Goal: Task Accomplishment & Management: Complete application form

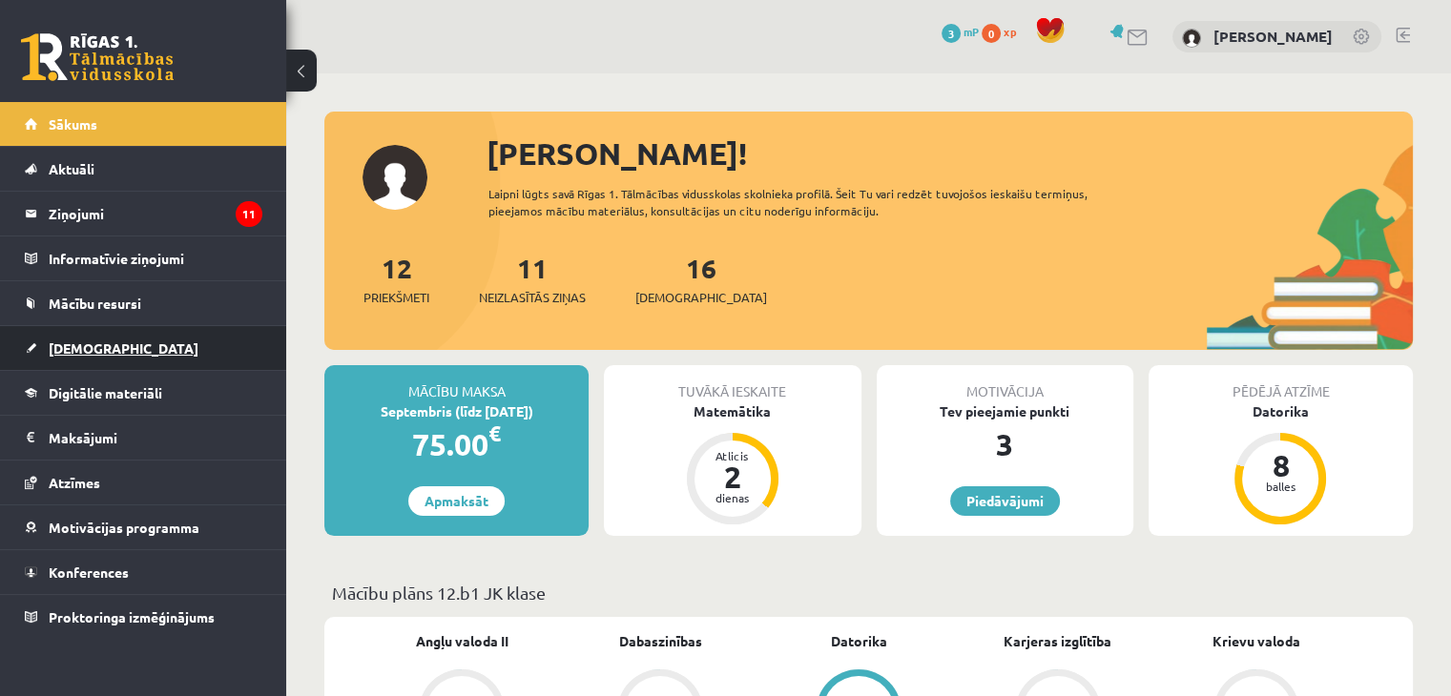
click at [104, 347] on link "[DEMOGRAPHIC_DATA]" at bounding box center [143, 348] width 237 height 44
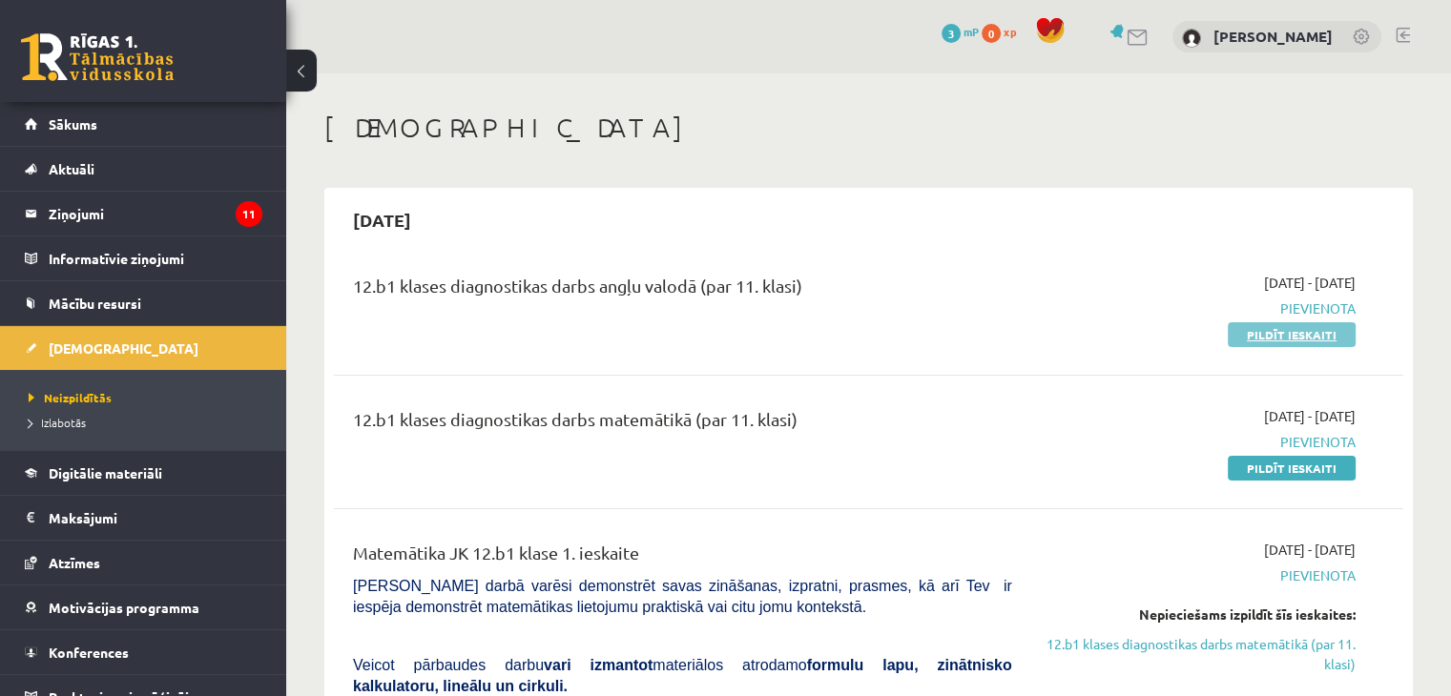
click at [1289, 333] on link "Pildīt ieskaiti" at bounding box center [1291, 334] width 128 height 25
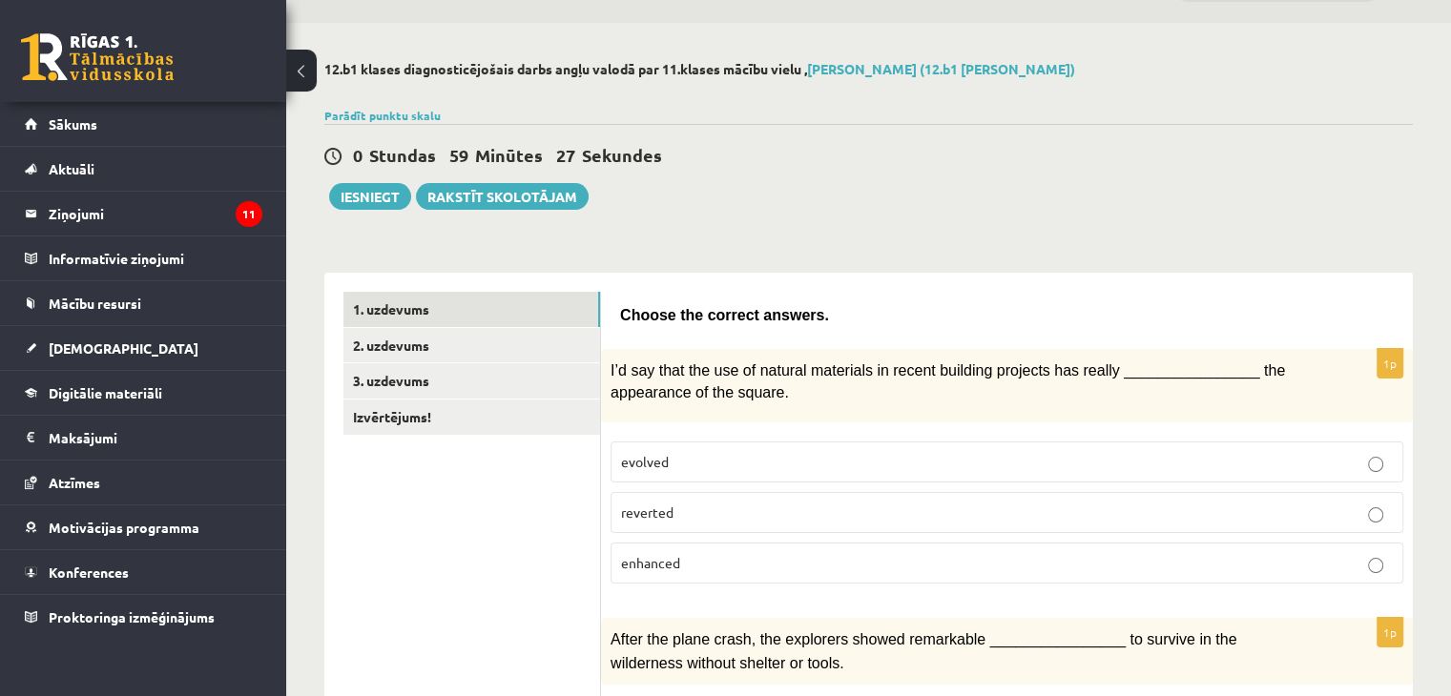
scroll to position [95, 0]
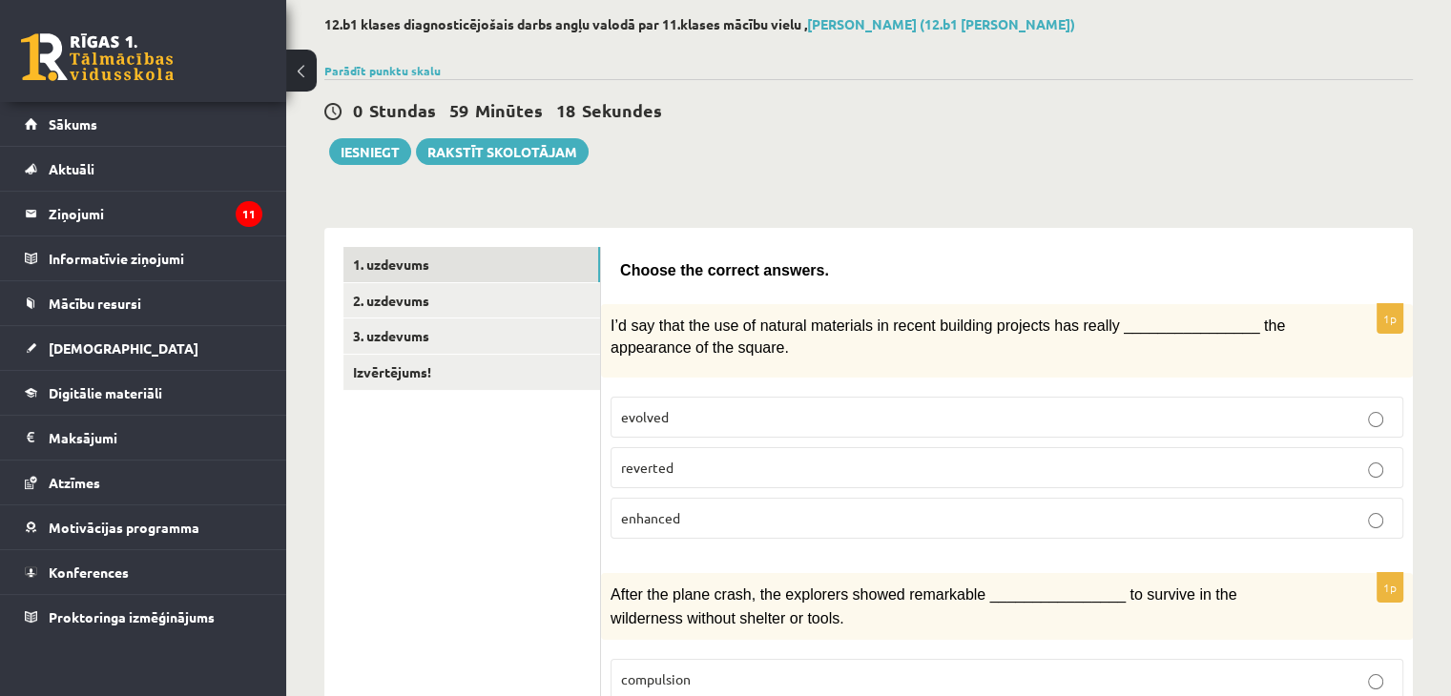
click at [858, 524] on p "enhanced" at bounding box center [1007, 518] width 772 height 20
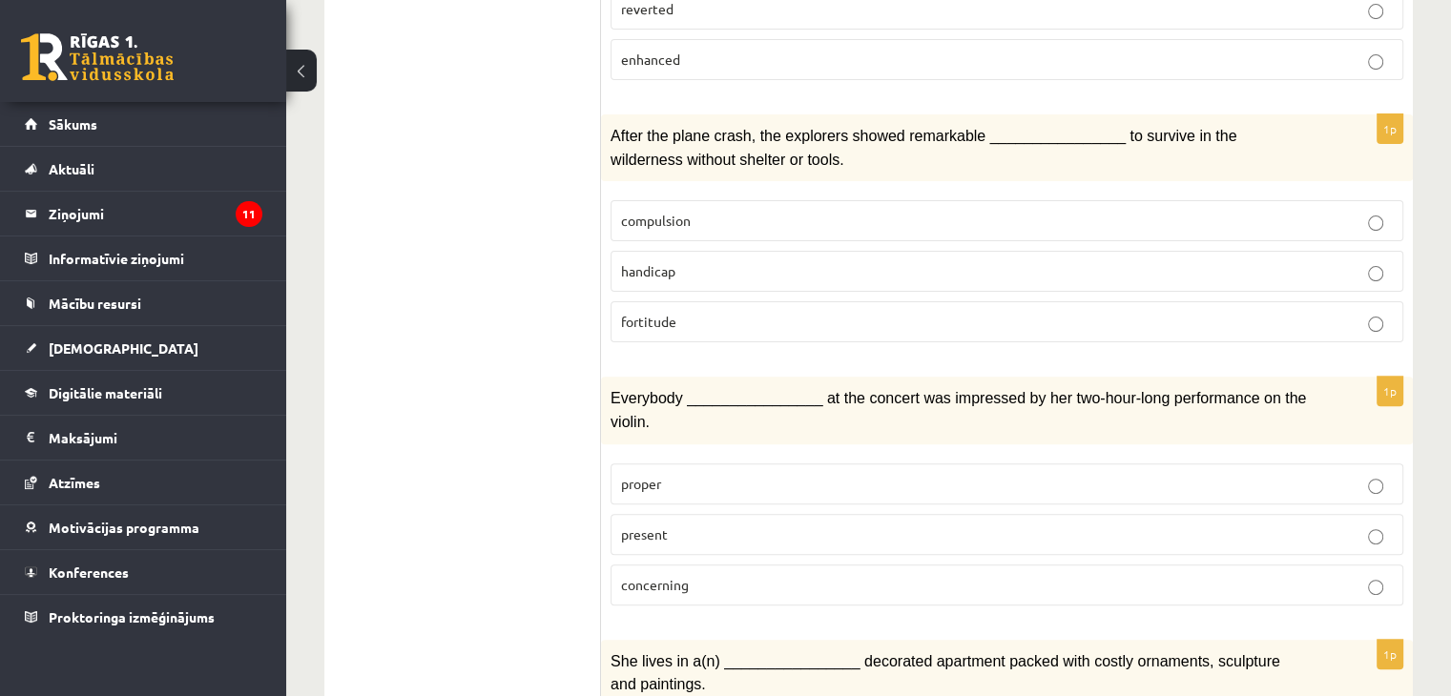
scroll to position [668, 0]
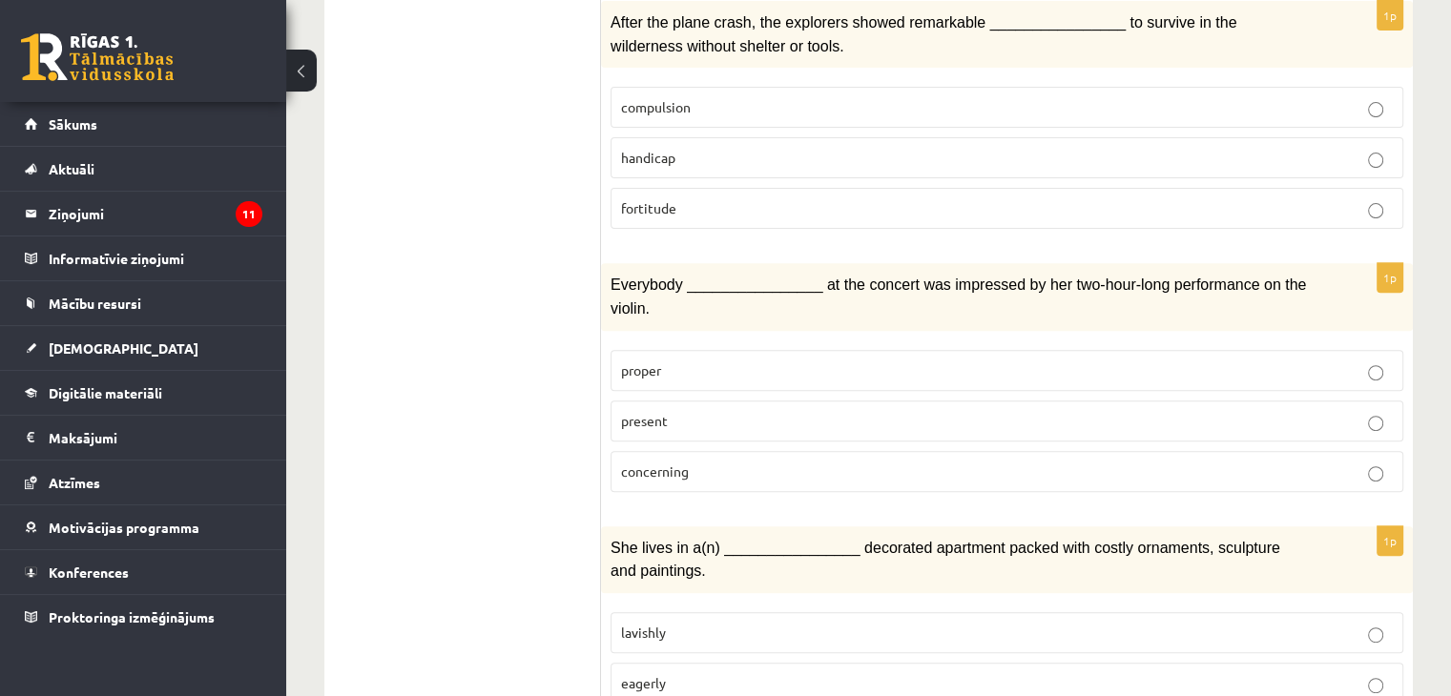
click at [846, 411] on p "present" at bounding box center [1007, 421] width 772 height 20
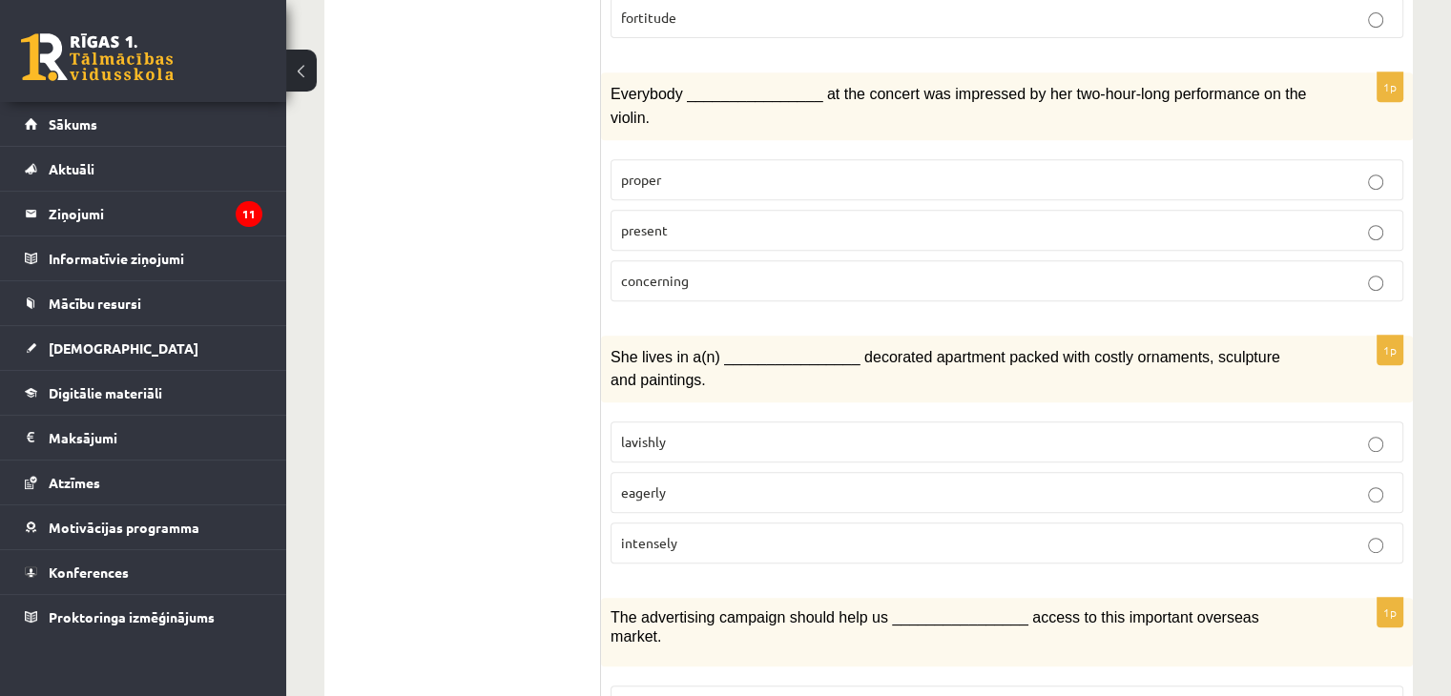
scroll to position [954, 0]
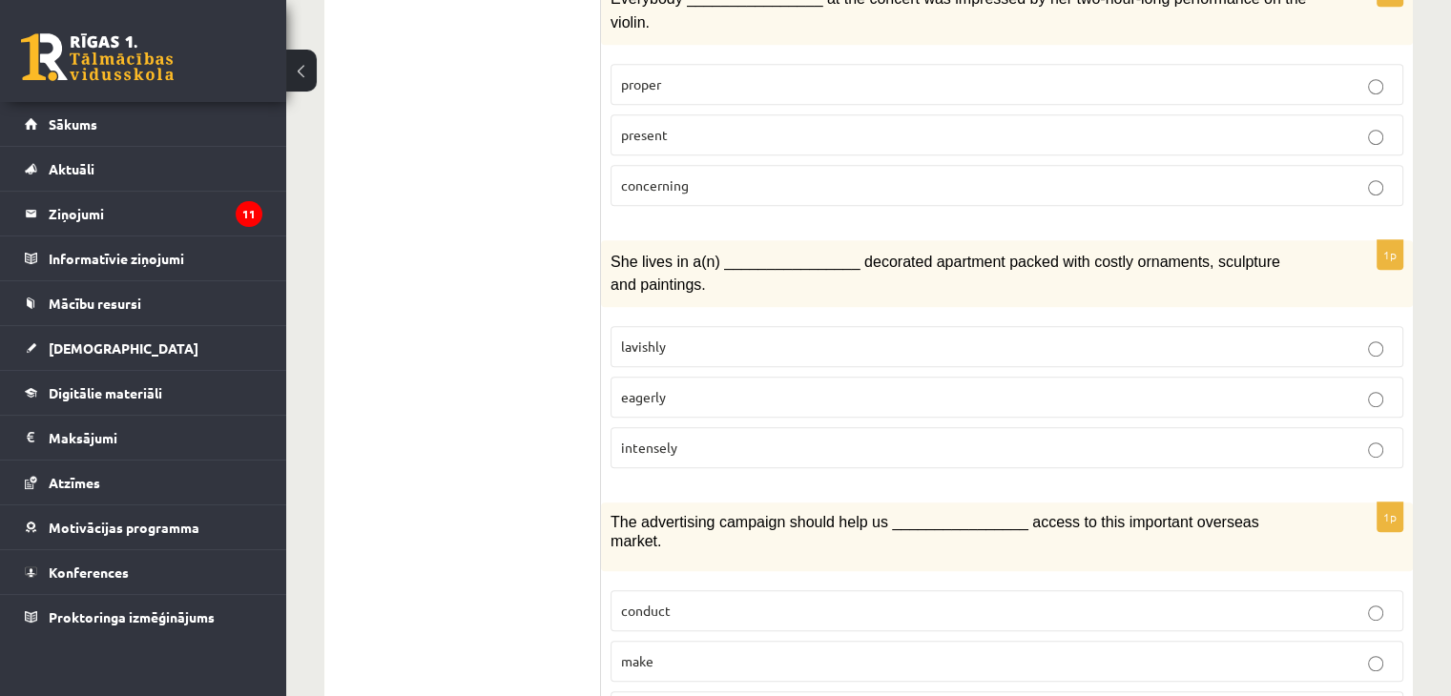
click at [919, 337] on p "lavishly" at bounding box center [1007, 347] width 772 height 20
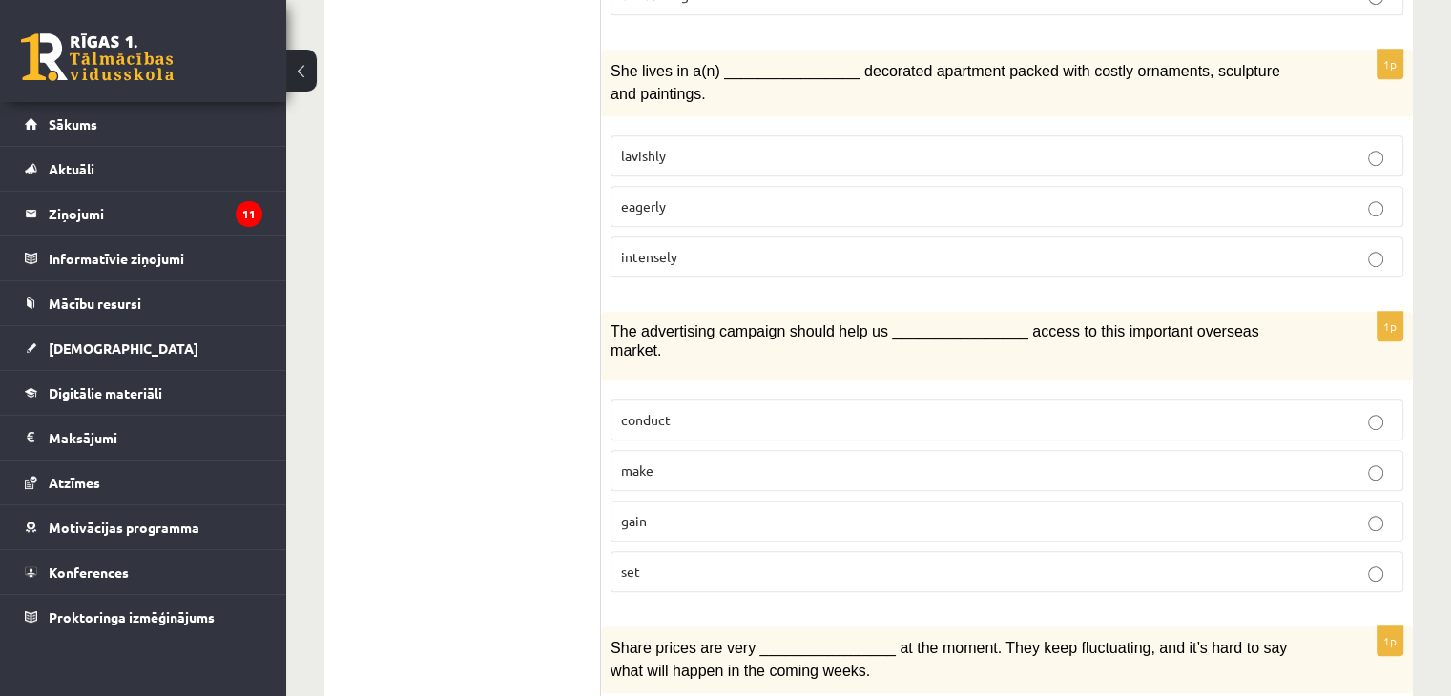
scroll to position [1240, 0]
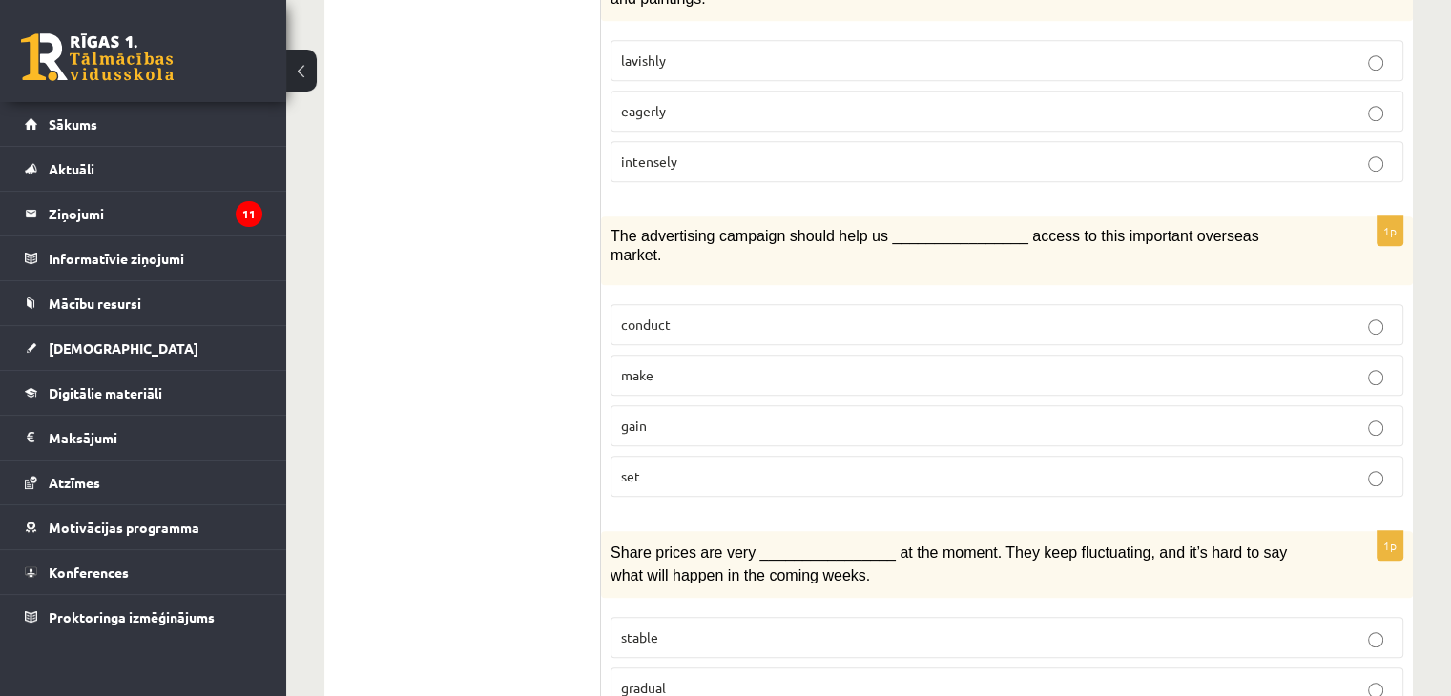
click at [876, 416] on p "gain" at bounding box center [1007, 426] width 772 height 20
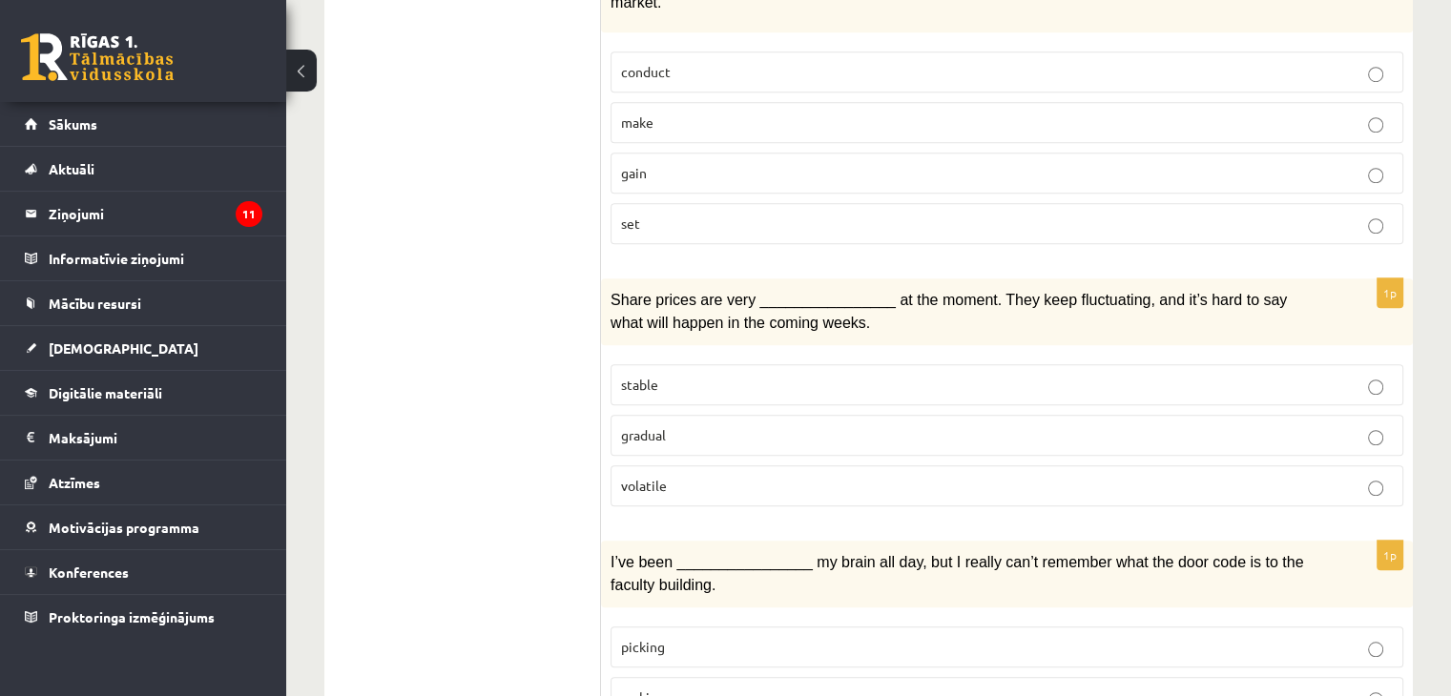
scroll to position [1526, 0]
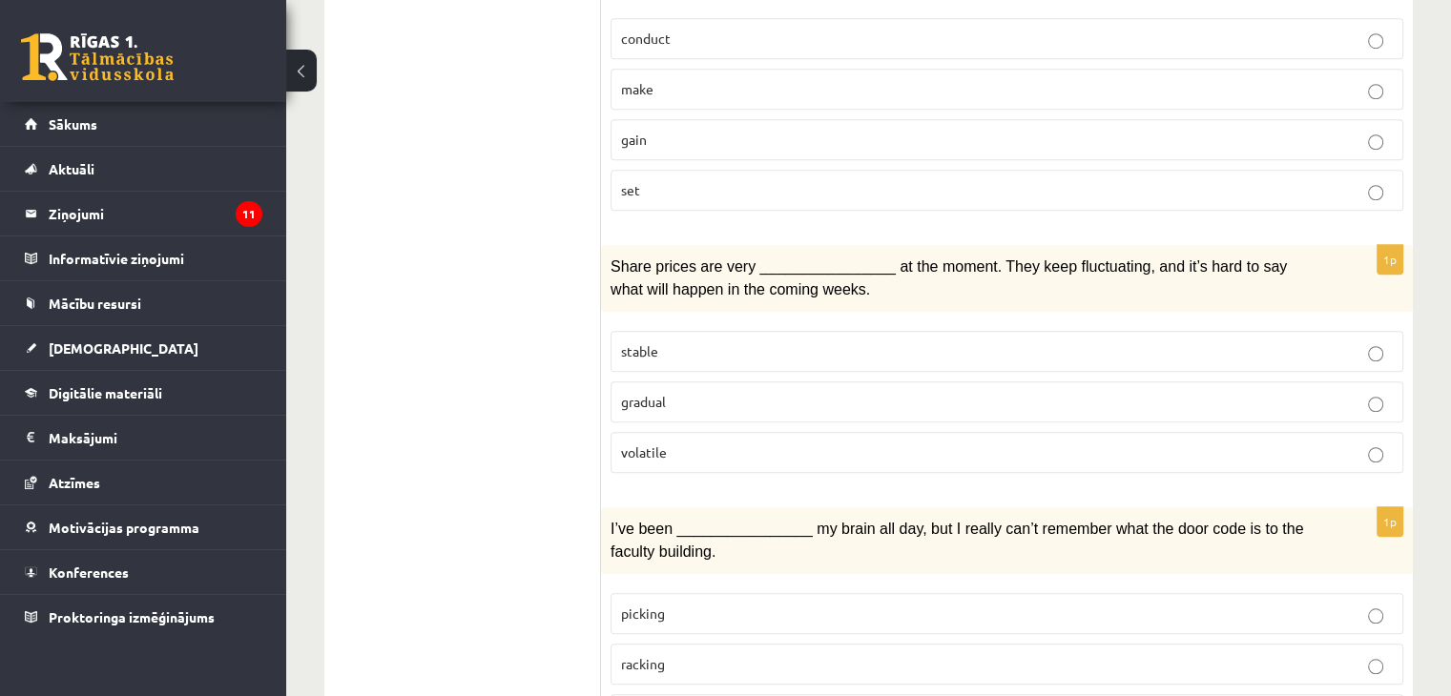
click at [862, 443] on p "volatile" at bounding box center [1007, 453] width 772 height 20
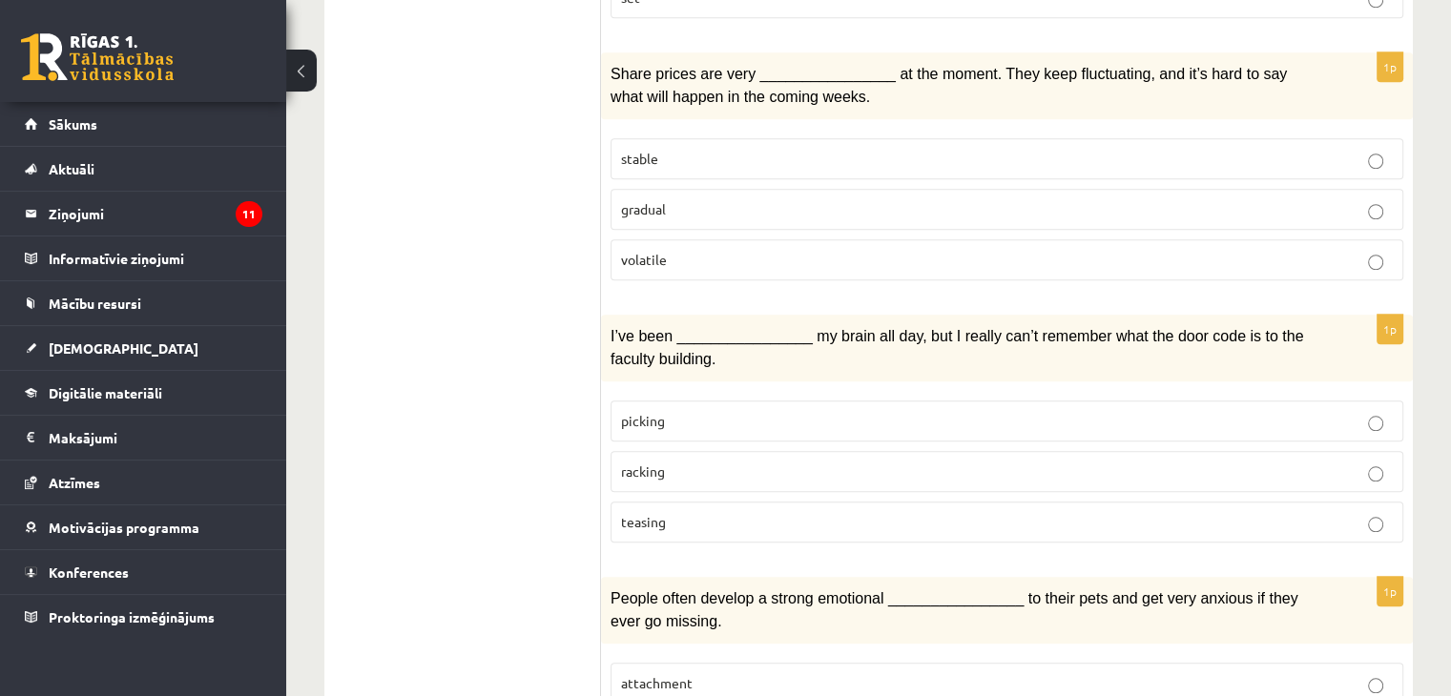
scroll to position [1670, 0]
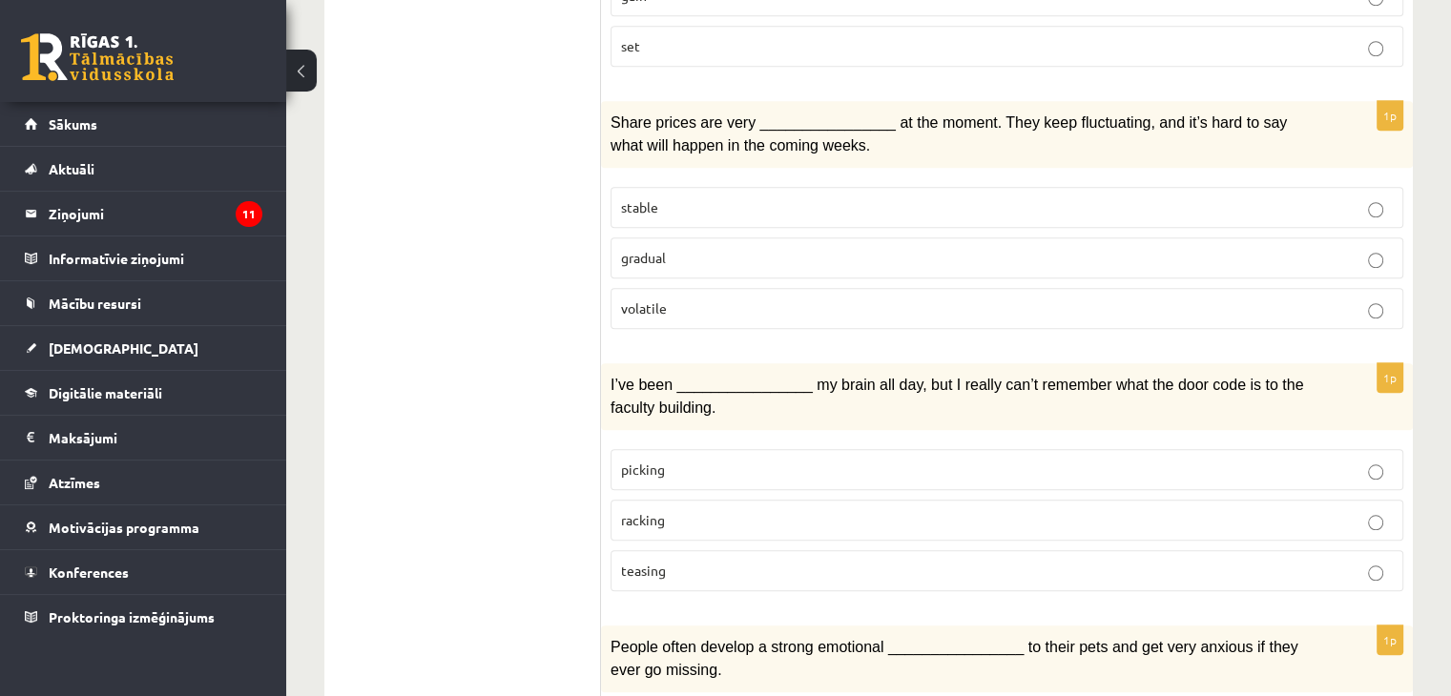
click at [802, 510] on p "racking" at bounding box center [1007, 520] width 772 height 20
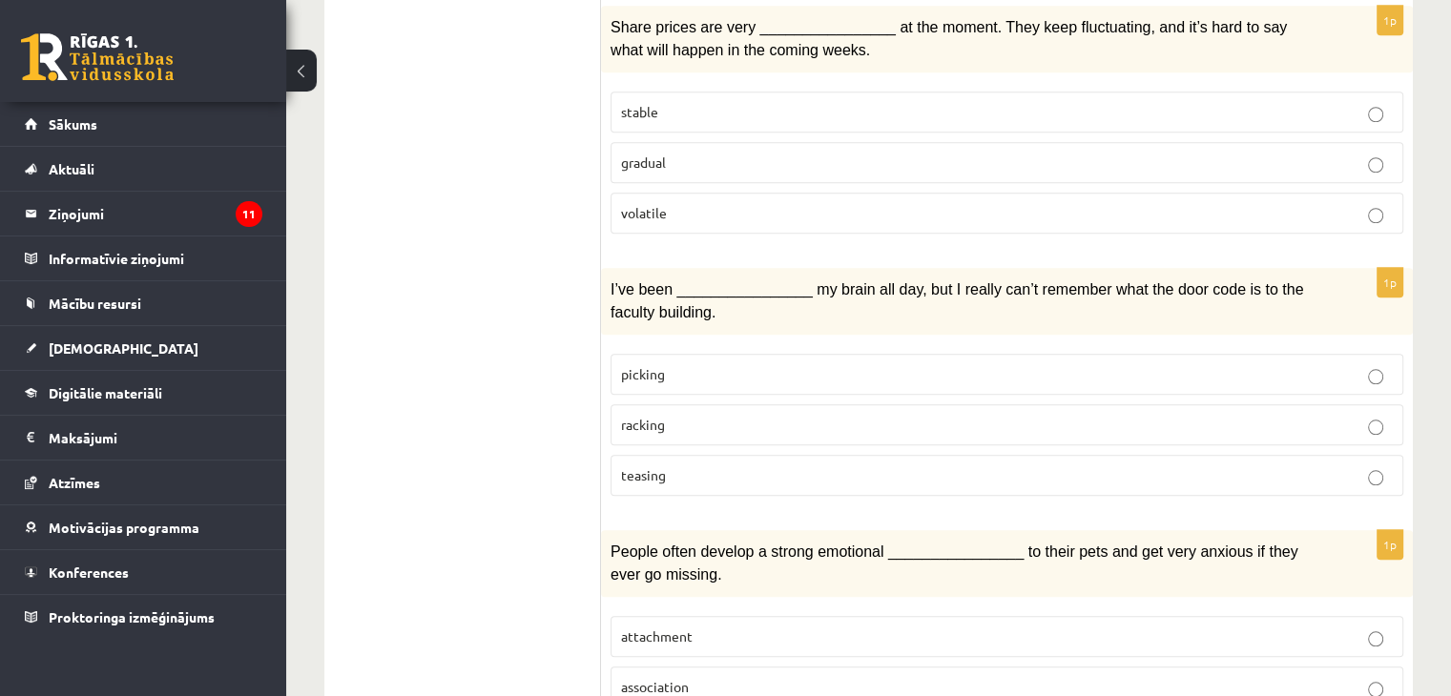
scroll to position [1956, 0]
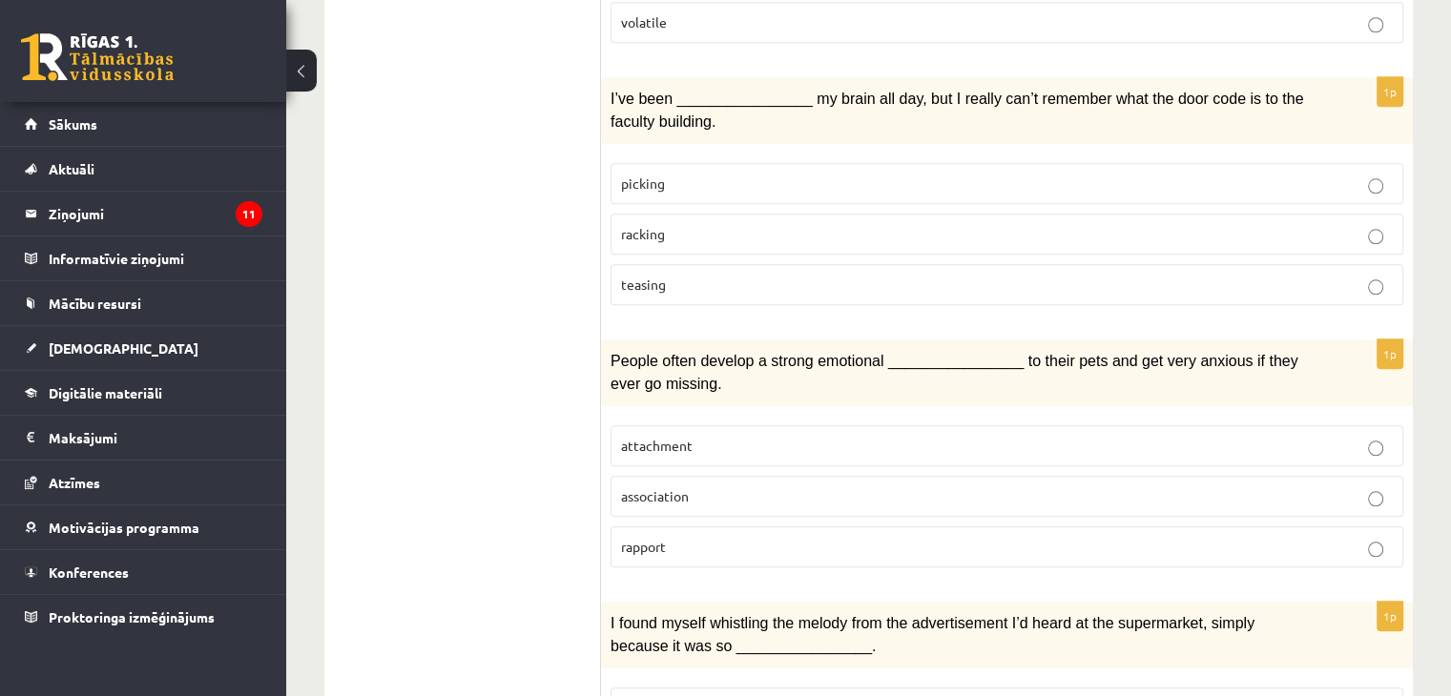
click at [906, 436] on p "attachment" at bounding box center [1007, 446] width 772 height 20
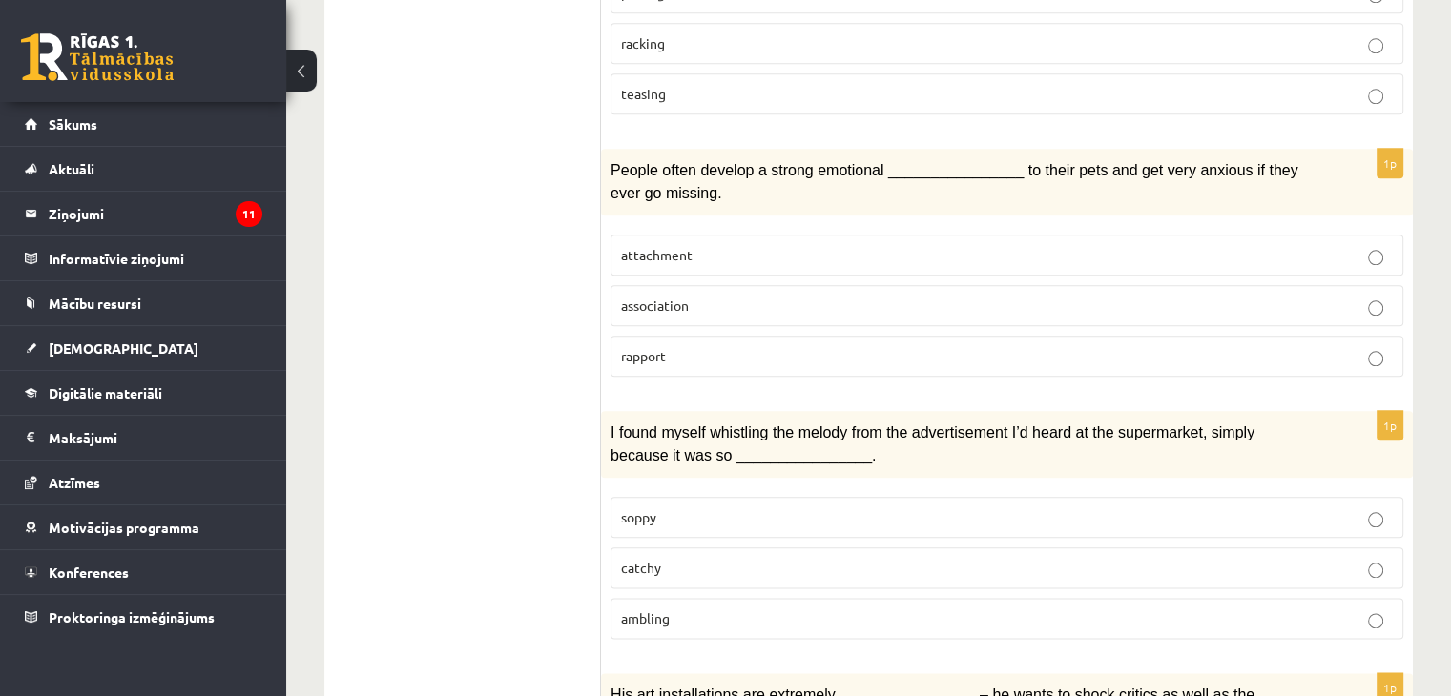
scroll to position [2242, 0]
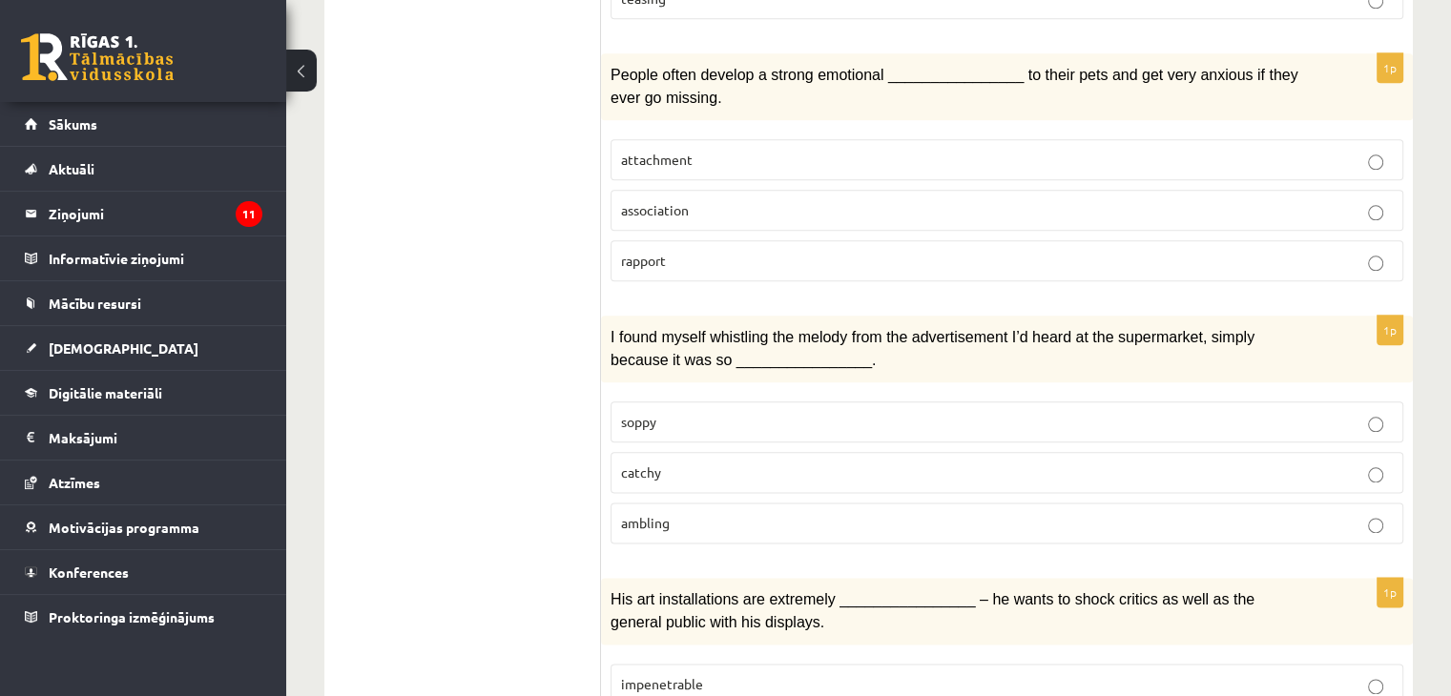
click at [756, 463] on p "catchy" at bounding box center [1007, 473] width 772 height 20
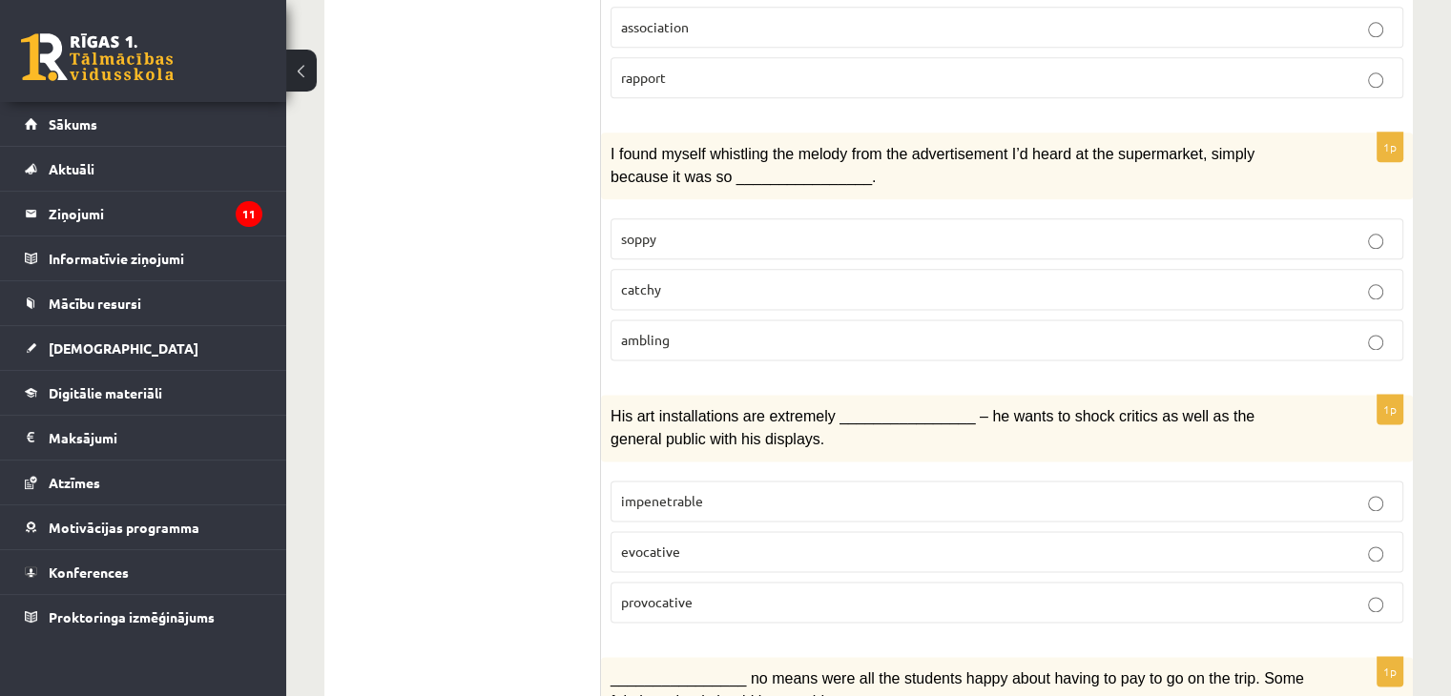
scroll to position [2433, 0]
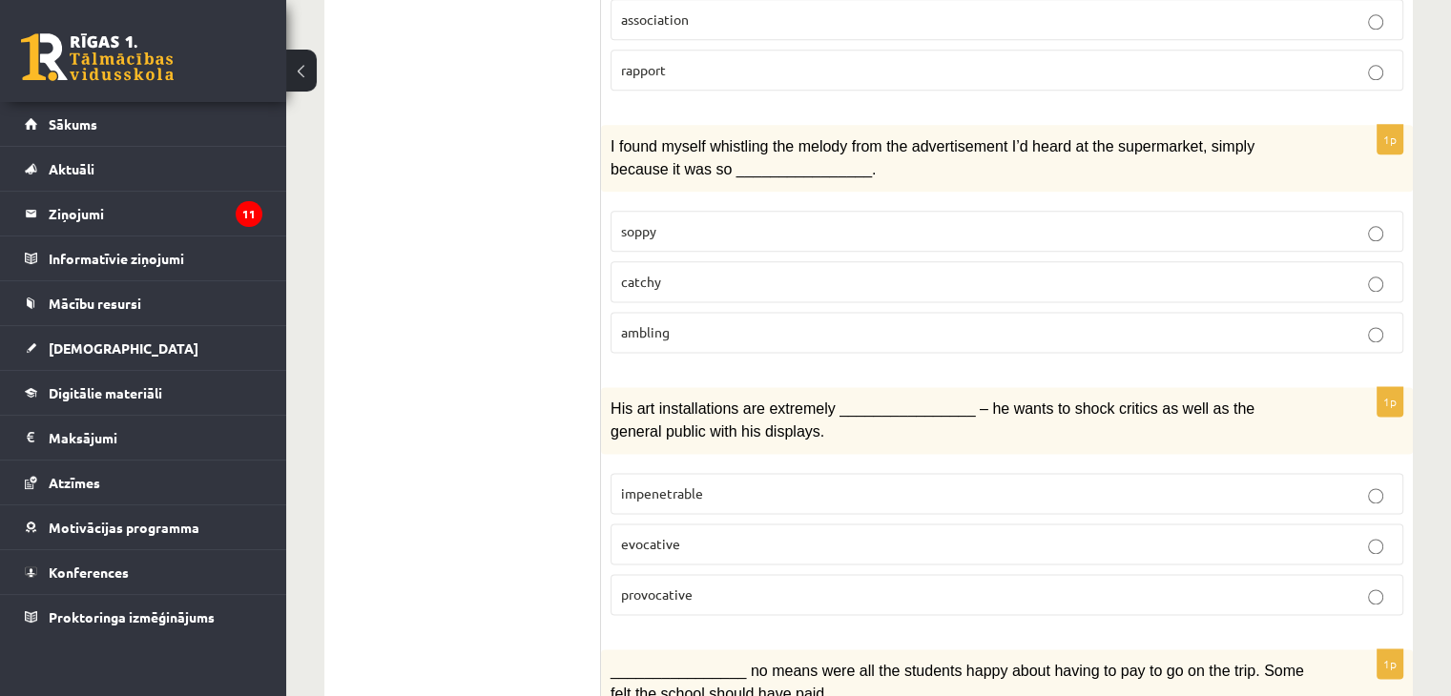
click at [882, 534] on p "evocative" at bounding box center [1007, 544] width 772 height 20
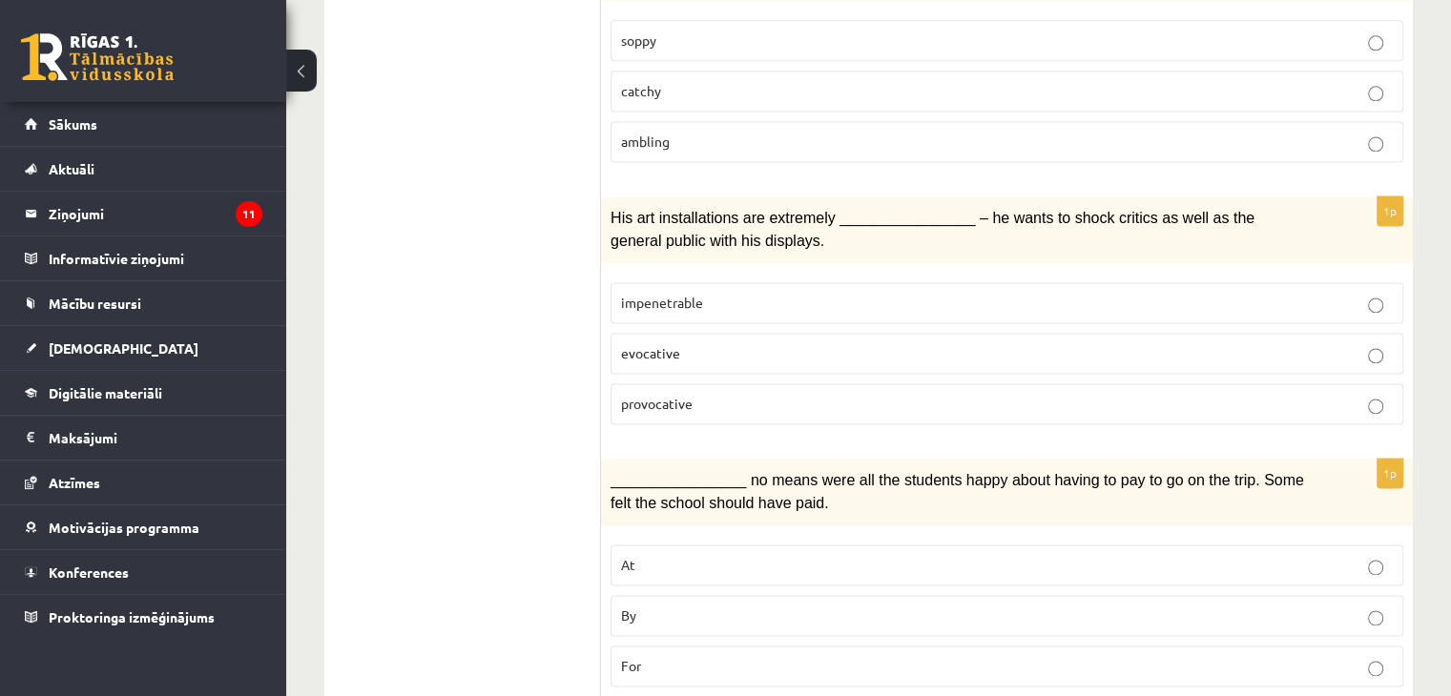
scroll to position [2719, 0]
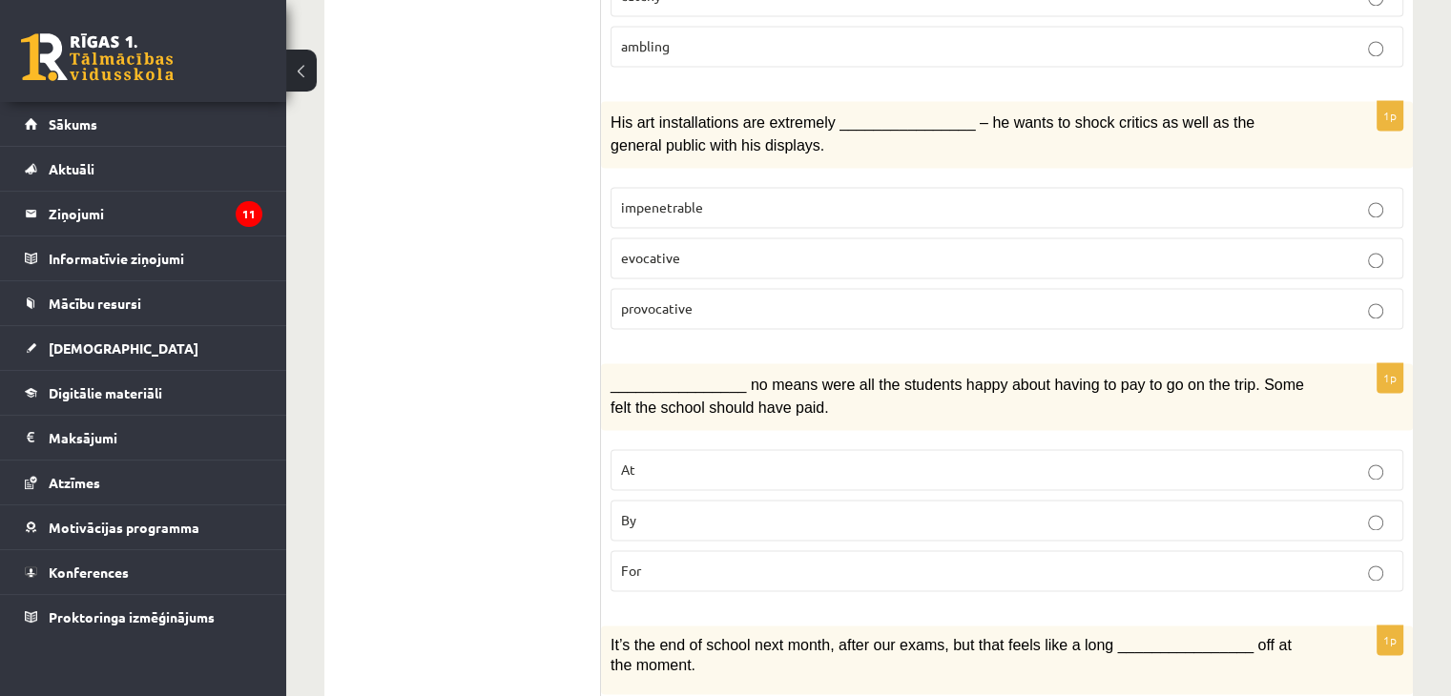
click at [827, 510] on p "By" at bounding box center [1007, 520] width 772 height 20
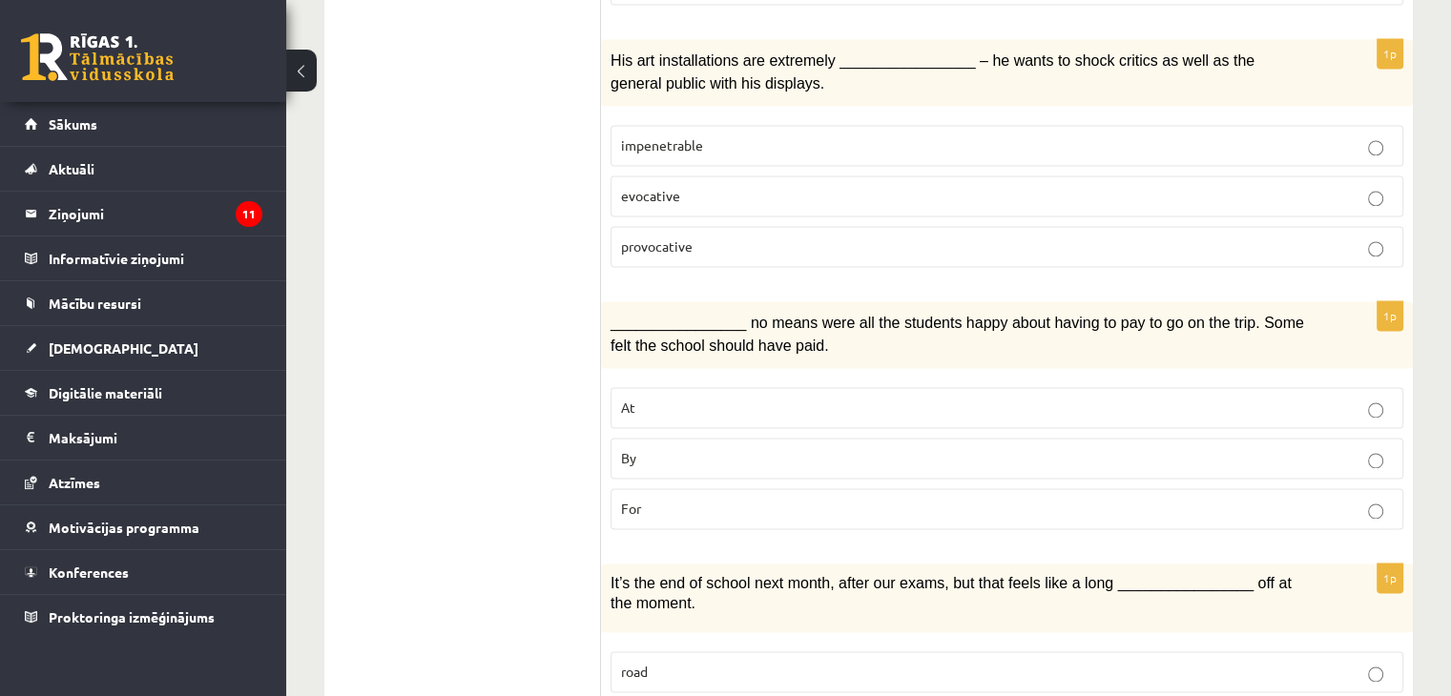
scroll to position [2910, 0]
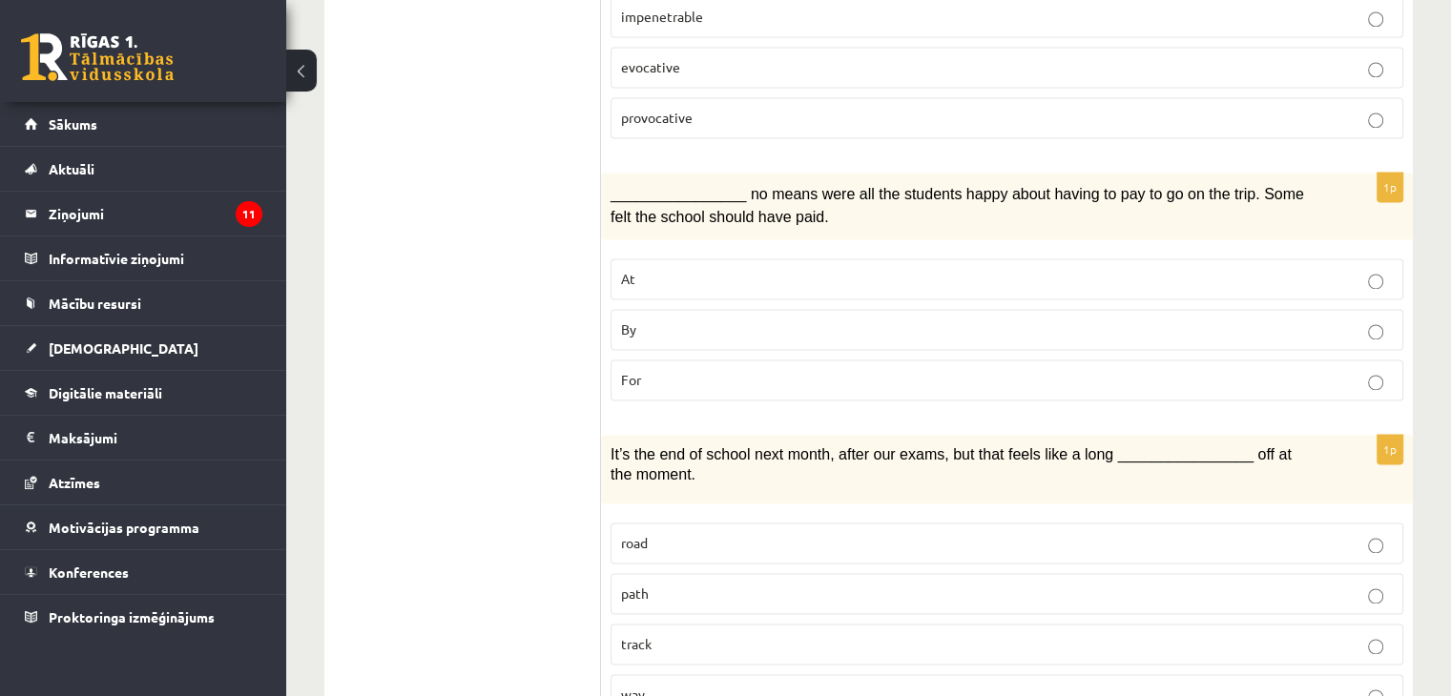
click at [915, 685] on p "way" at bounding box center [1007, 695] width 772 height 20
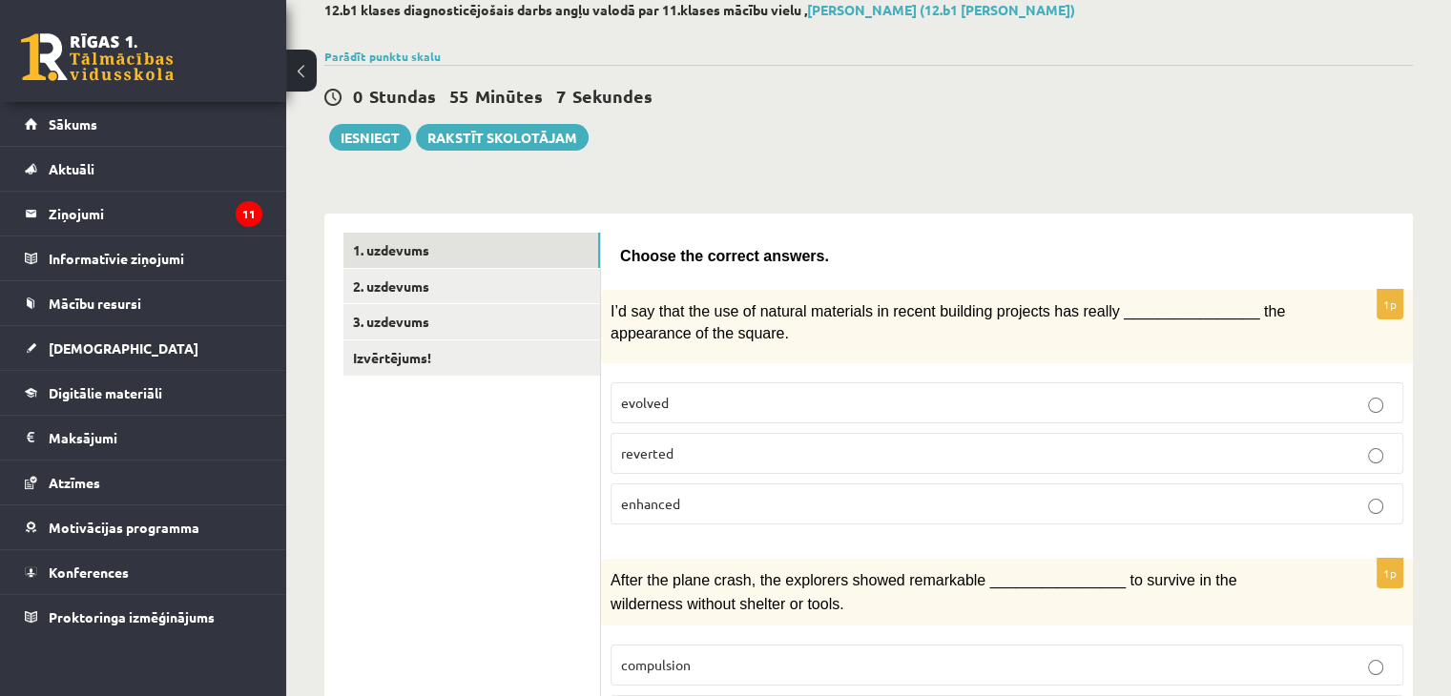
scroll to position [0, 0]
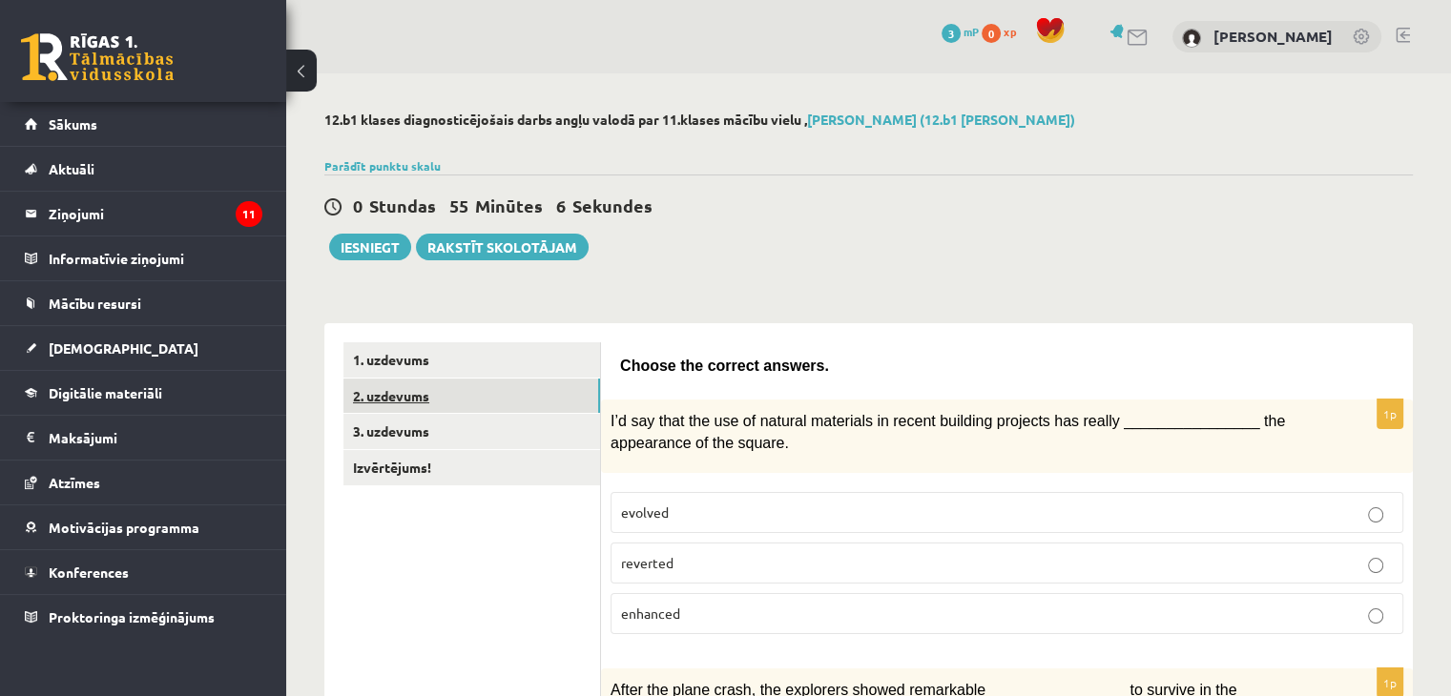
click at [477, 392] on link "2. uzdevums" at bounding box center [471, 396] width 257 height 35
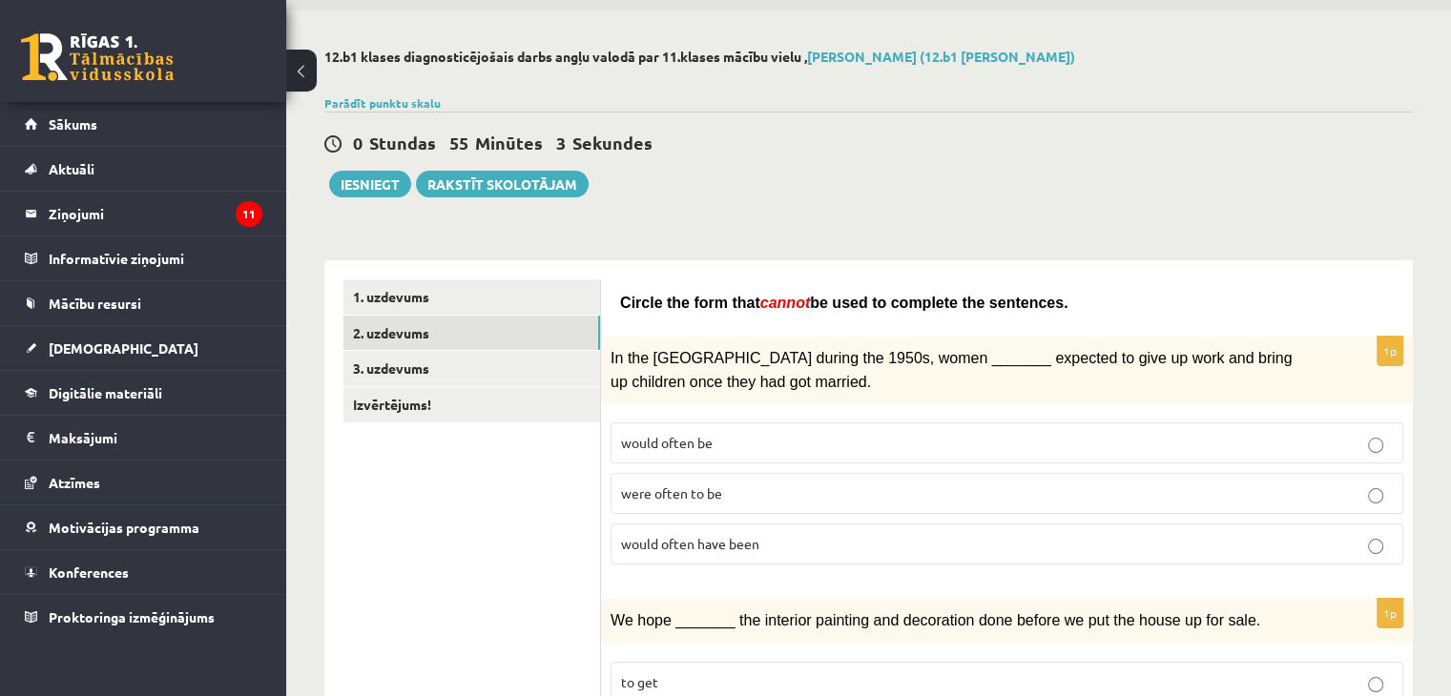
scroll to position [95, 0]
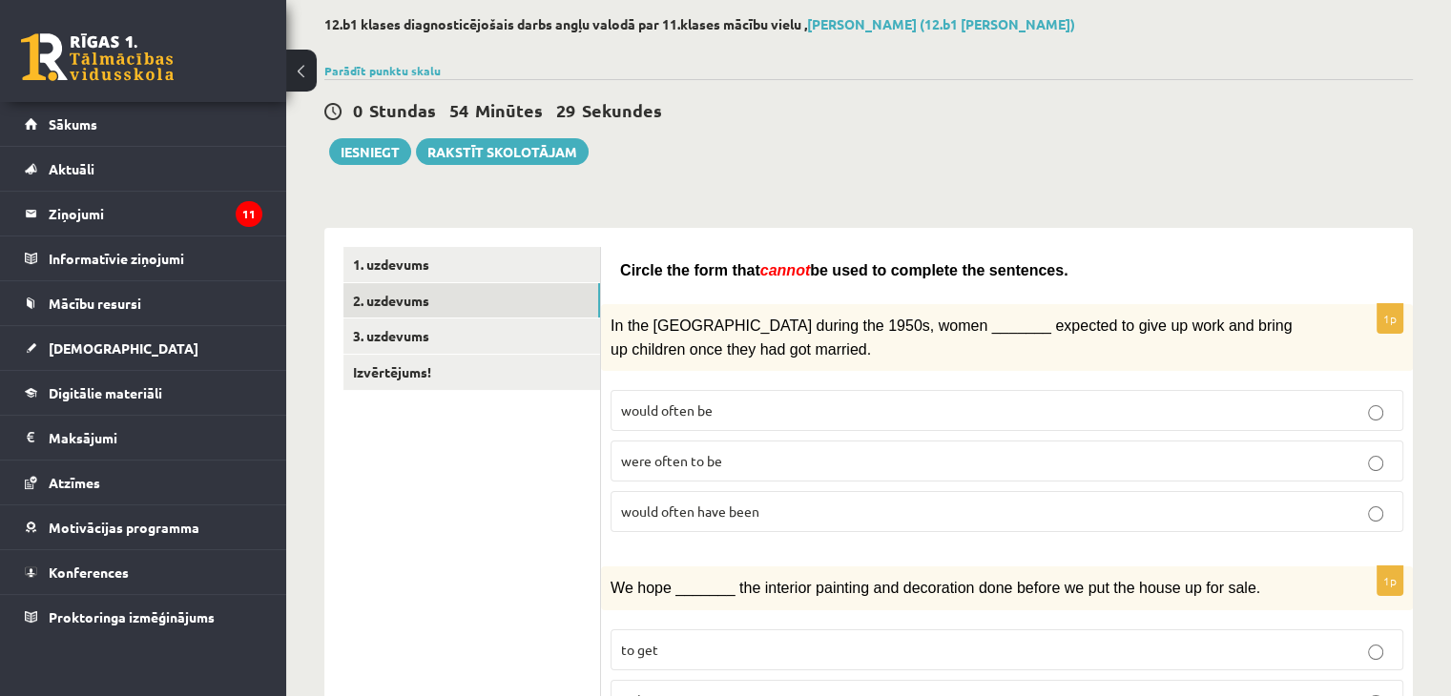
click at [770, 405] on p "would often be" at bounding box center [1007, 411] width 772 height 20
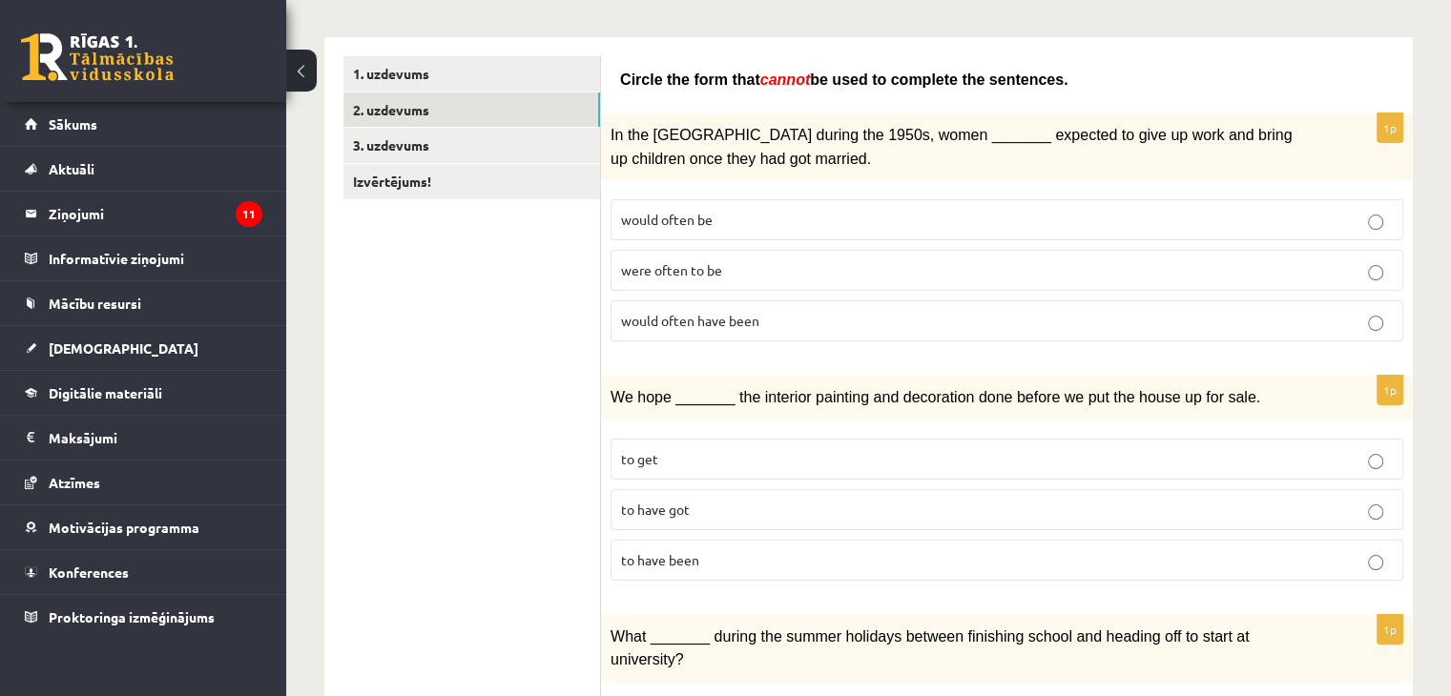
scroll to position [381, 0]
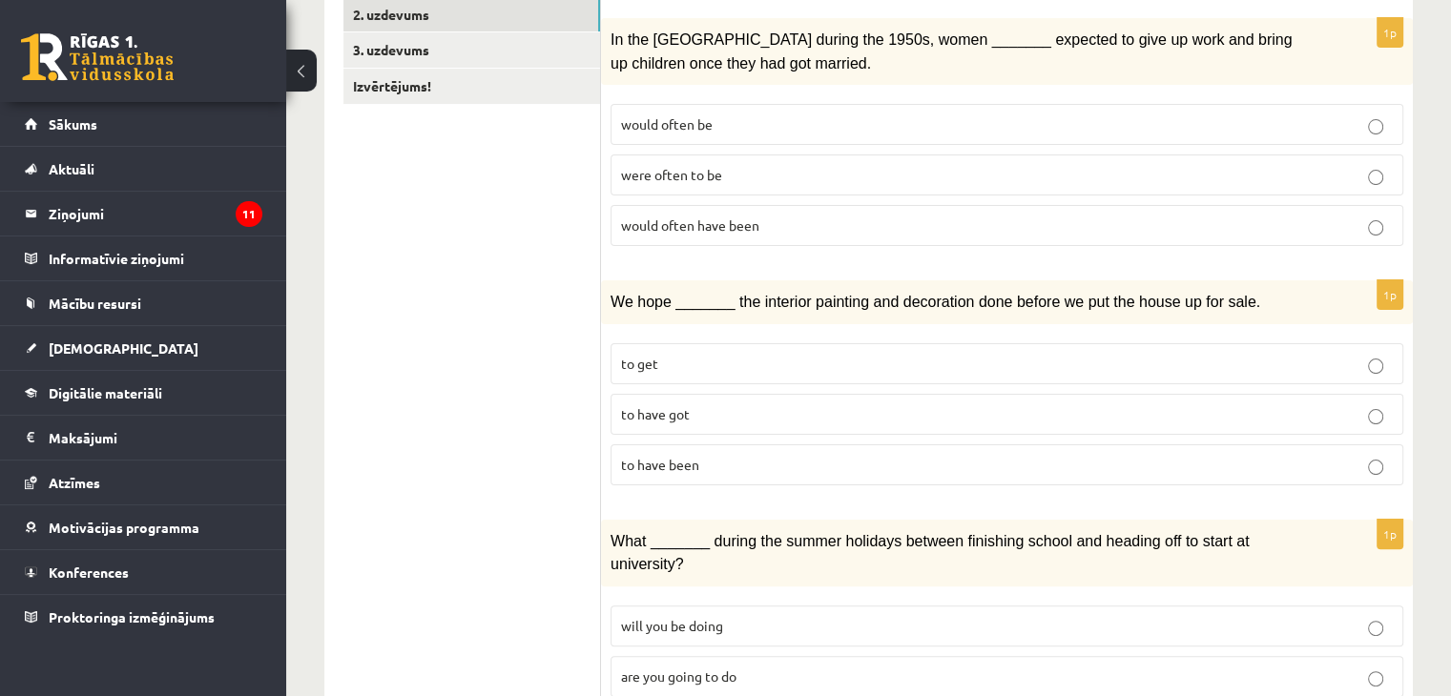
click at [753, 455] on p "to have been" at bounding box center [1007, 465] width 772 height 20
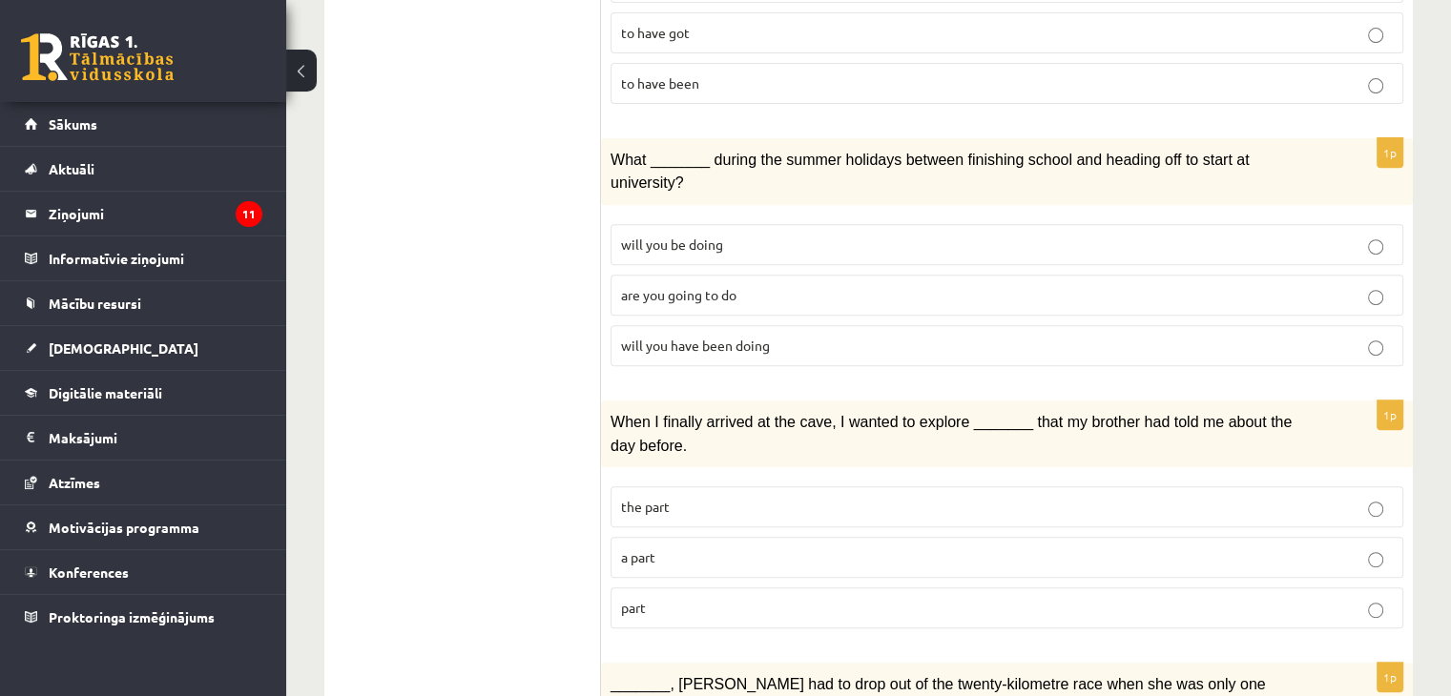
scroll to position [668, 0]
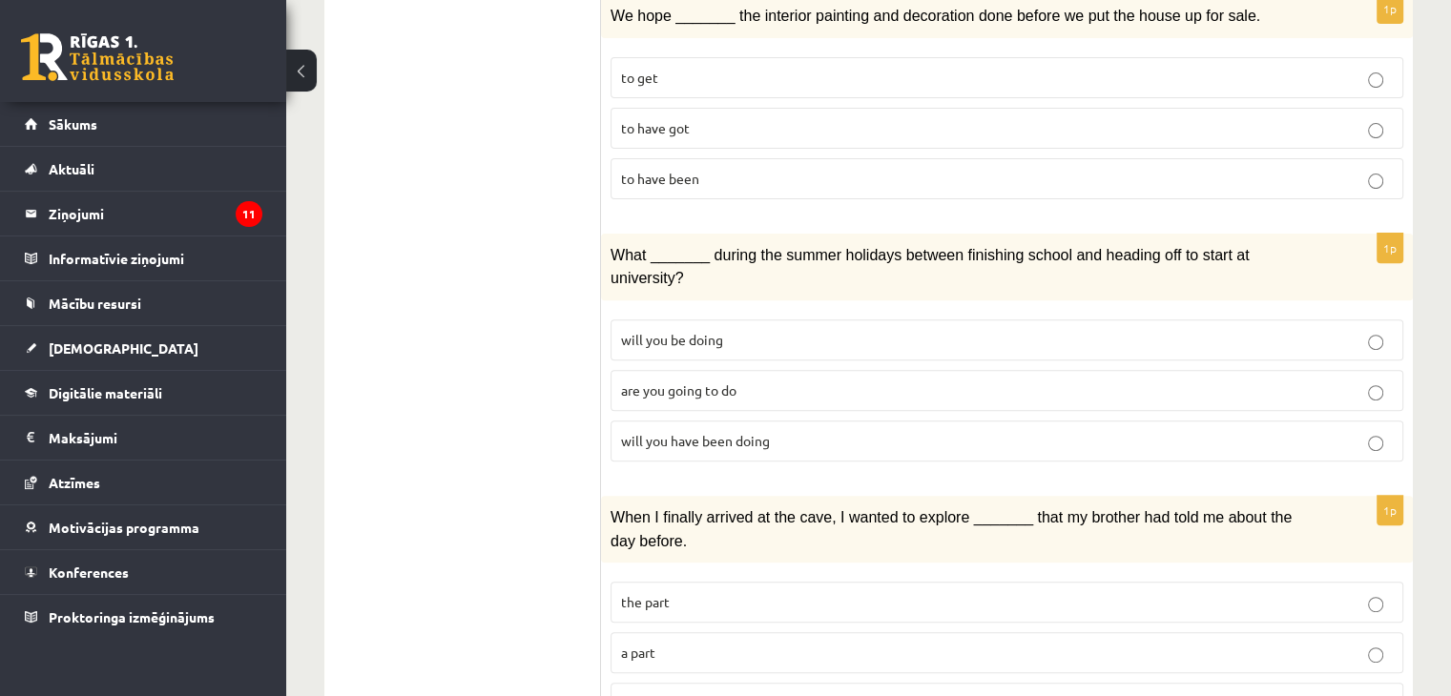
click at [755, 431] on p "will you have been doing" at bounding box center [1007, 441] width 772 height 20
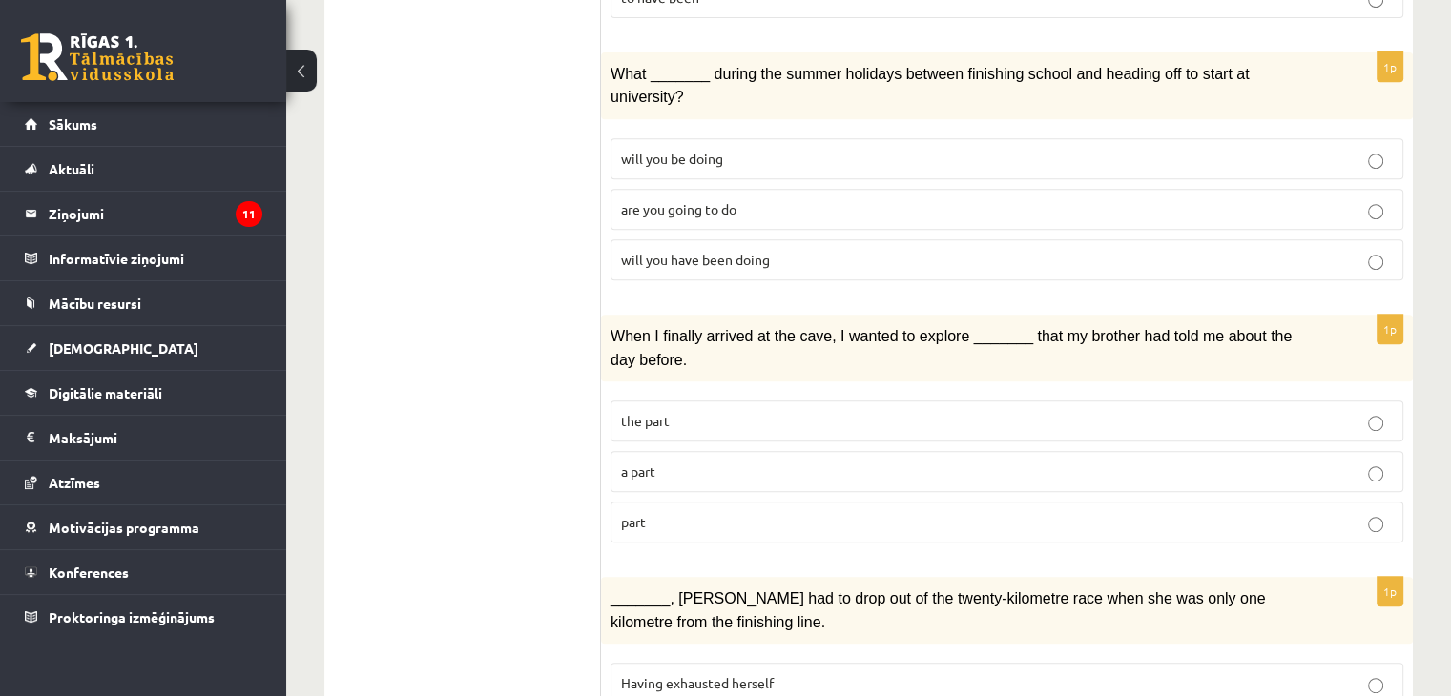
scroll to position [858, 0]
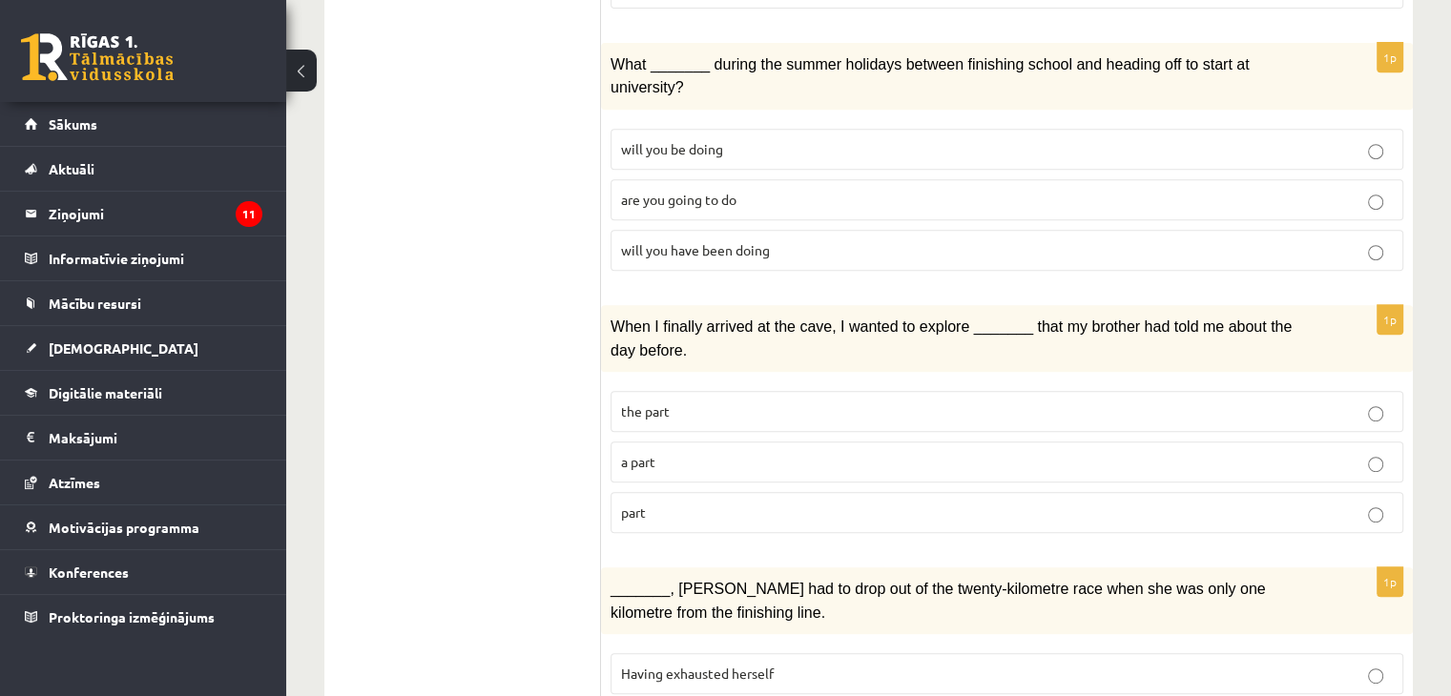
click at [752, 503] on p "part" at bounding box center [1007, 513] width 772 height 20
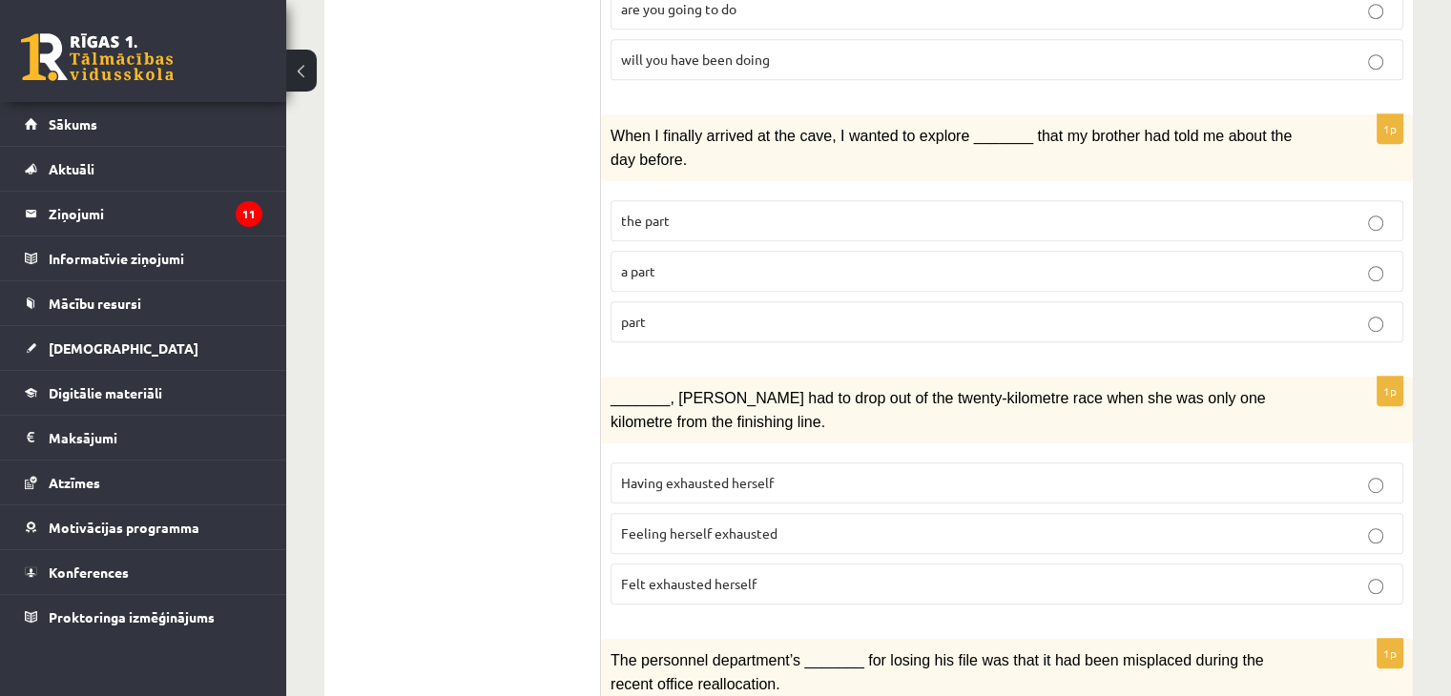
scroll to position [1144, 0]
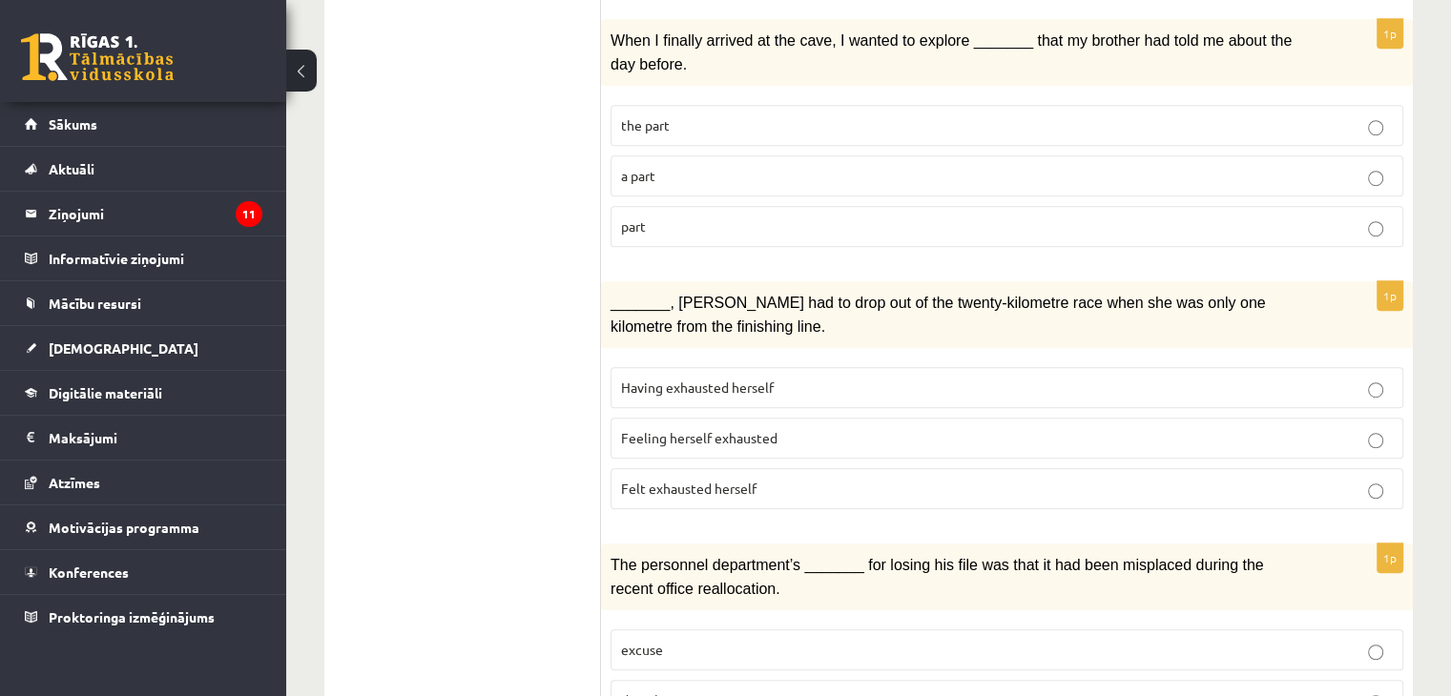
click at [858, 479] on p "Felt exhausted herself" at bounding box center [1007, 489] width 772 height 20
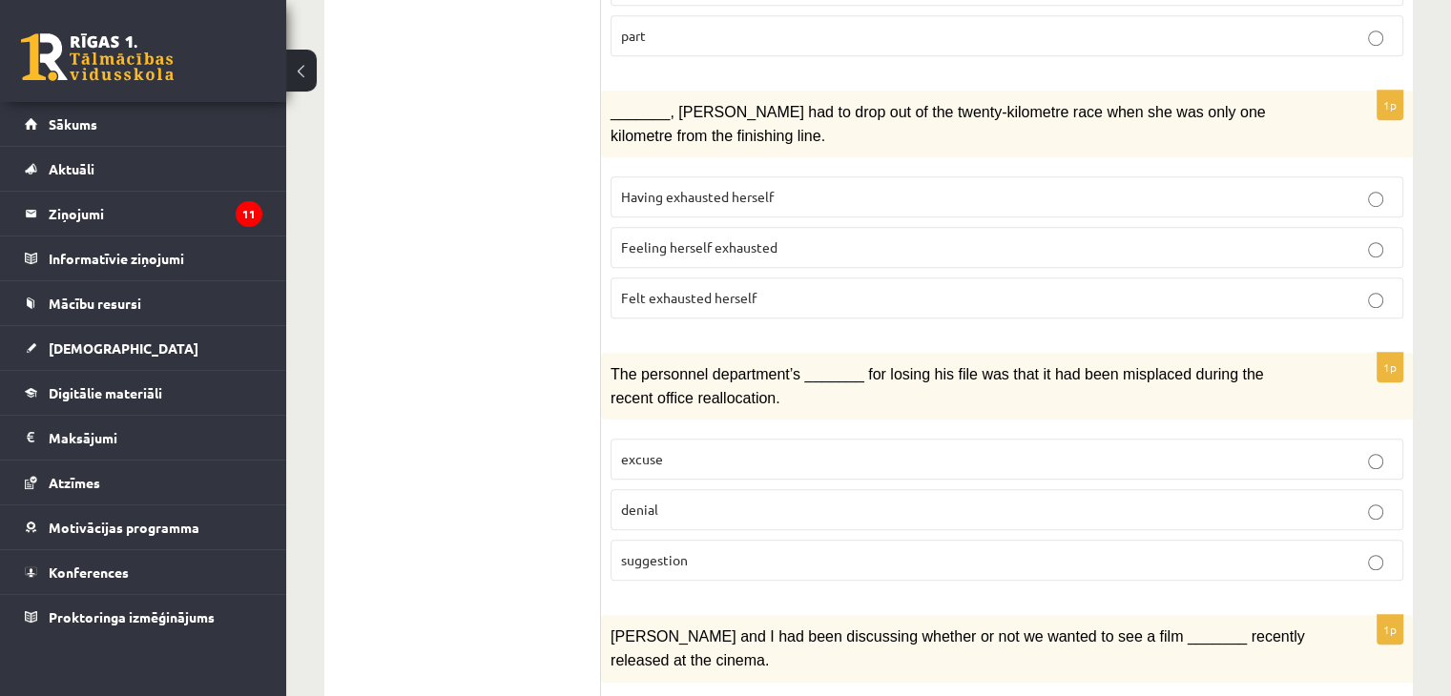
scroll to position [1431, 0]
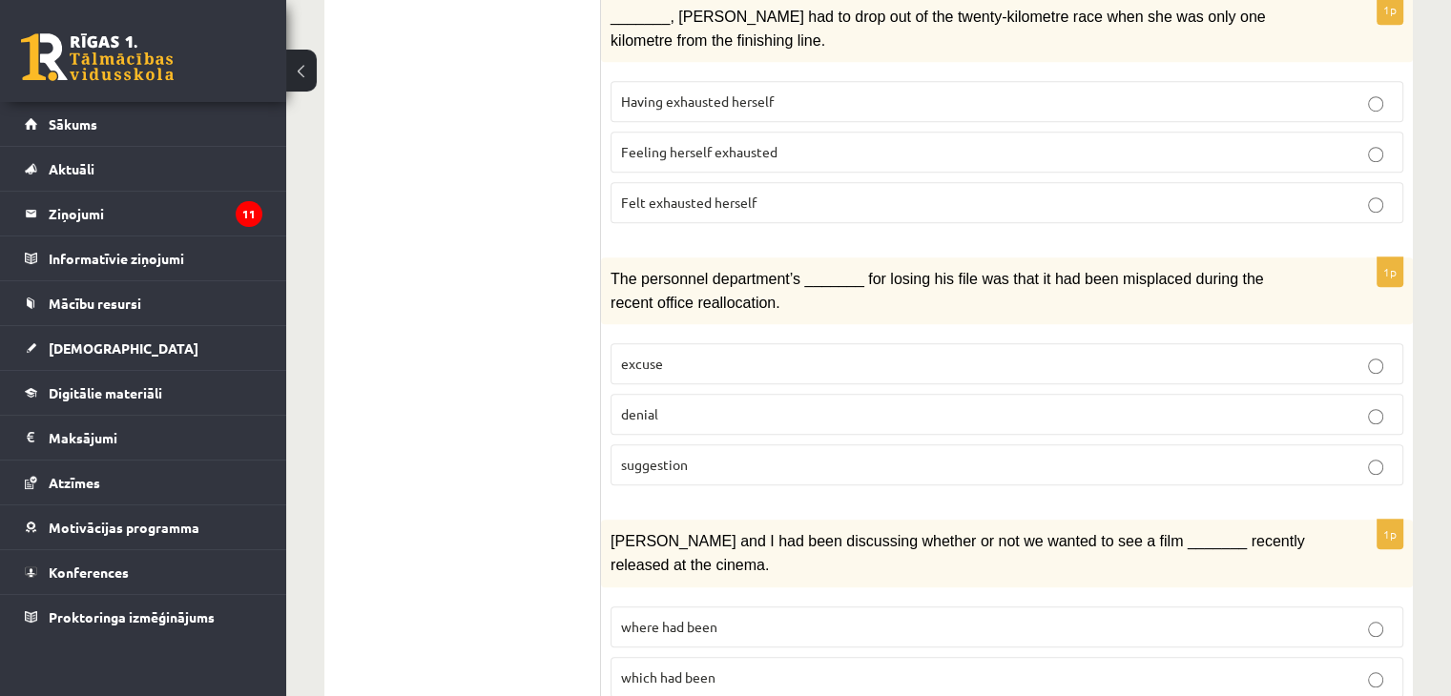
click at [803, 404] on p "denial" at bounding box center [1007, 414] width 772 height 20
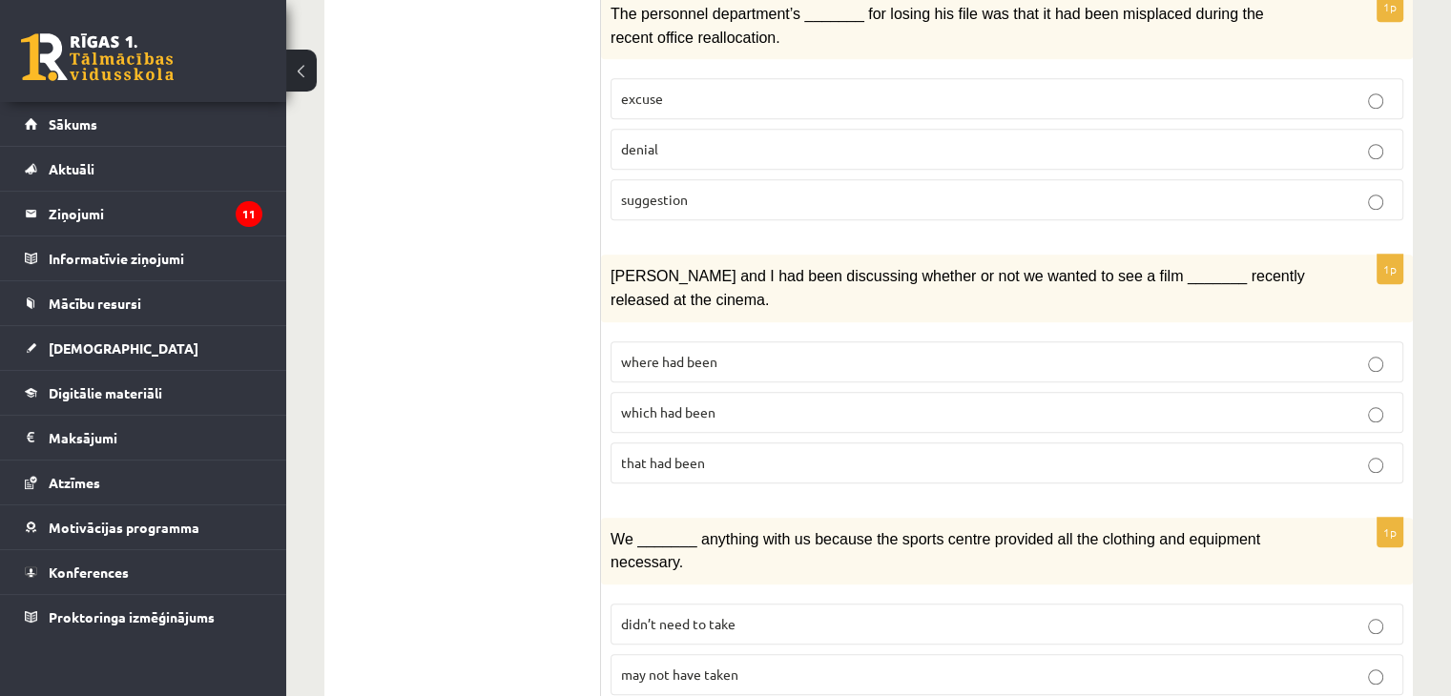
scroll to position [1717, 0]
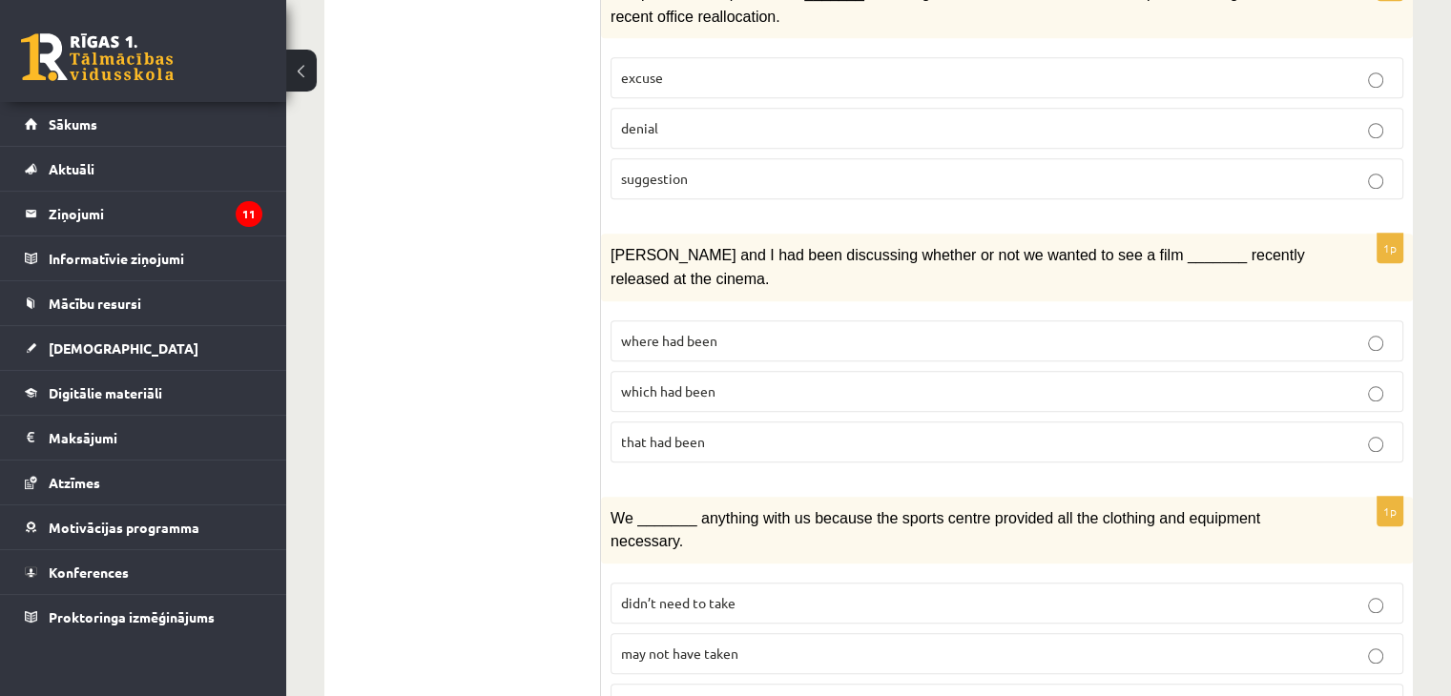
click at [792, 331] on p "where had been" at bounding box center [1007, 341] width 772 height 20
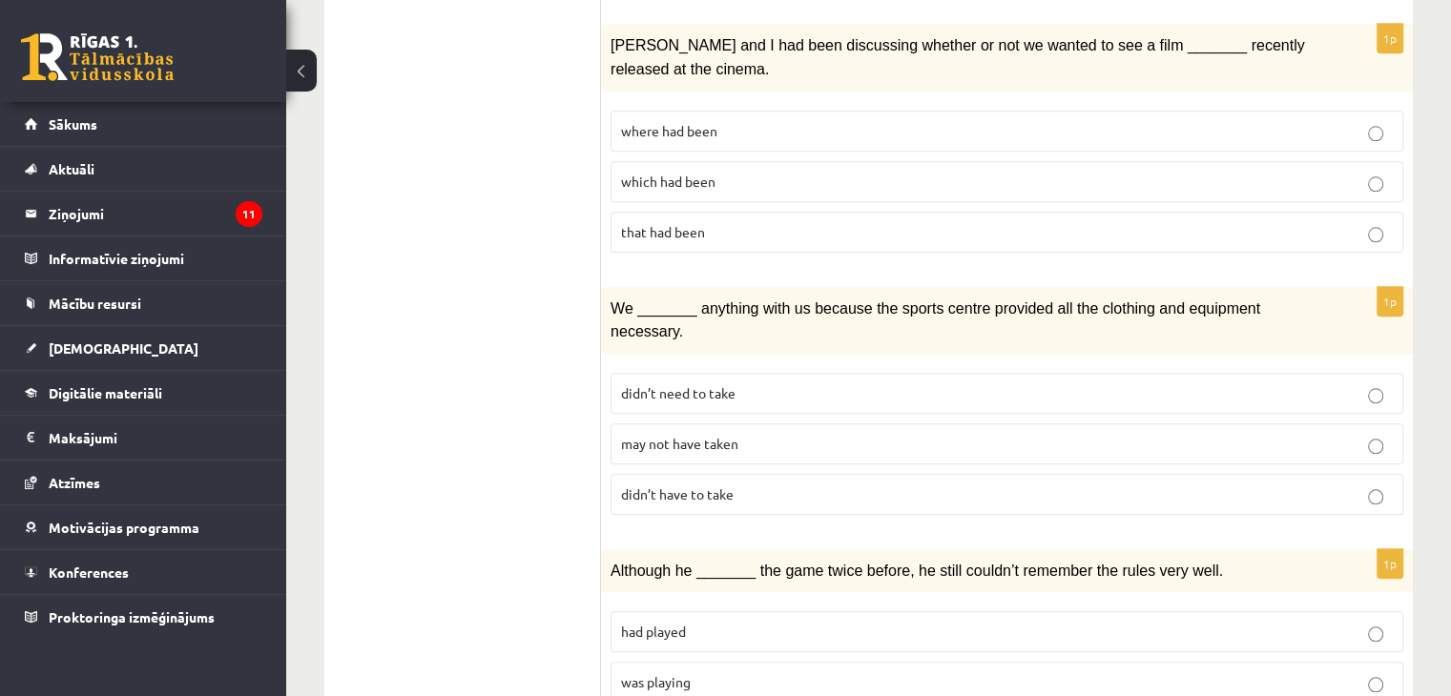
scroll to position [1907, 0]
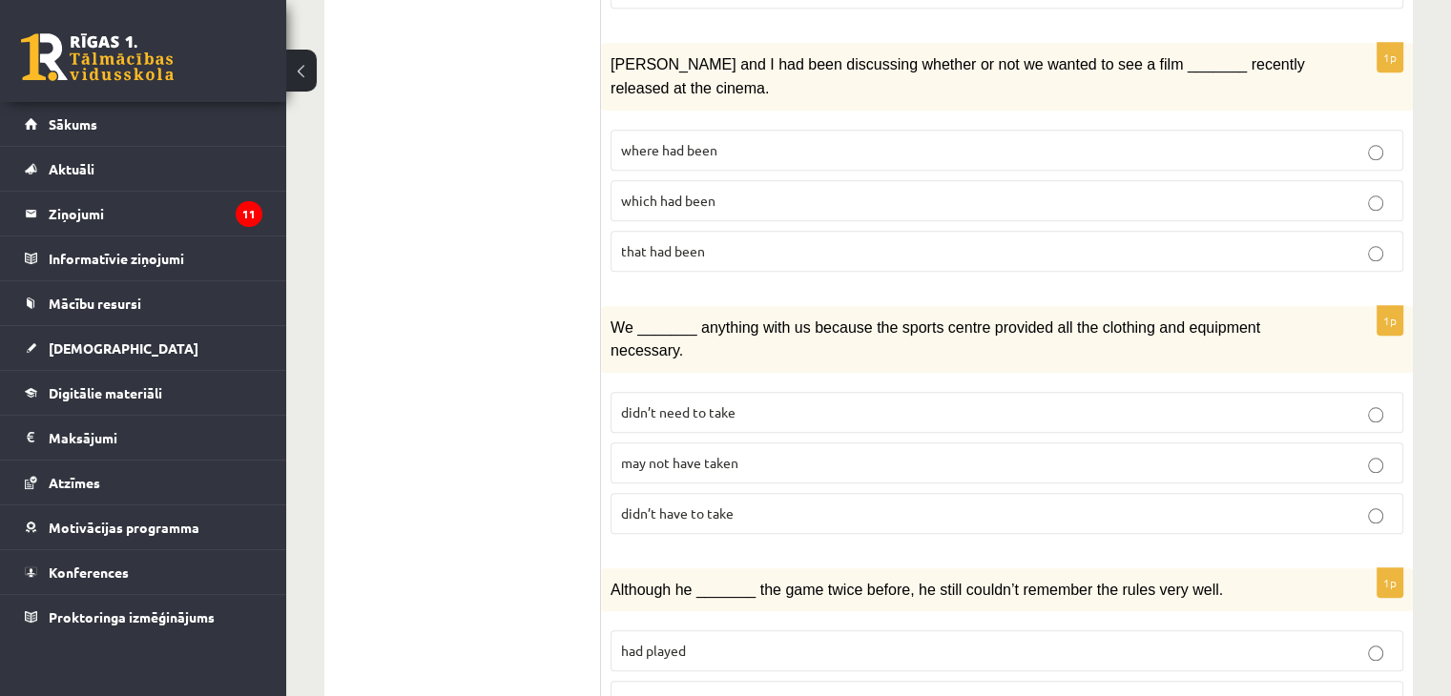
click at [778, 453] on p "may not have taken" at bounding box center [1007, 463] width 772 height 20
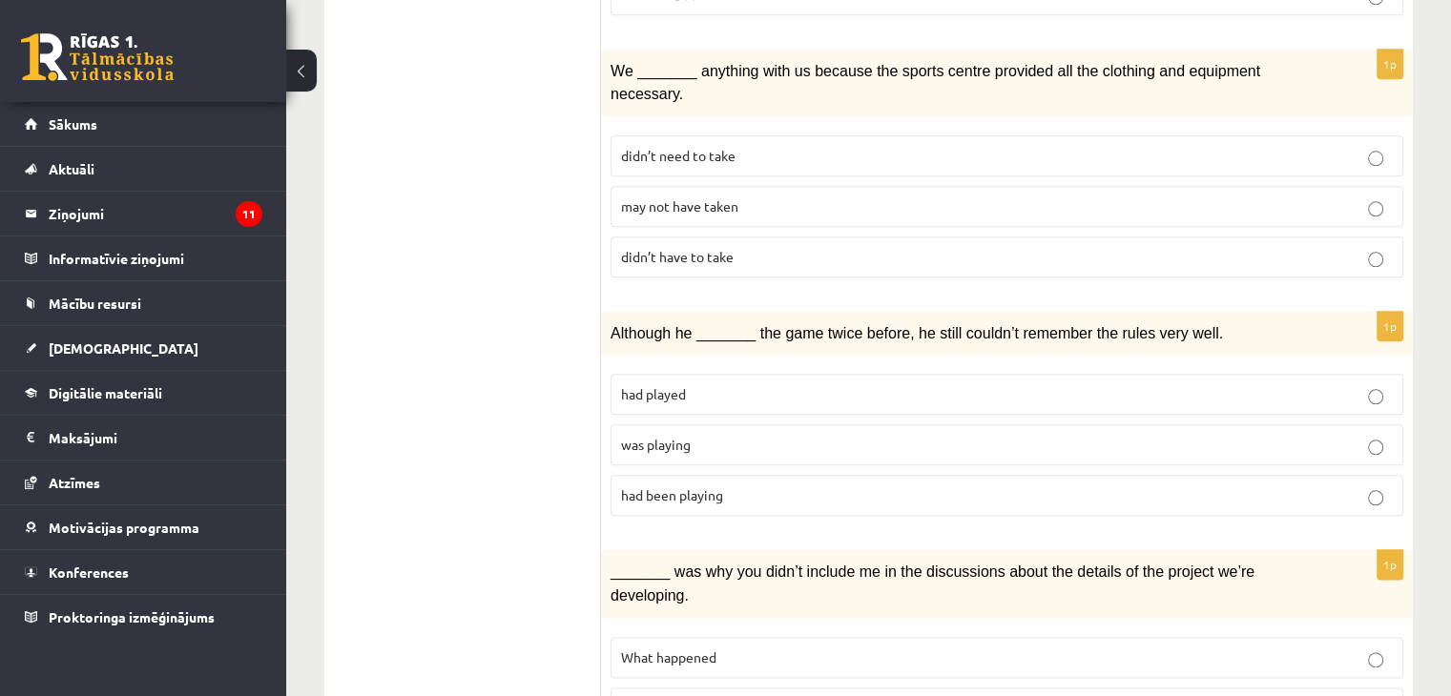
scroll to position [2208, 0]
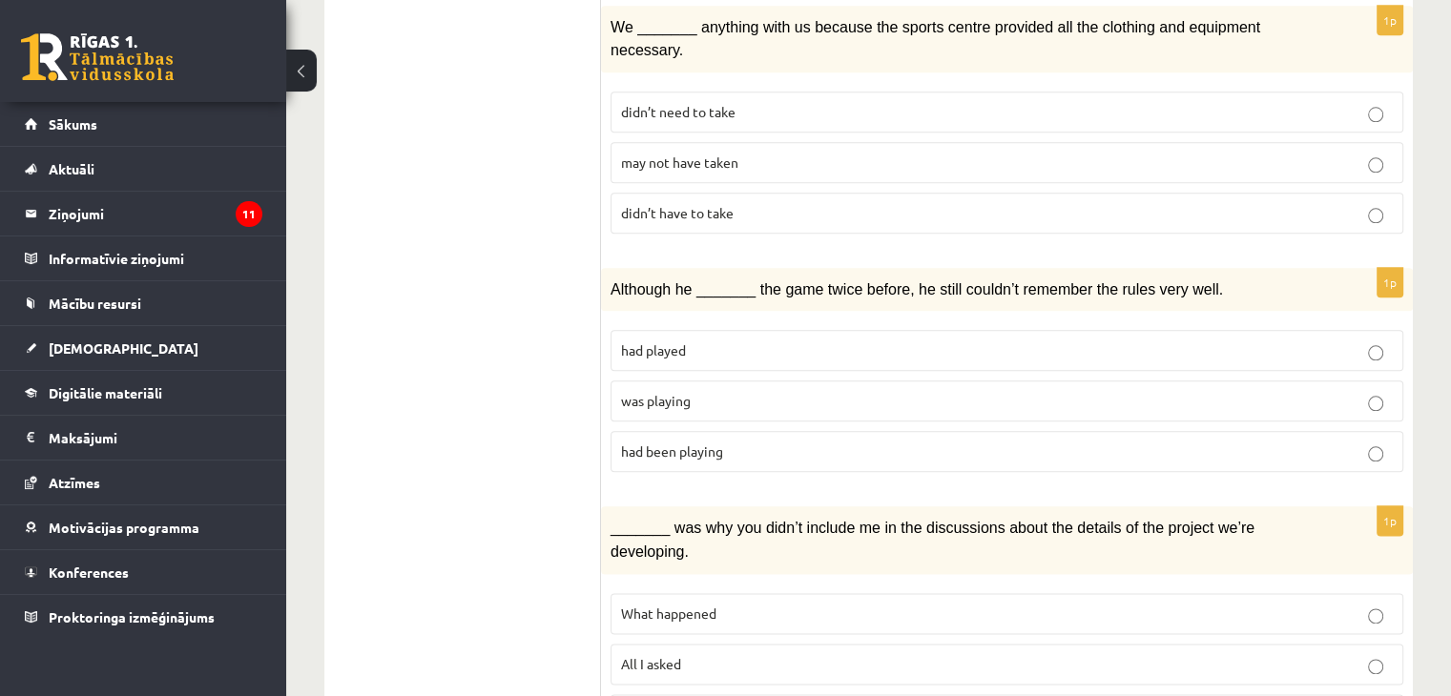
click at [735, 391] on p "was playing" at bounding box center [1007, 401] width 772 height 20
click at [781, 593] on label "What happened" at bounding box center [1006, 613] width 793 height 41
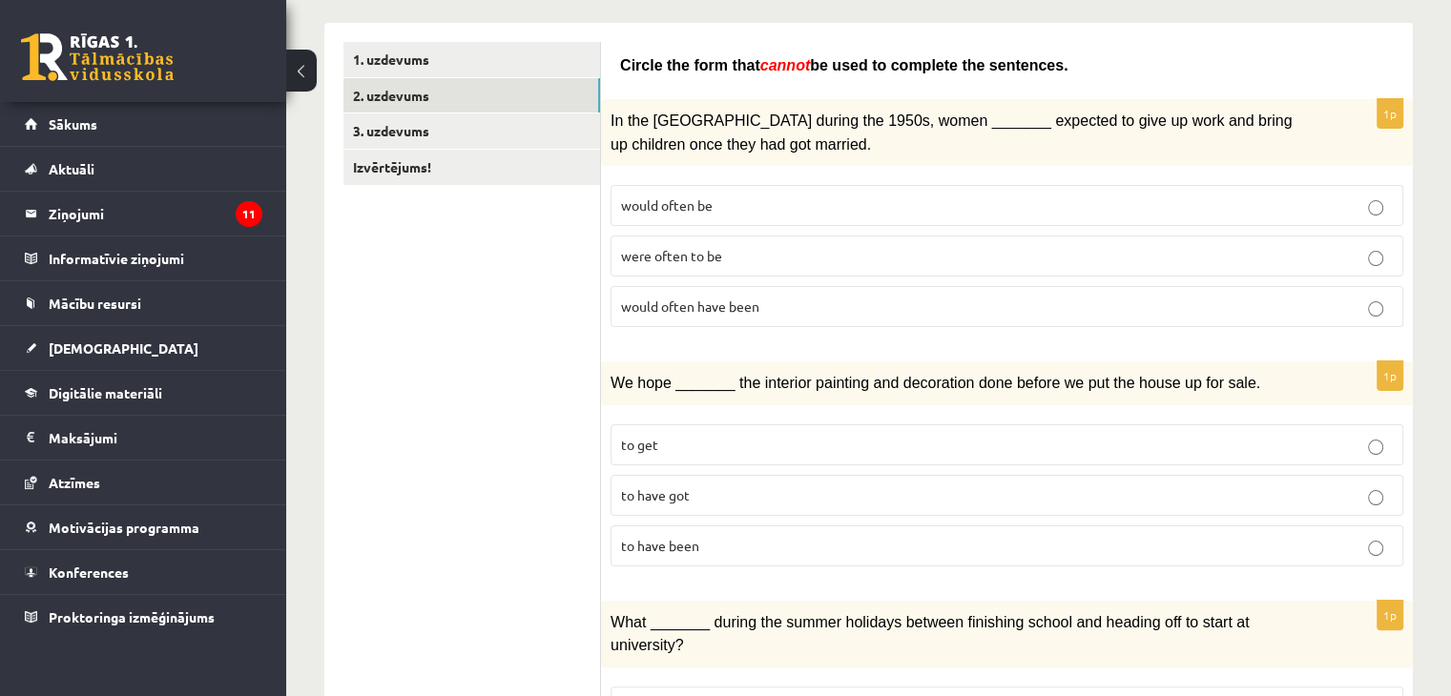
scroll to position [0, 0]
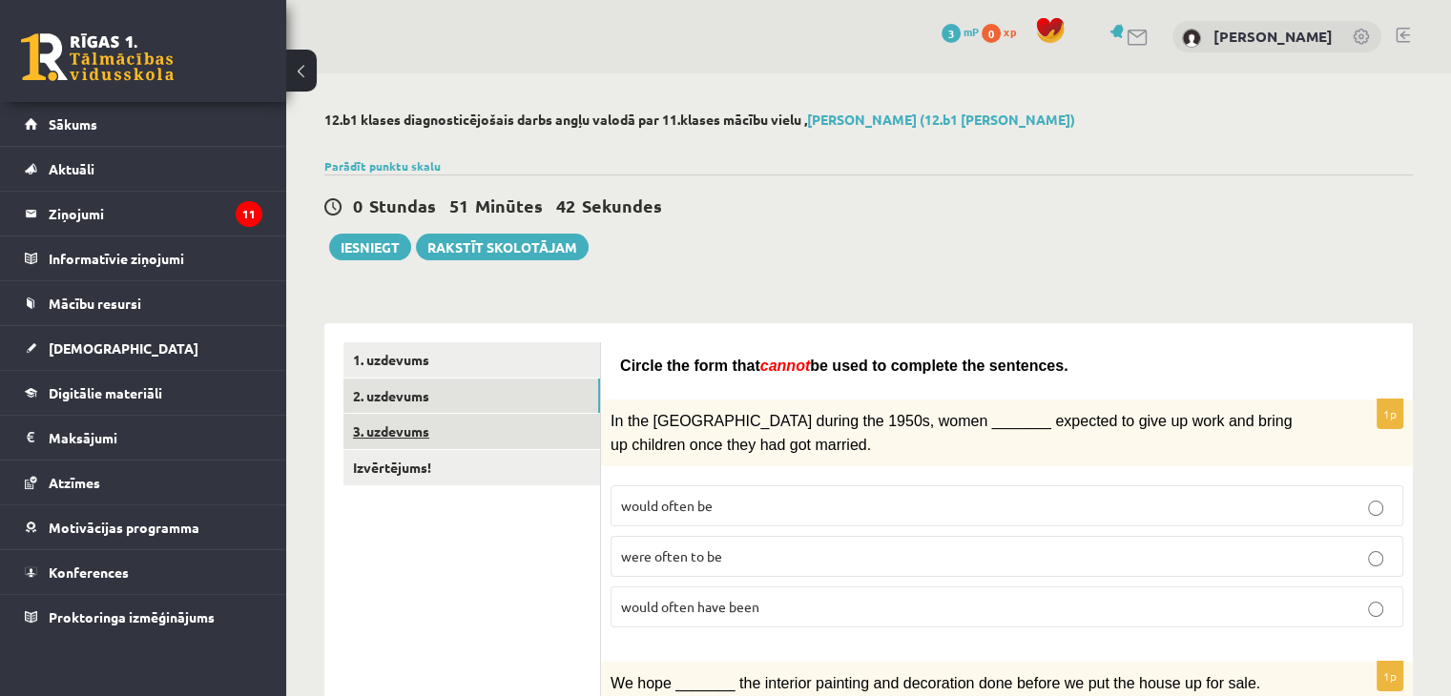
click at [450, 429] on link "3. uzdevums" at bounding box center [471, 431] width 257 height 35
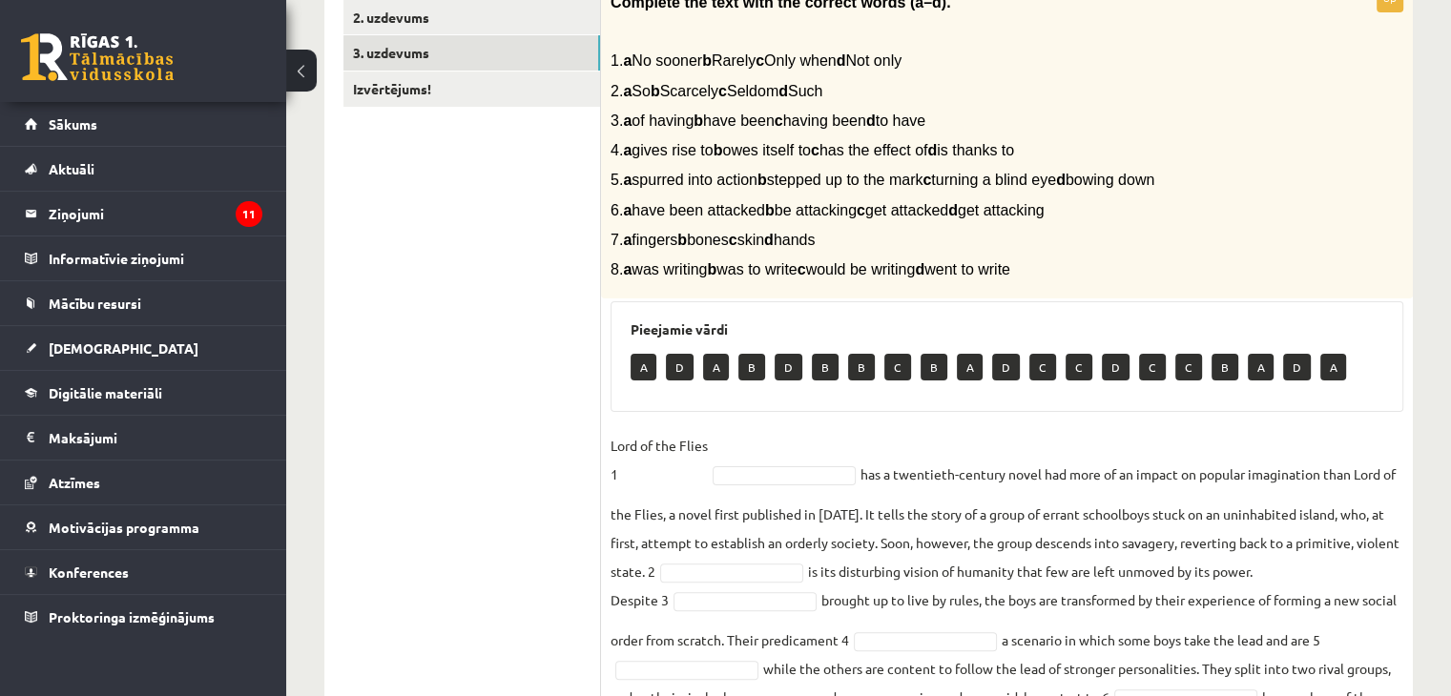
scroll to position [381, 0]
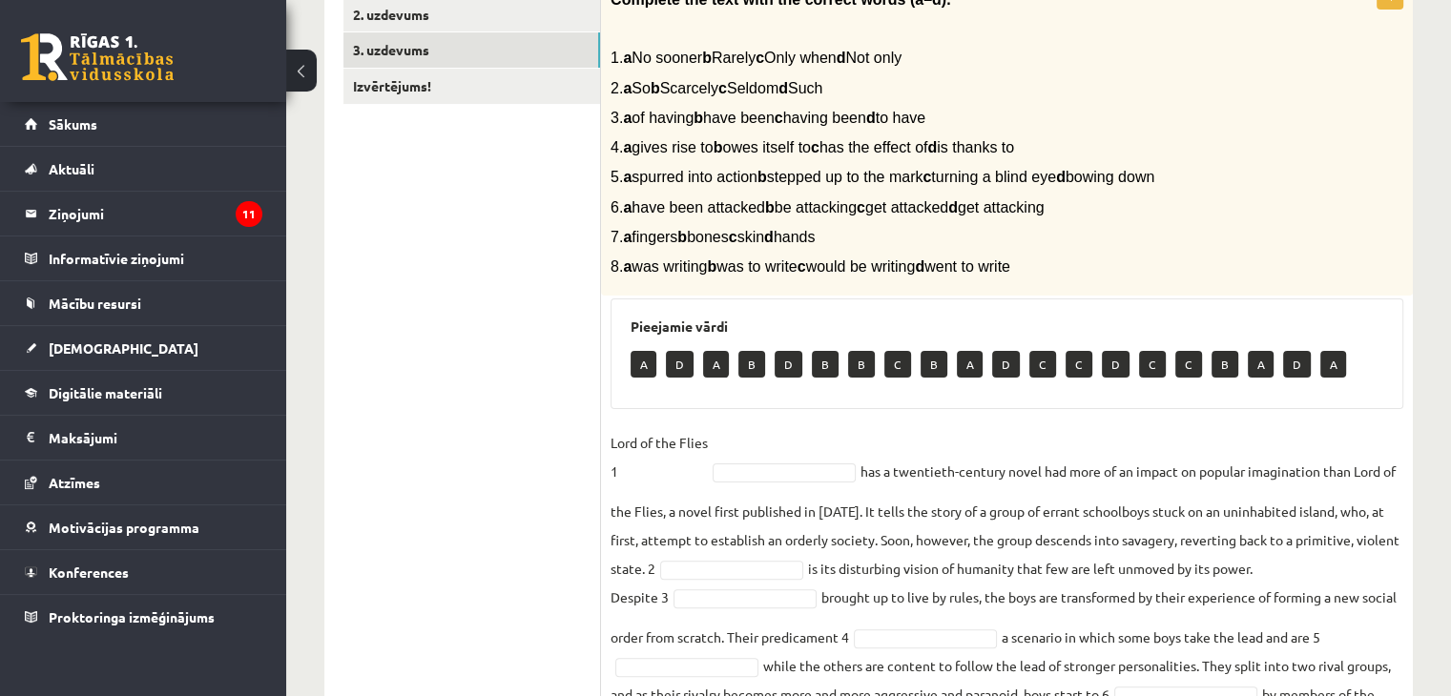
click at [818, 460] on fieldset "Lord of the Flies 1 has a twentieth-century novel had more of an impact on popu…" at bounding box center [1006, 645] width 793 height 435
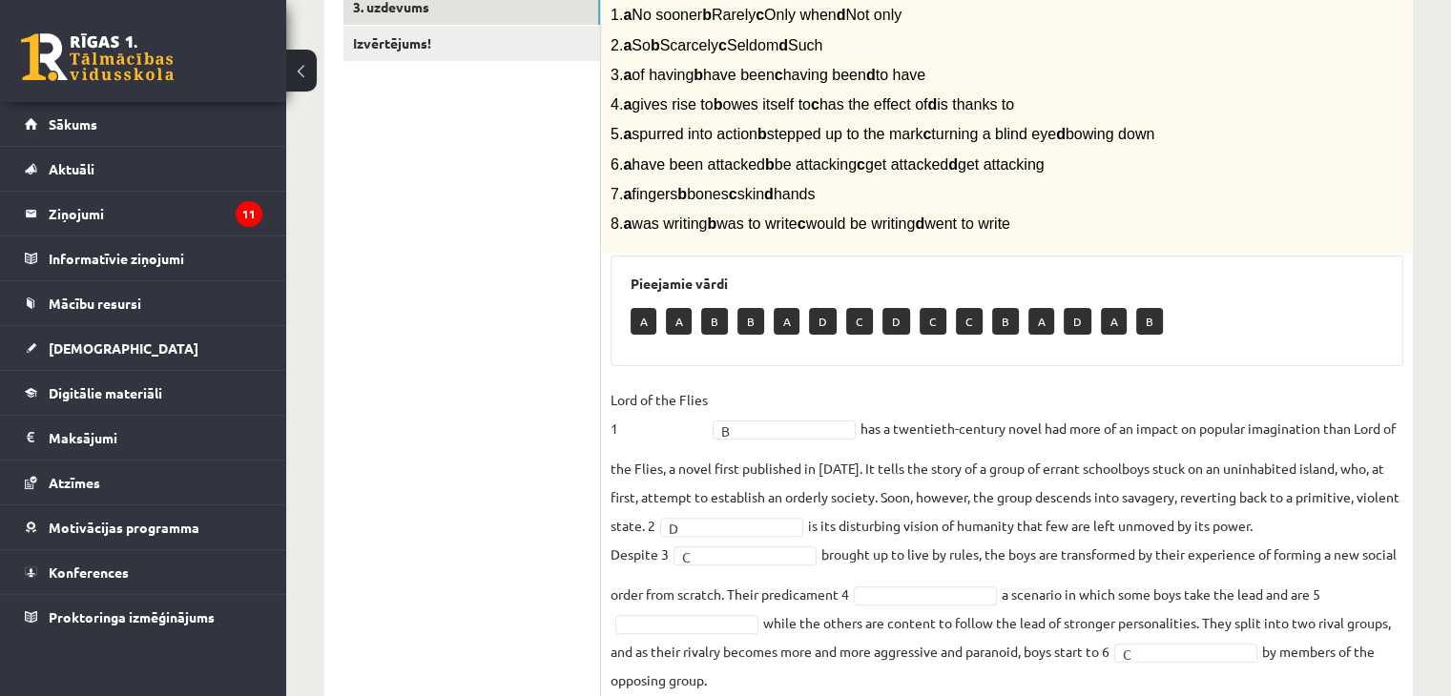
scroll to position [423, 0]
click at [968, 567] on fieldset "Lord of the Flies 1 B * has a twentieth-century novel had more of an impact on …" at bounding box center [1006, 603] width 793 height 435
click at [960, 584] on fieldset "Lord of the Flies 1 B * has a twentieth-century novel had more of an impact on …" at bounding box center [1006, 603] width 793 height 435
click at [946, 584] on fieldset "Lord of the Flies 1 B * has a twentieth-century novel had more of an impact on …" at bounding box center [1006, 603] width 793 height 435
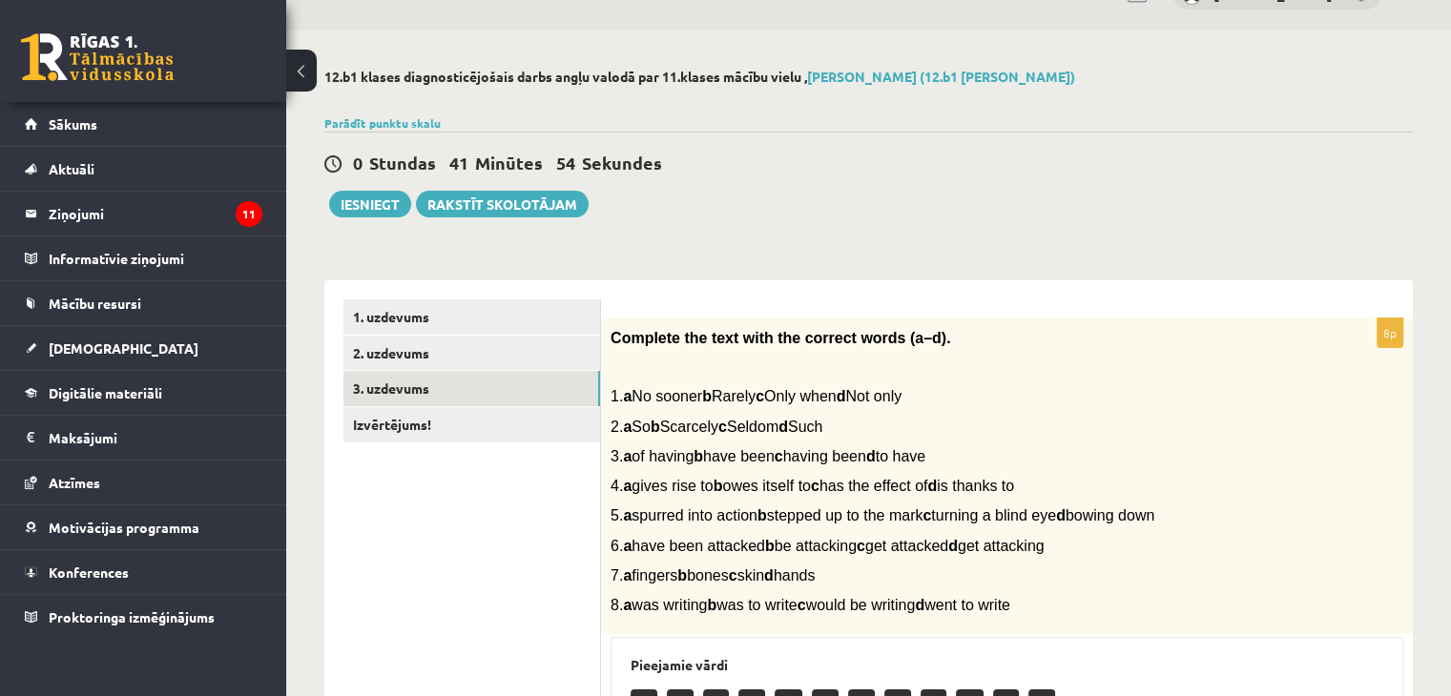
scroll to position [42, 0]
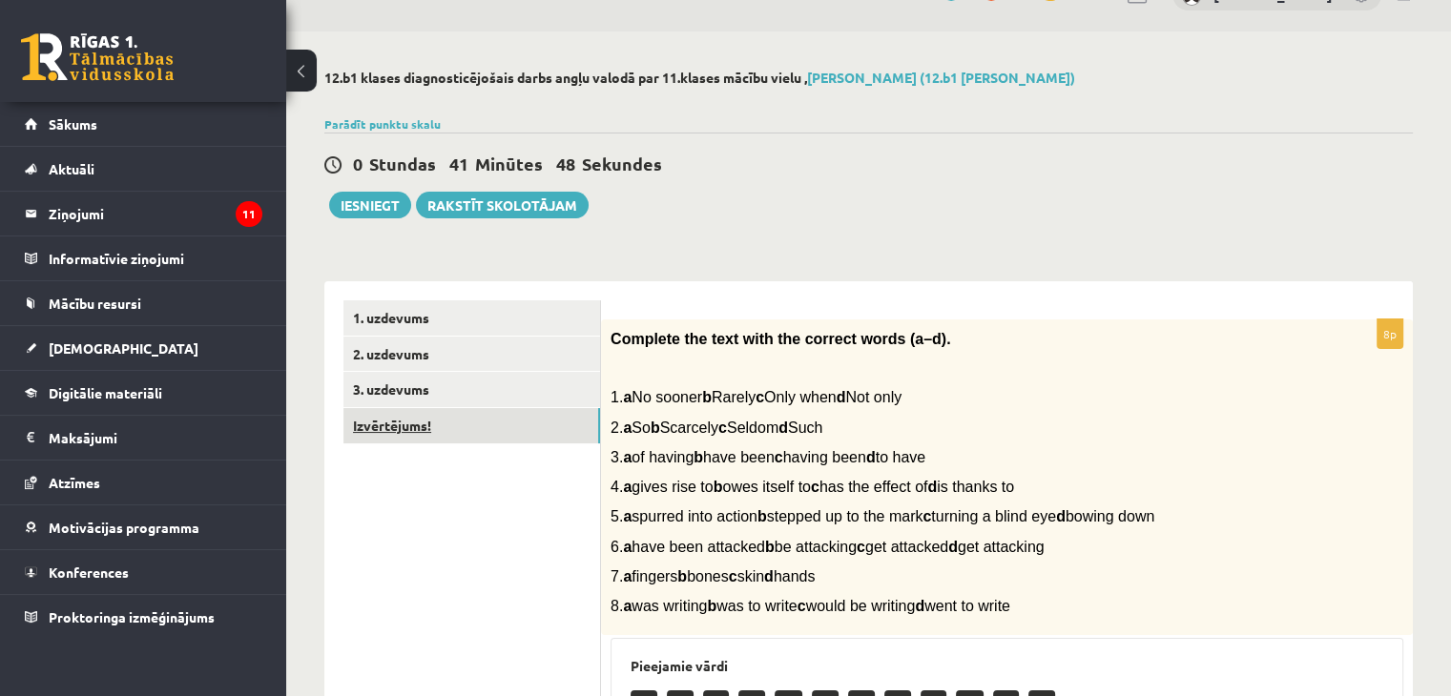
click at [418, 426] on link "Izvērtējums!" at bounding box center [471, 425] width 257 height 35
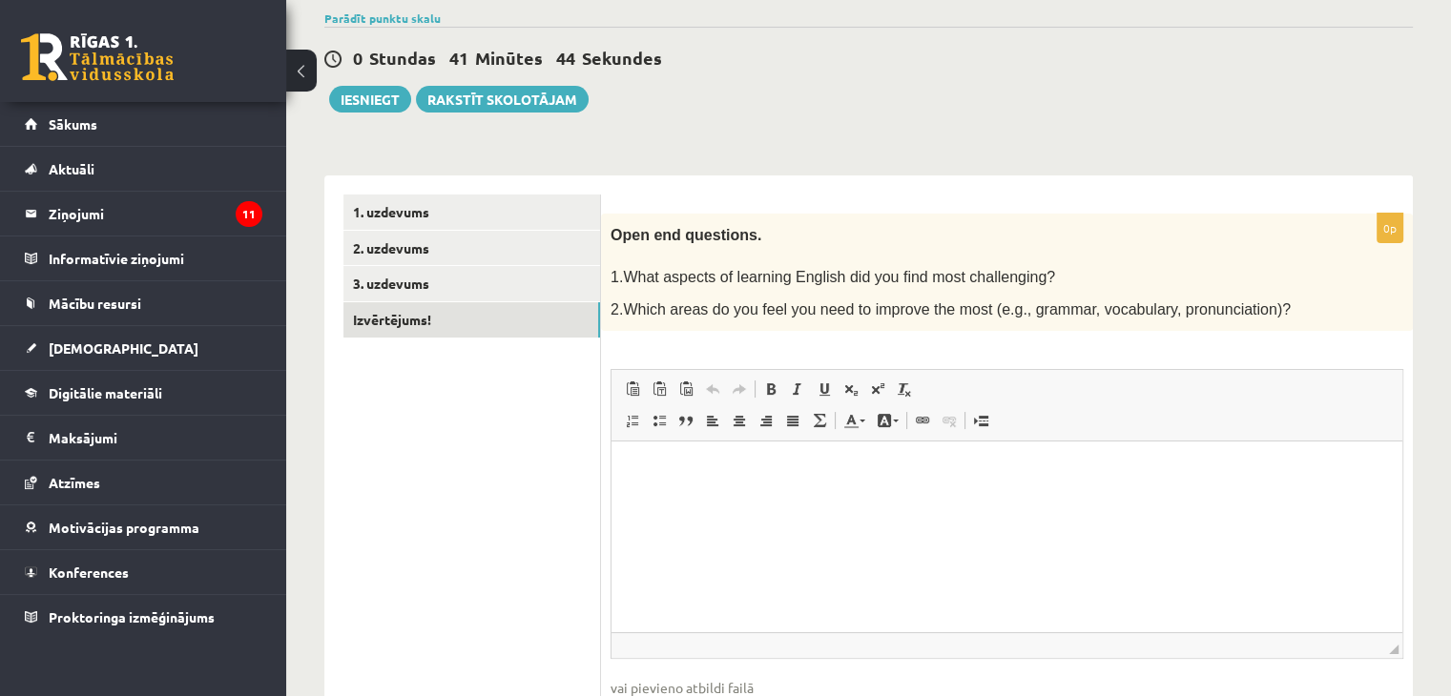
scroll to position [176, 0]
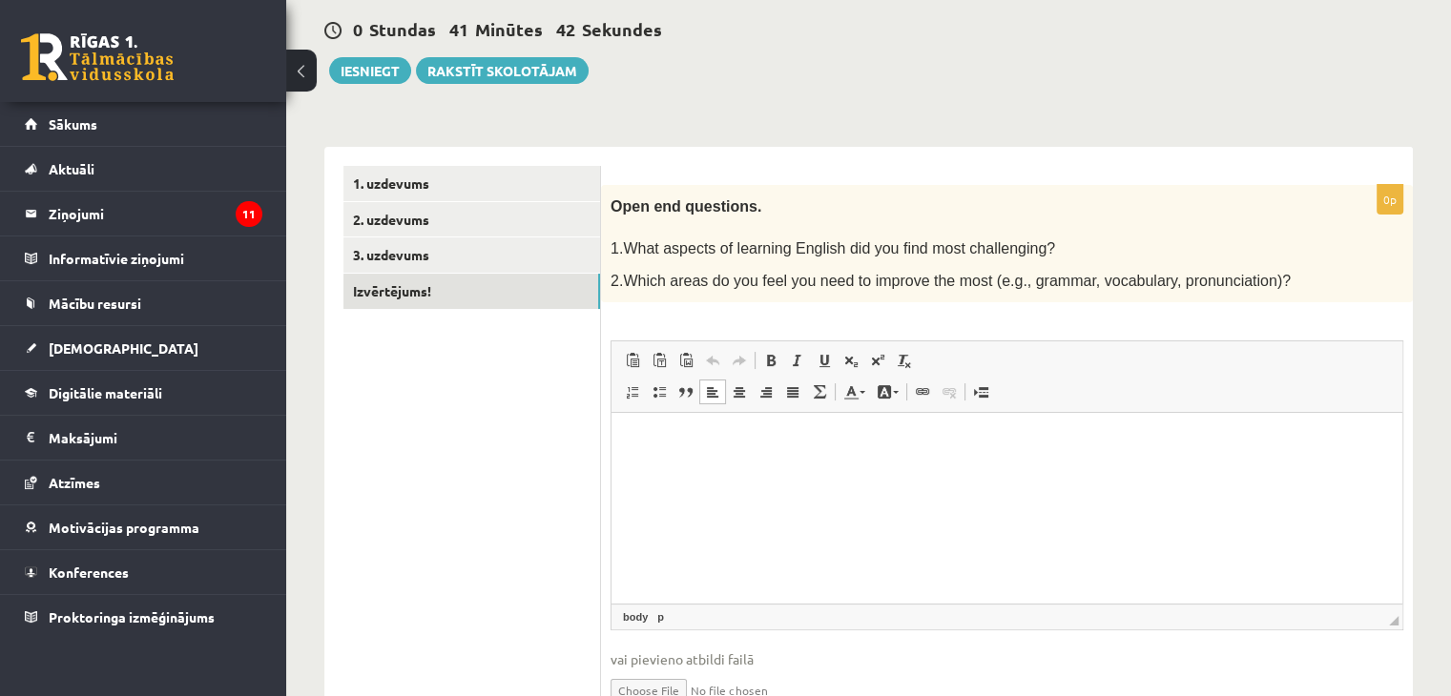
click at [711, 461] on html at bounding box center [1006, 442] width 791 height 58
click at [1118, 472] on p "**" at bounding box center [1006, 474] width 753 height 20
click at [1044, 430] on html "**********" at bounding box center [1006, 458] width 791 height 90
click at [773, 443] on p "**********" at bounding box center [1006, 442] width 753 height 20
click at [749, 477] on p "**" at bounding box center [1006, 474] width 753 height 20
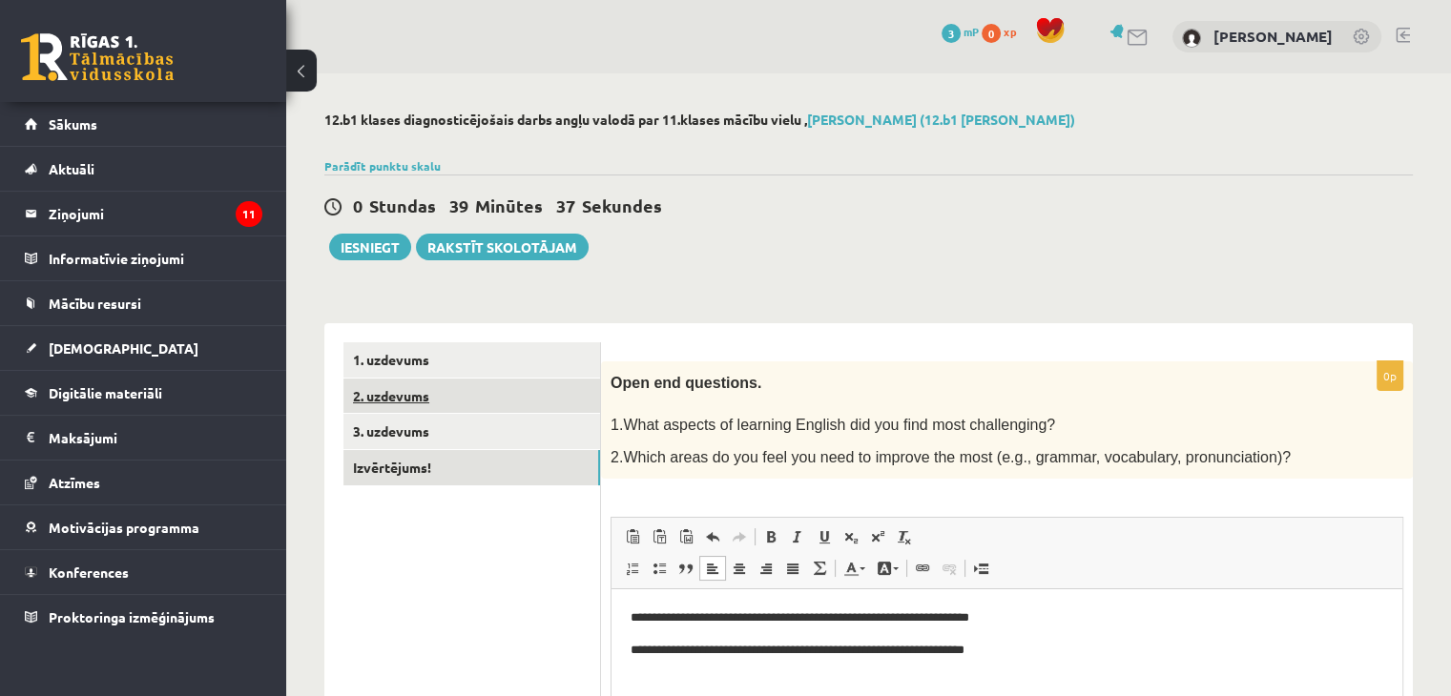
scroll to position [0, 0]
click at [375, 246] on button "Iesniegt" at bounding box center [370, 247] width 82 height 27
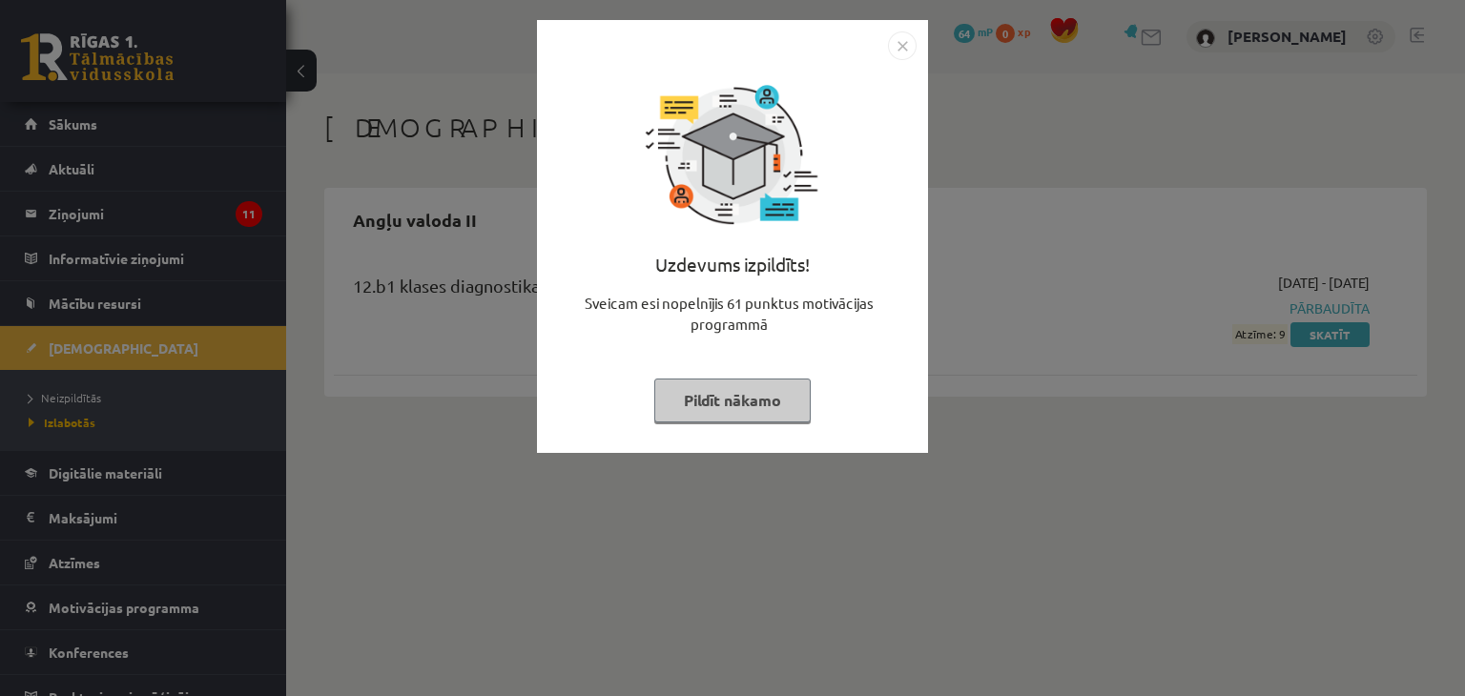
click at [895, 45] on img "Close" at bounding box center [902, 45] width 29 height 29
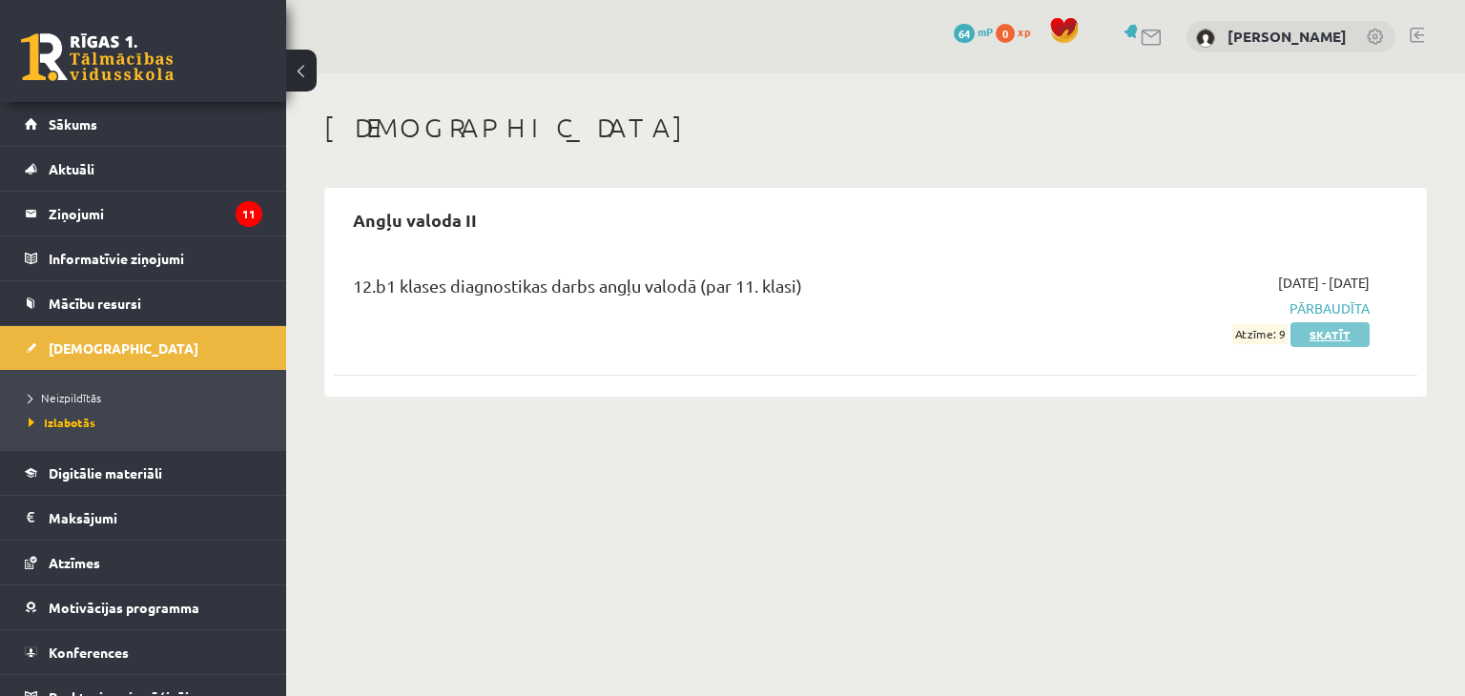
click at [1316, 344] on link "Skatīt" at bounding box center [1329, 334] width 79 height 25
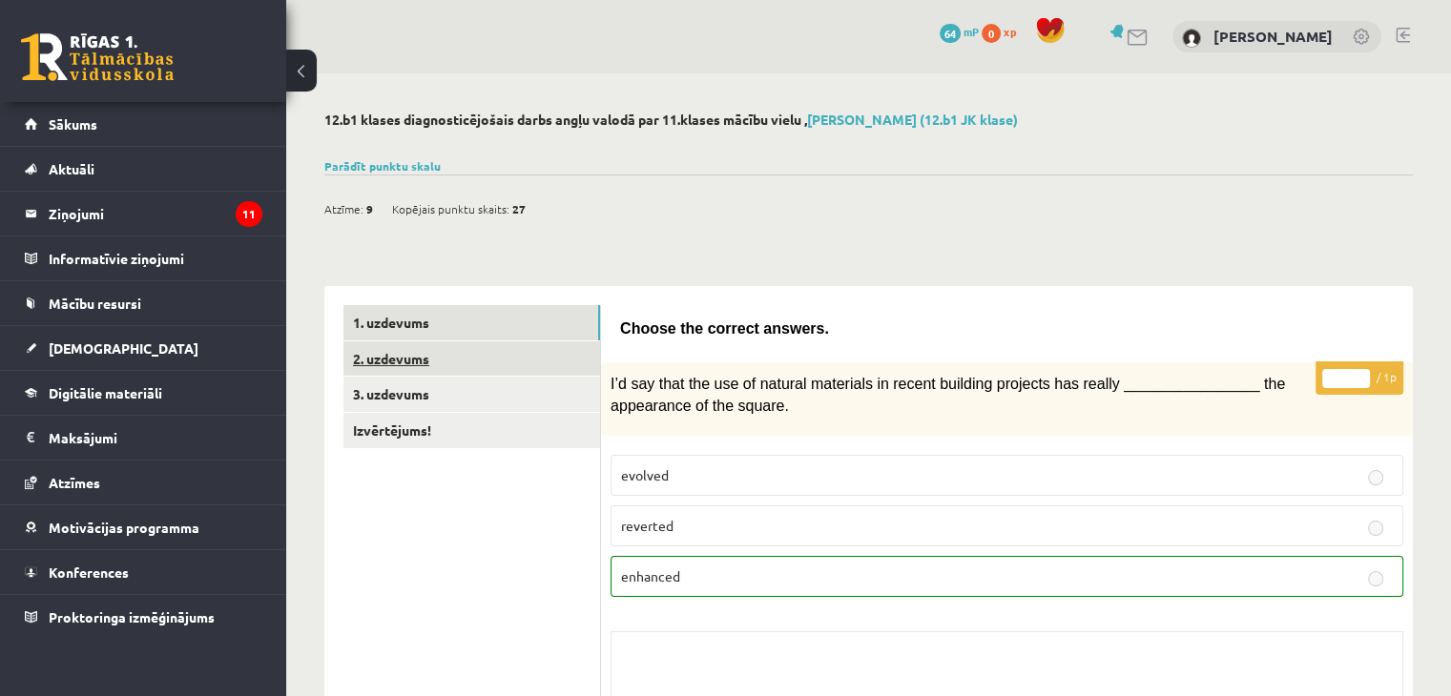
click at [400, 365] on link "2. uzdevums" at bounding box center [471, 358] width 257 height 35
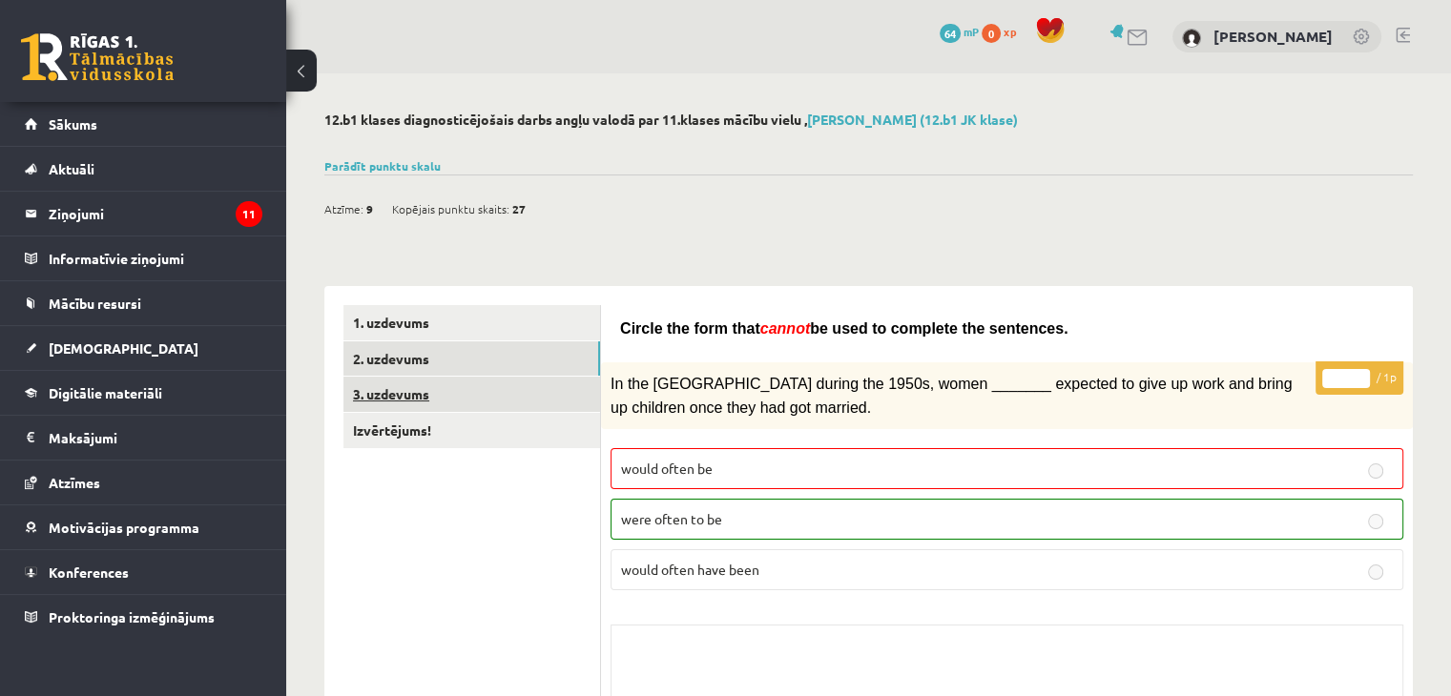
click at [414, 397] on link "3. uzdevums" at bounding box center [471, 394] width 257 height 35
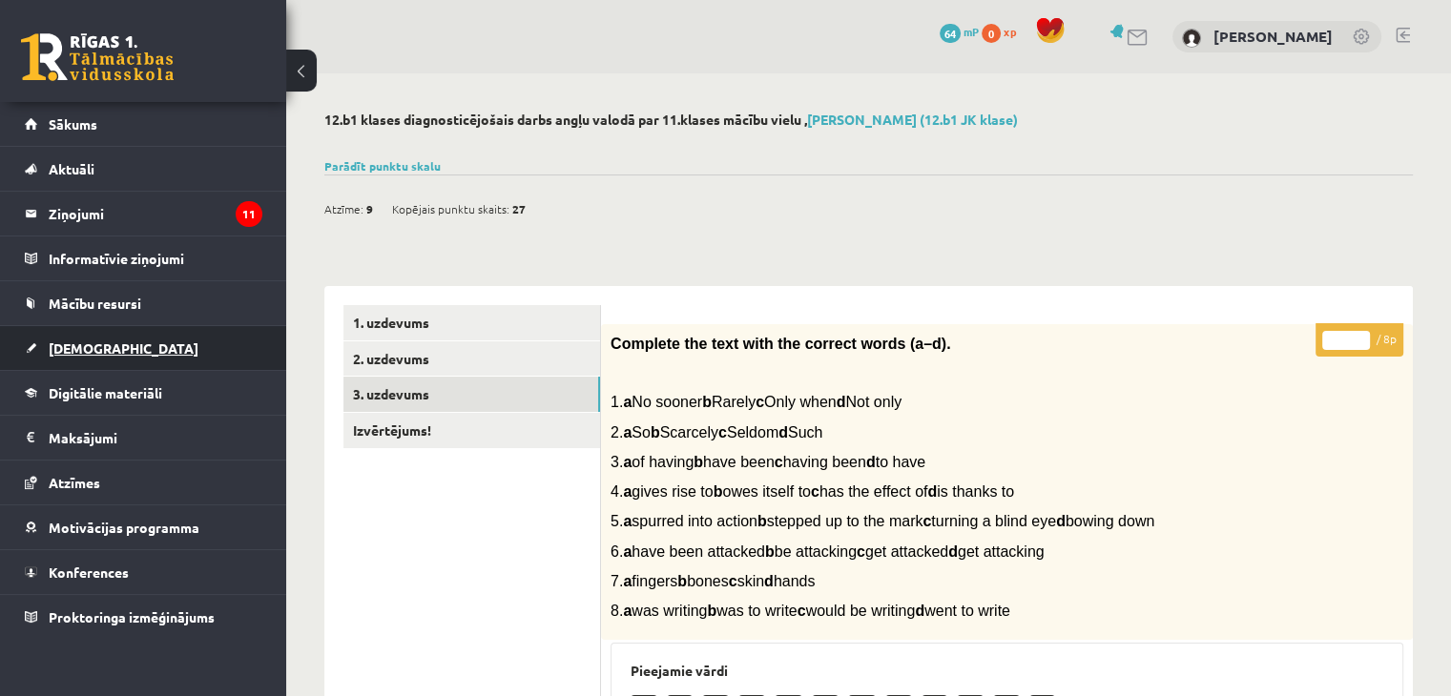
click at [105, 353] on span "[DEMOGRAPHIC_DATA]" at bounding box center [124, 348] width 150 height 17
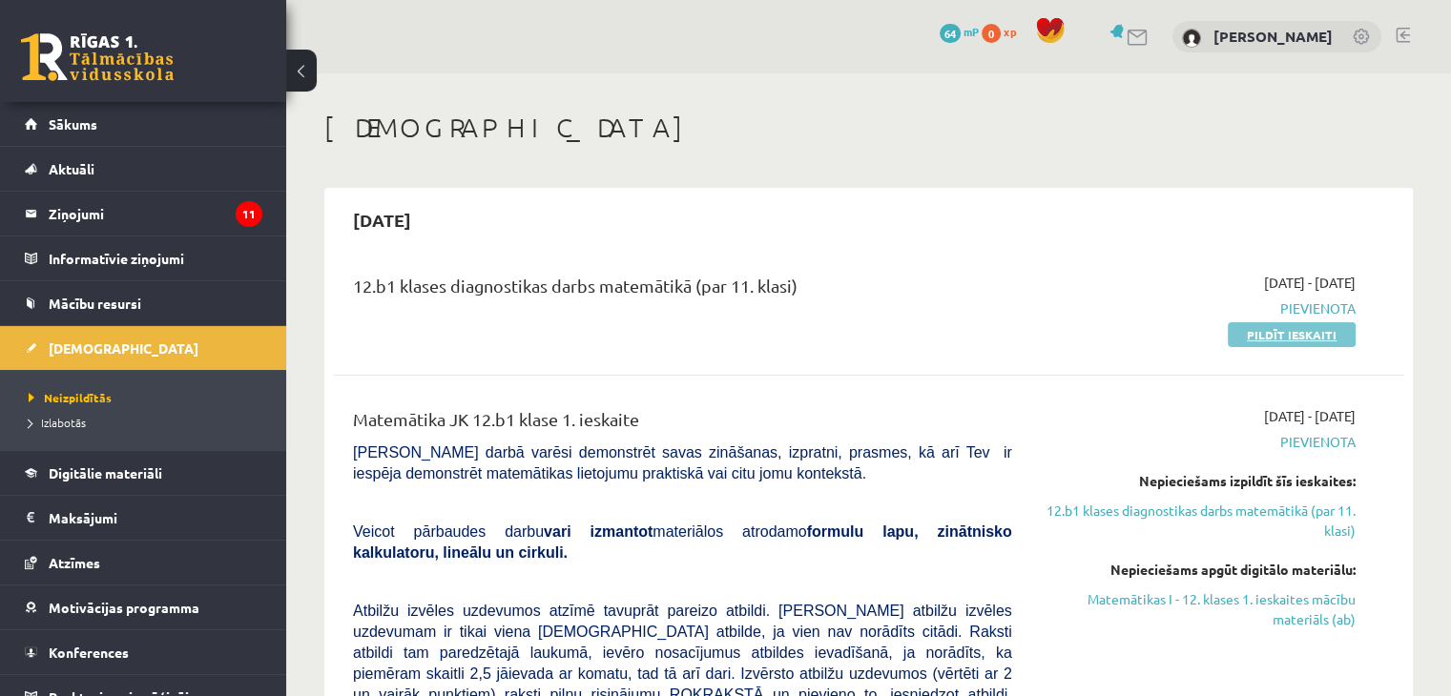
click at [1265, 335] on link "Pildīt ieskaiti" at bounding box center [1291, 334] width 128 height 25
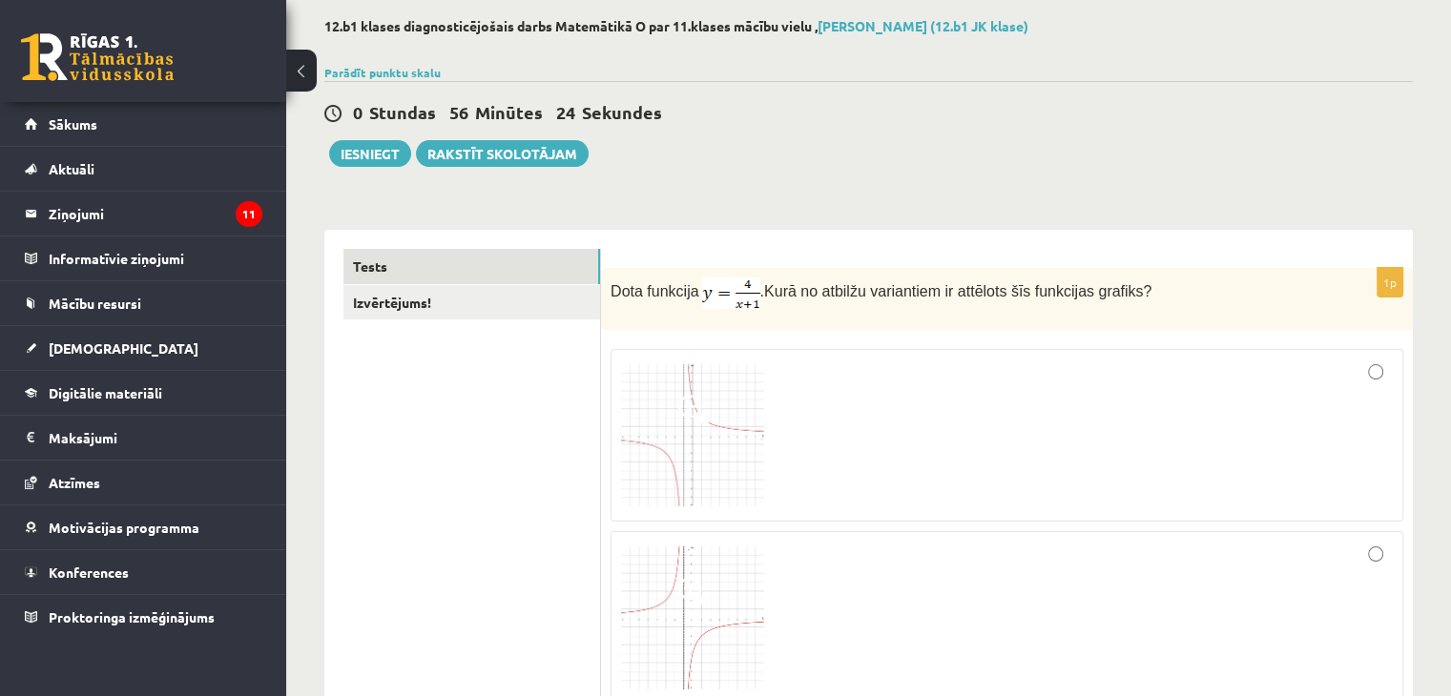
scroll to position [191, 0]
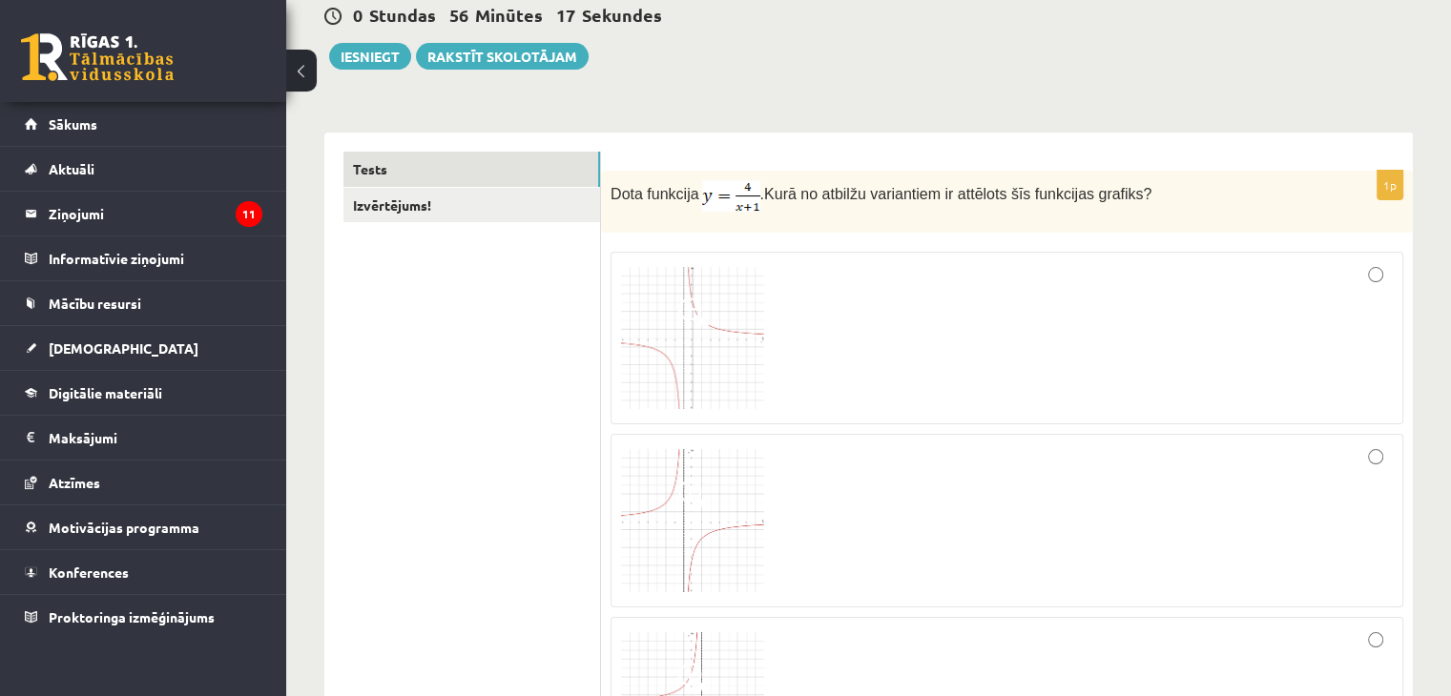
drag, startPoint x: 1230, startPoint y: 73, endPoint x: 1236, endPoint y: 62, distance: 12.8
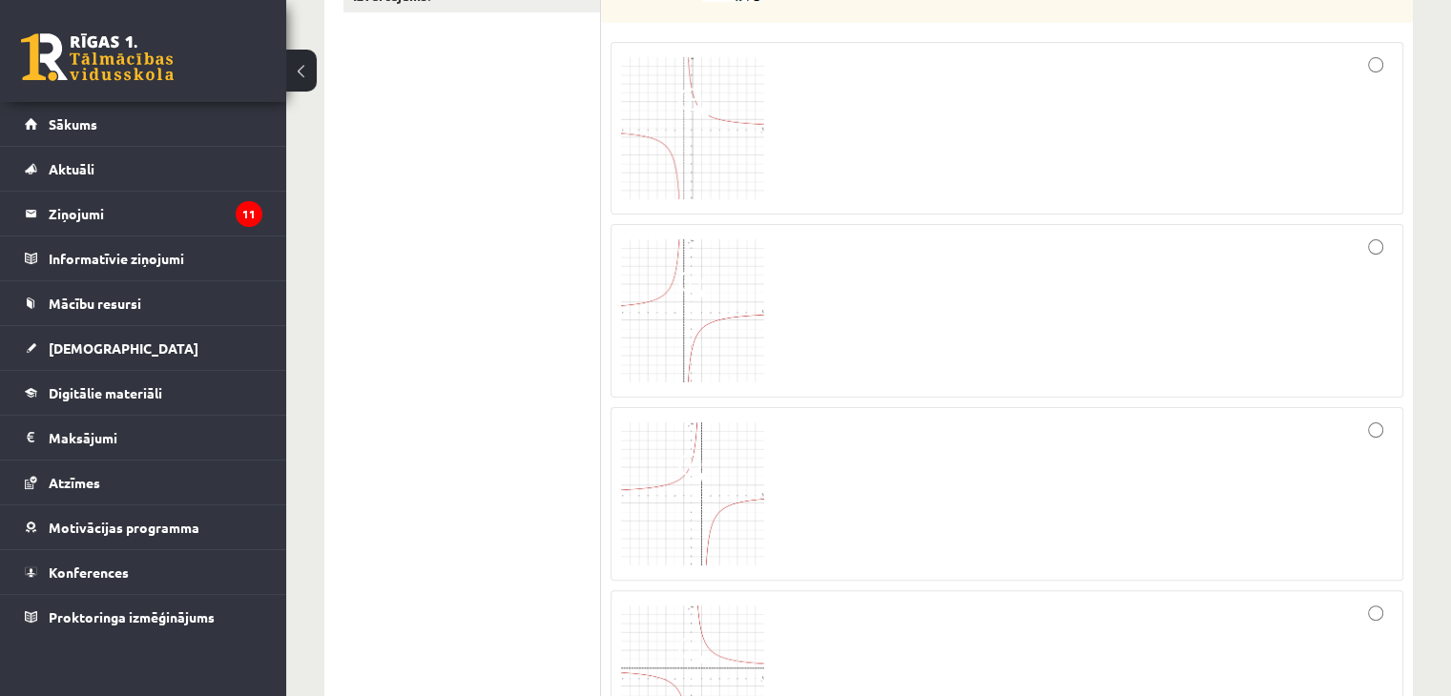
scroll to position [286, 0]
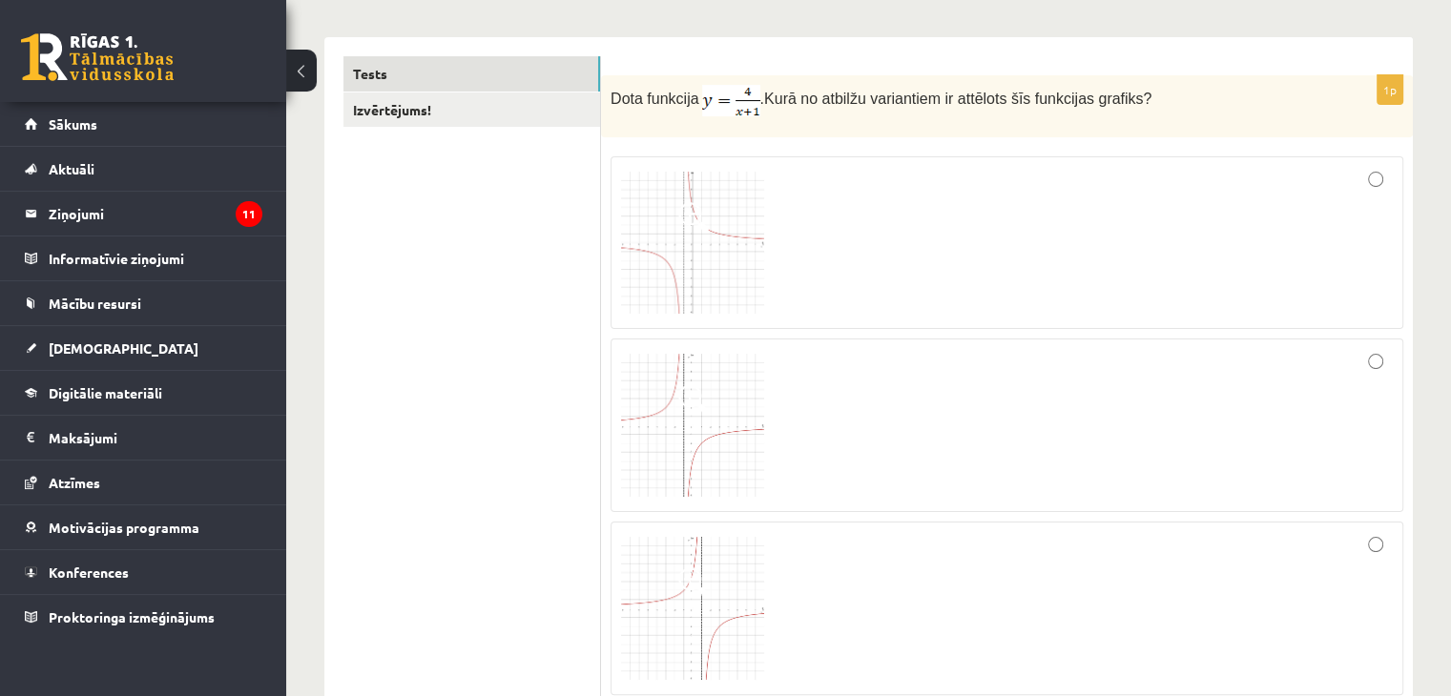
click at [726, 249] on img at bounding box center [692, 243] width 143 height 143
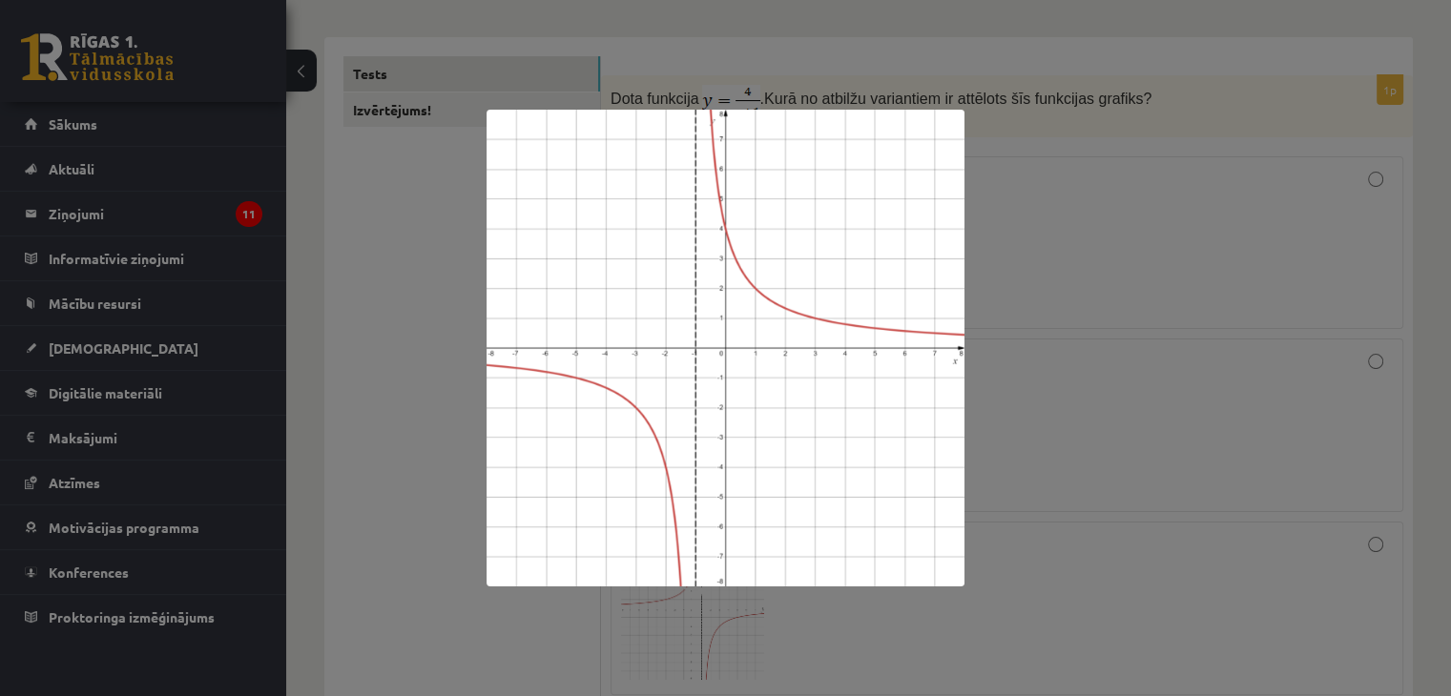
click at [1016, 290] on div at bounding box center [725, 348] width 1451 height 696
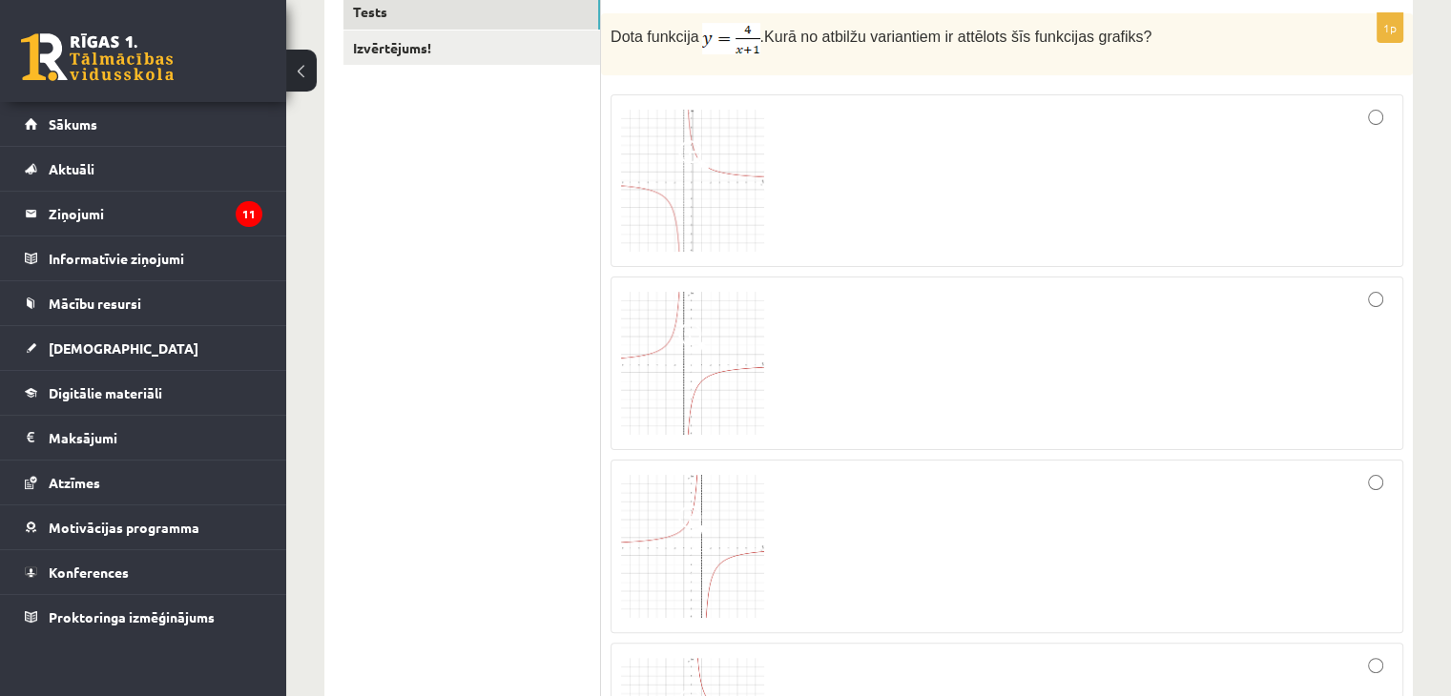
scroll to position [381, 0]
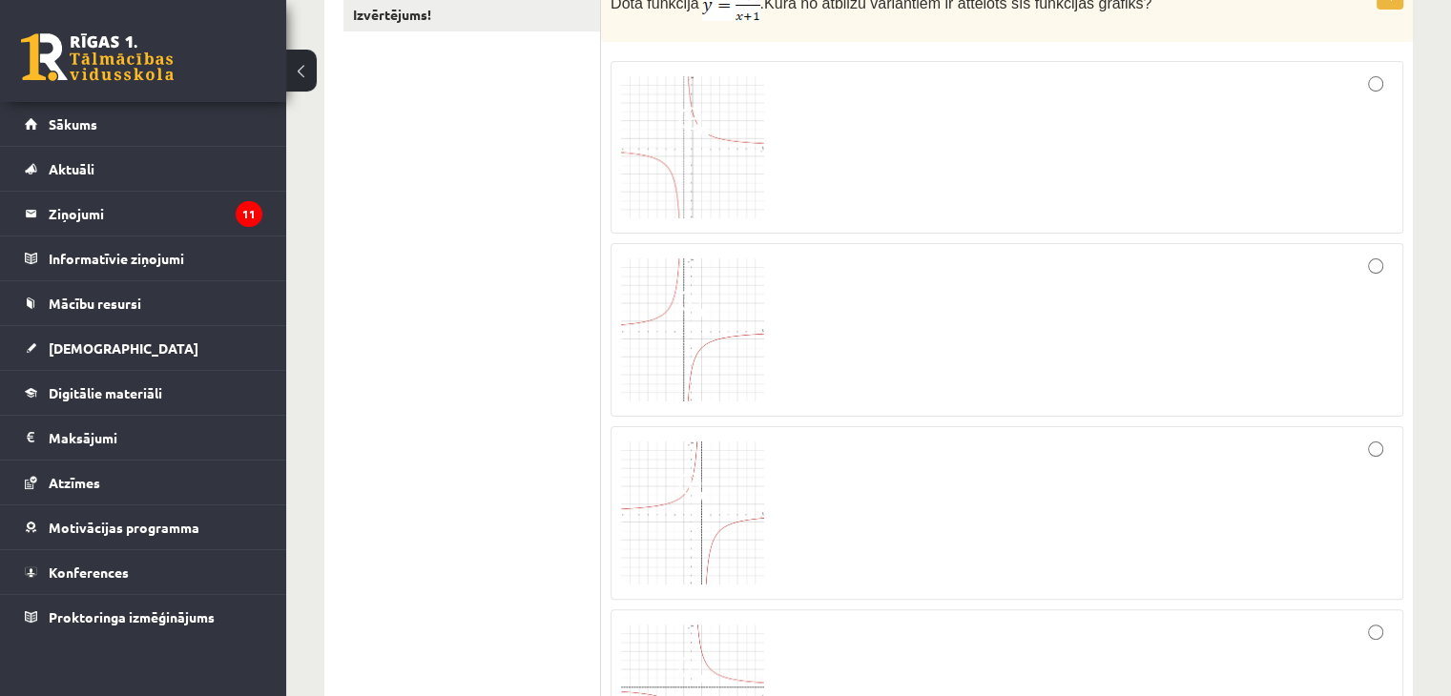
click at [697, 348] on img at bounding box center [692, 329] width 143 height 143
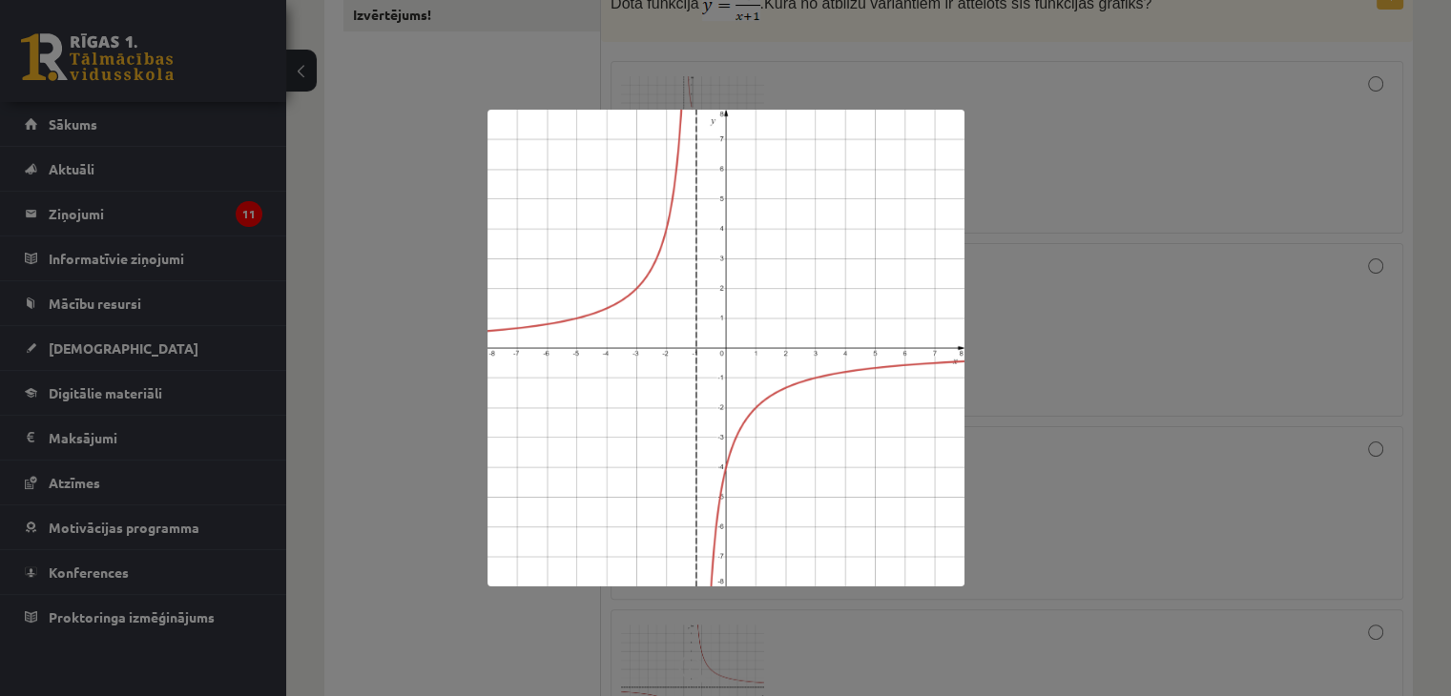
click at [1328, 239] on div at bounding box center [725, 348] width 1451 height 696
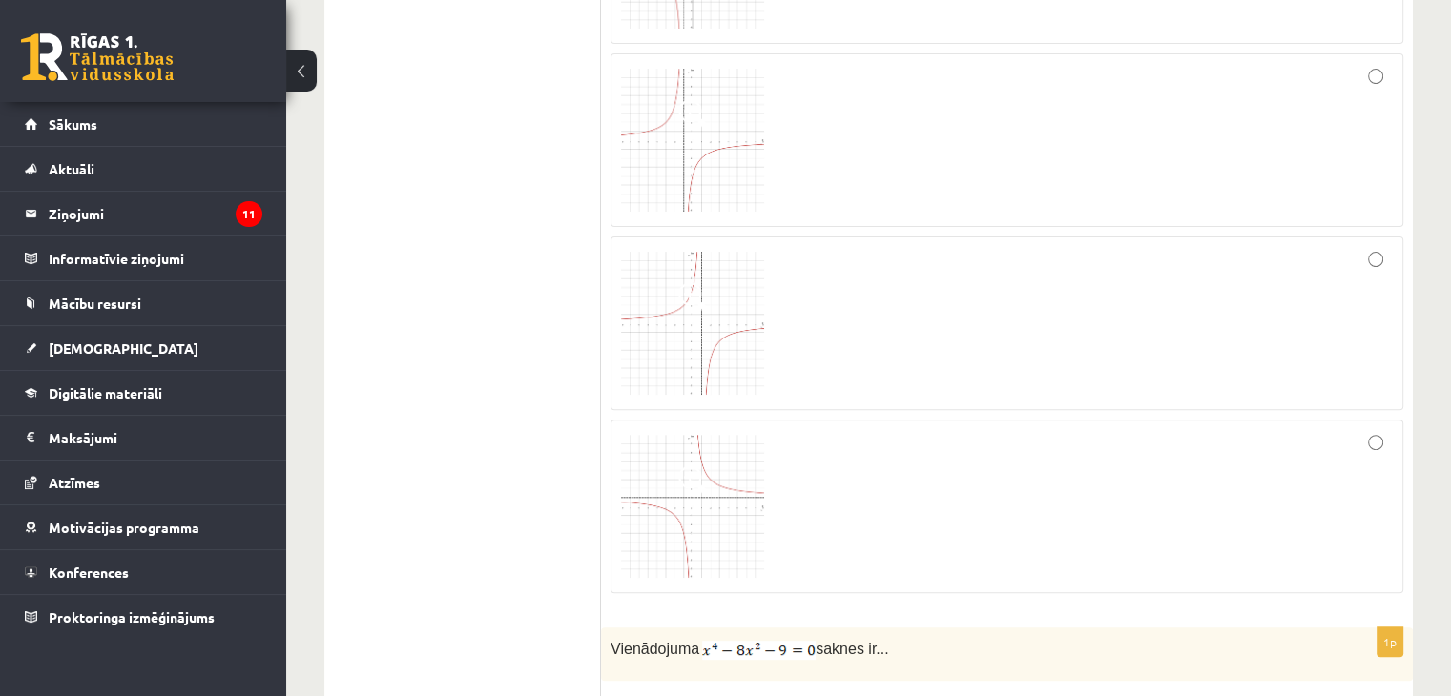
scroll to position [572, 0]
click at [705, 507] on img at bounding box center [692, 505] width 143 height 143
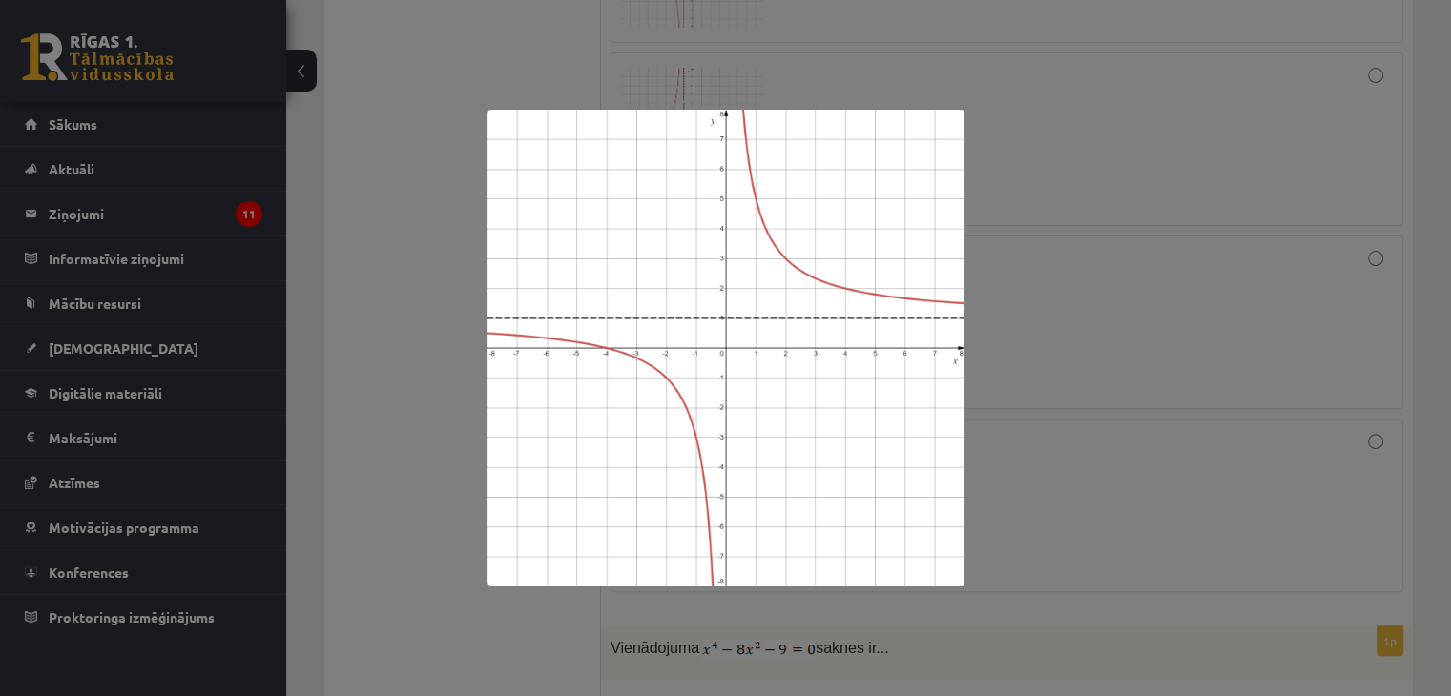
click at [1008, 299] on div at bounding box center [725, 348] width 1451 height 696
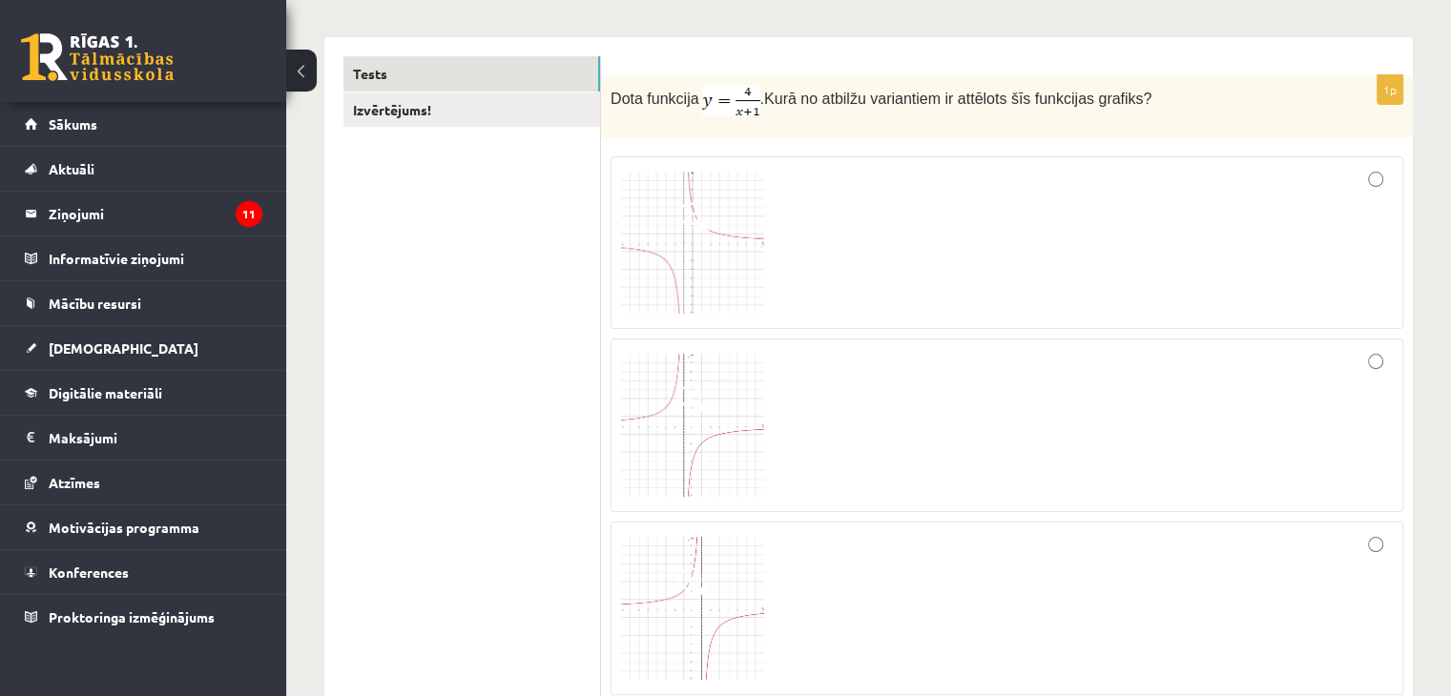
click at [1058, 265] on div at bounding box center [1007, 243] width 772 height 153
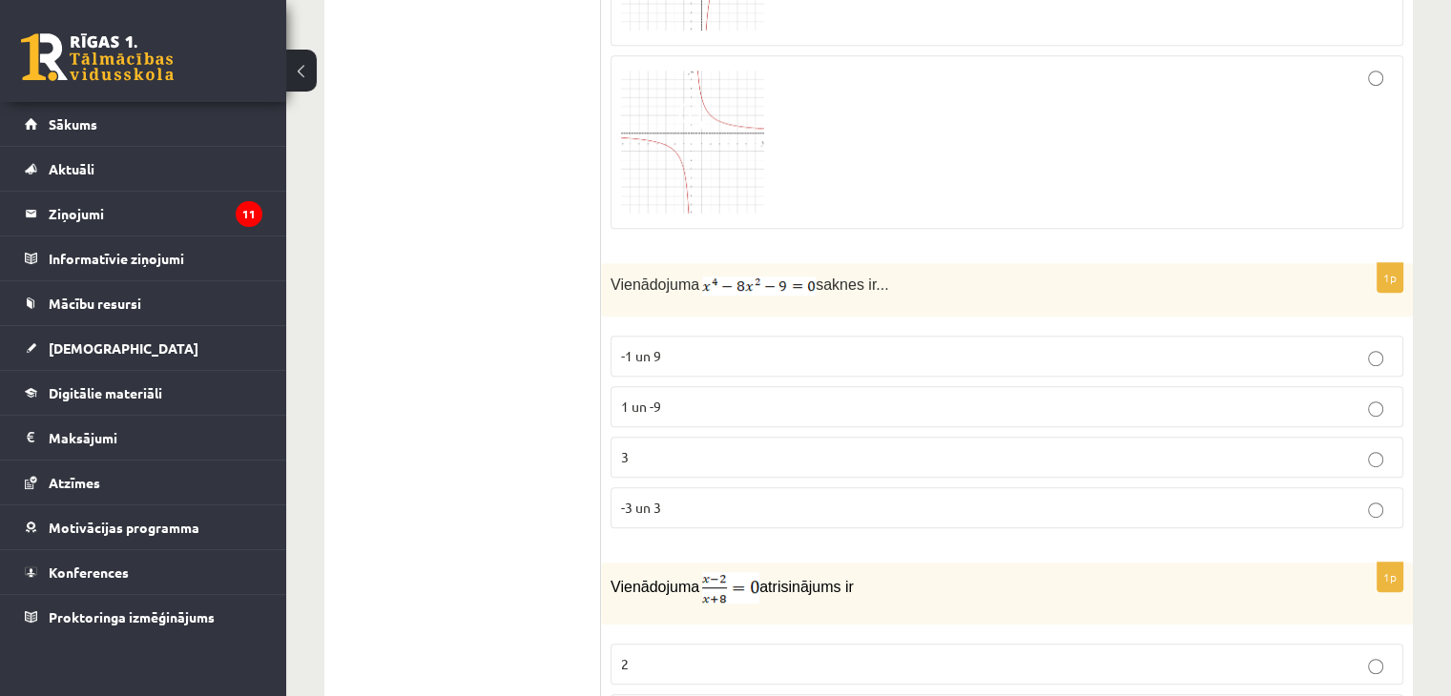
scroll to position [954, 0]
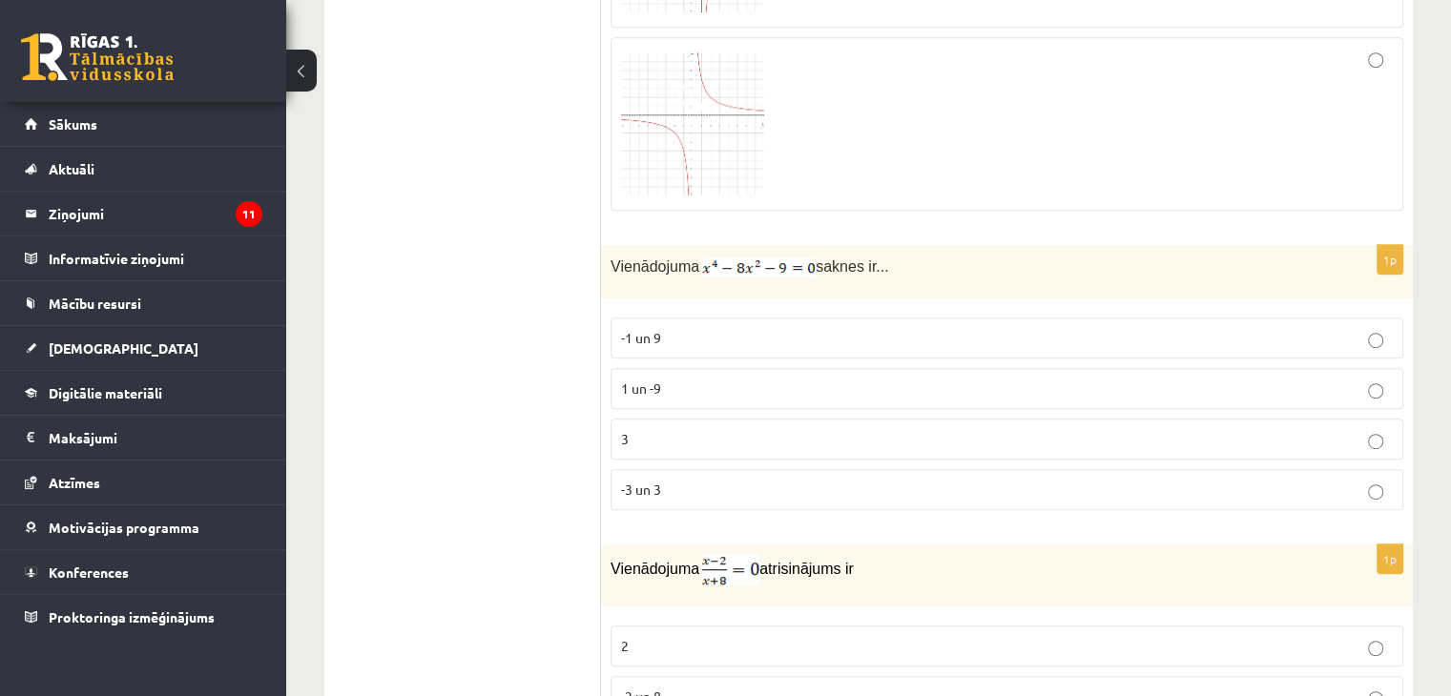
click at [1081, 482] on p "-3 un 3" at bounding box center [1007, 490] width 772 height 20
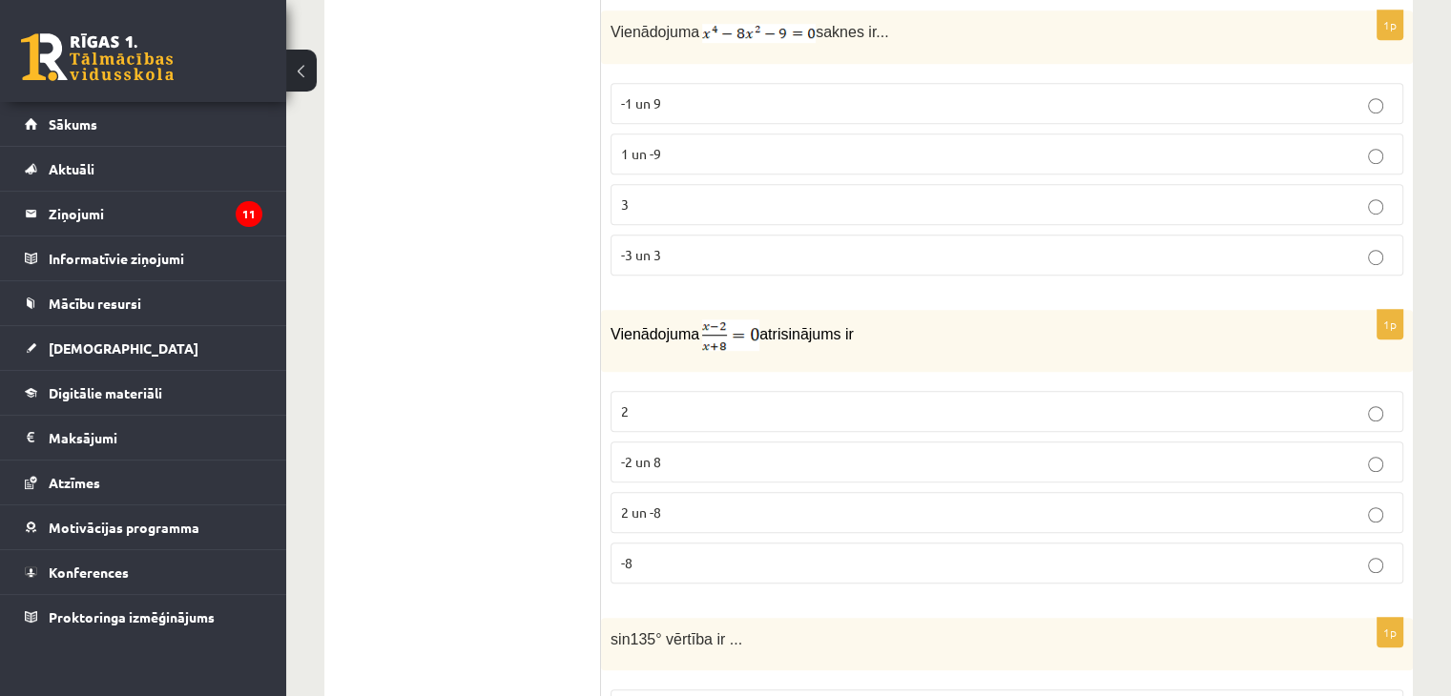
scroll to position [1240, 0]
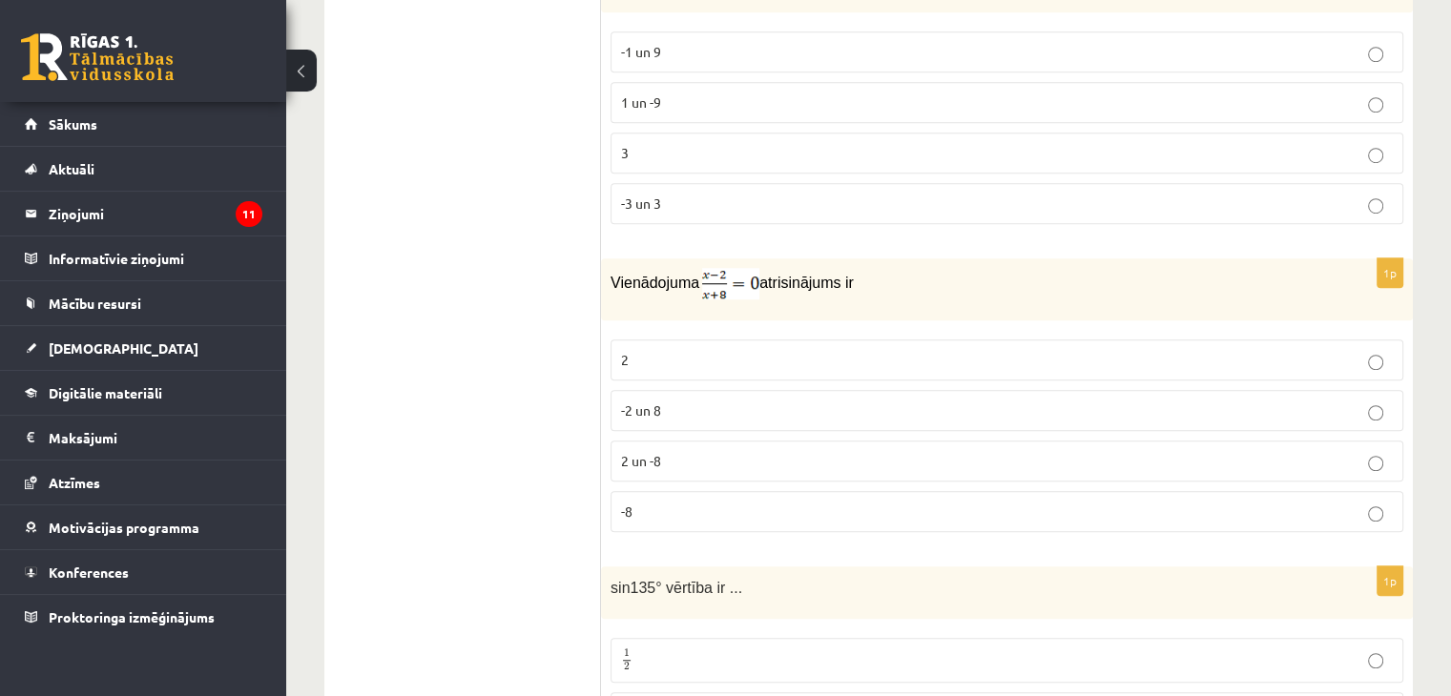
click at [807, 350] on p "2" at bounding box center [1007, 360] width 772 height 20
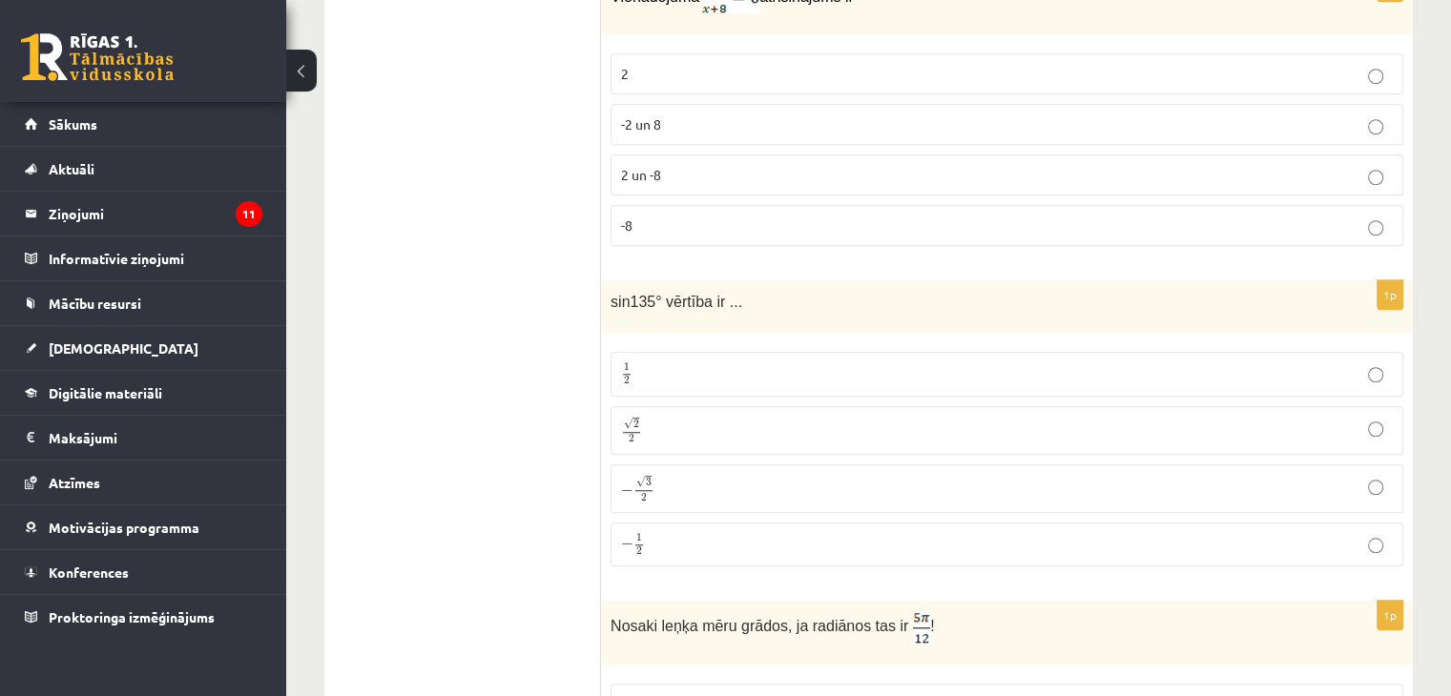
scroll to position [1621, 0]
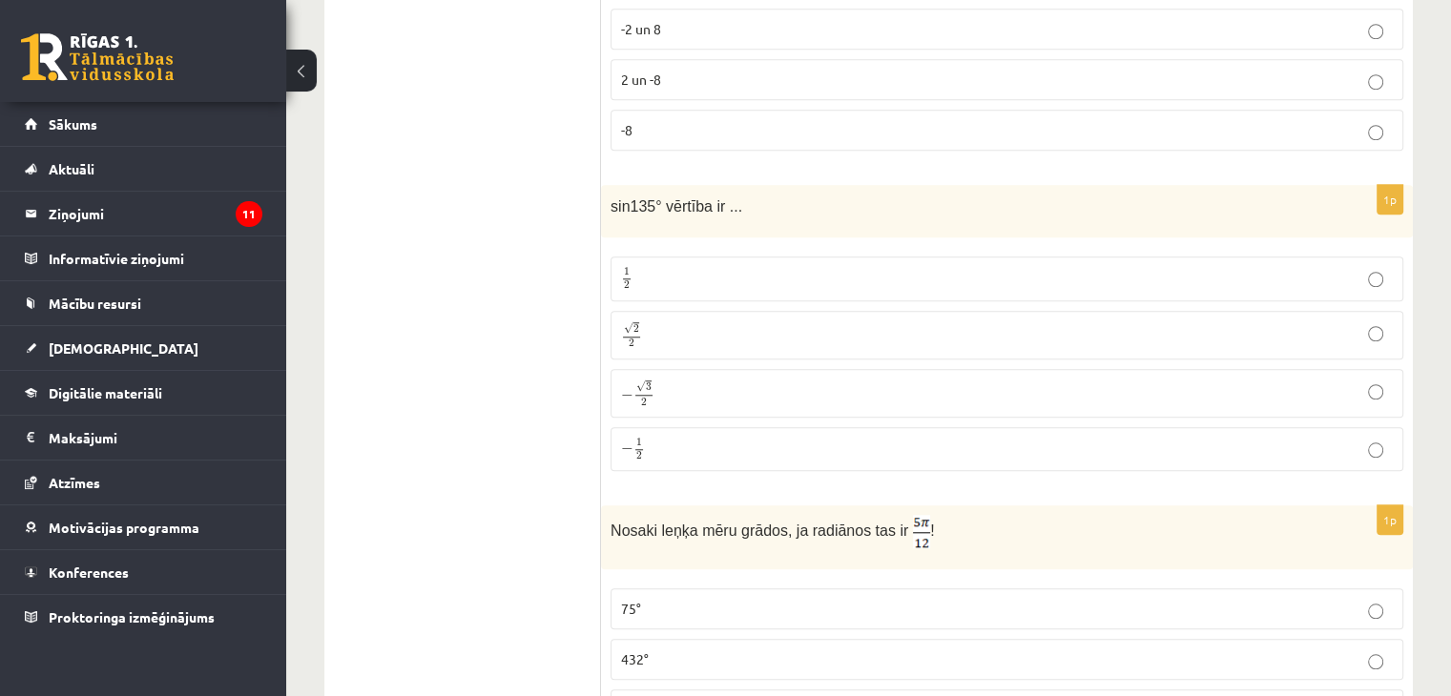
click at [741, 321] on p "√ 2 2 2 2" at bounding box center [1007, 335] width 772 height 28
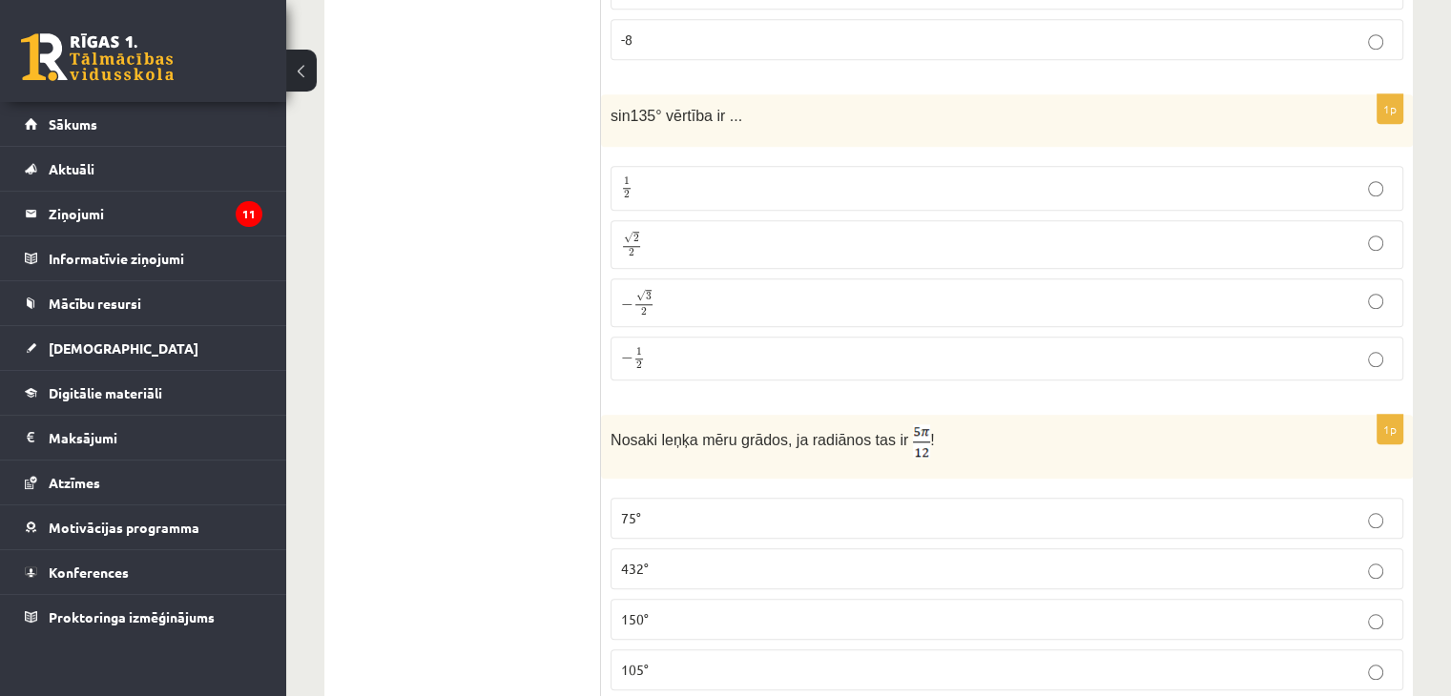
scroll to position [1907, 0]
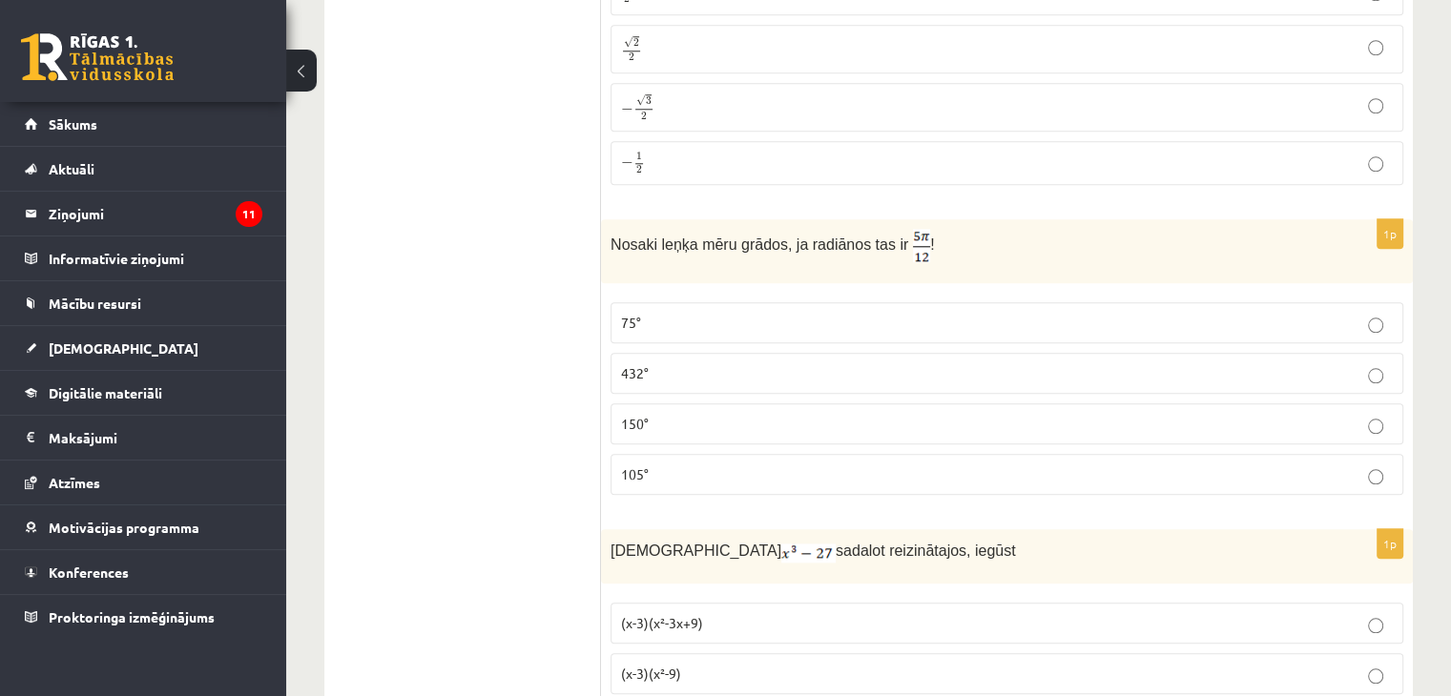
click at [927, 329] on label "75°" at bounding box center [1006, 322] width 793 height 41
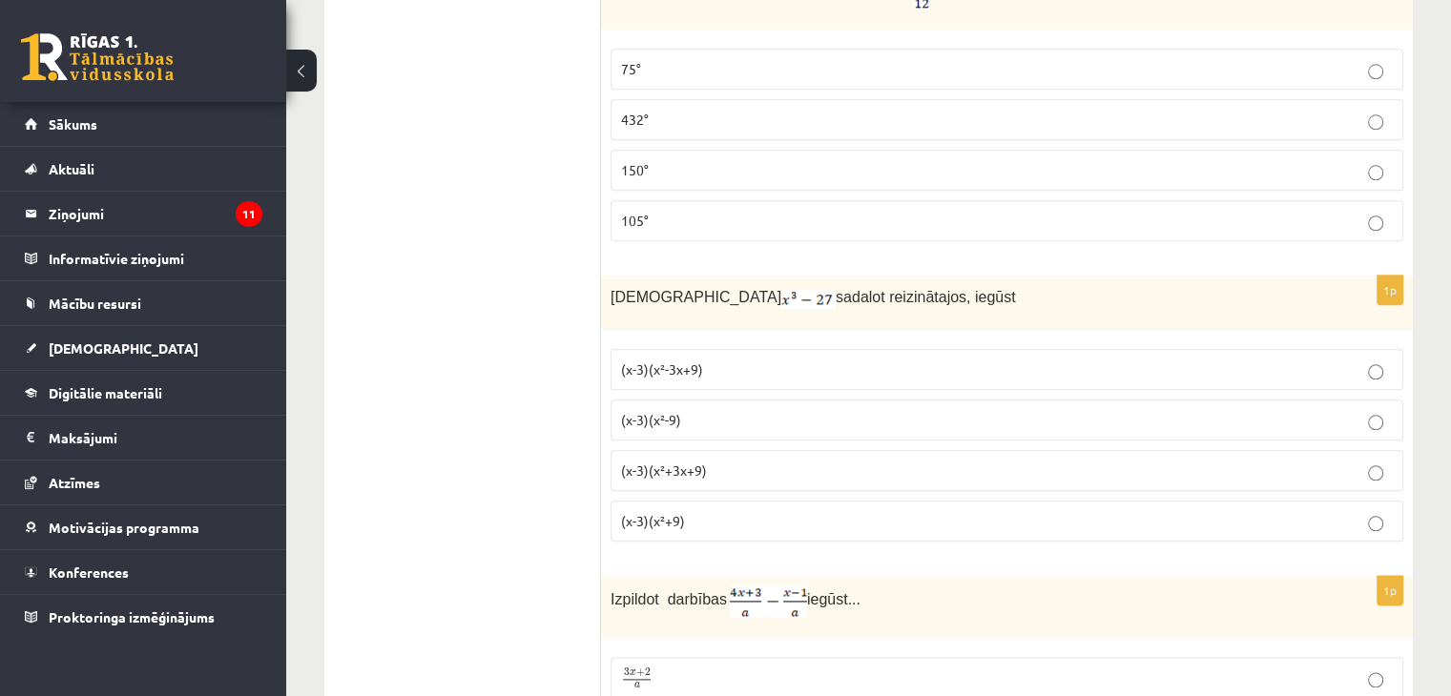
scroll to position [2194, 0]
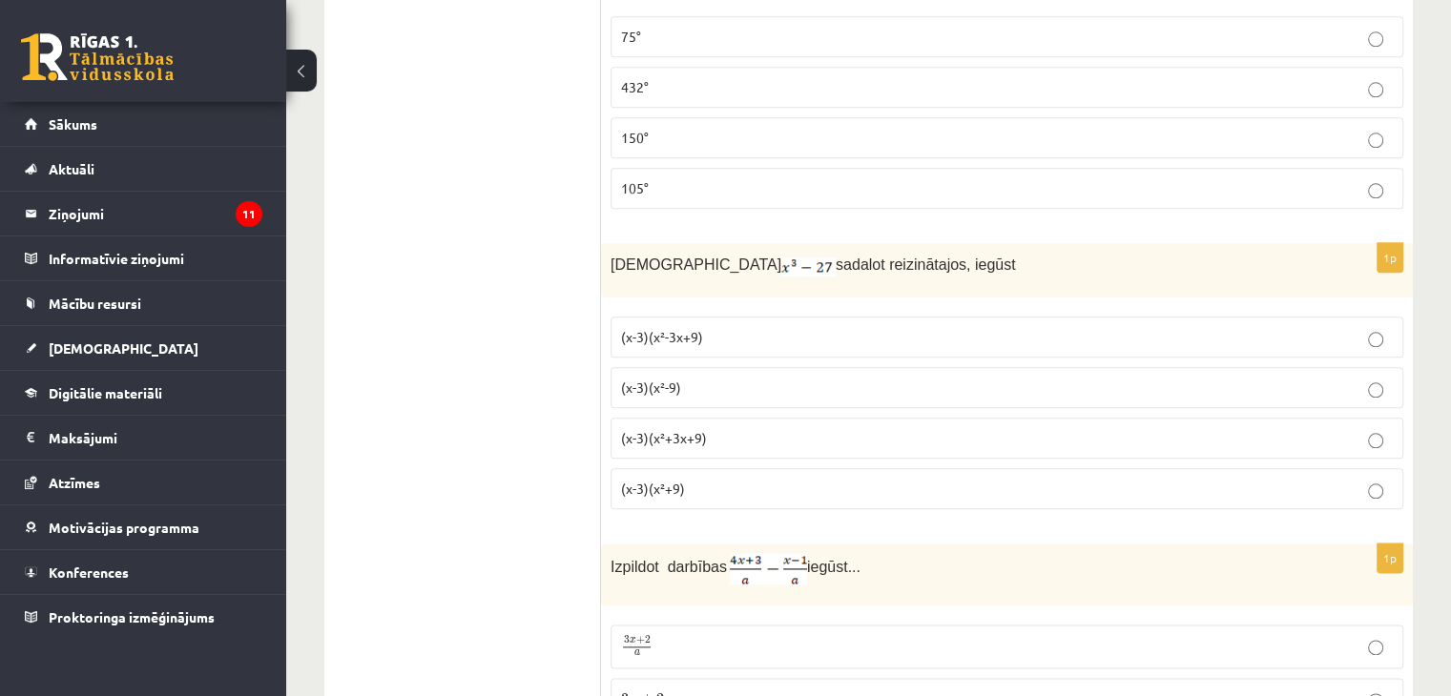
click at [759, 428] on p "(x-3)(x²+3x+9)" at bounding box center [1007, 438] width 772 height 20
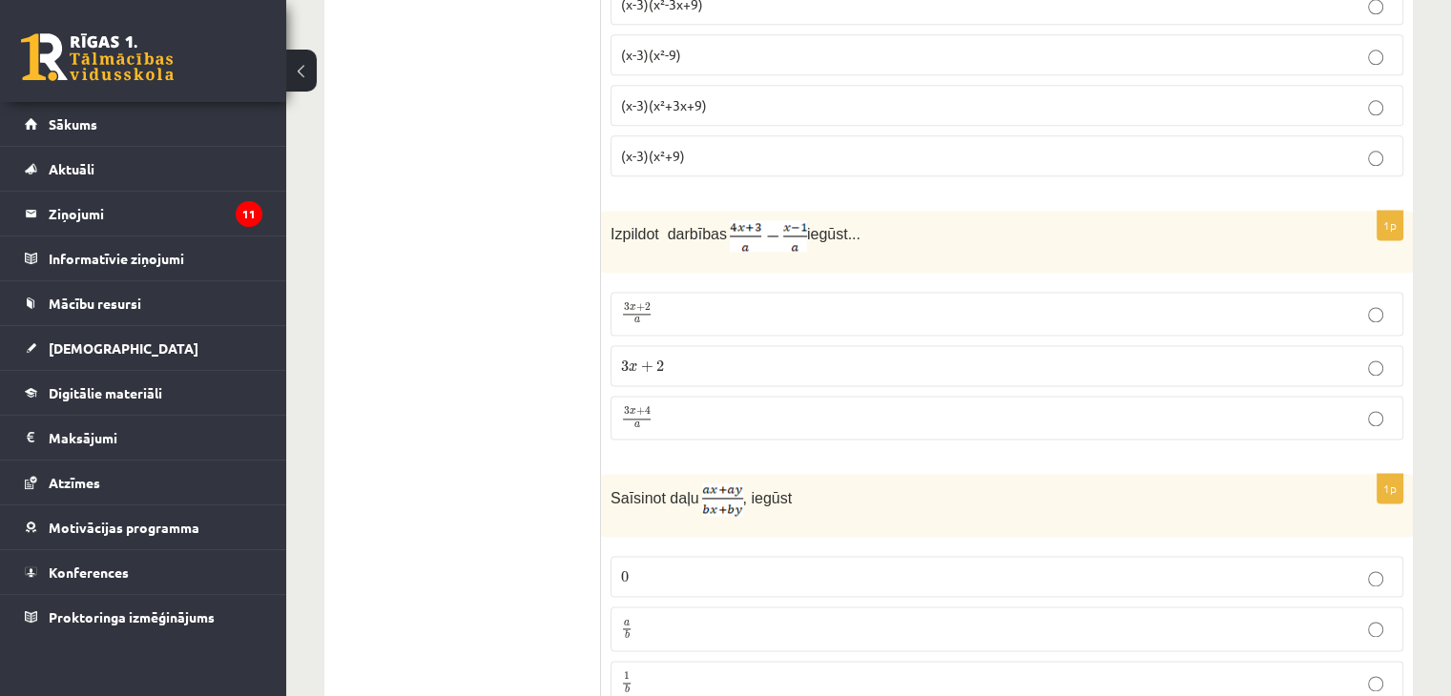
scroll to position [2575, 0]
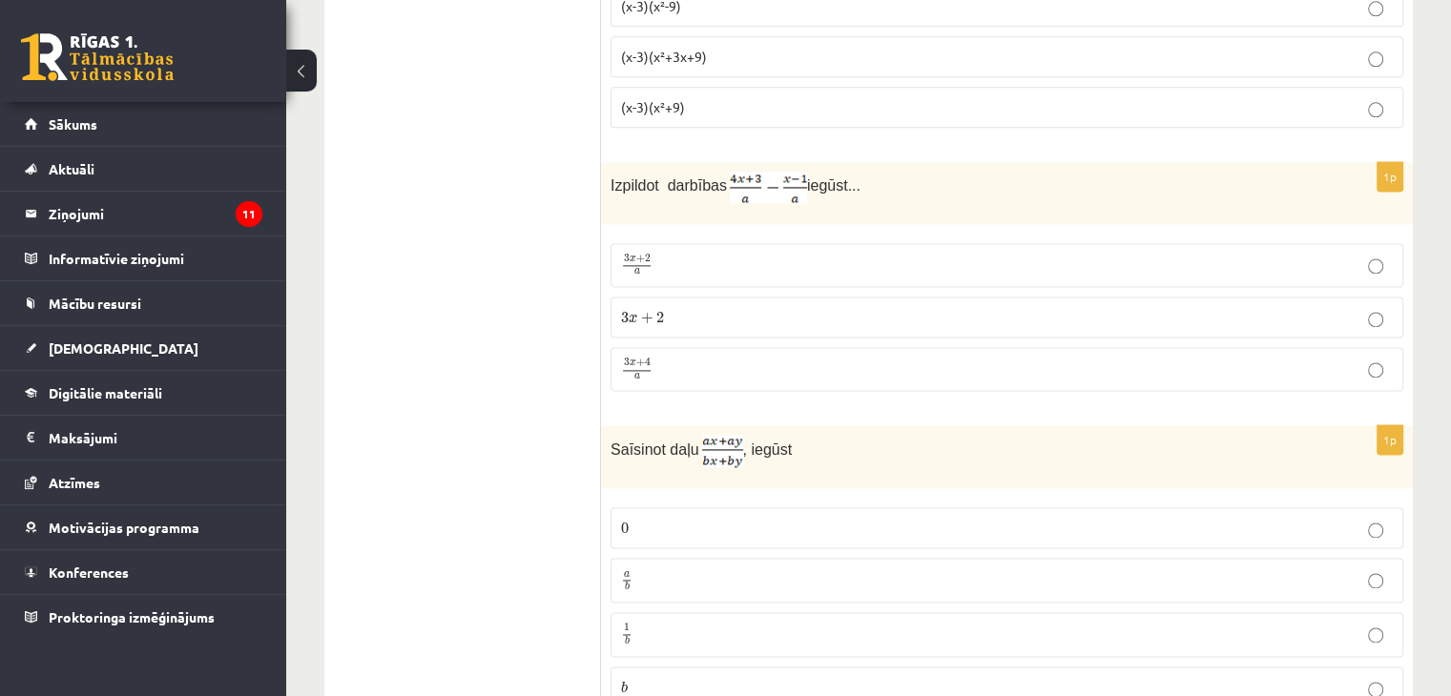
click at [790, 254] on p "3 x + 2 a 3 x + 2 a" at bounding box center [1007, 265] width 772 height 23
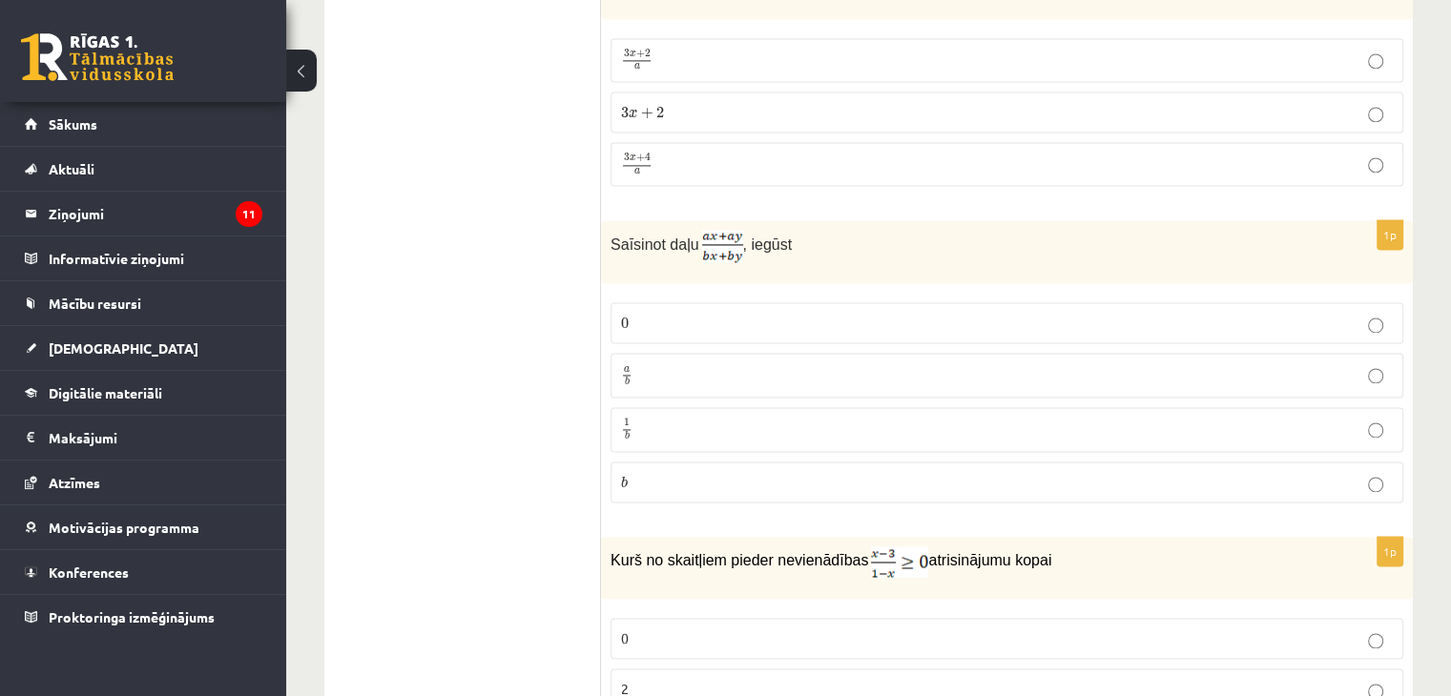
scroll to position [2861, 0]
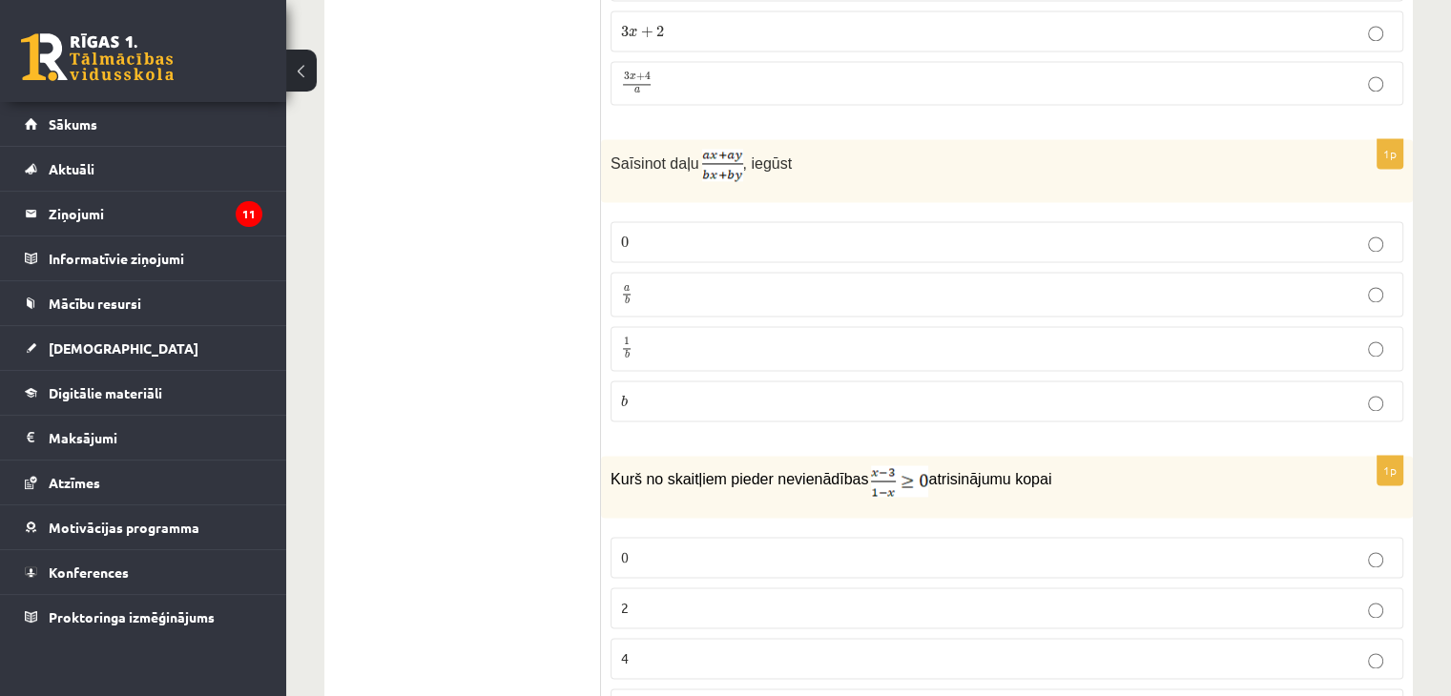
click at [658, 291] on p "a b a b" at bounding box center [1007, 294] width 772 height 24
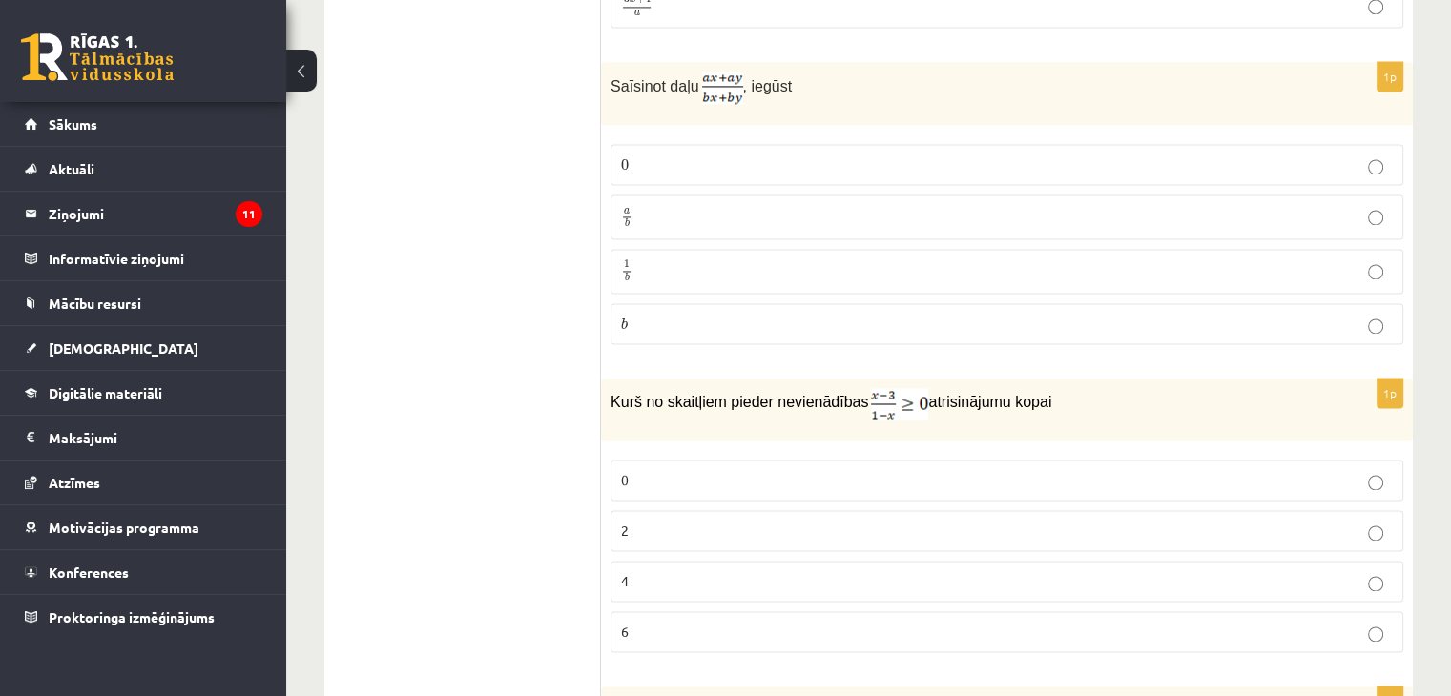
scroll to position [3052, 0]
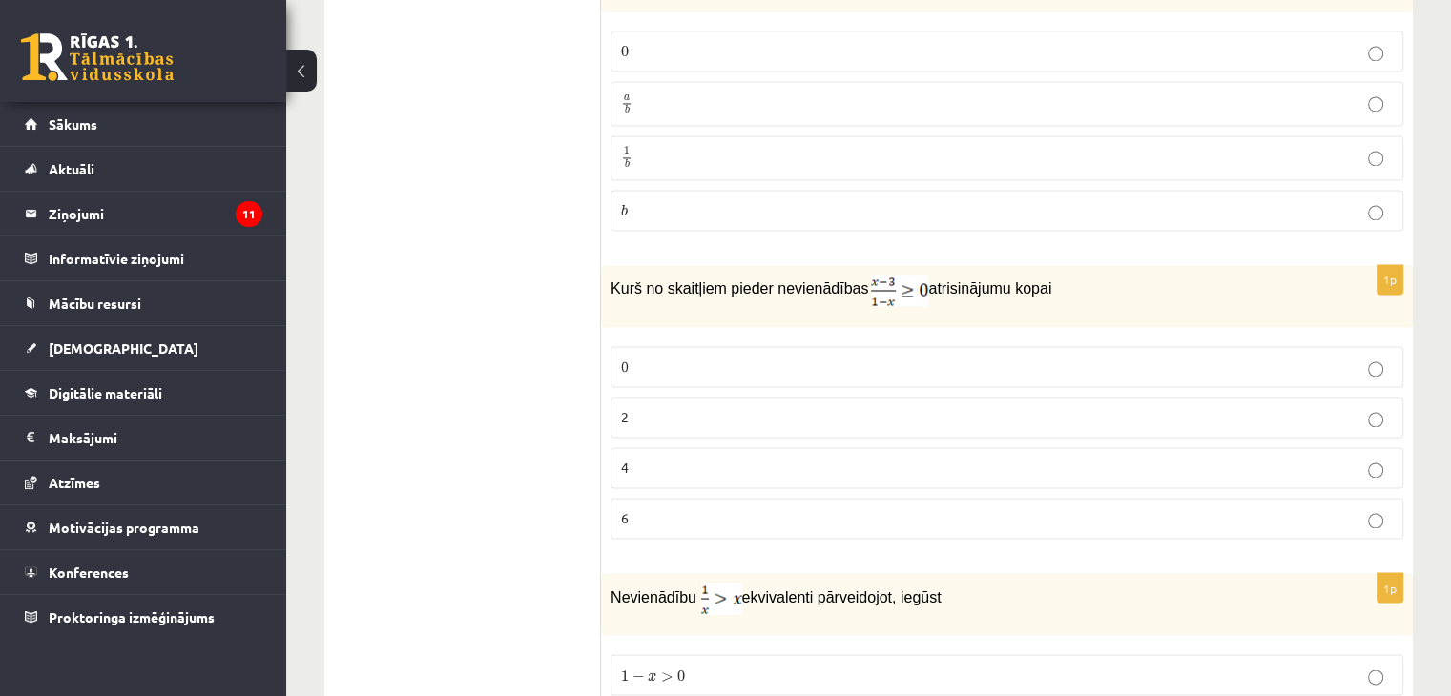
click at [735, 407] on p "2" at bounding box center [1007, 417] width 772 height 20
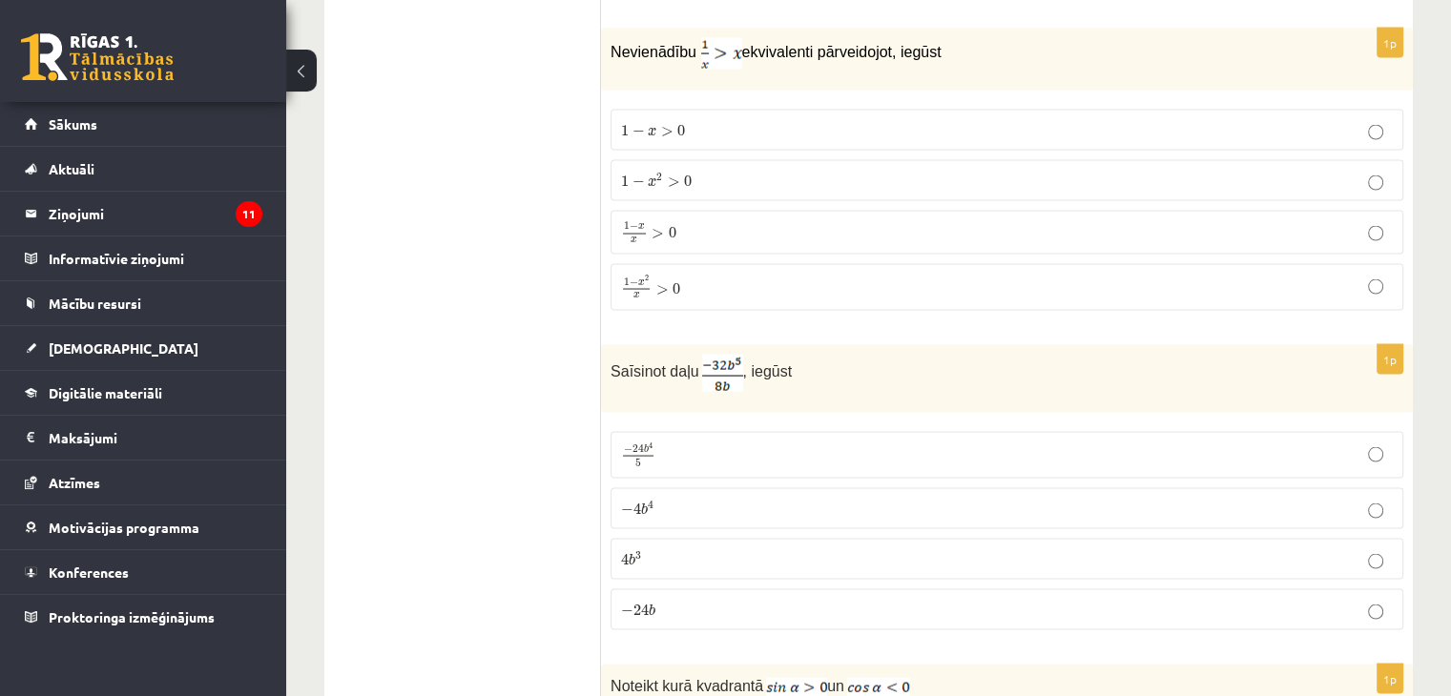
scroll to position [3624, 0]
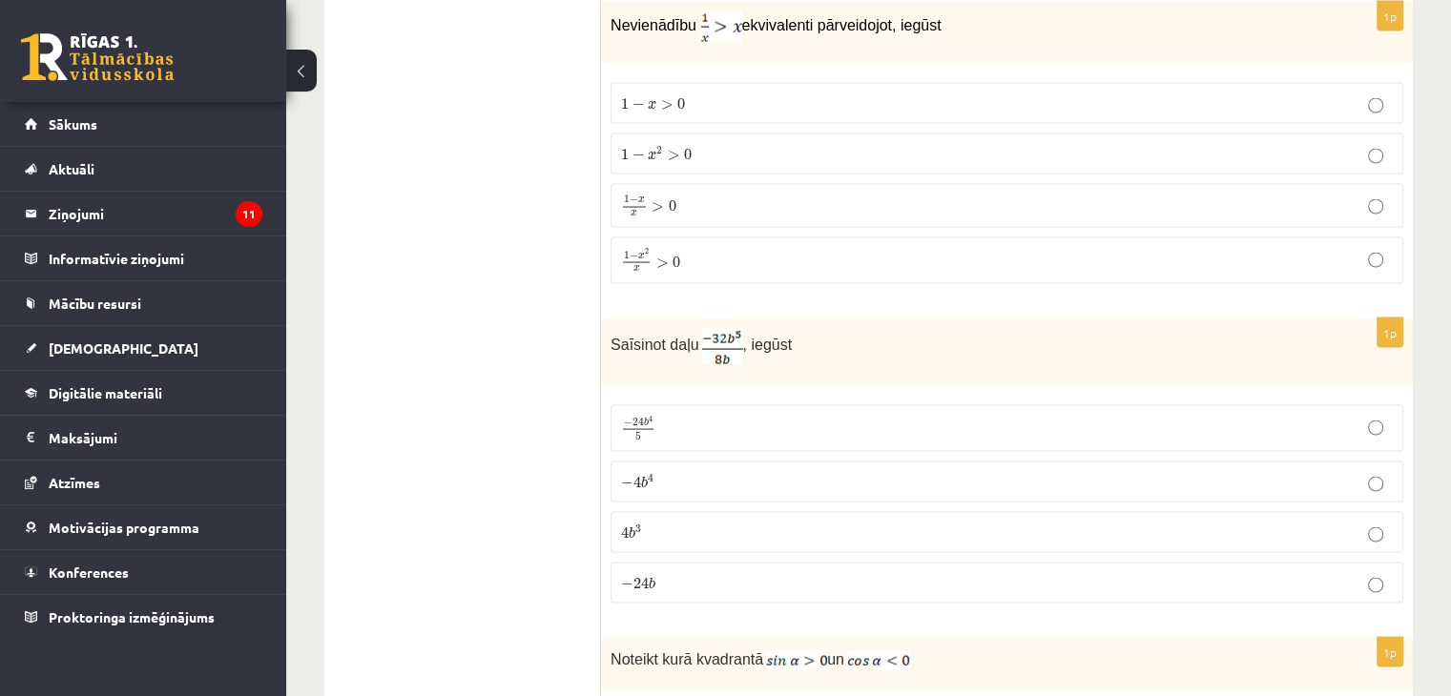
click at [711, 471] on p "− 4 b 4 − 4 b 4" at bounding box center [1007, 481] width 772 height 20
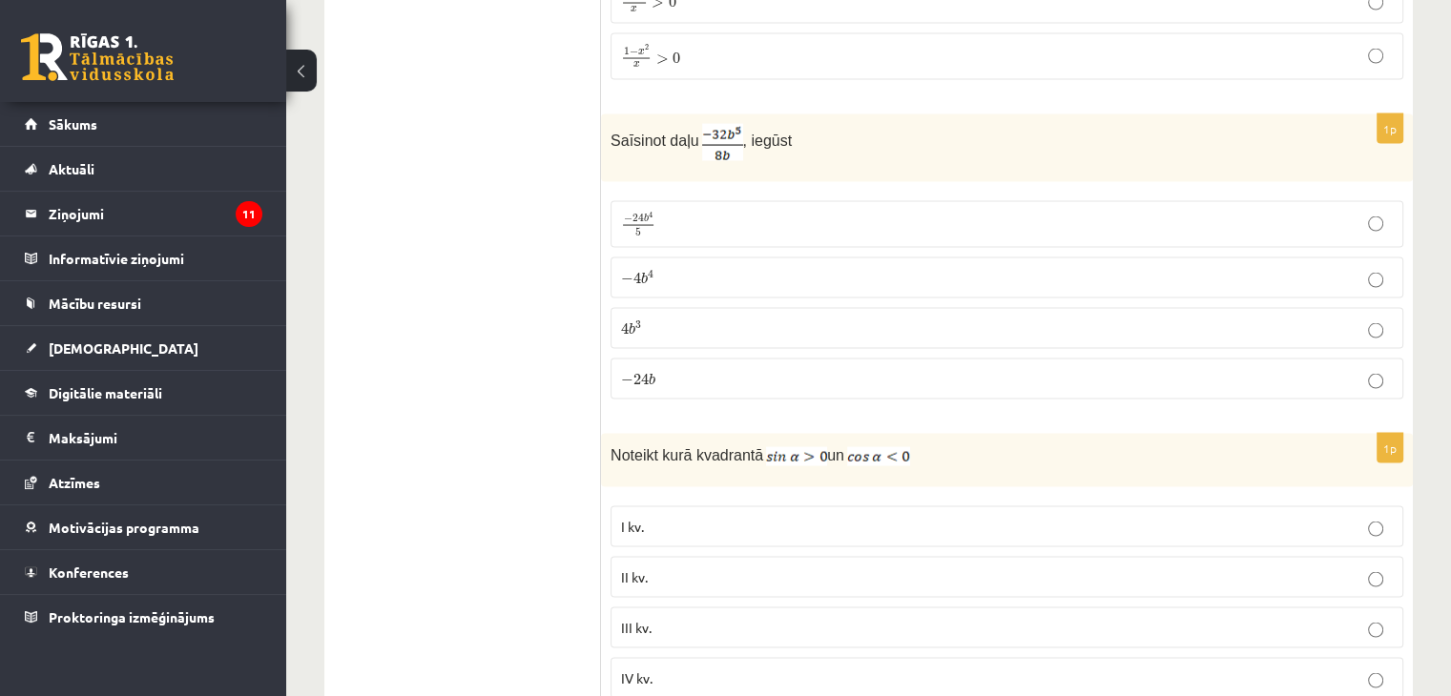
scroll to position [4006, 0]
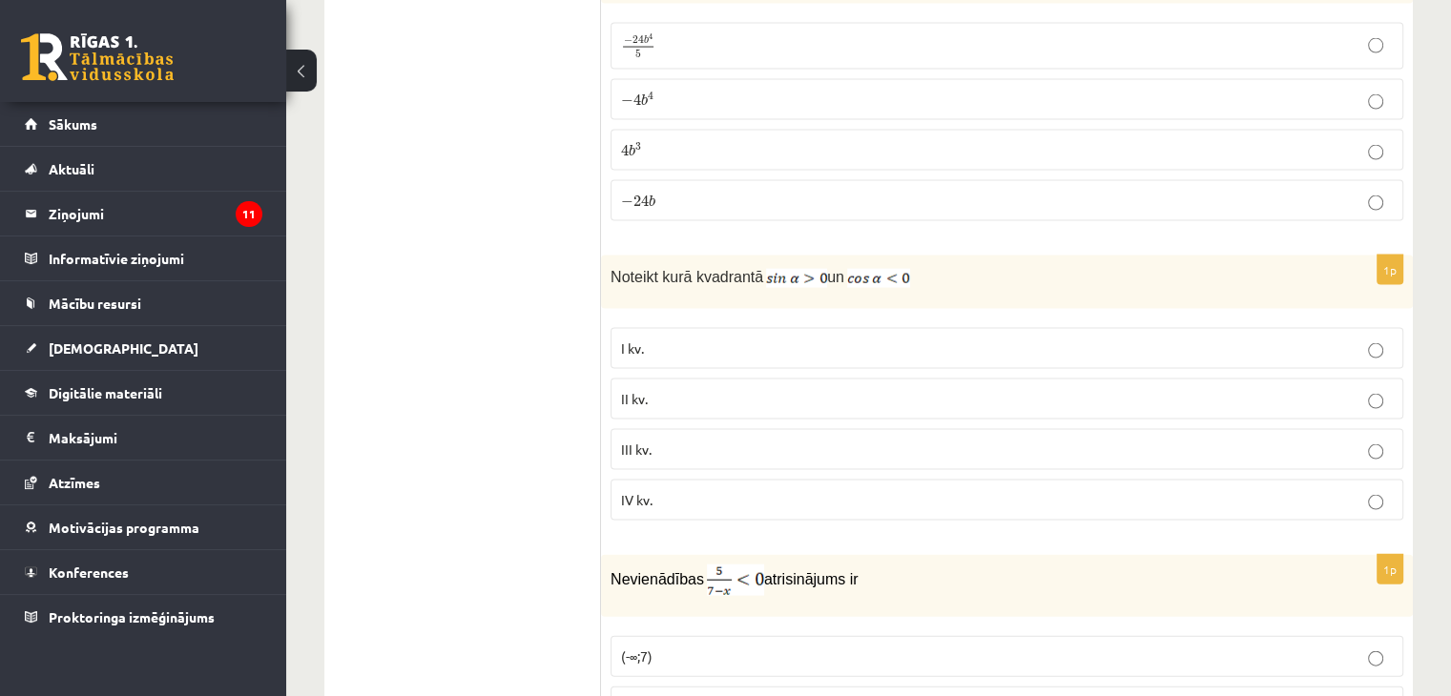
click at [1350, 390] on label "II kv." at bounding box center [1006, 399] width 793 height 41
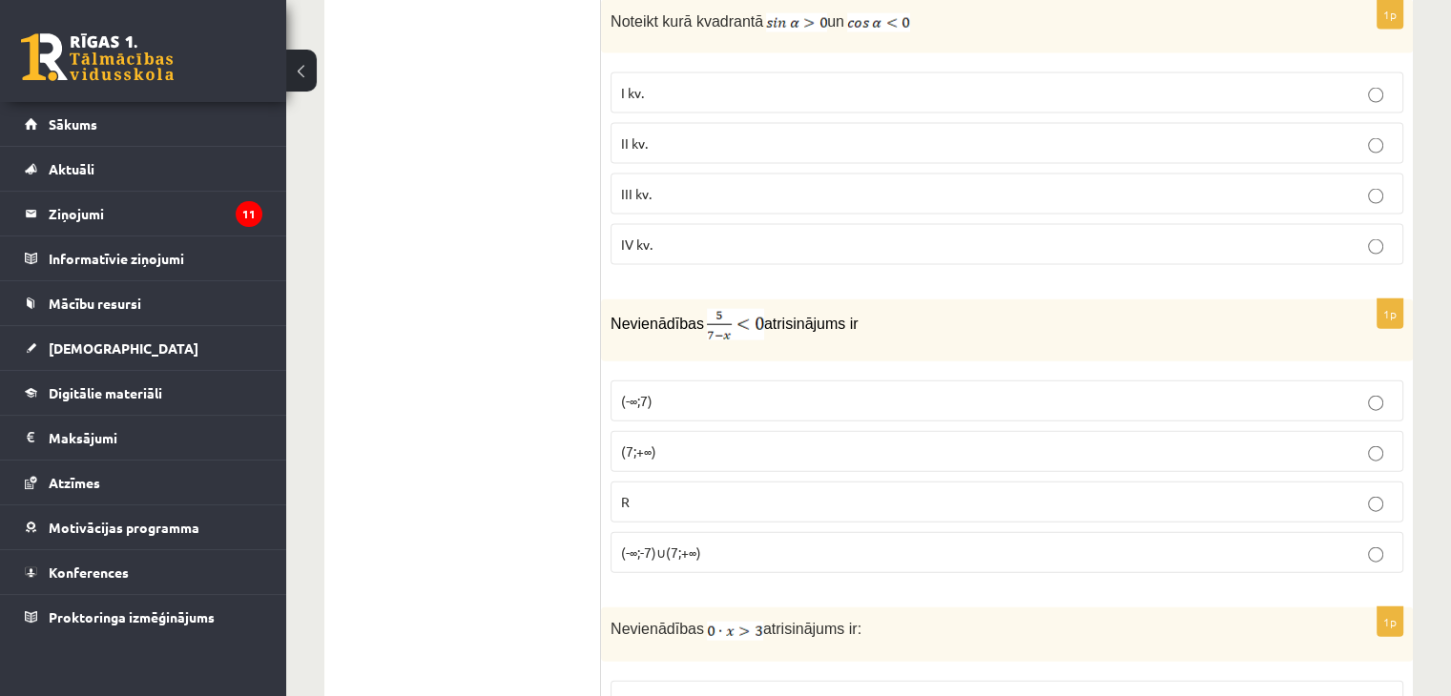
scroll to position [4292, 0]
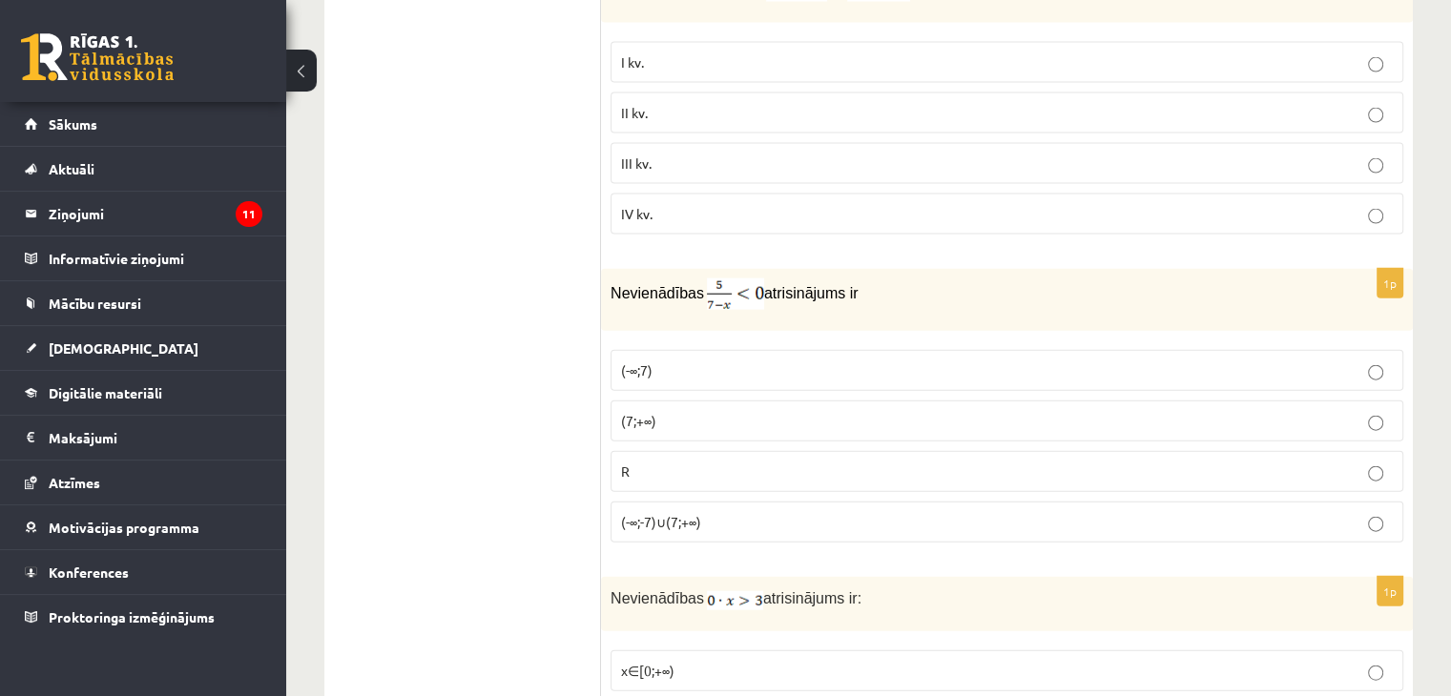
click at [681, 411] on p "(7;+∞)" at bounding box center [1007, 421] width 772 height 20
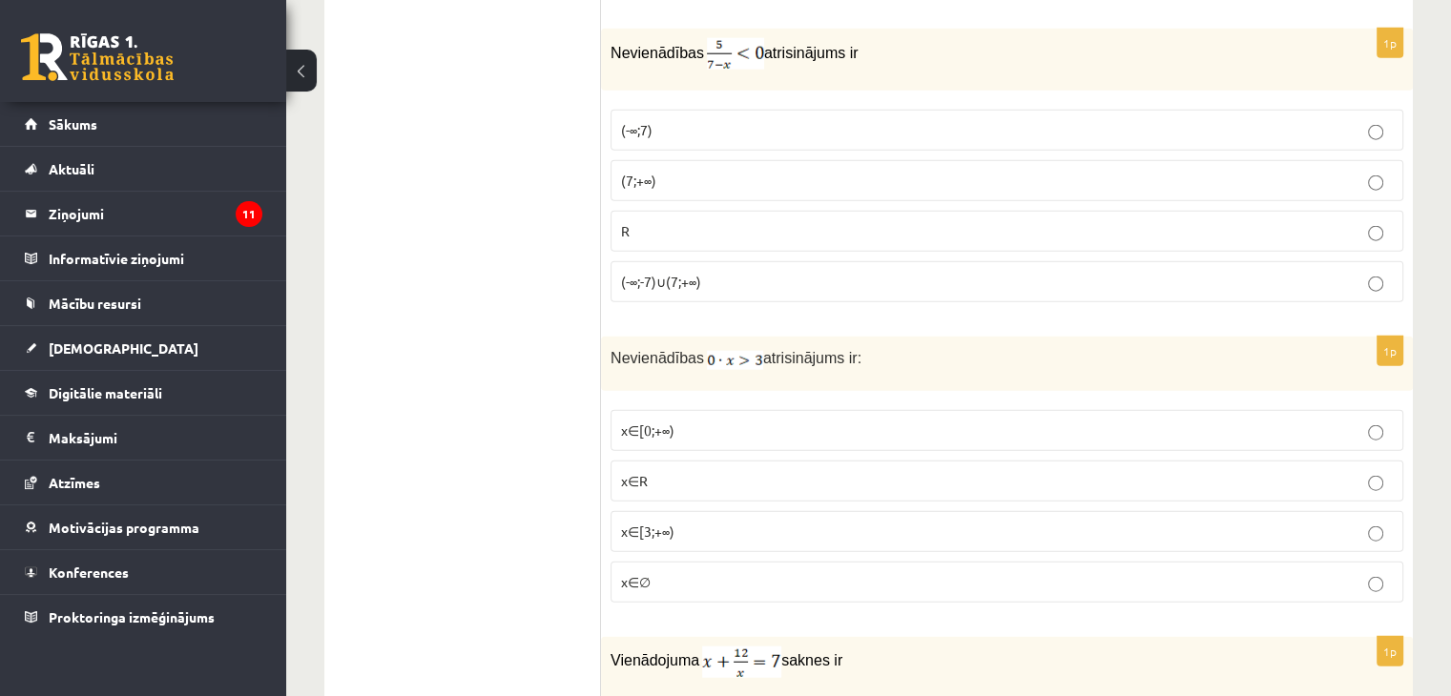
scroll to position [4578, 0]
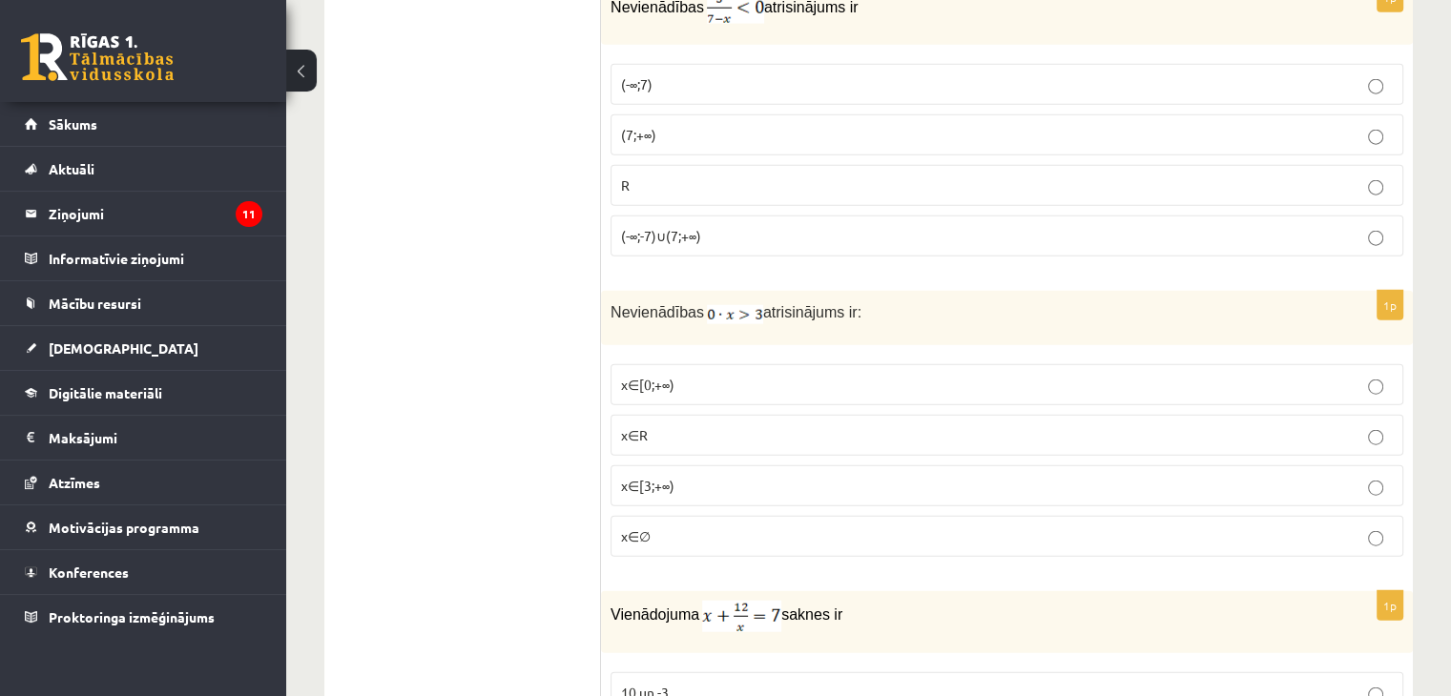
click at [796, 516] on label "x∈∅" at bounding box center [1006, 536] width 793 height 41
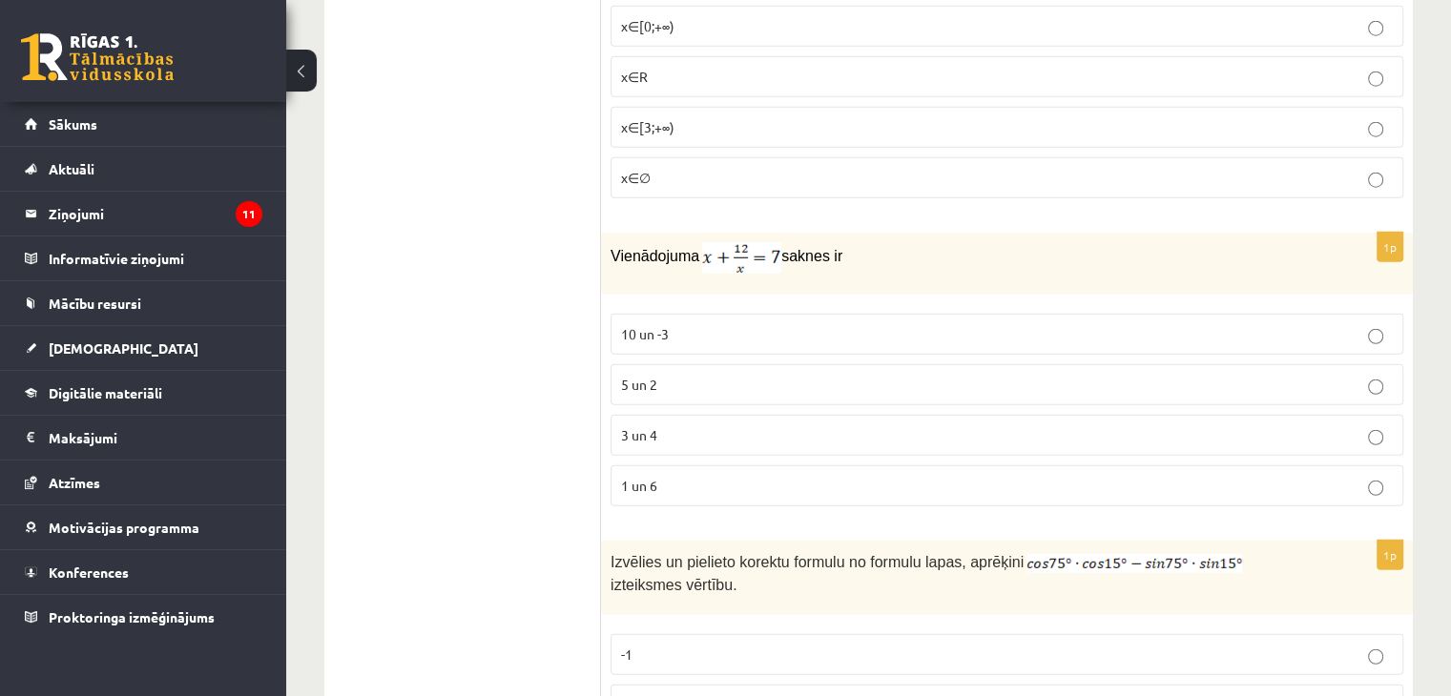
scroll to position [4959, 0]
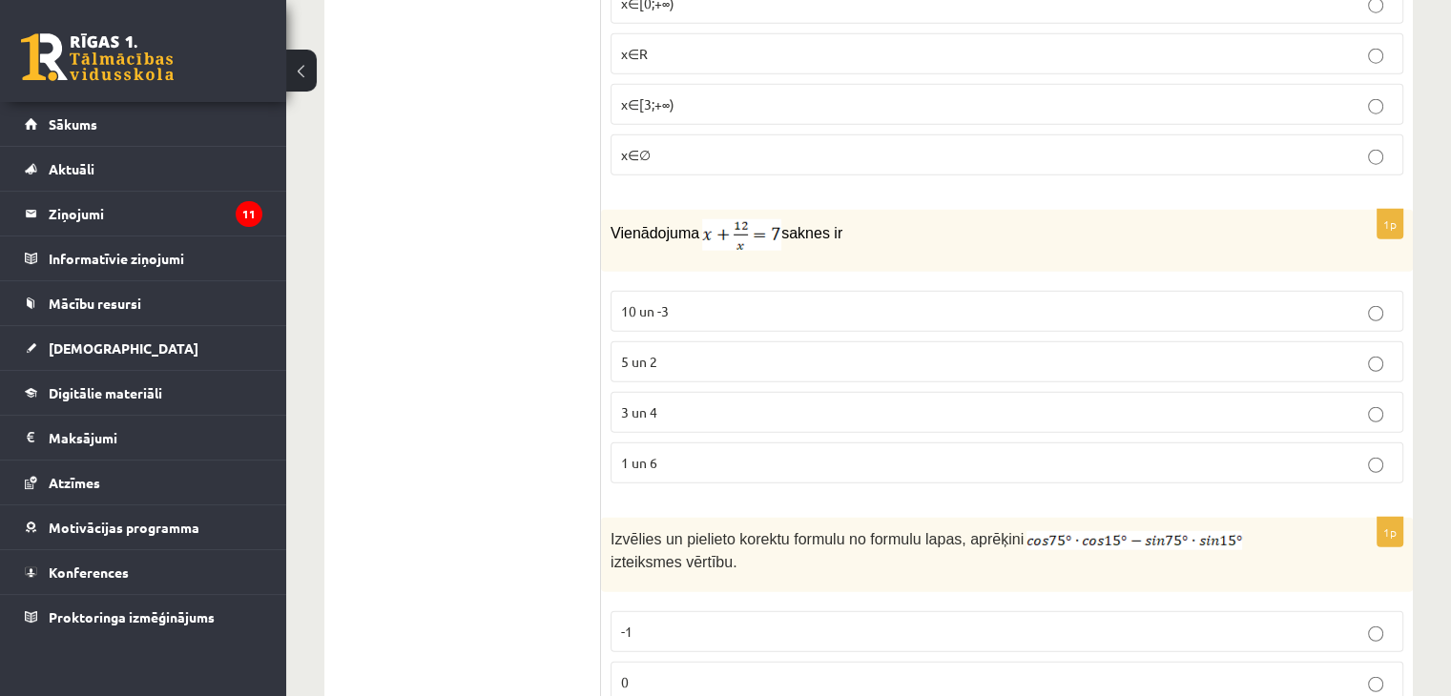
click at [675, 402] on p "3 un 4" at bounding box center [1007, 412] width 772 height 20
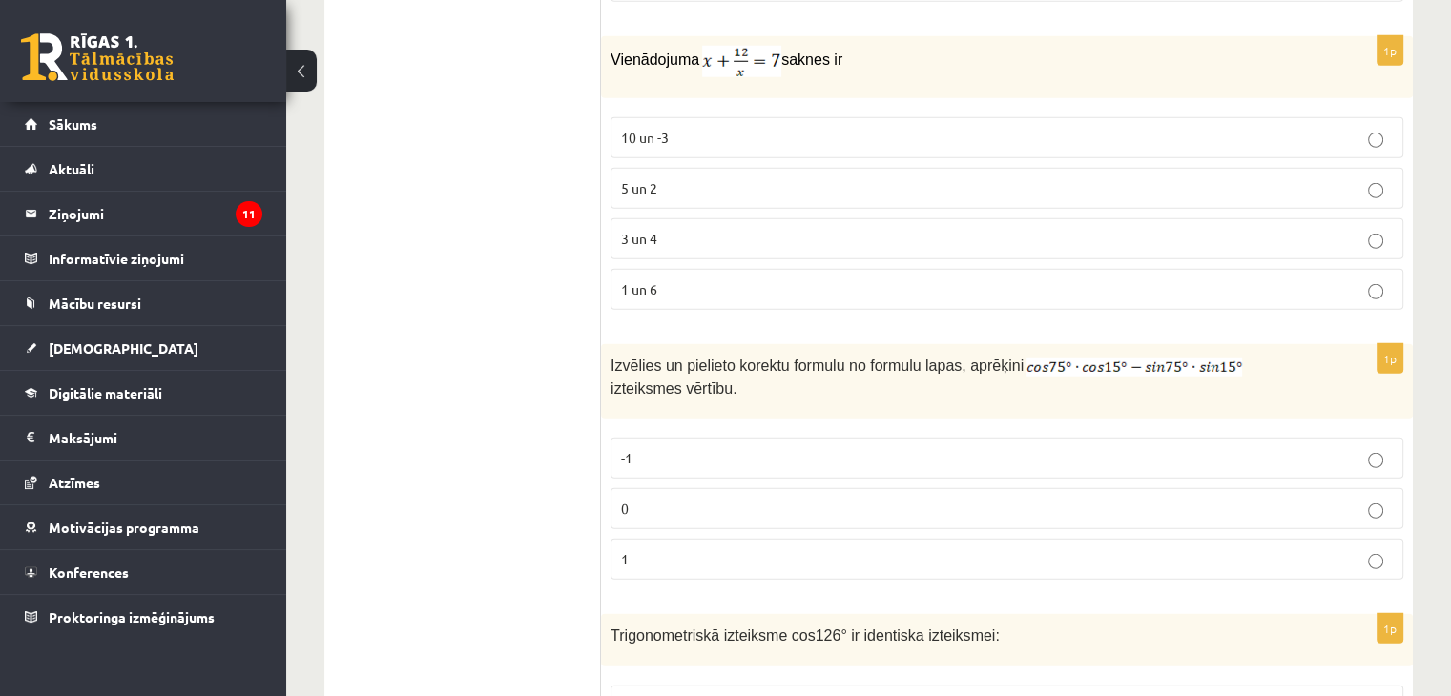
scroll to position [5150, 0]
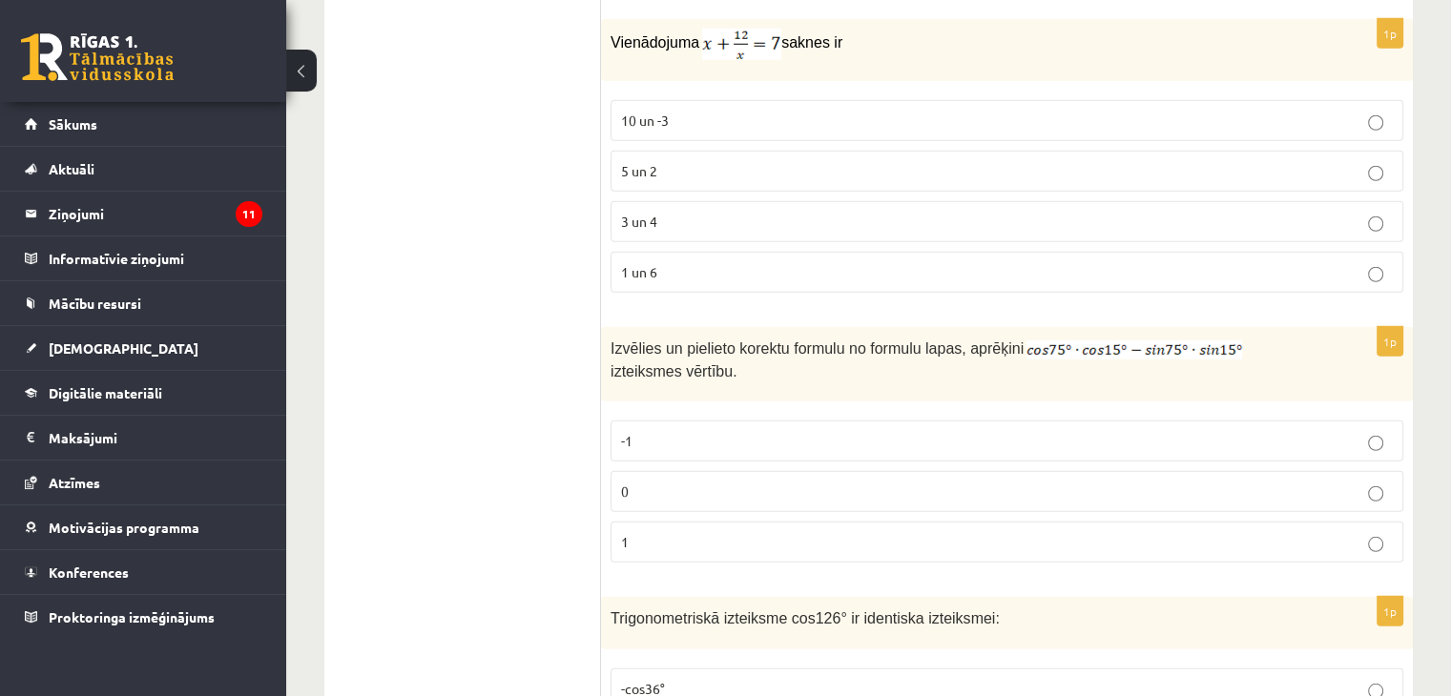
click at [713, 482] on p "0" at bounding box center [1007, 492] width 772 height 20
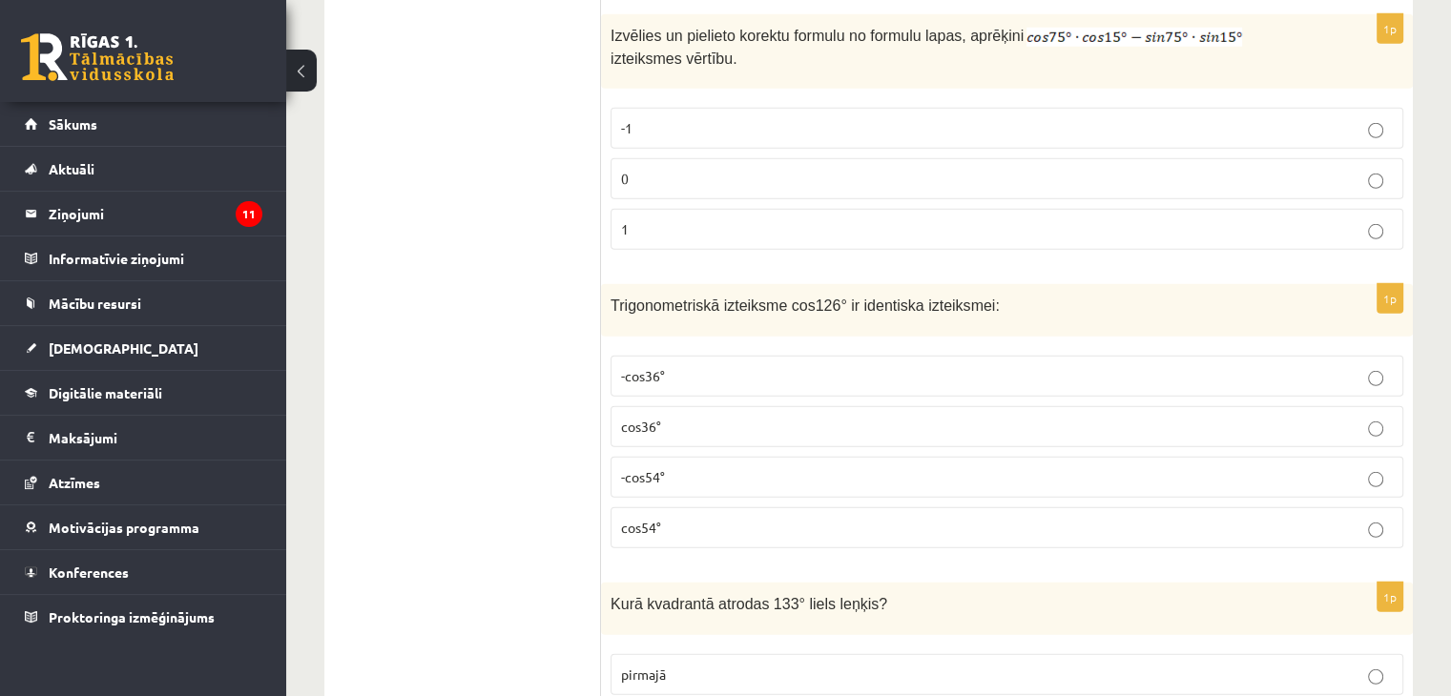
scroll to position [5436, 0]
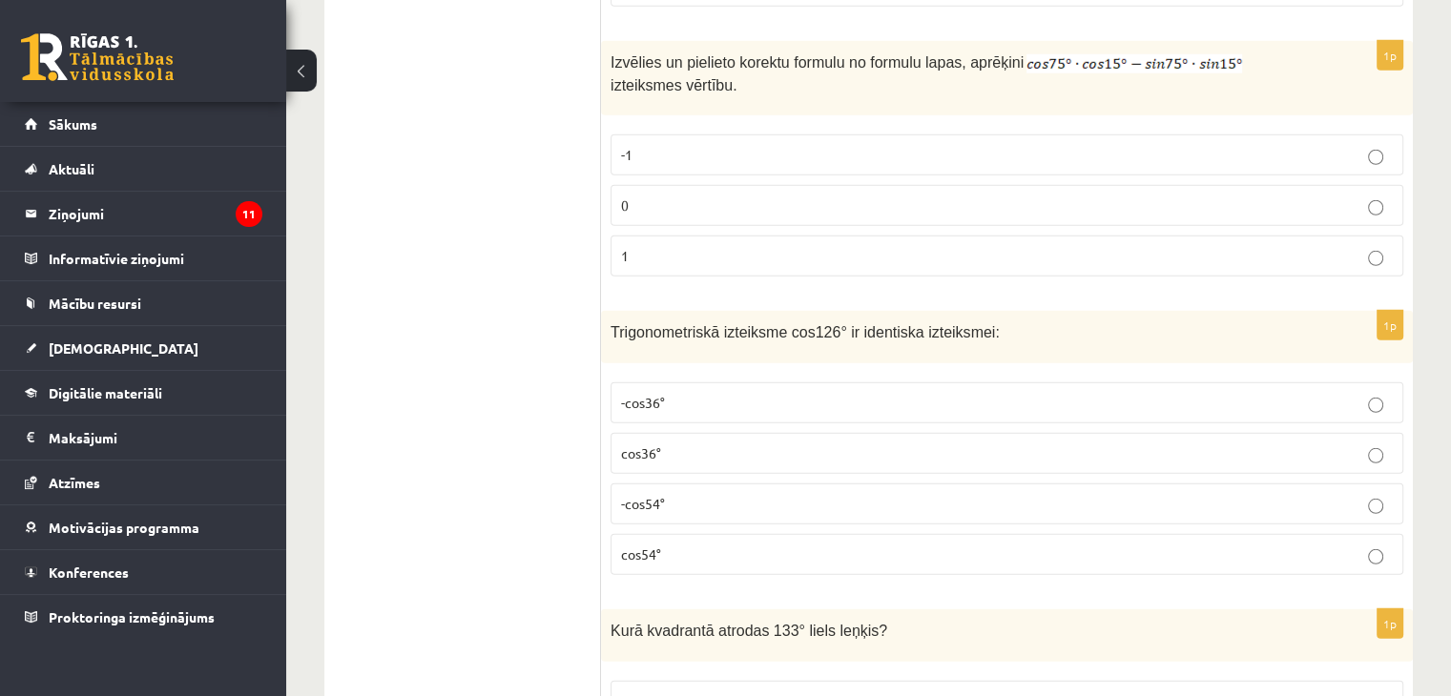
click at [837, 393] on p "-cos36°" at bounding box center [1007, 403] width 772 height 20
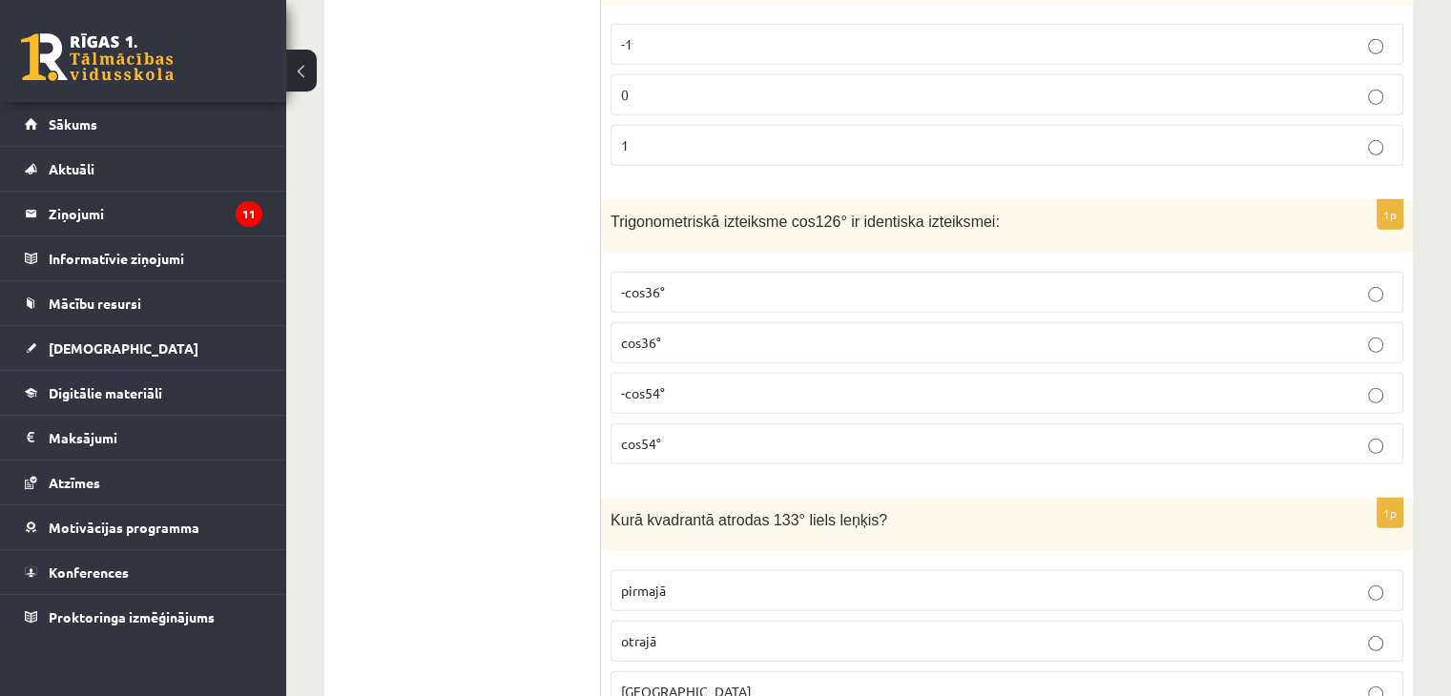
scroll to position [5627, 0]
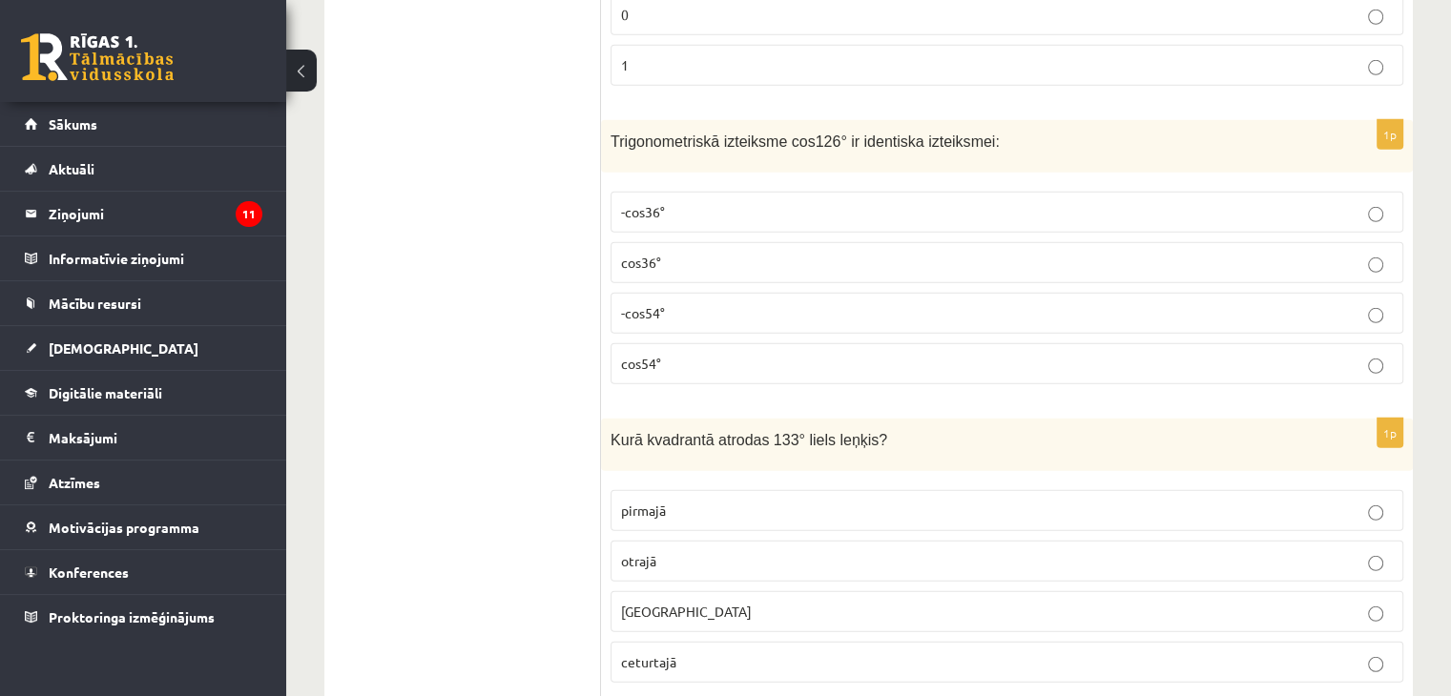
click at [889, 551] on p "otrajā" at bounding box center [1007, 561] width 772 height 20
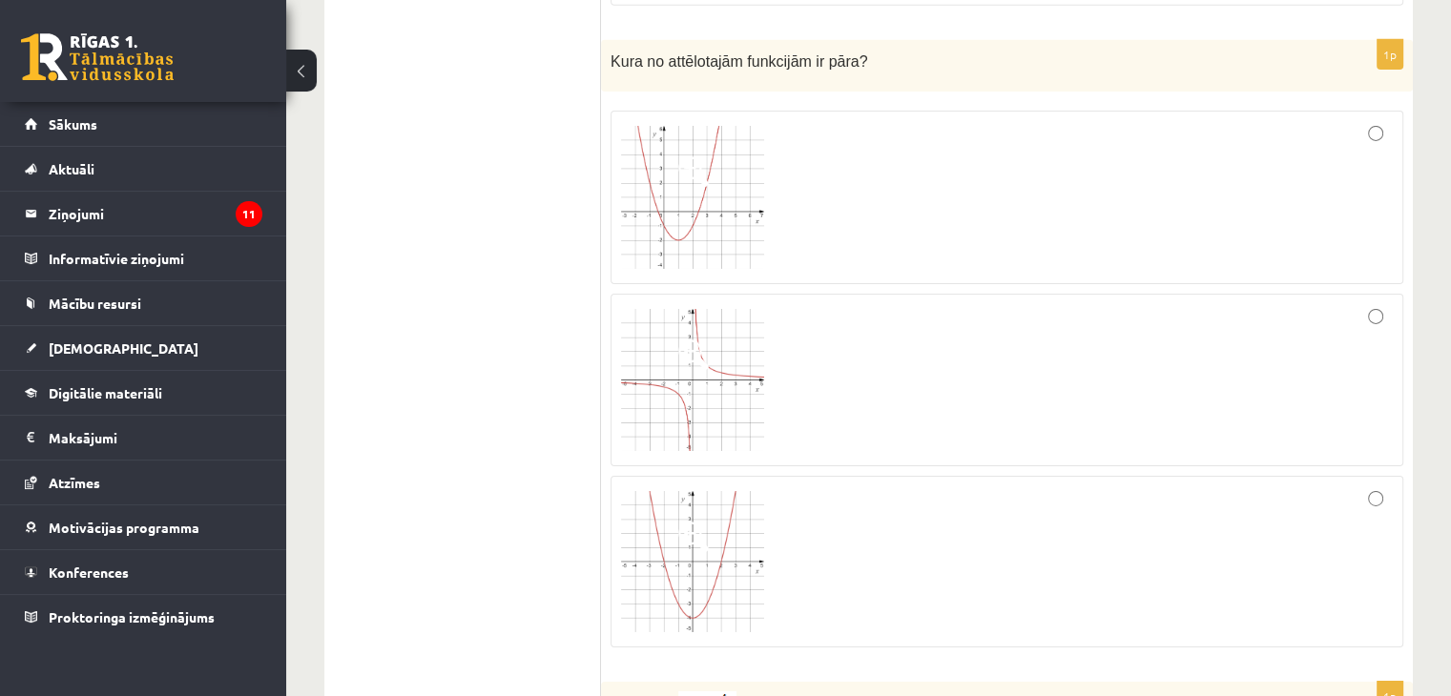
scroll to position [6295, 0]
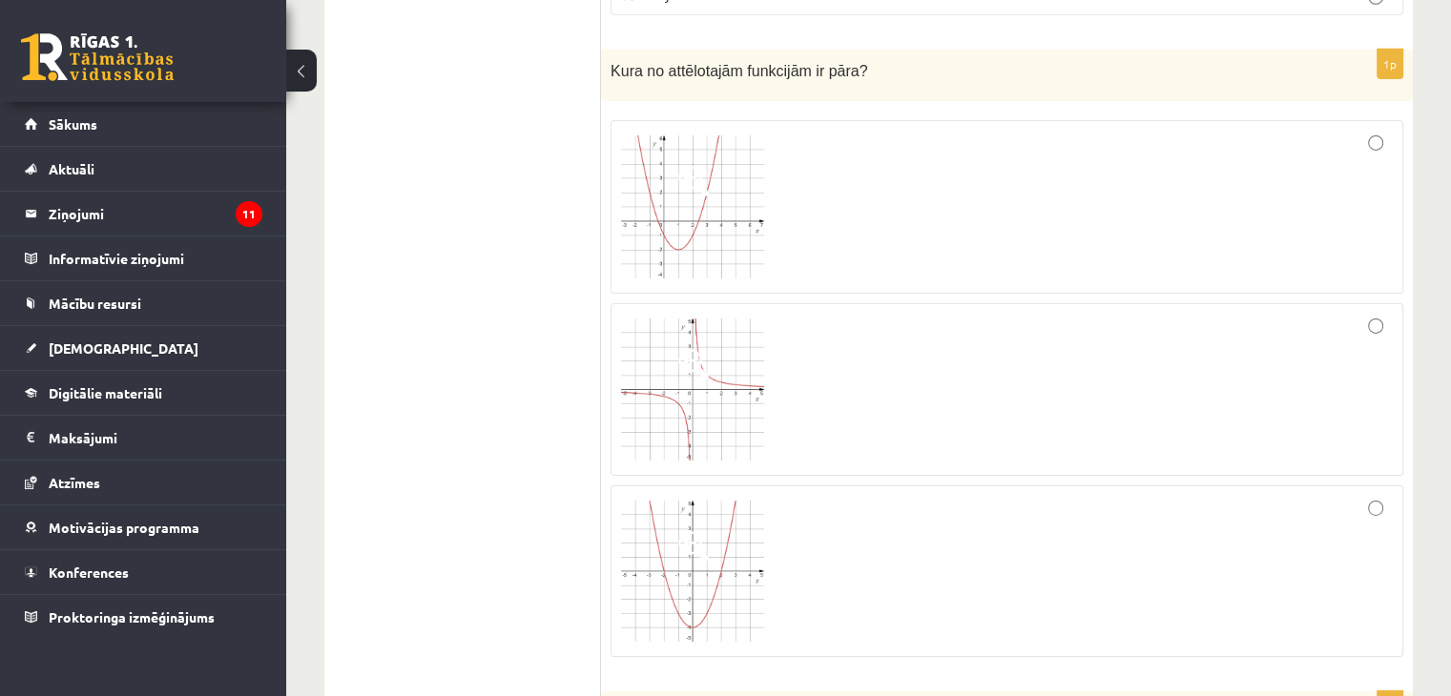
click at [911, 361] on div at bounding box center [1007, 390] width 772 height 153
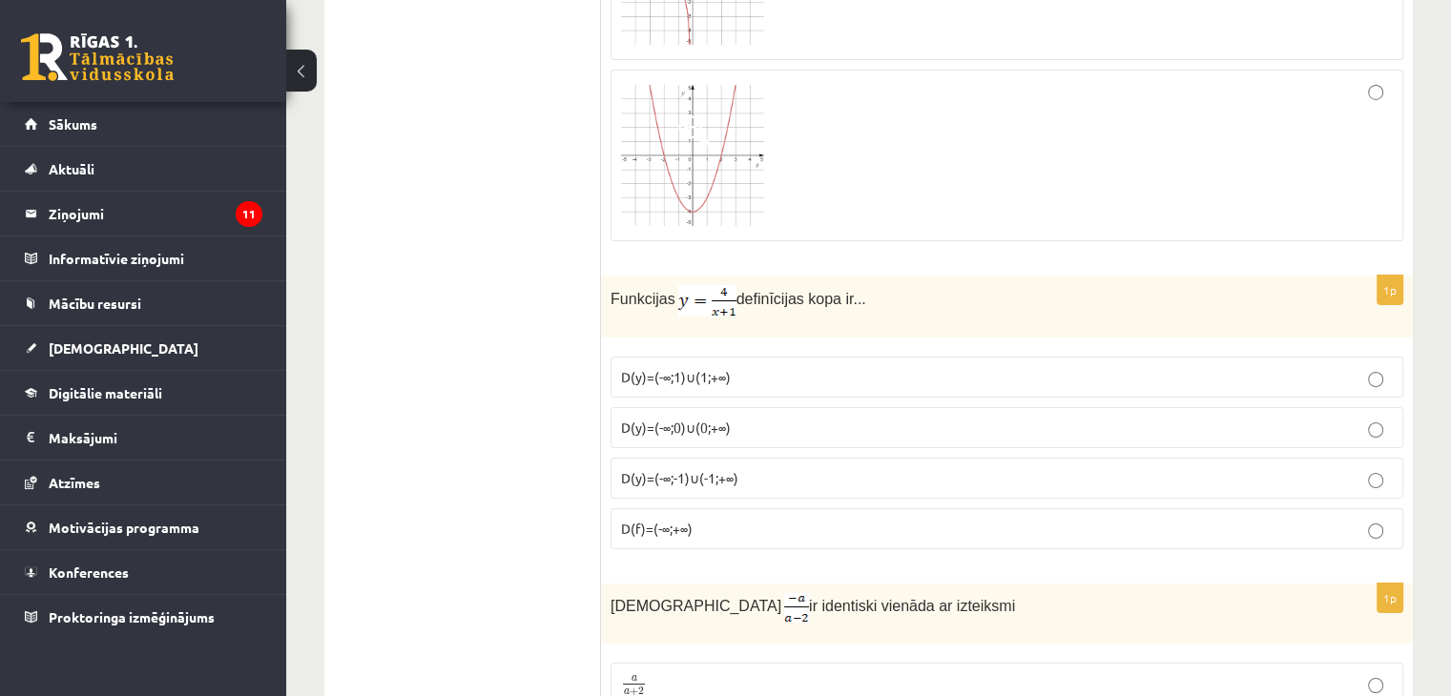
scroll to position [6666, 0]
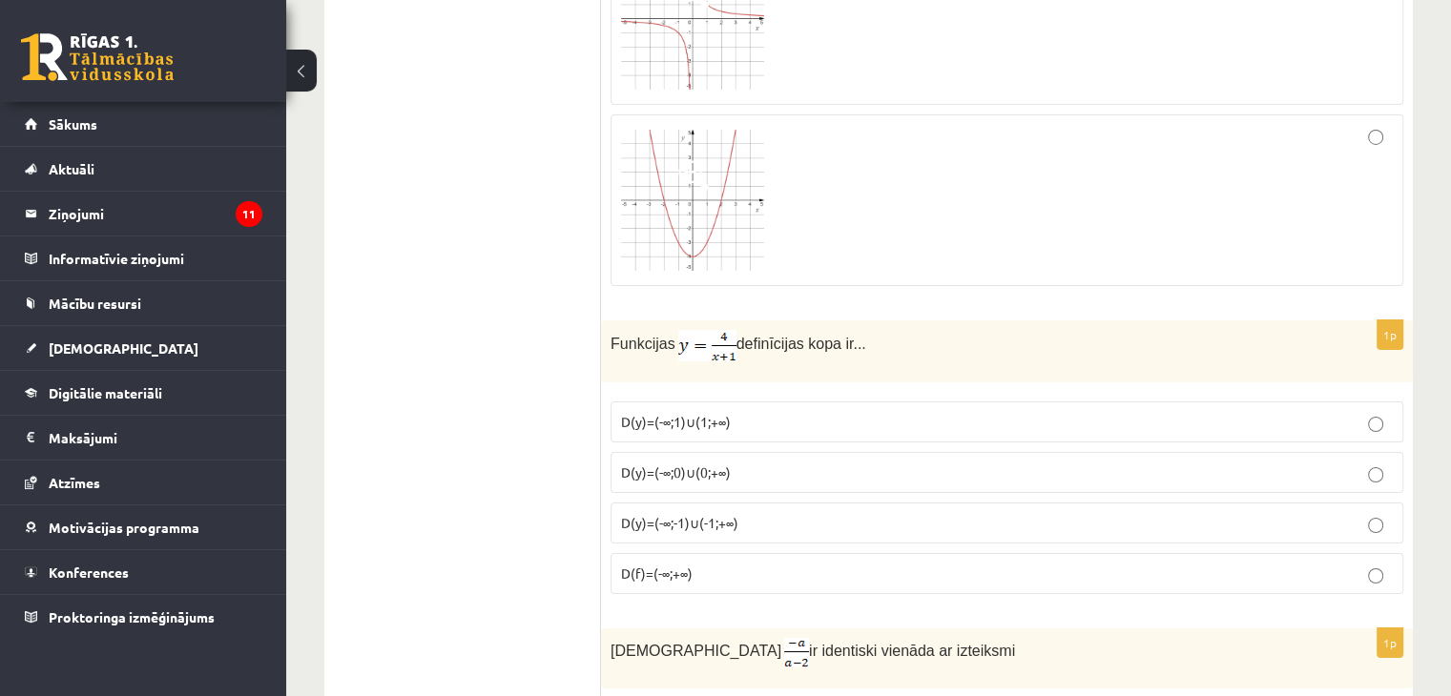
click at [745, 463] on p "D(y)=(-∞;0)∪(0;+∞)" at bounding box center [1007, 473] width 772 height 20
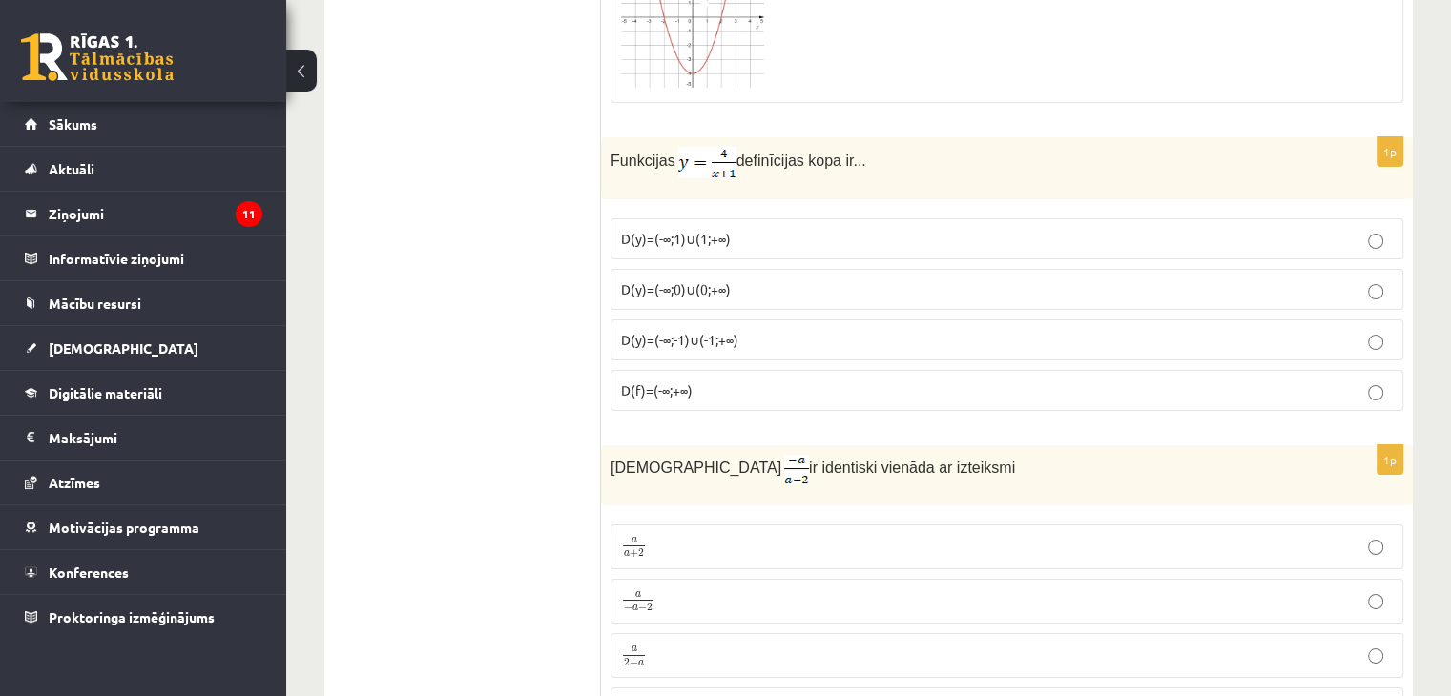
scroll to position [6952, 0]
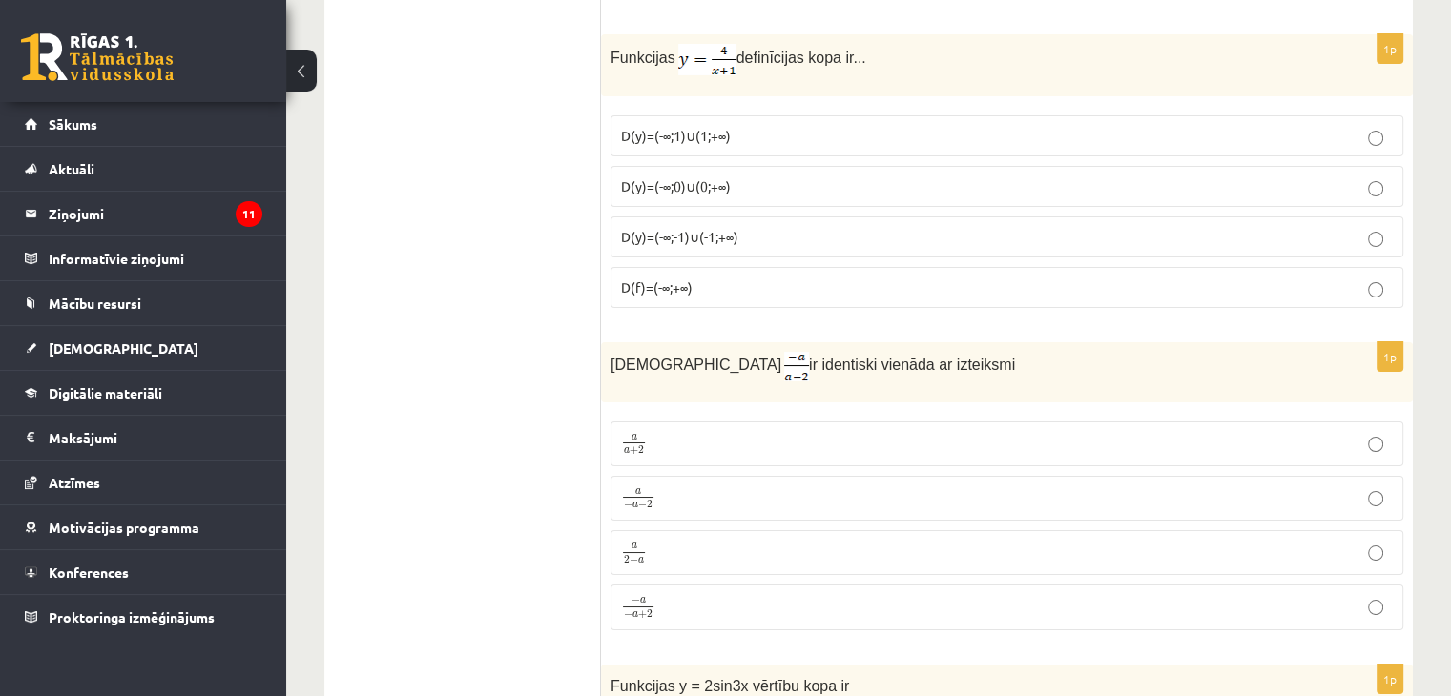
click at [706, 541] on p "a 2 − a a 2 − a" at bounding box center [1007, 553] width 772 height 24
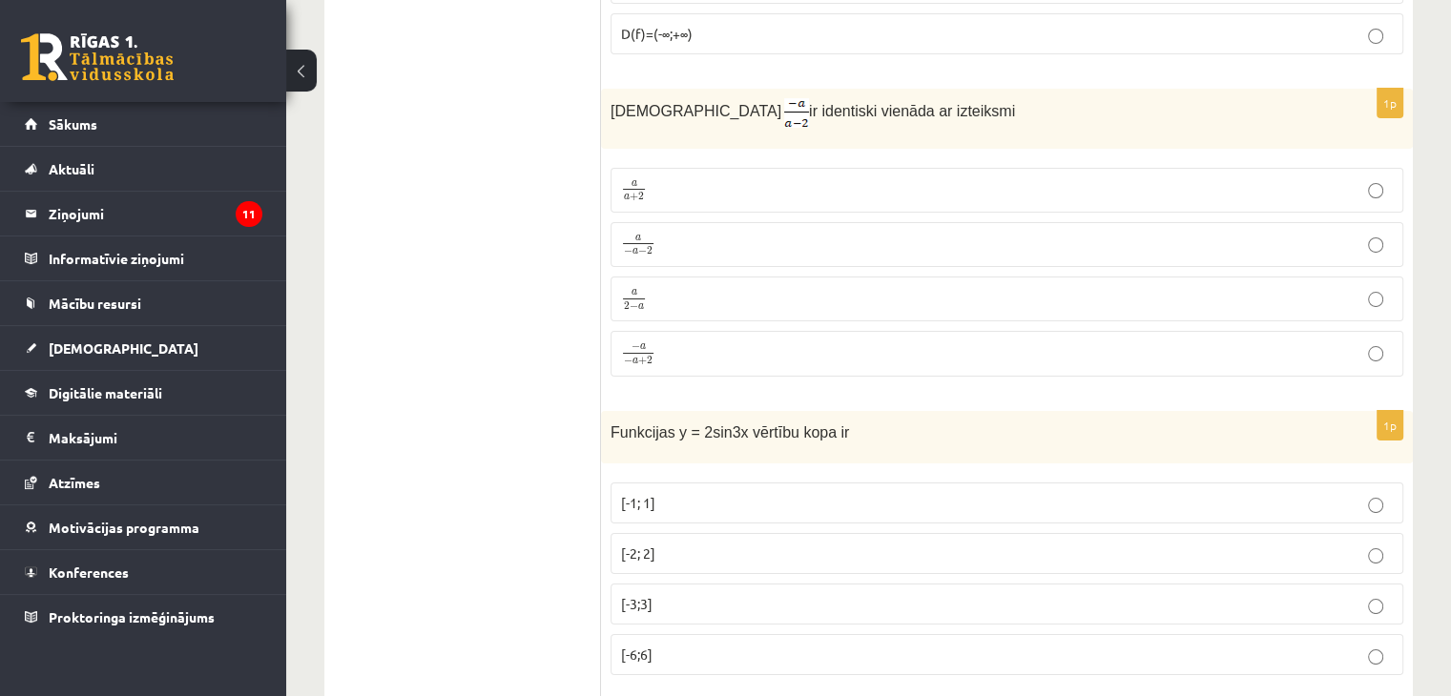
scroll to position [7333, 0]
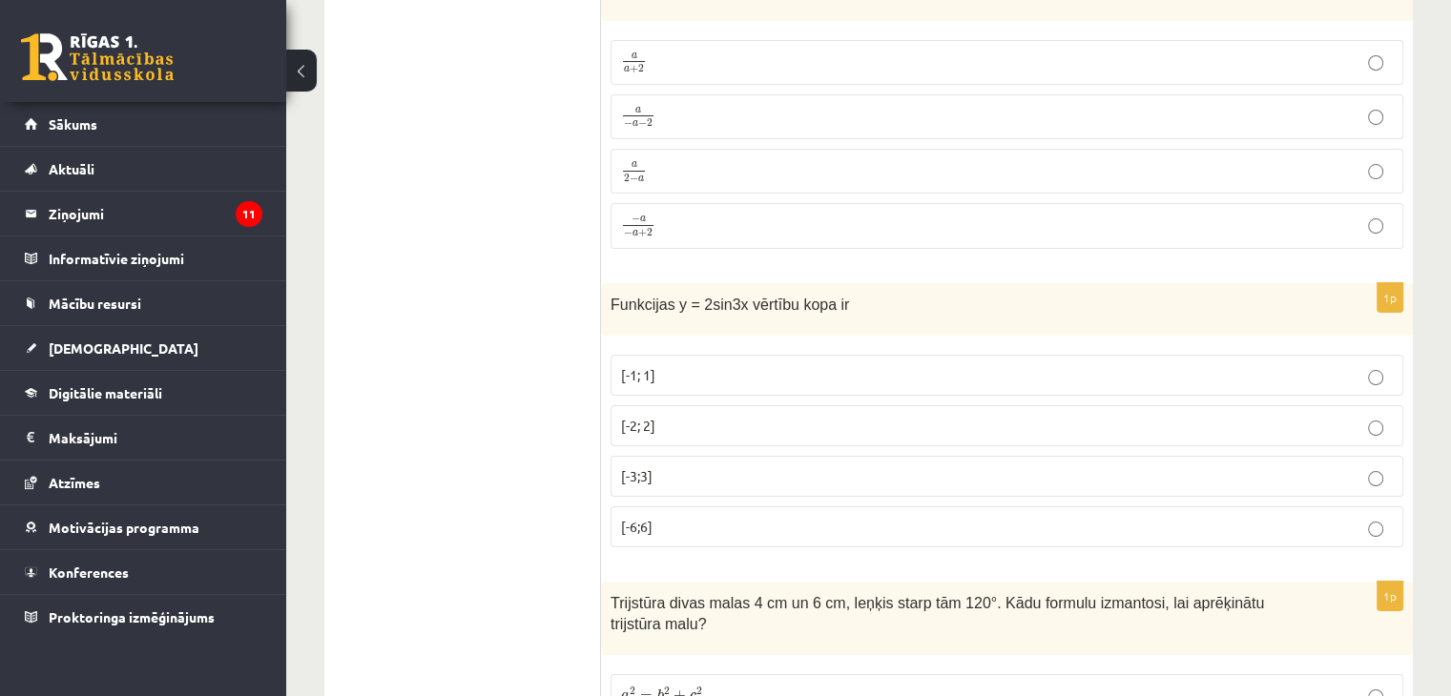
click at [693, 416] on p "[-2; 2]" at bounding box center [1007, 426] width 772 height 20
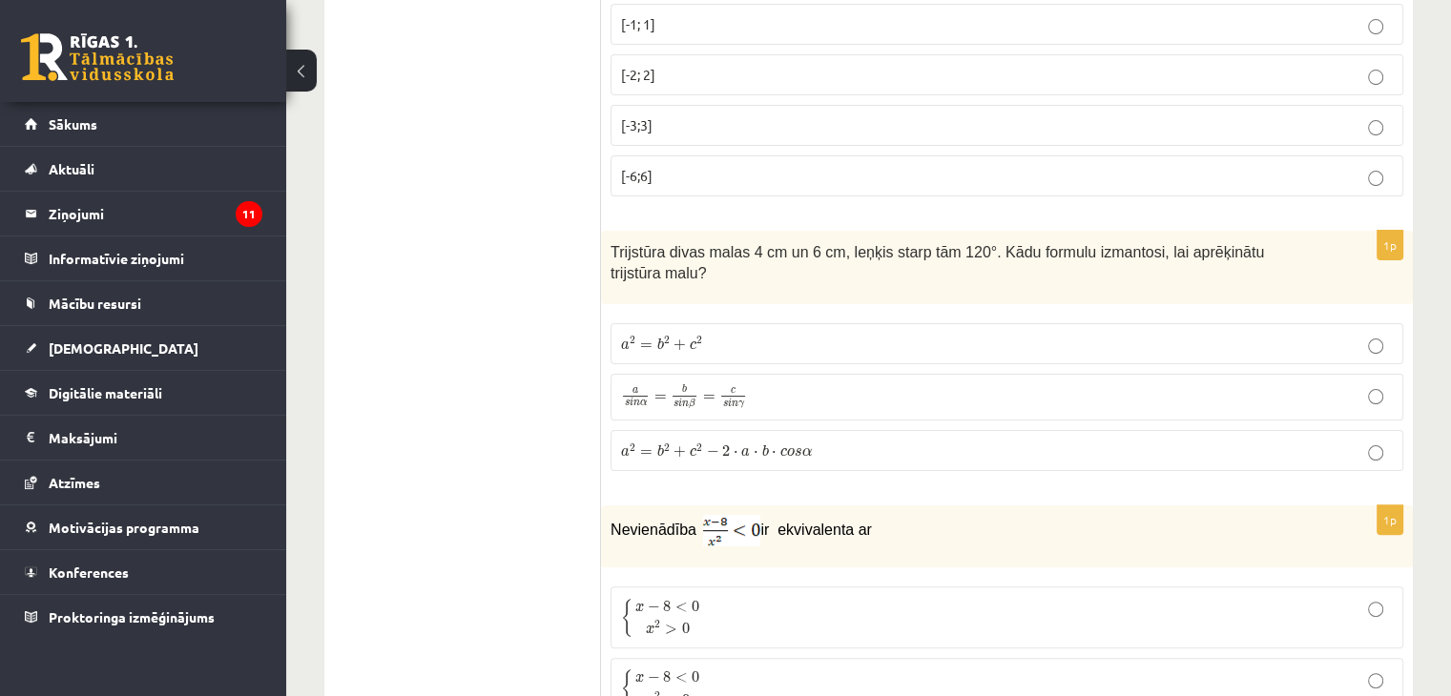
scroll to position [7725, 0]
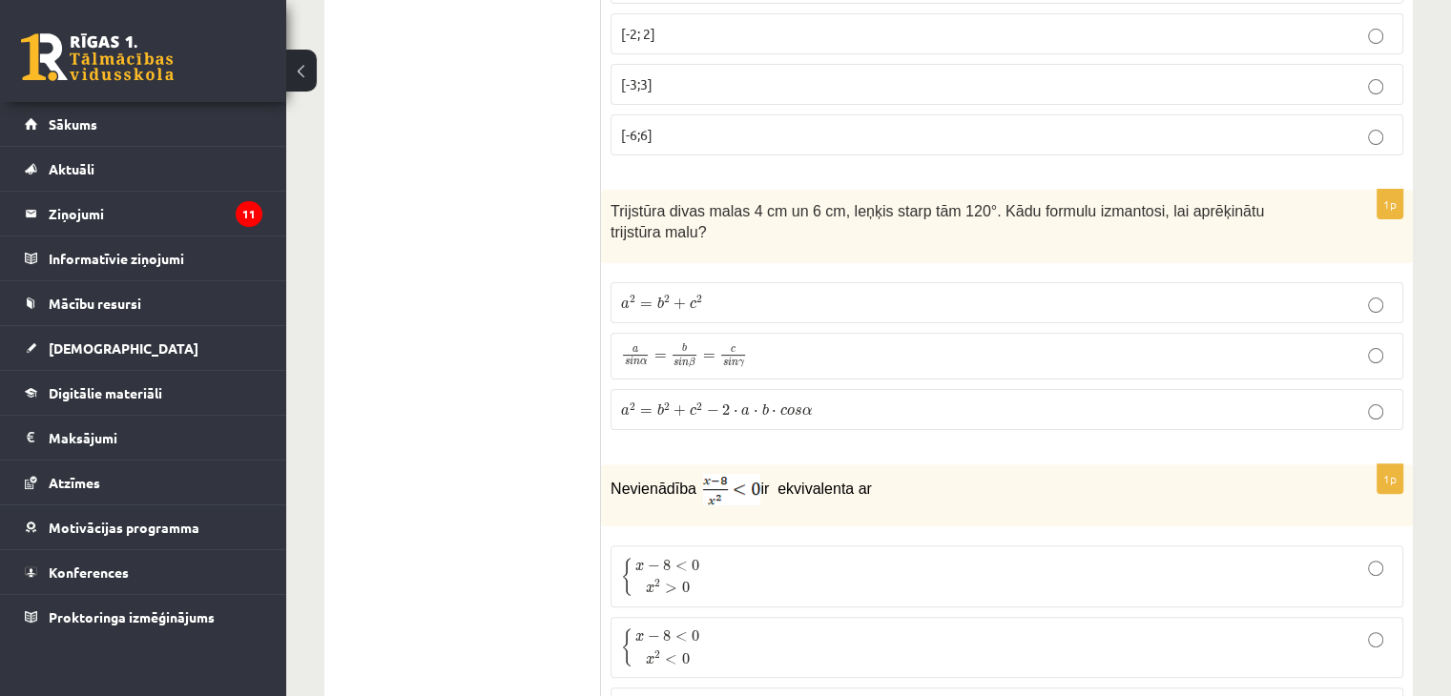
click at [742, 282] on label "a 2 = b 2 + c 2 a 2 = b 2 + c 2" at bounding box center [1006, 302] width 793 height 41
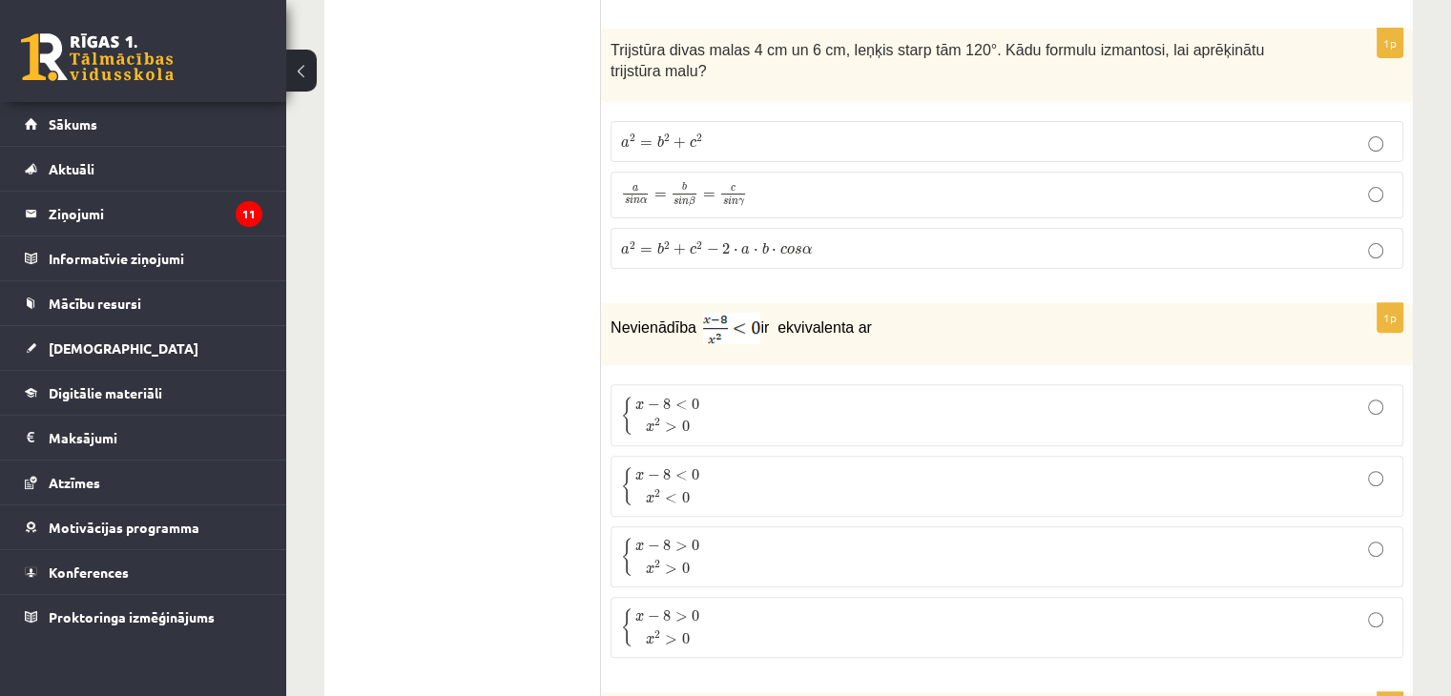
scroll to position [7916, 0]
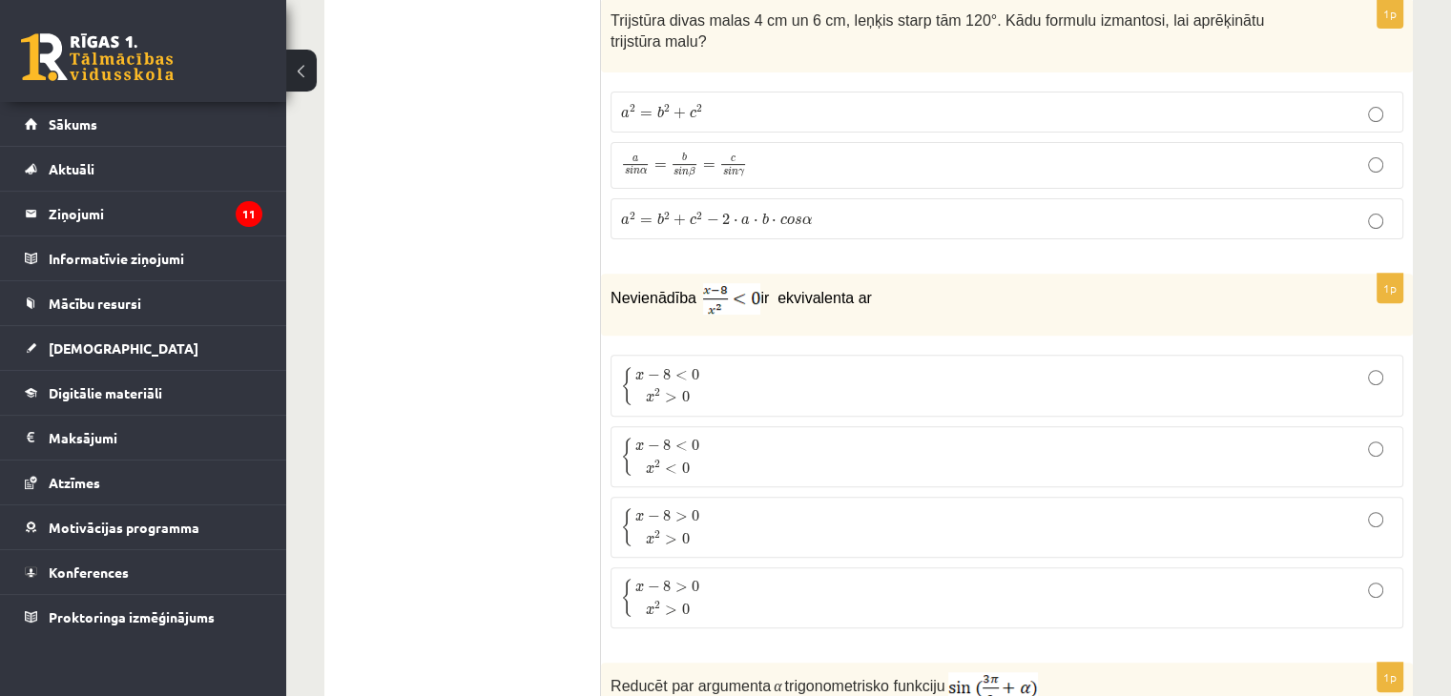
click at [950, 365] on p "{ x − 8 < 0 x 2 > 0 { x − 8 < 0 x 2 > 0" at bounding box center [1007, 385] width 772 height 40
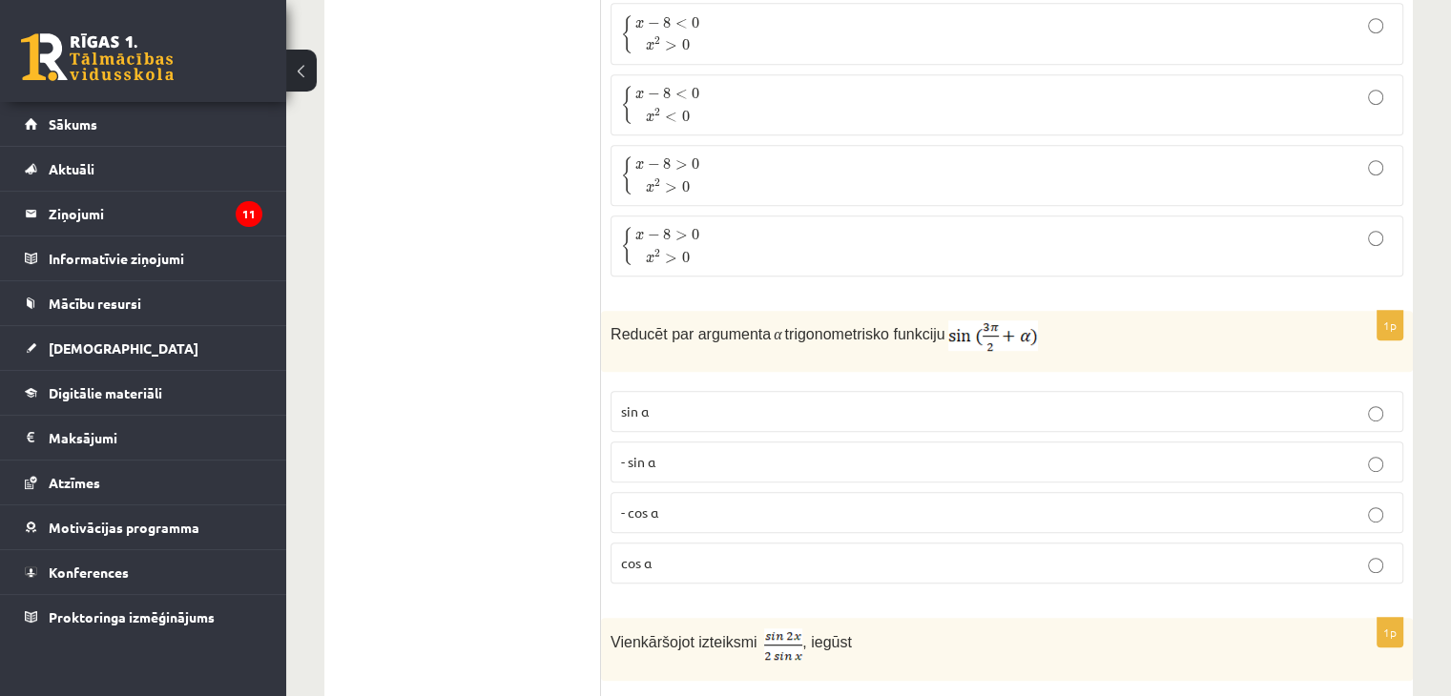
scroll to position [8298, 0]
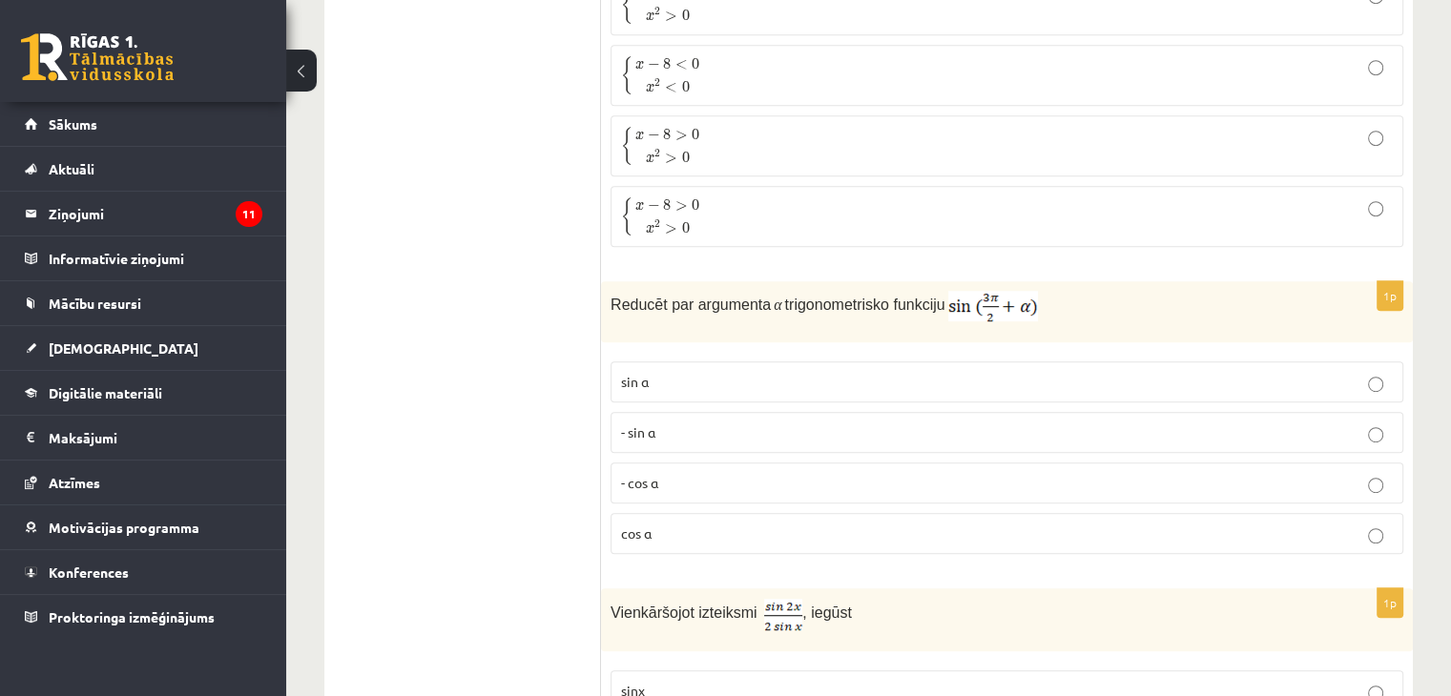
click at [851, 473] on p "- cos ⁡α" at bounding box center [1007, 483] width 772 height 20
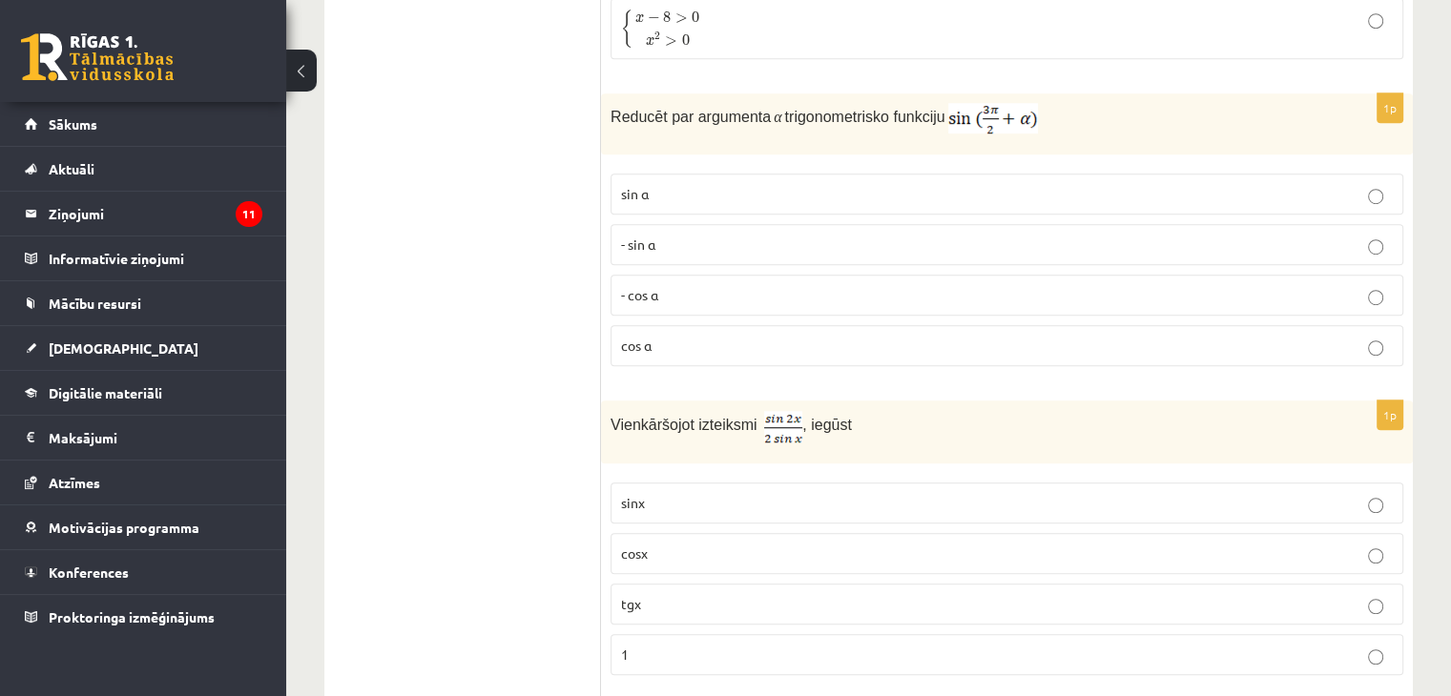
scroll to position [8488, 0]
click at [866, 530] on label "cosx" at bounding box center [1006, 550] width 793 height 41
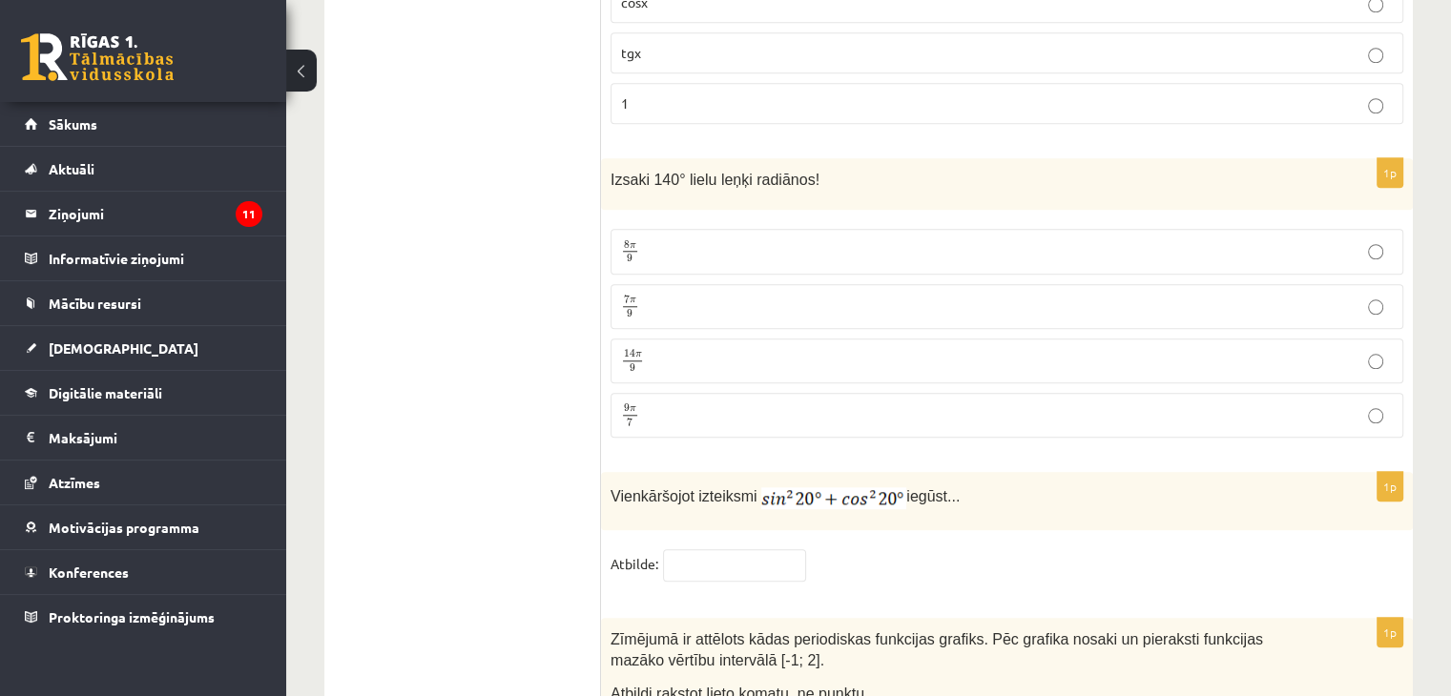
scroll to position [8955, 0]
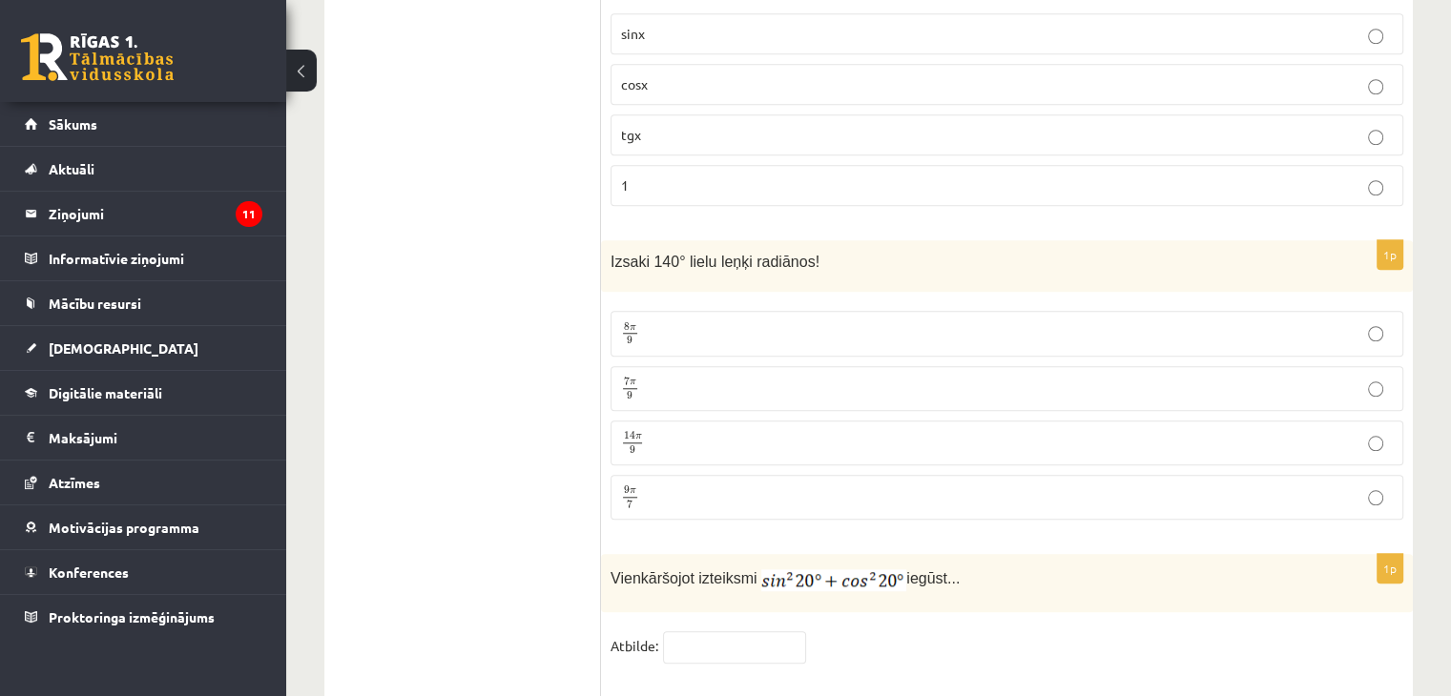
click at [744, 377] on p "7 π 9 7 π 9" at bounding box center [1007, 389] width 772 height 24
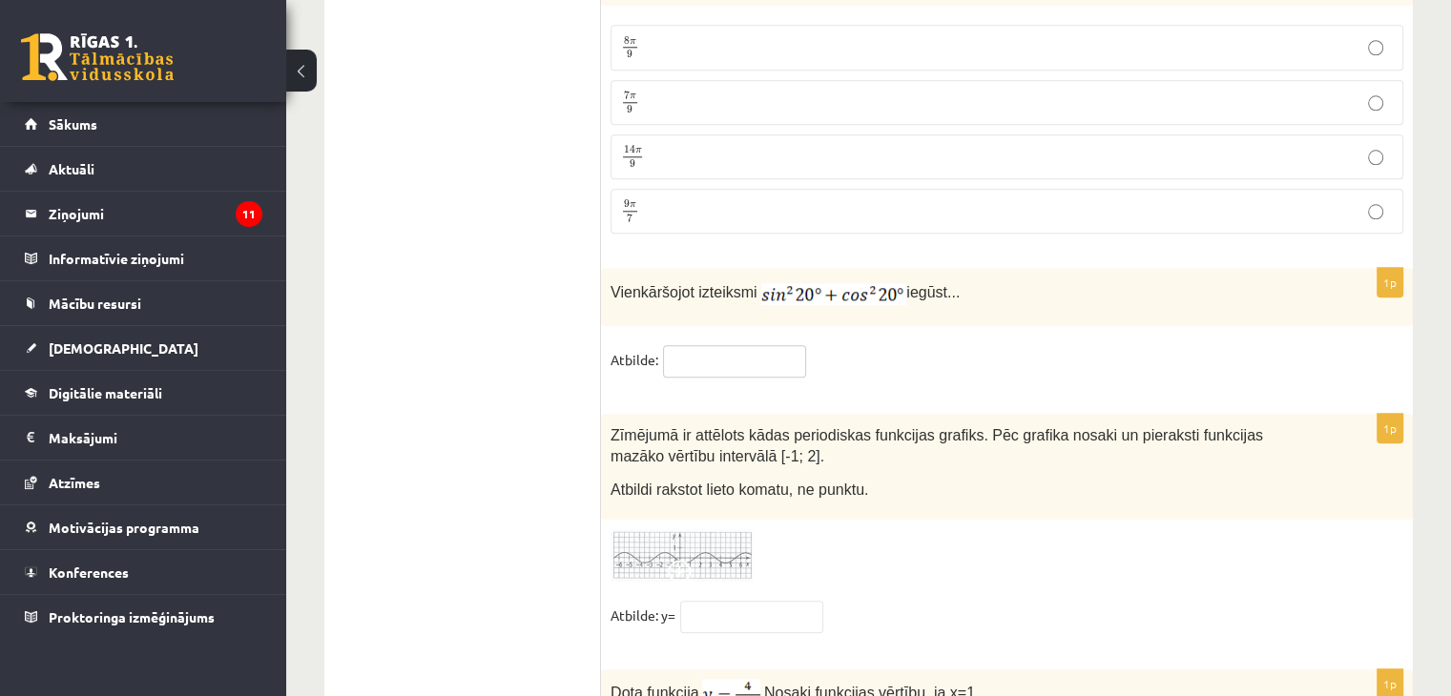
click at [744, 345] on input "text" at bounding box center [734, 361] width 143 height 32
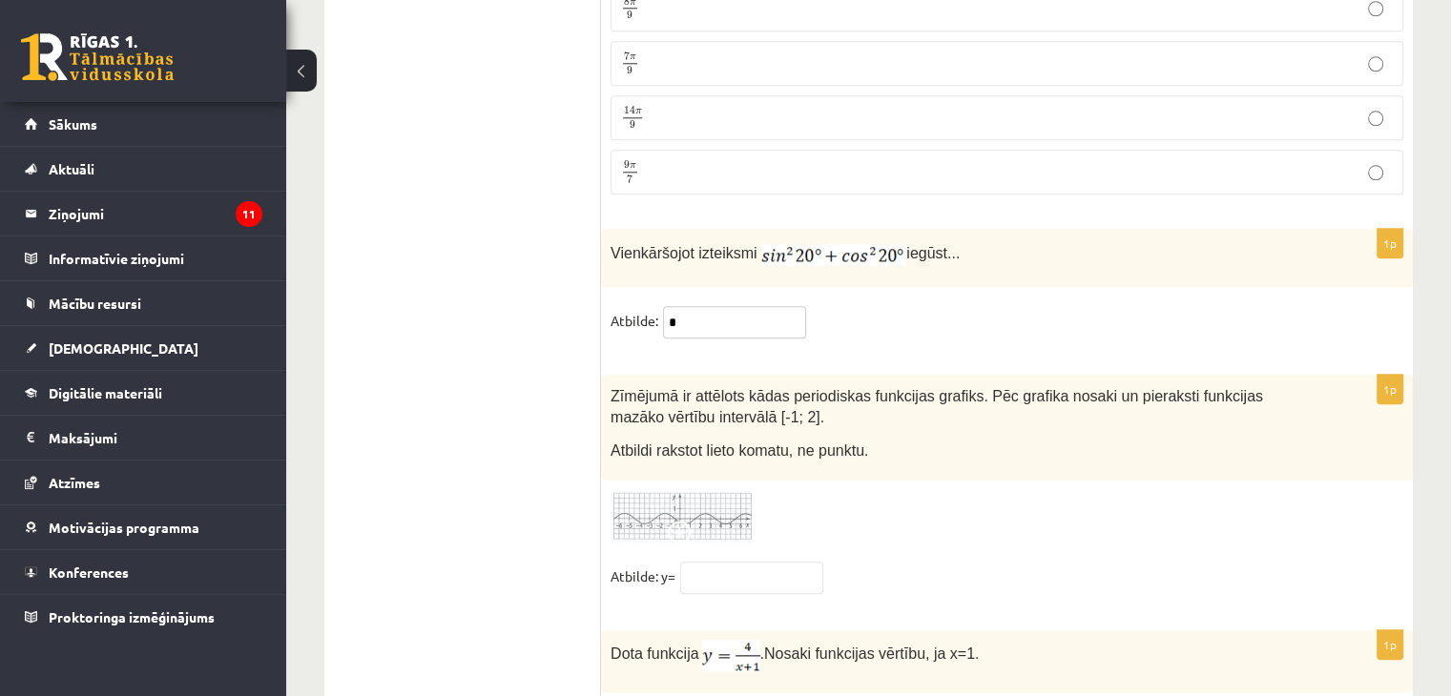
scroll to position [9336, 0]
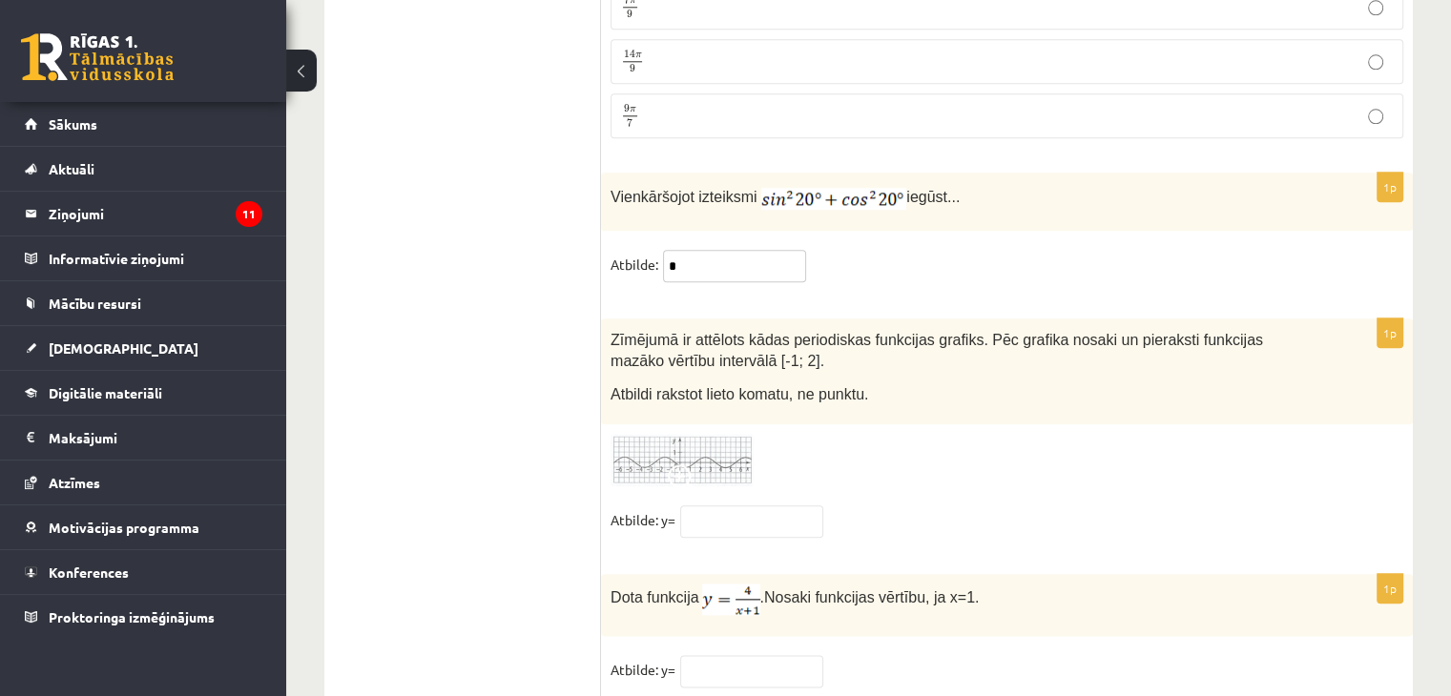
type input "*"
click at [787, 505] on input "text" at bounding box center [751, 521] width 143 height 32
click at [725, 434] on img at bounding box center [681, 460] width 143 height 52
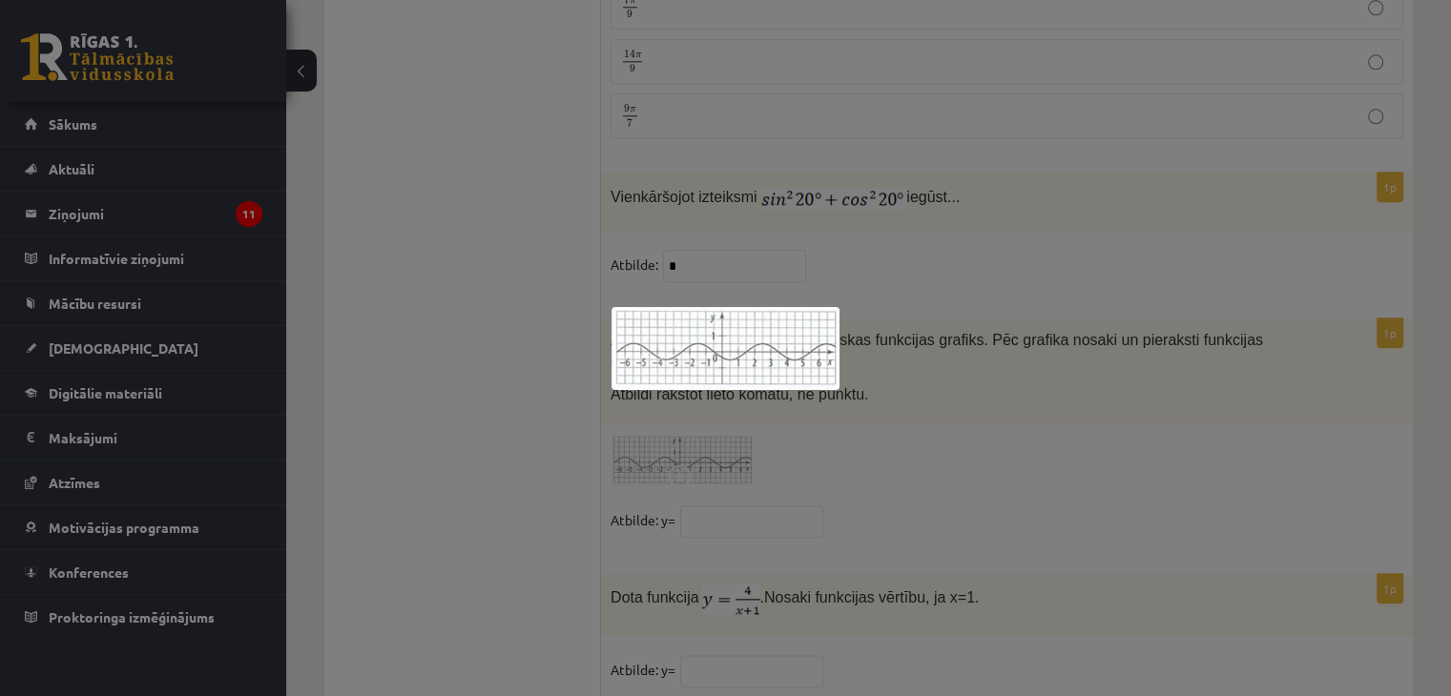
click at [860, 447] on div at bounding box center [725, 348] width 1451 height 696
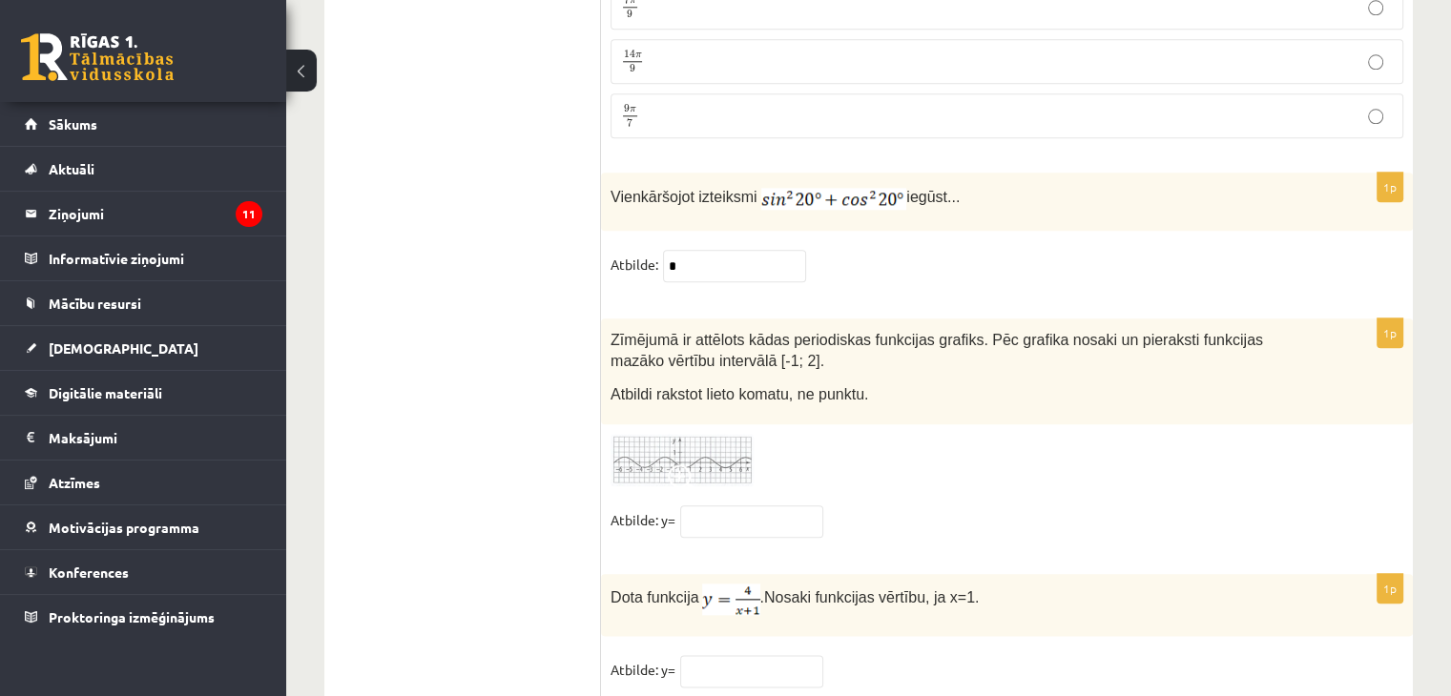
click at [707, 434] on img at bounding box center [681, 460] width 143 height 52
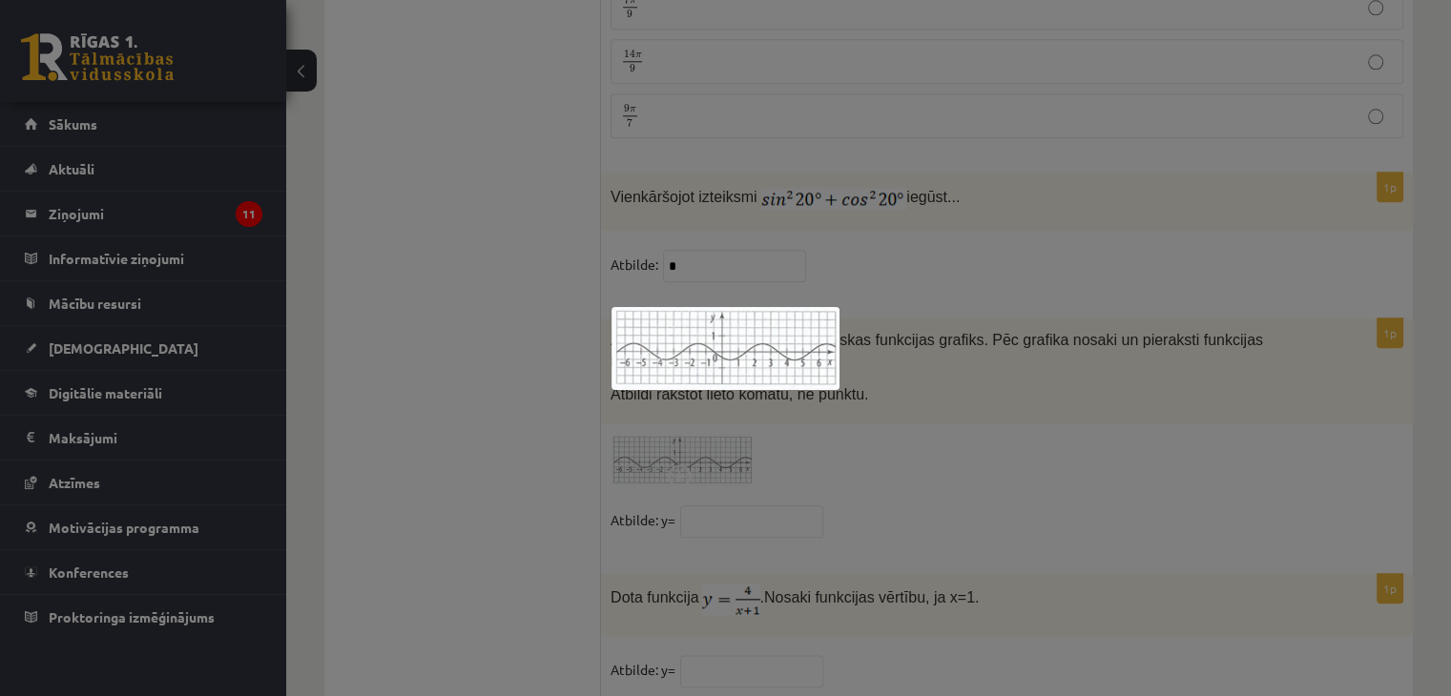
click at [783, 369] on img at bounding box center [725, 348] width 228 height 83
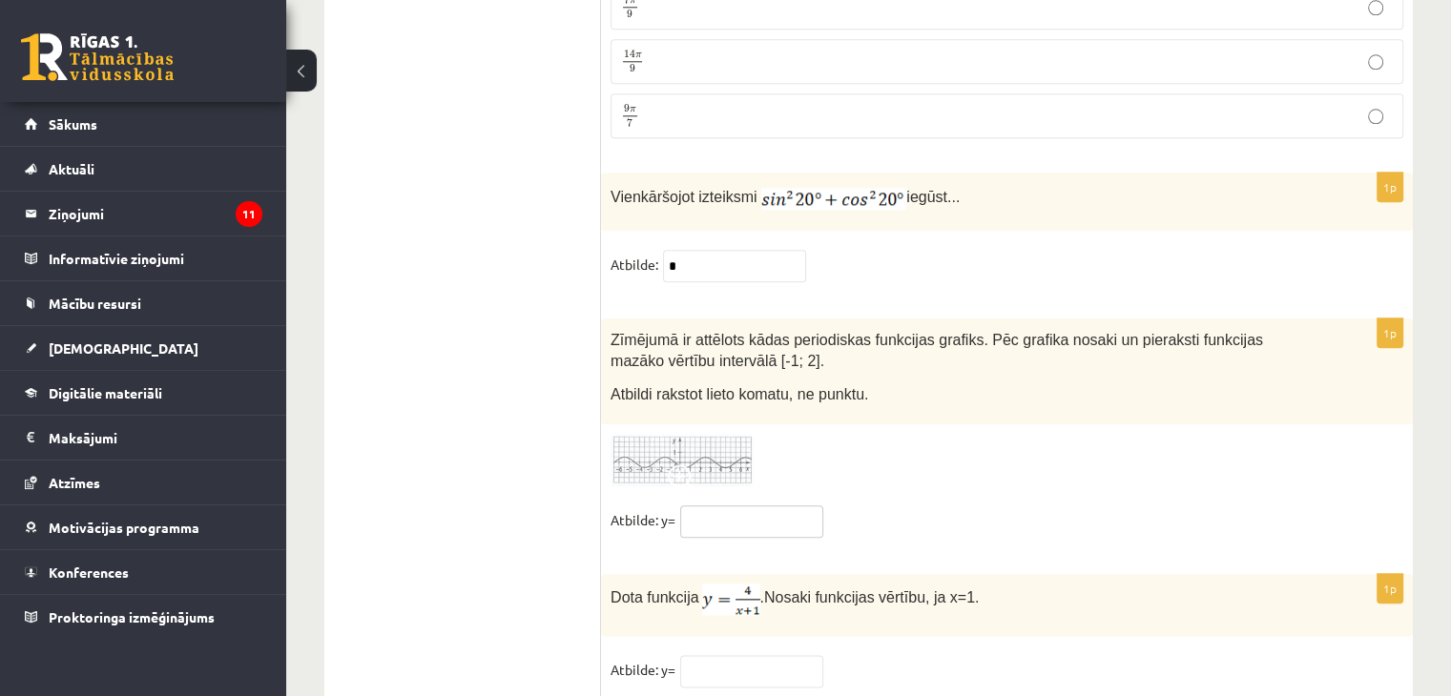
click at [754, 505] on input "text" at bounding box center [751, 521] width 143 height 32
type input "****"
click at [725, 655] on input "text" at bounding box center [751, 671] width 143 height 32
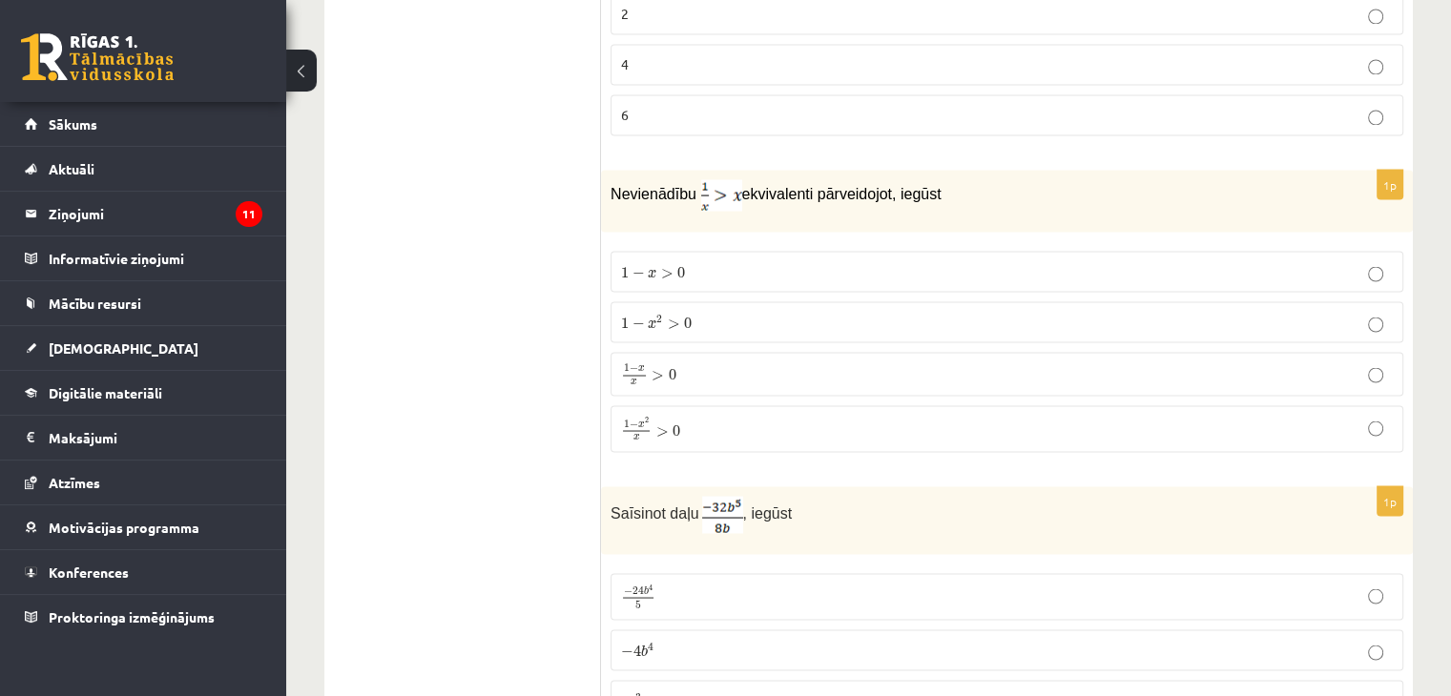
scroll to position [3423, 0]
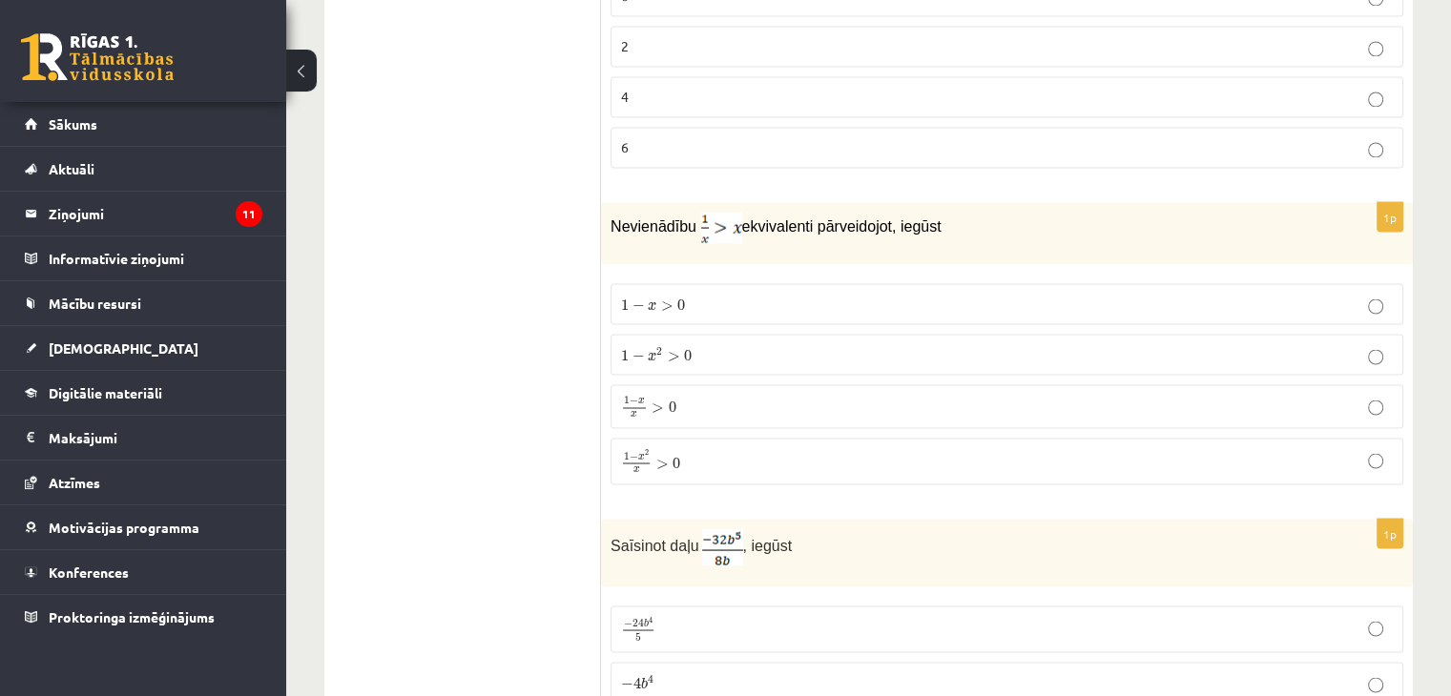
type input "*"
click at [823, 395] on p "1 − x x > 0 1 − x x > 0" at bounding box center [1007, 406] width 772 height 23
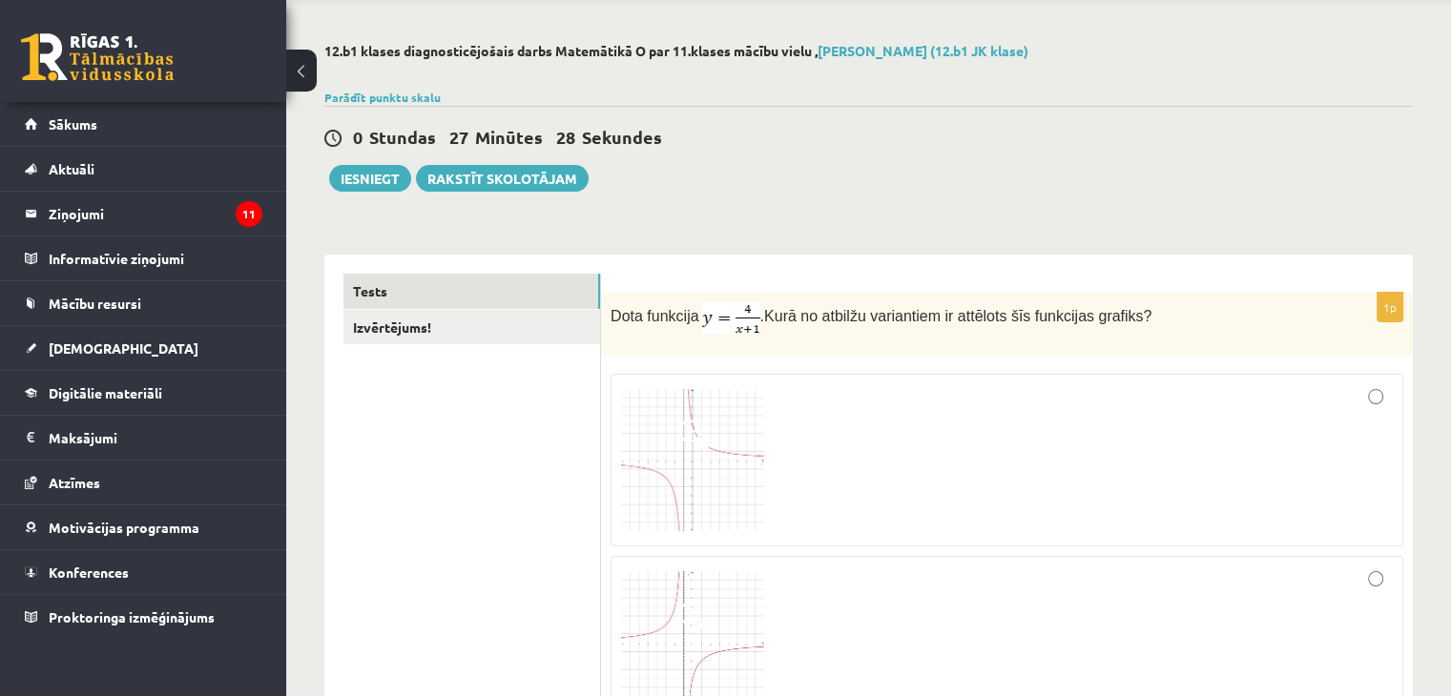
scroll to position [0, 0]
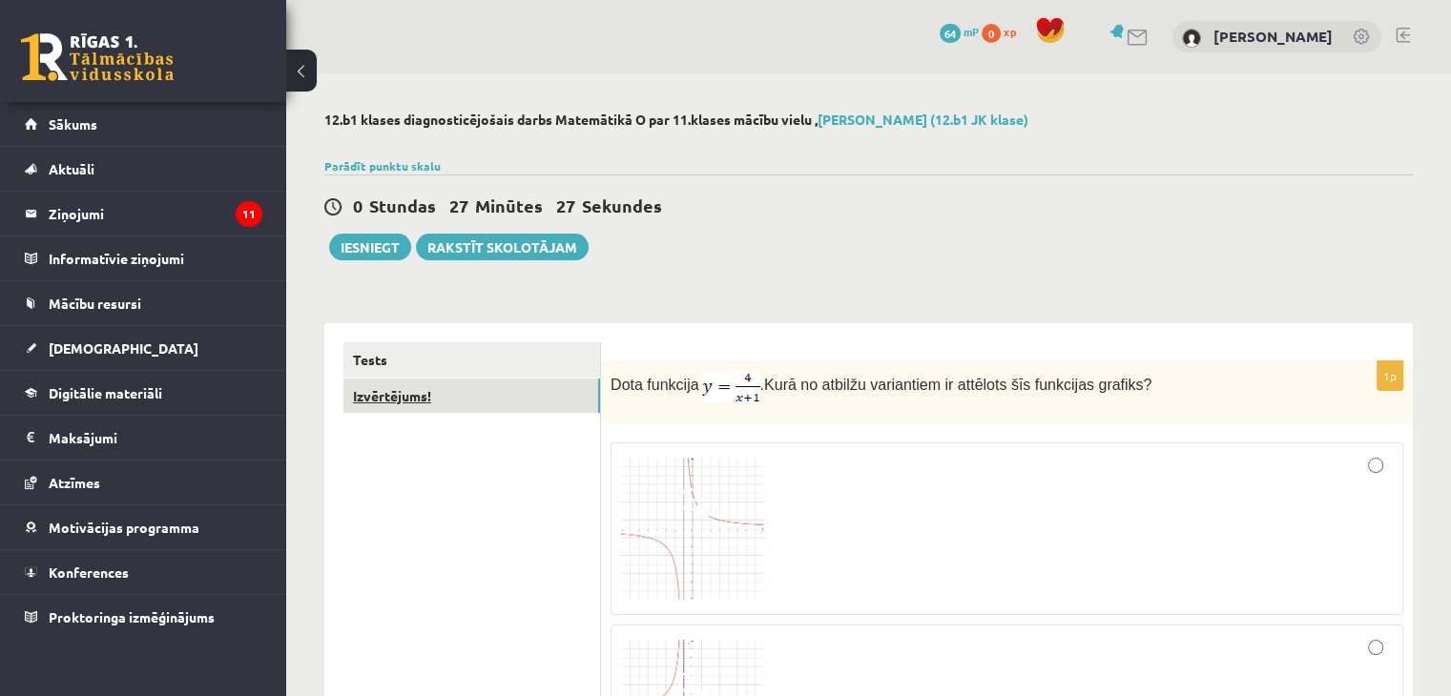
click at [488, 395] on link "Izvērtējums!" at bounding box center [471, 396] width 257 height 35
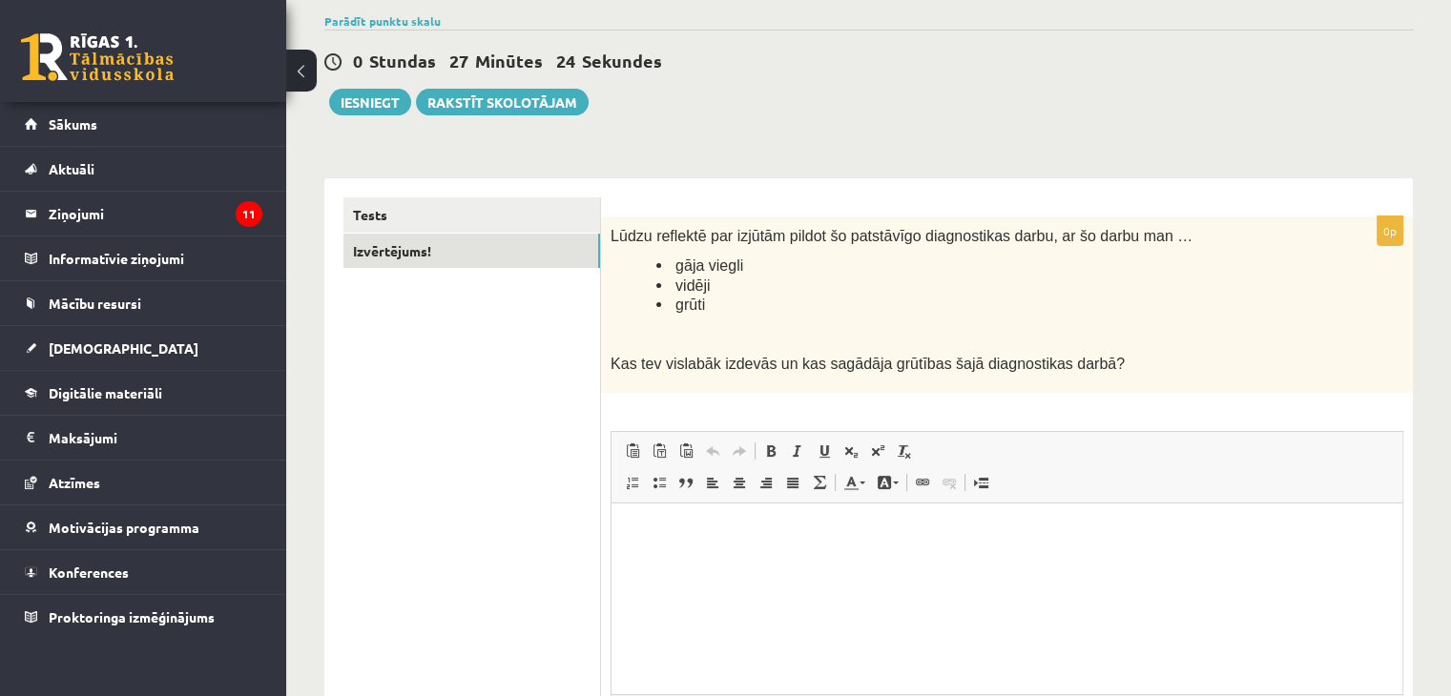
scroll to position [191, 0]
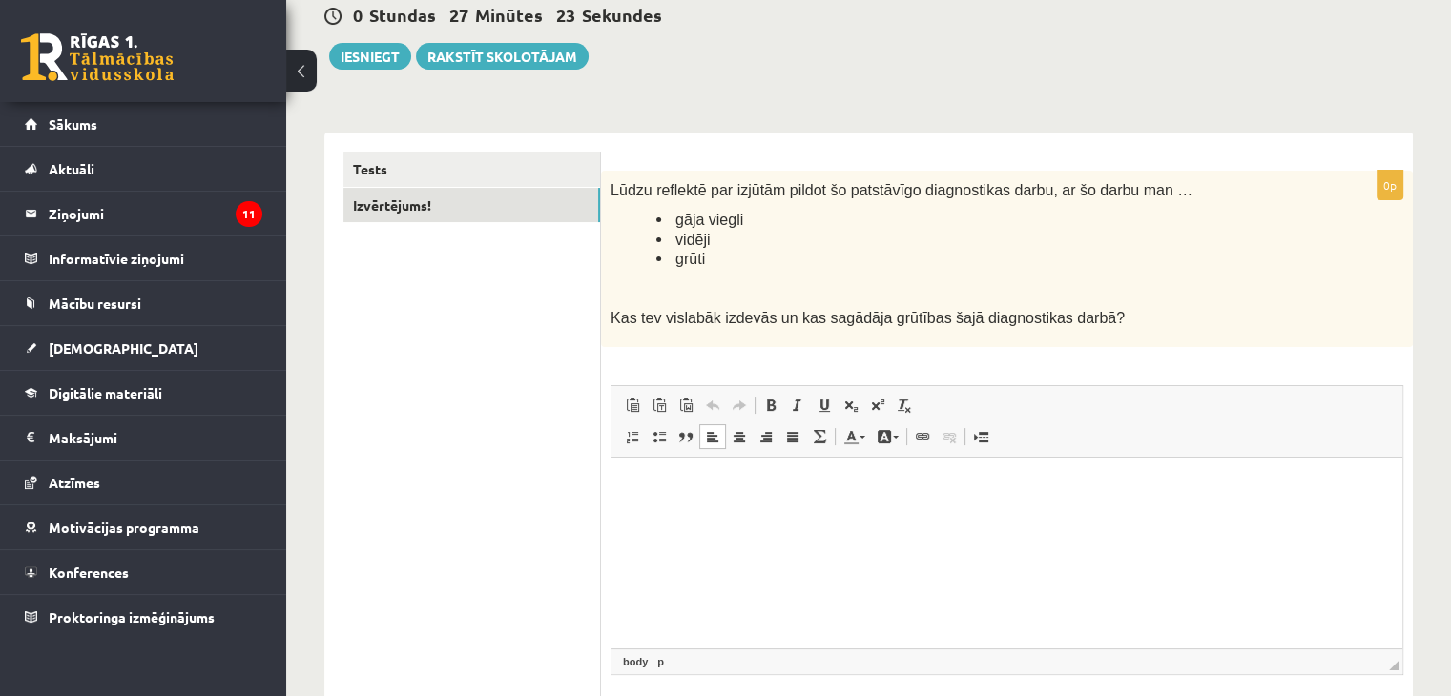
click at [742, 516] on html at bounding box center [1006, 487] width 791 height 58
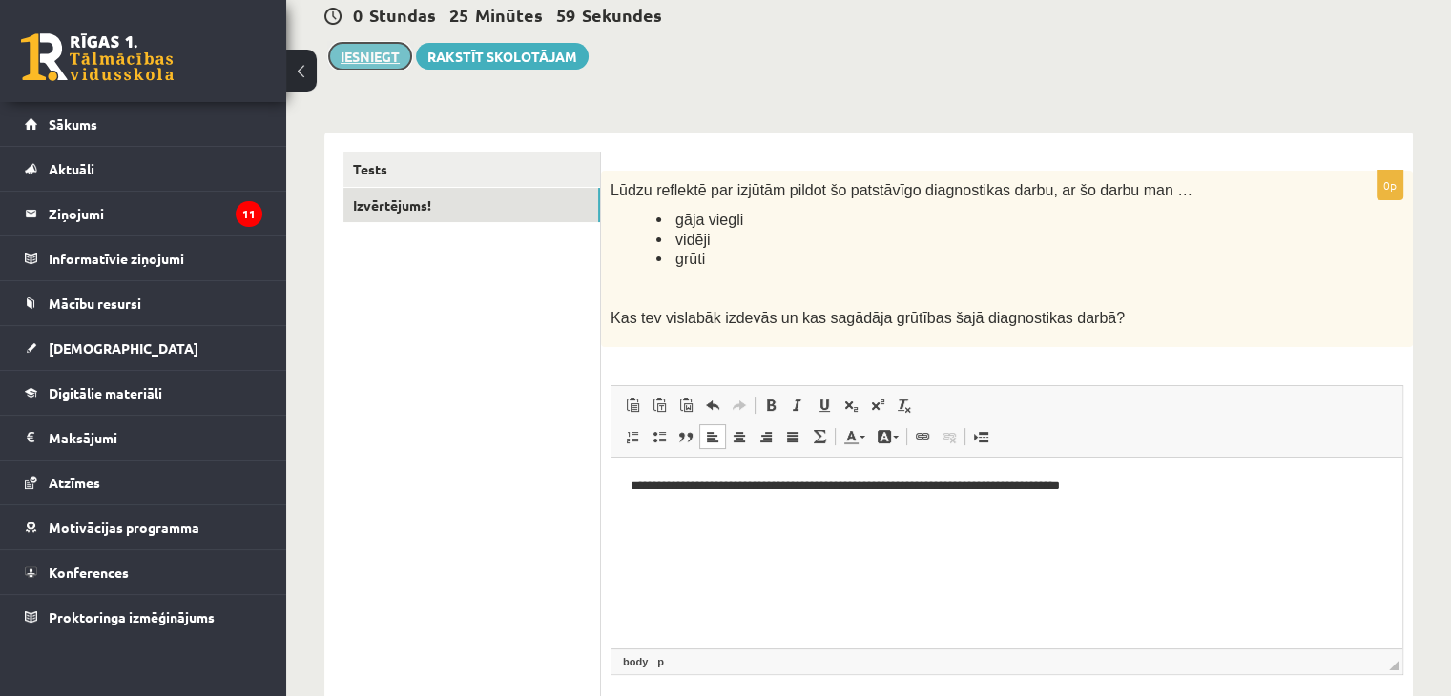
click at [370, 51] on button "Iesniegt" at bounding box center [370, 56] width 82 height 27
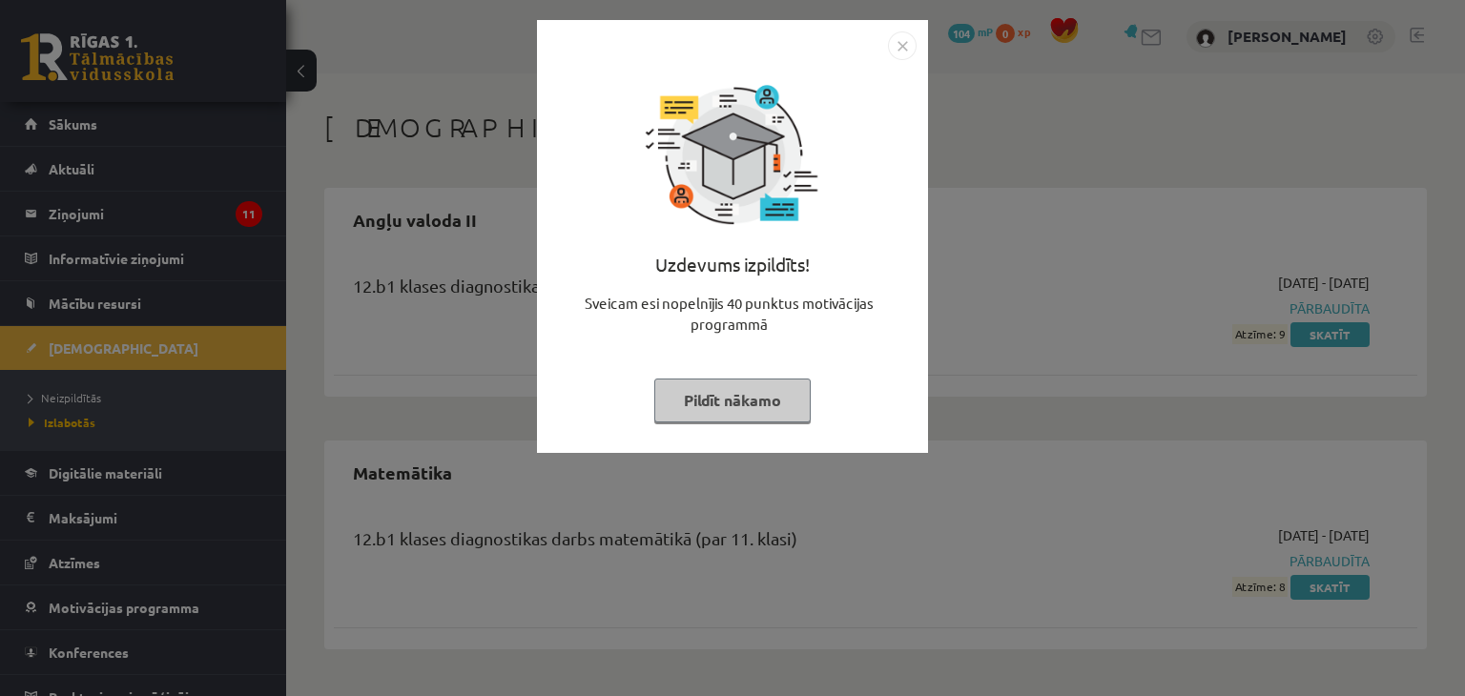
click at [903, 47] on img "Close" at bounding box center [902, 45] width 29 height 29
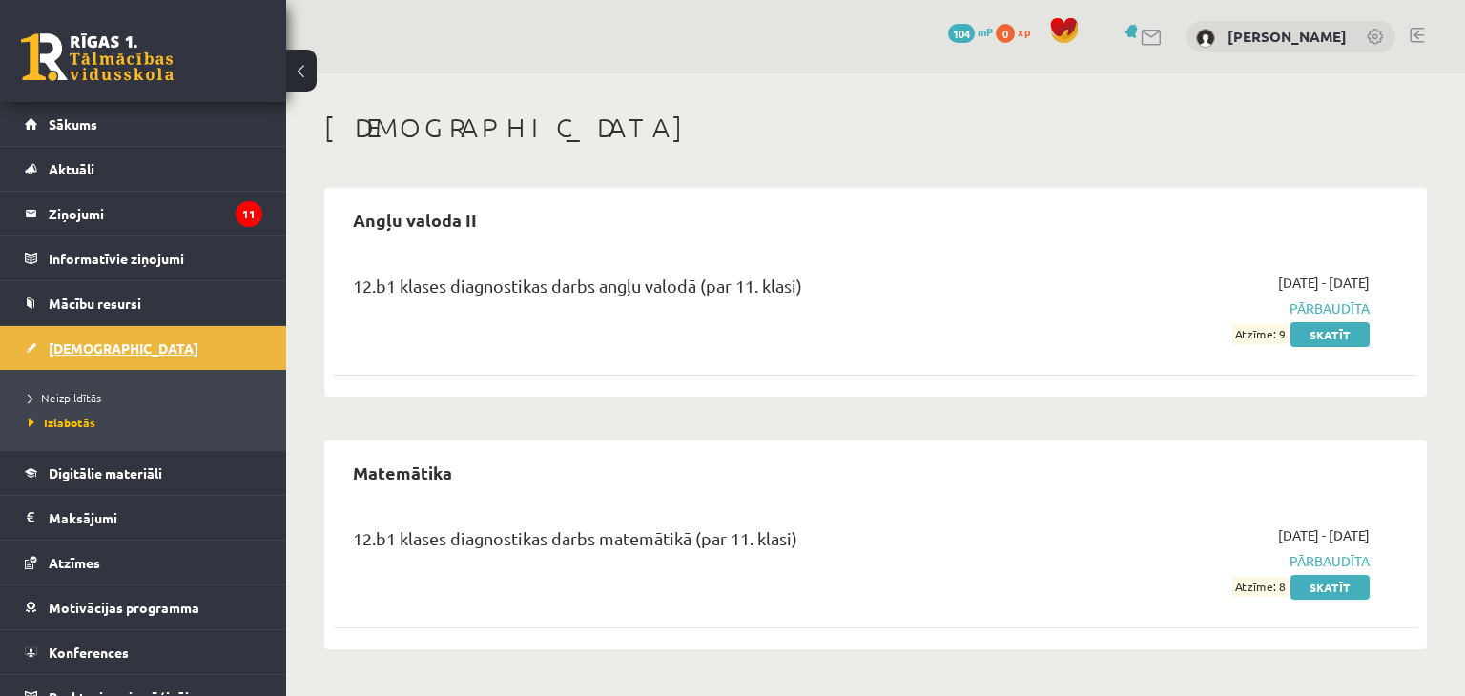
click at [86, 340] on span "[DEMOGRAPHIC_DATA]" at bounding box center [124, 348] width 150 height 17
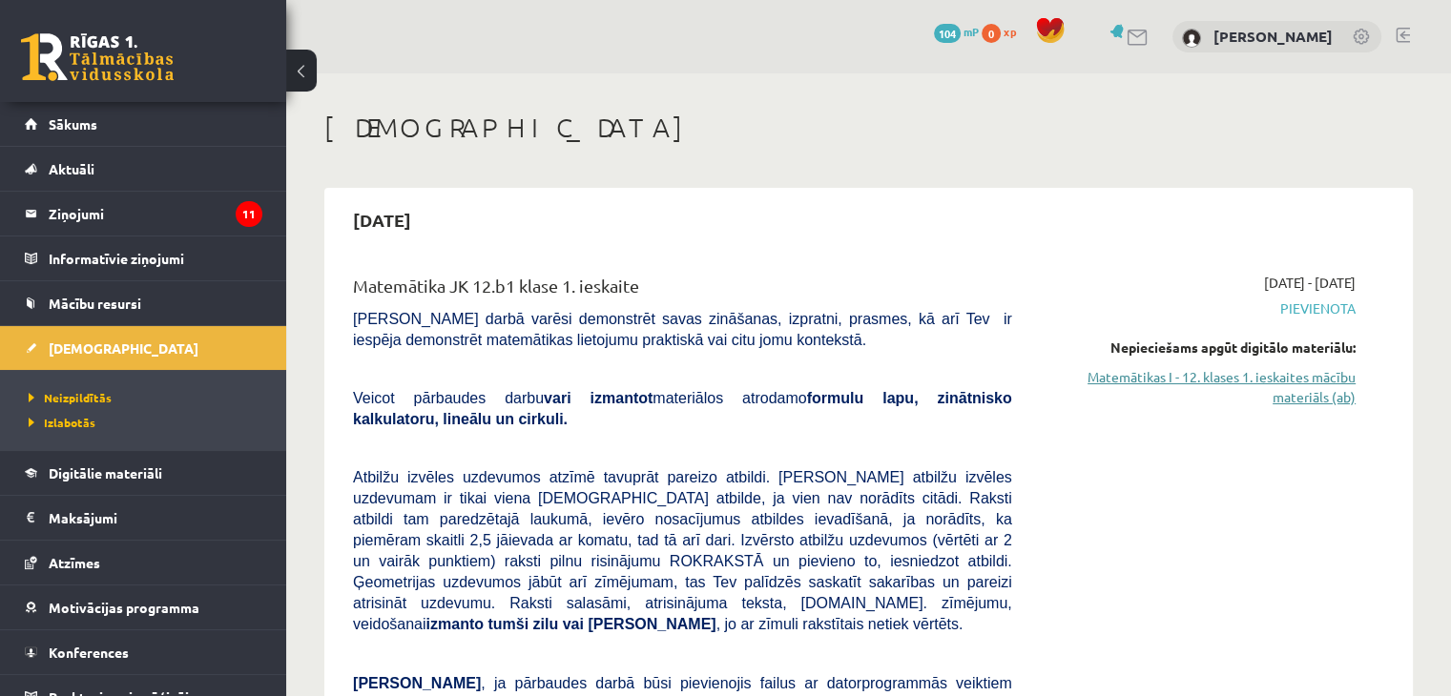
click at [1317, 402] on link "Matemātikas I - 12. klases 1. ieskaites mācību materiāls (ab)" at bounding box center [1198, 387] width 315 height 40
click at [1305, 394] on link "Matemātikas I - 12. klases 1. ieskaites mācību materiāls (ab)" at bounding box center [1198, 387] width 315 height 40
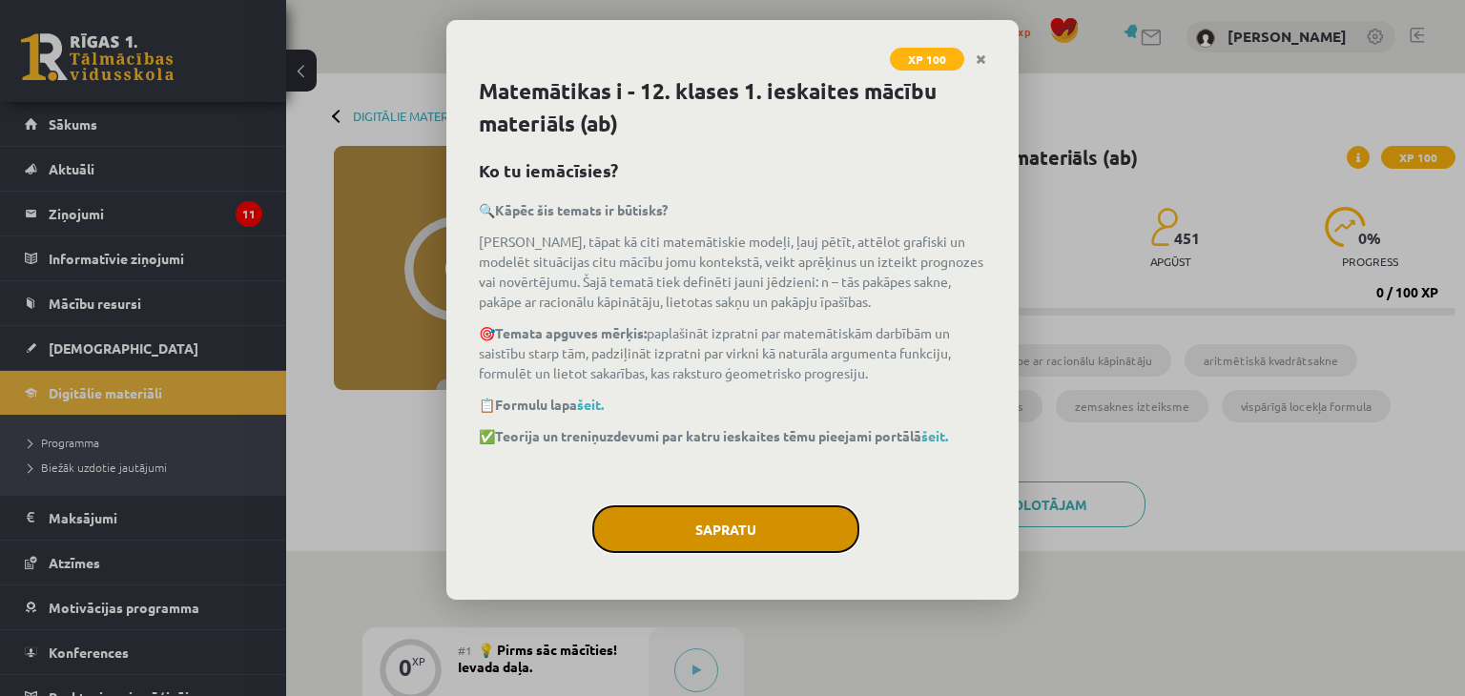
click at [676, 531] on button "Sapratu" at bounding box center [725, 529] width 267 height 48
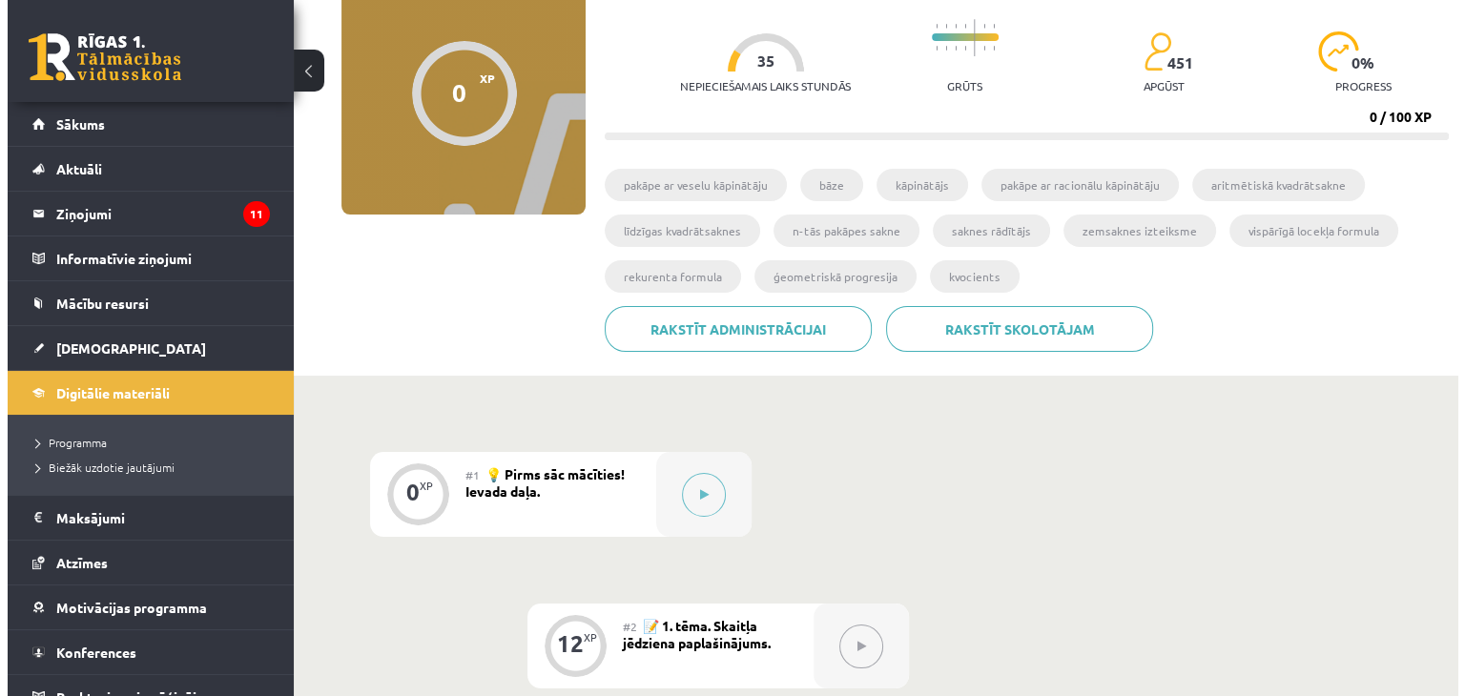
scroll to position [236, 0]
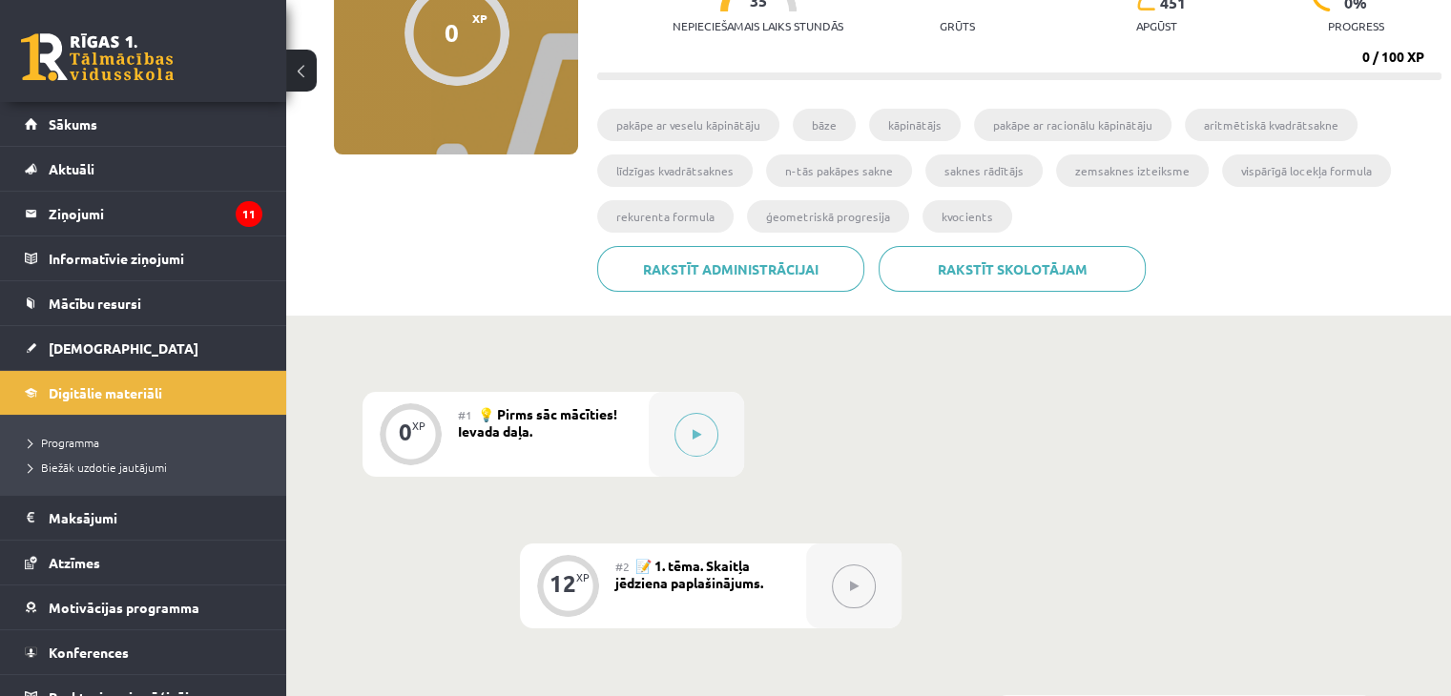
click at [702, 436] on button at bounding box center [696, 435] width 44 height 44
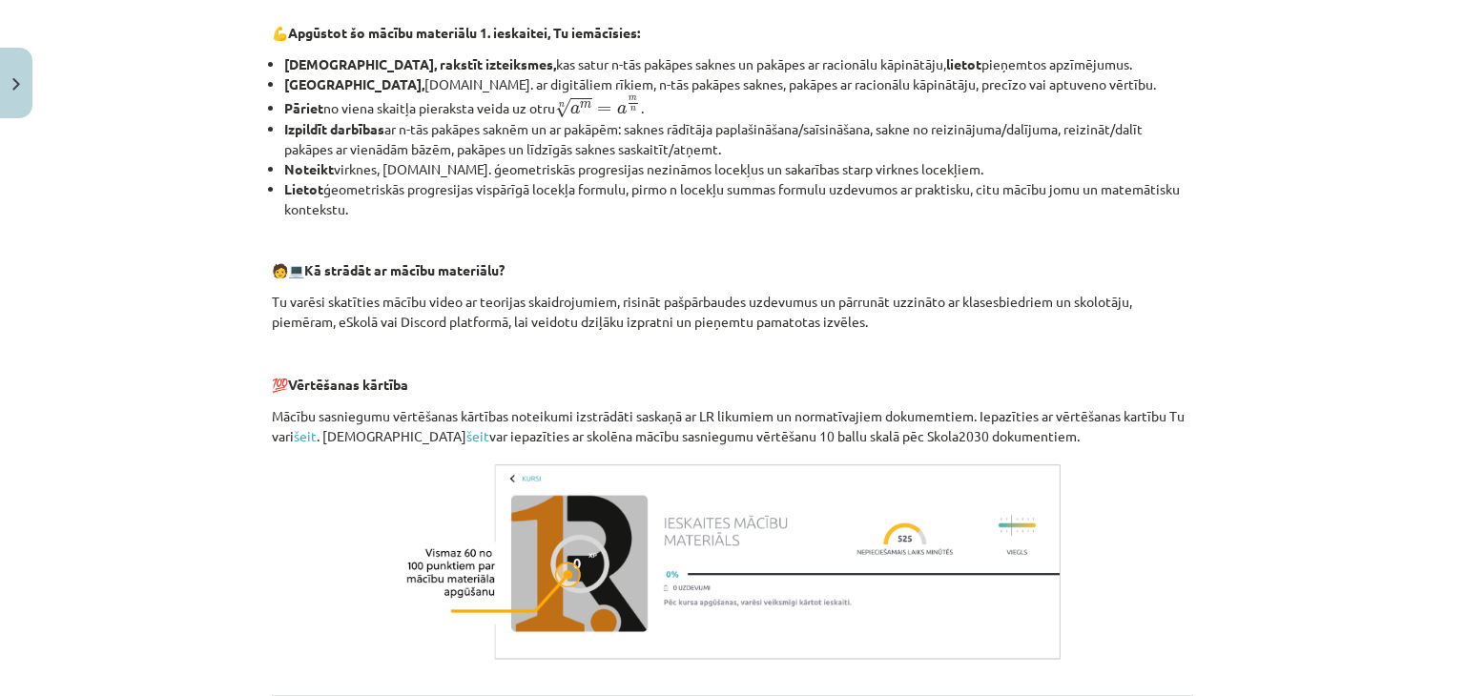
scroll to position [836, 0]
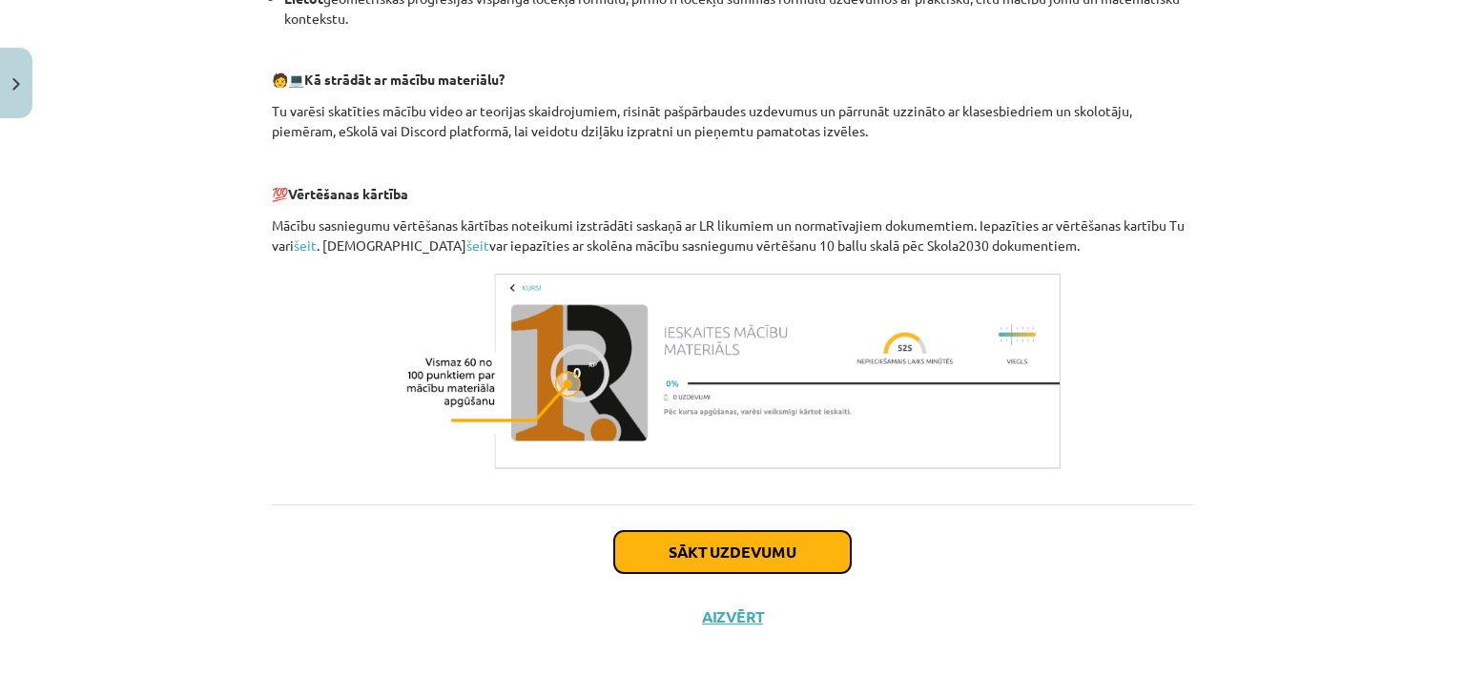
click at [653, 549] on button "Sākt uzdevumu" at bounding box center [732, 552] width 237 height 42
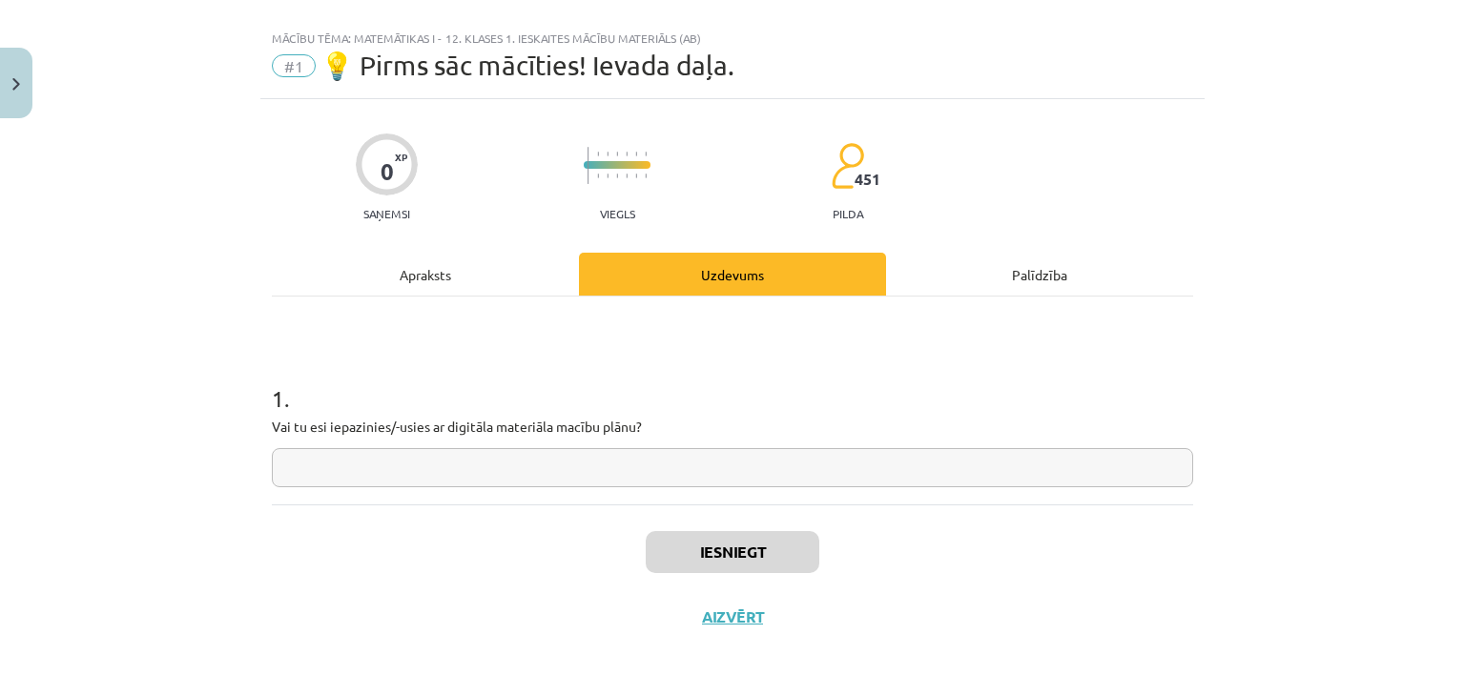
click at [461, 474] on input "text" at bounding box center [732, 467] width 921 height 39
type input "**"
click at [720, 556] on button "Iesniegt" at bounding box center [733, 552] width 174 height 42
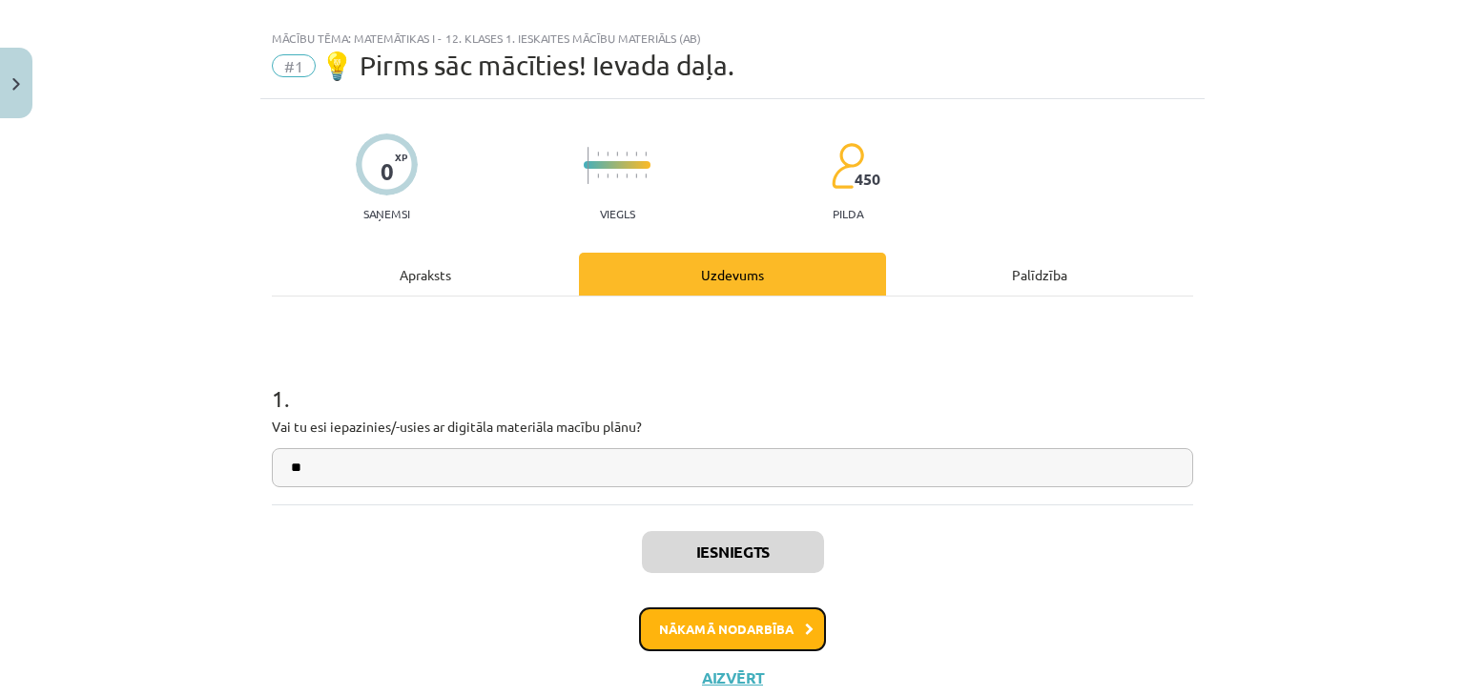
click at [809, 621] on button "Nākamā nodarbība" at bounding box center [732, 630] width 187 height 44
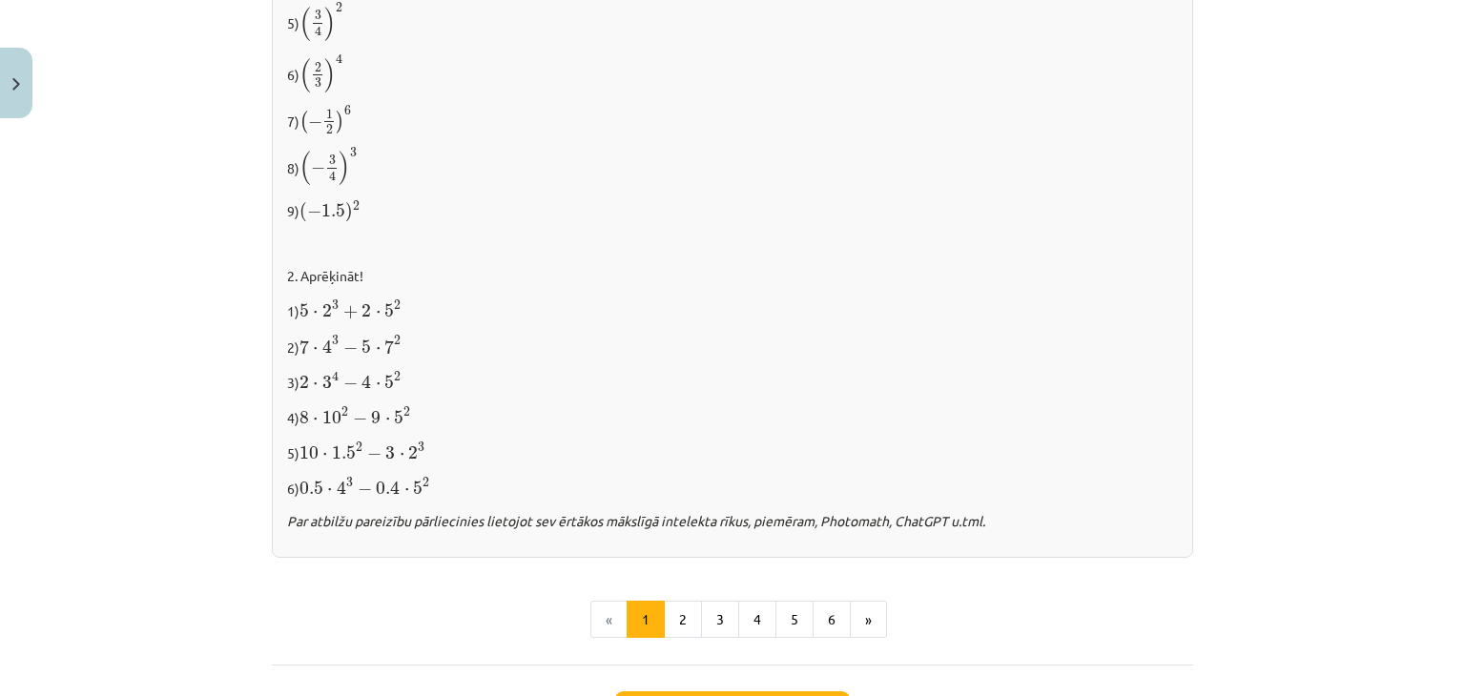
scroll to position [1955, 0]
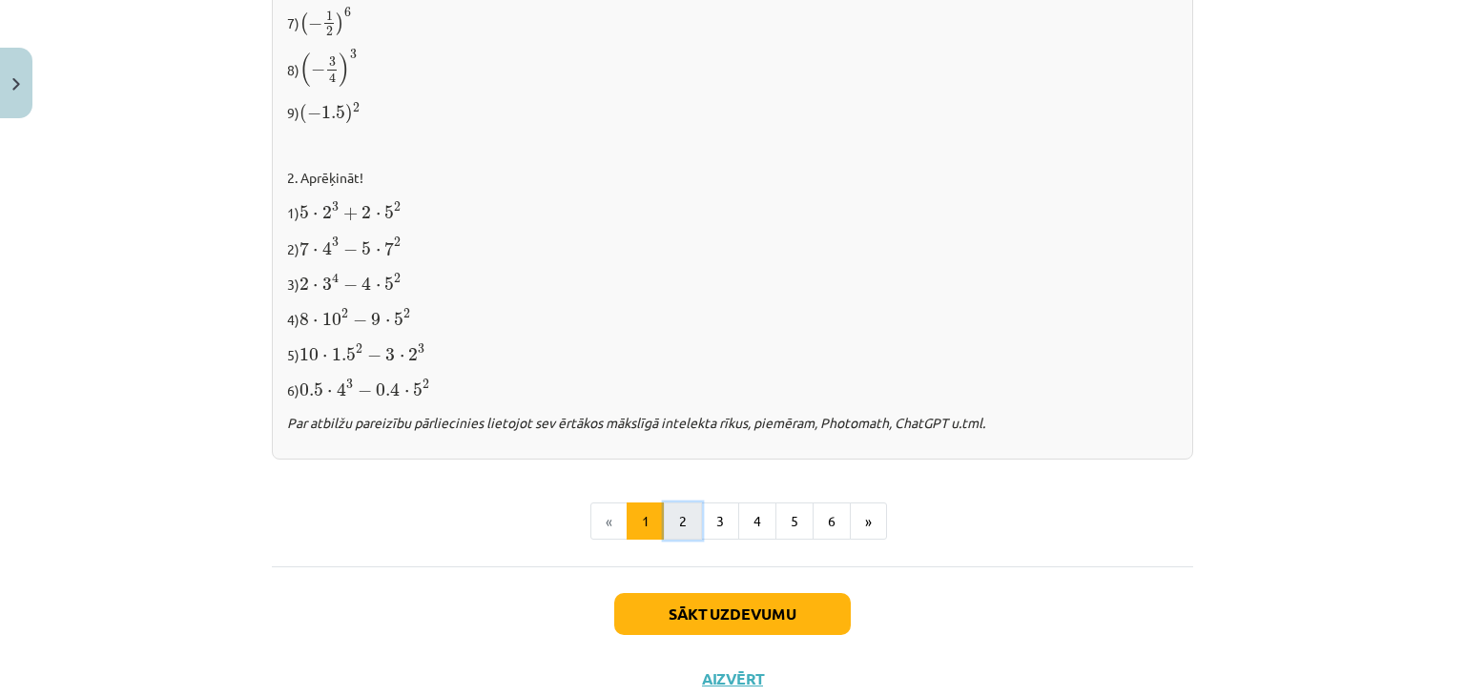
click at [680, 516] on button "2" at bounding box center [683, 522] width 38 height 38
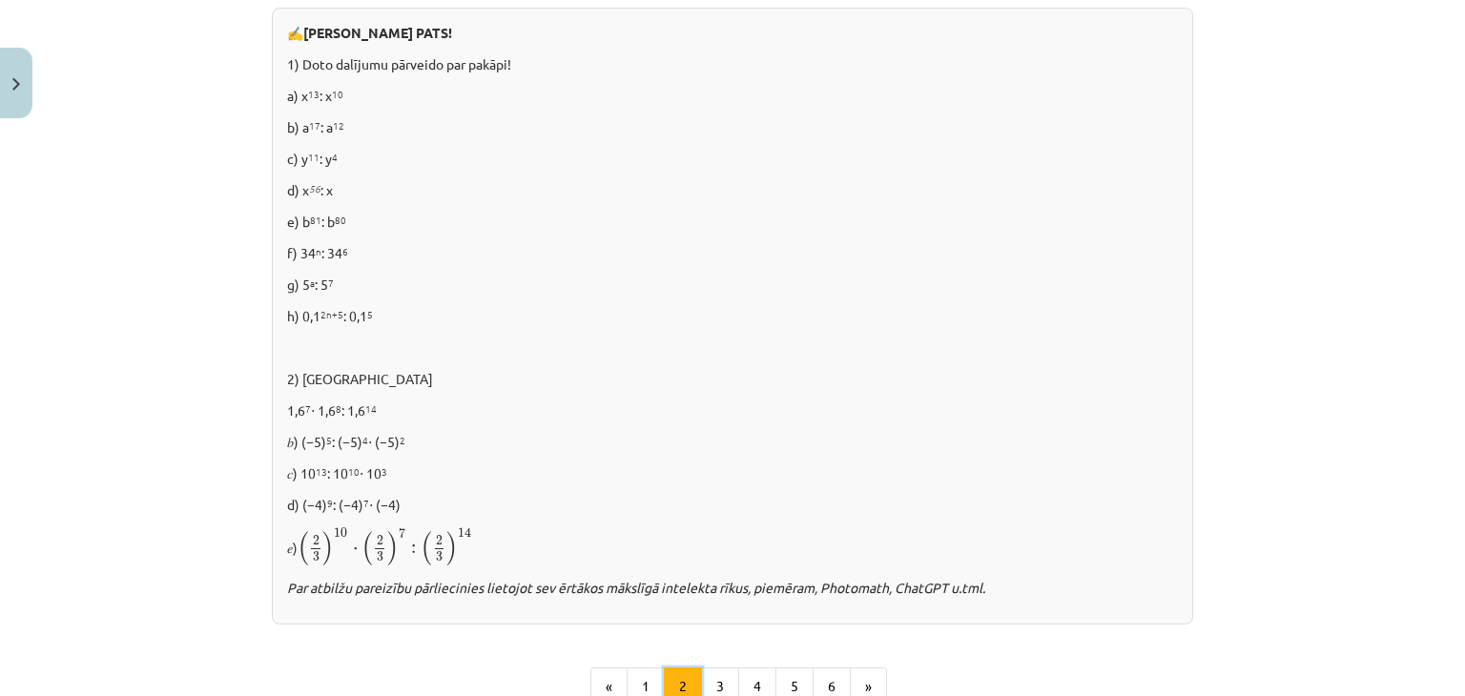
scroll to position [1199, 0]
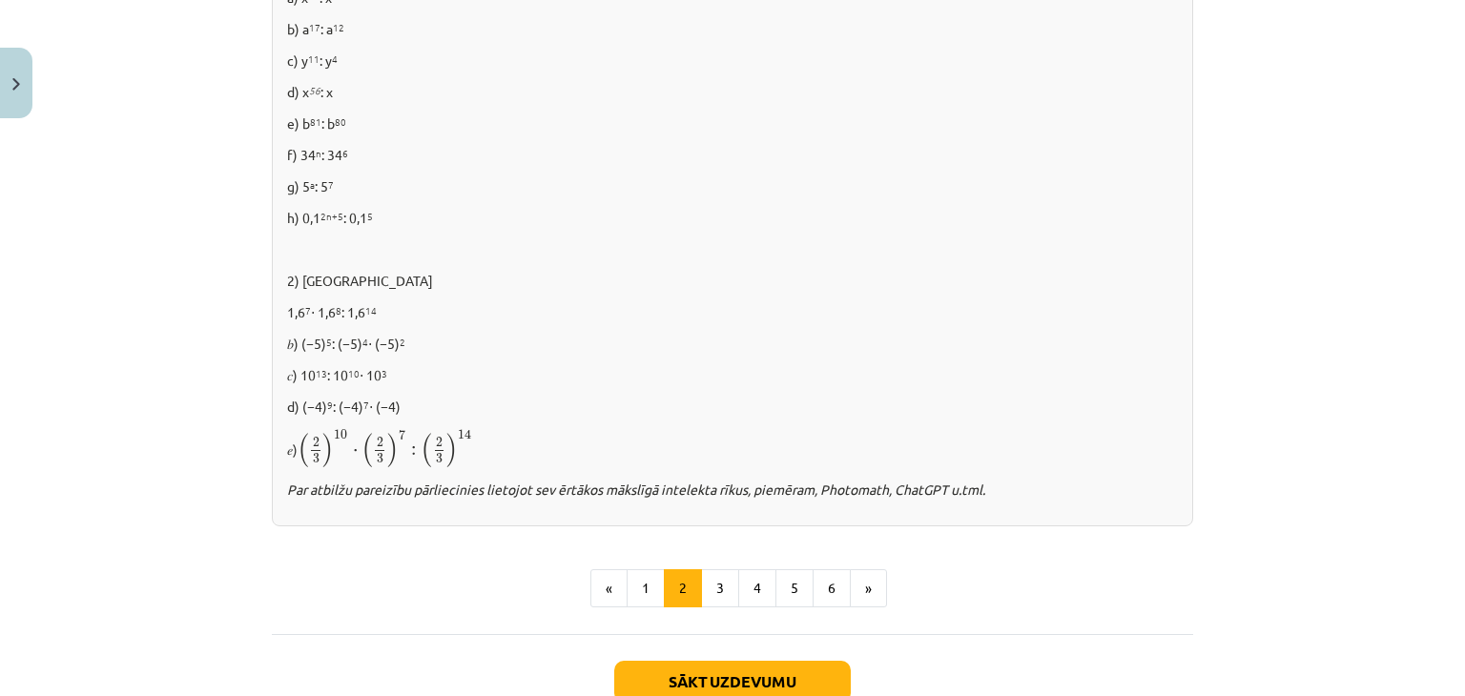
click at [935, 398] on p "d) (−4) 9 : (−4) 7 ⋅ (−4)" at bounding box center [732, 407] width 891 height 20
